Goal: Task Accomplishment & Management: Manage account settings

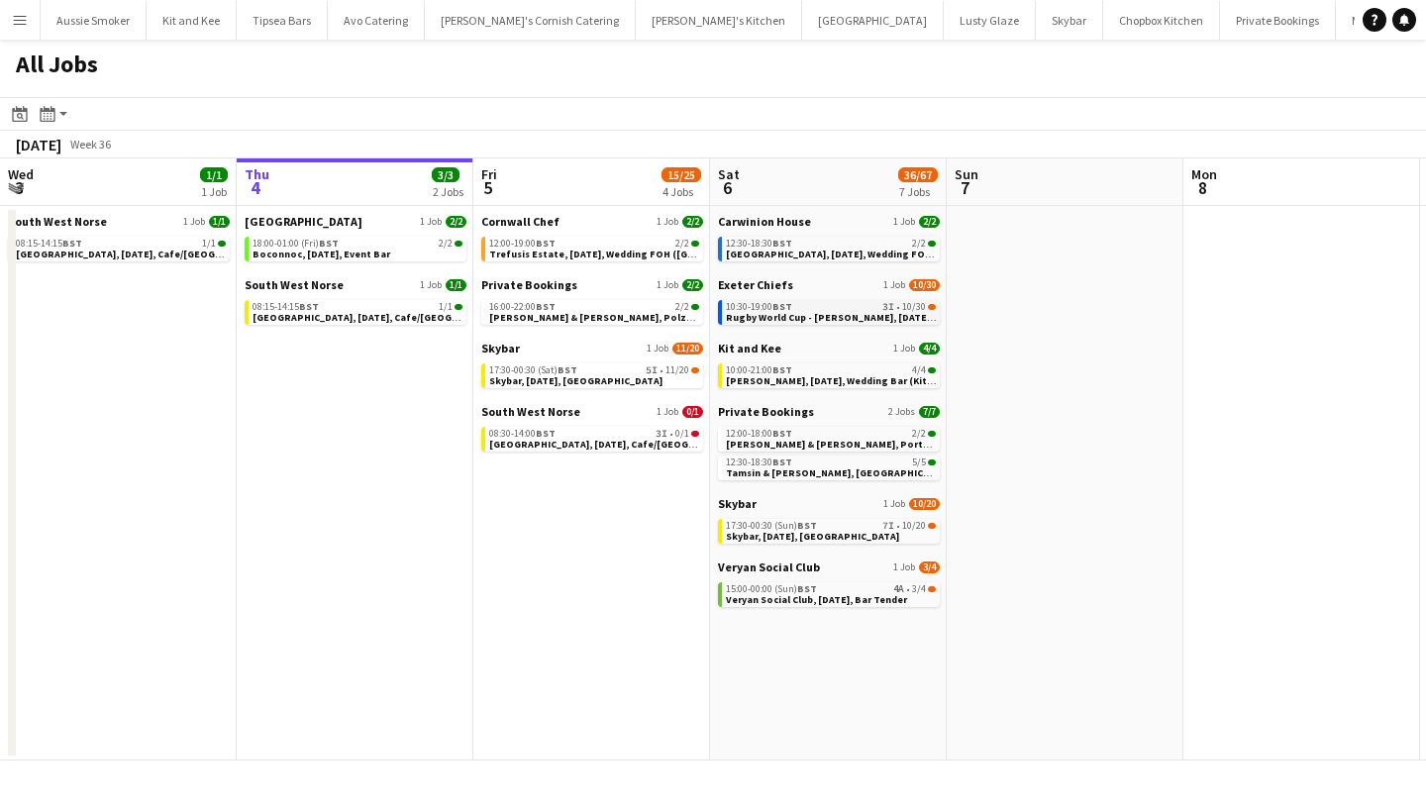
click at [830, 313] on span "Rugby World Cup - Sandy Park, 6th September, Match Day Bar" at bounding box center [864, 317] width 277 height 13
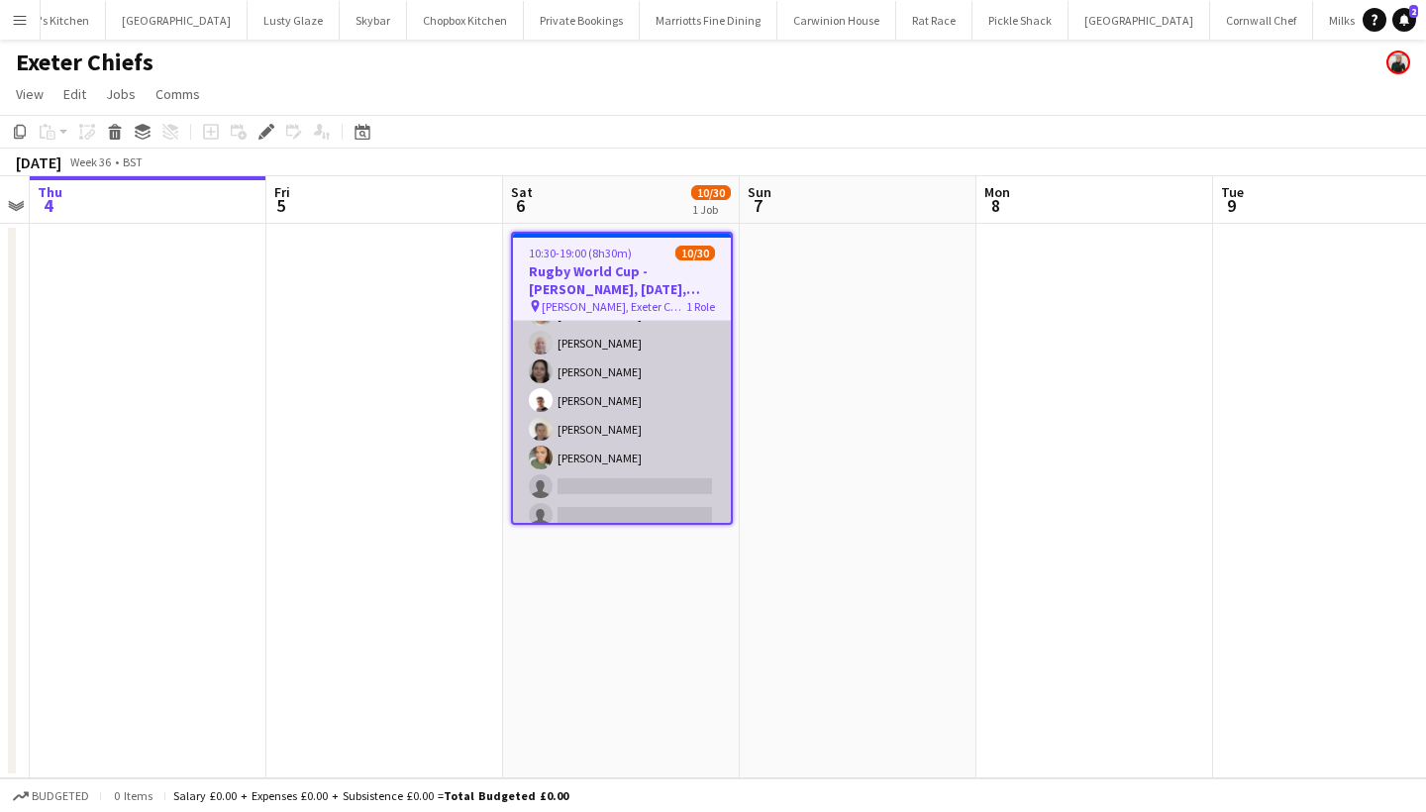
scroll to position [183, 0]
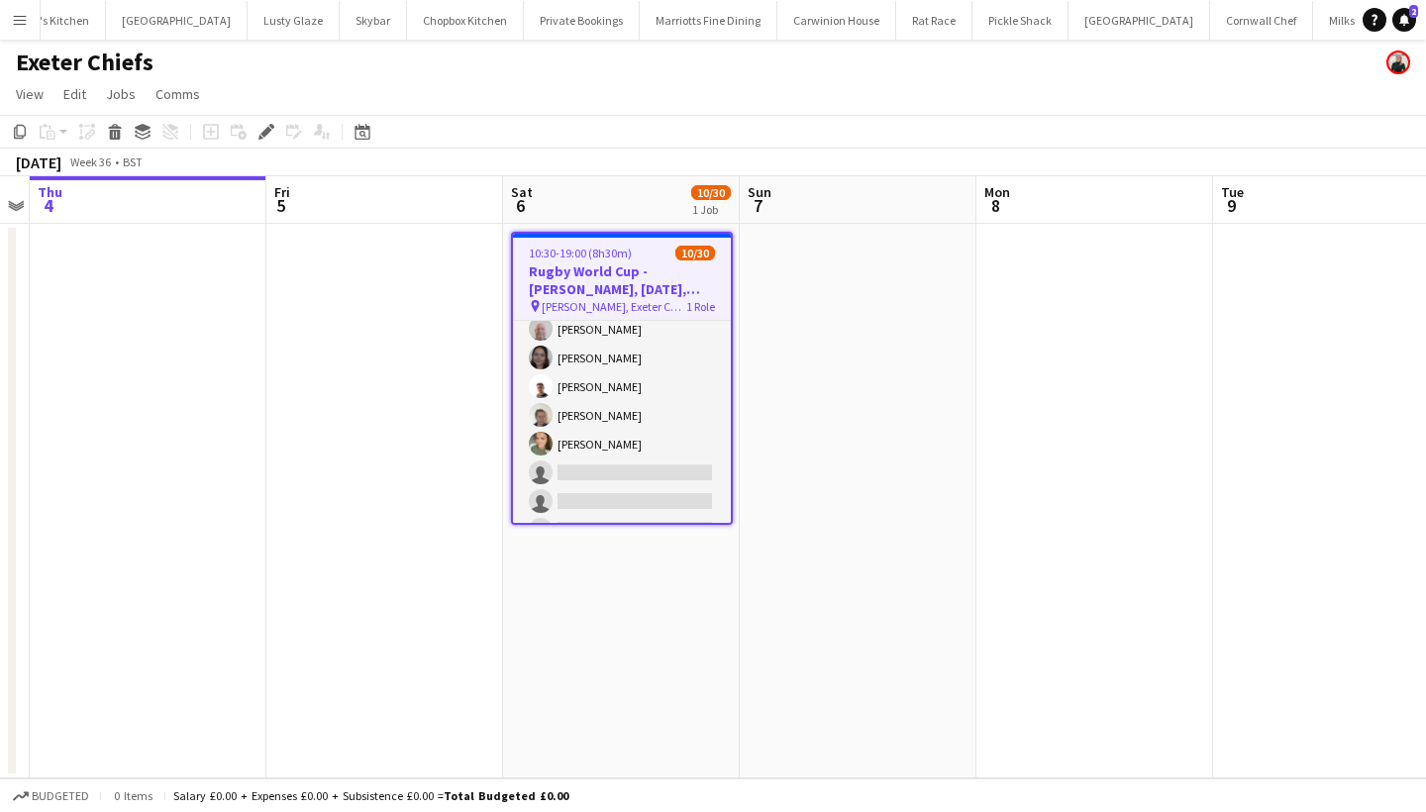
click at [21, 16] on app-icon "Menu" at bounding box center [20, 20] width 16 height 16
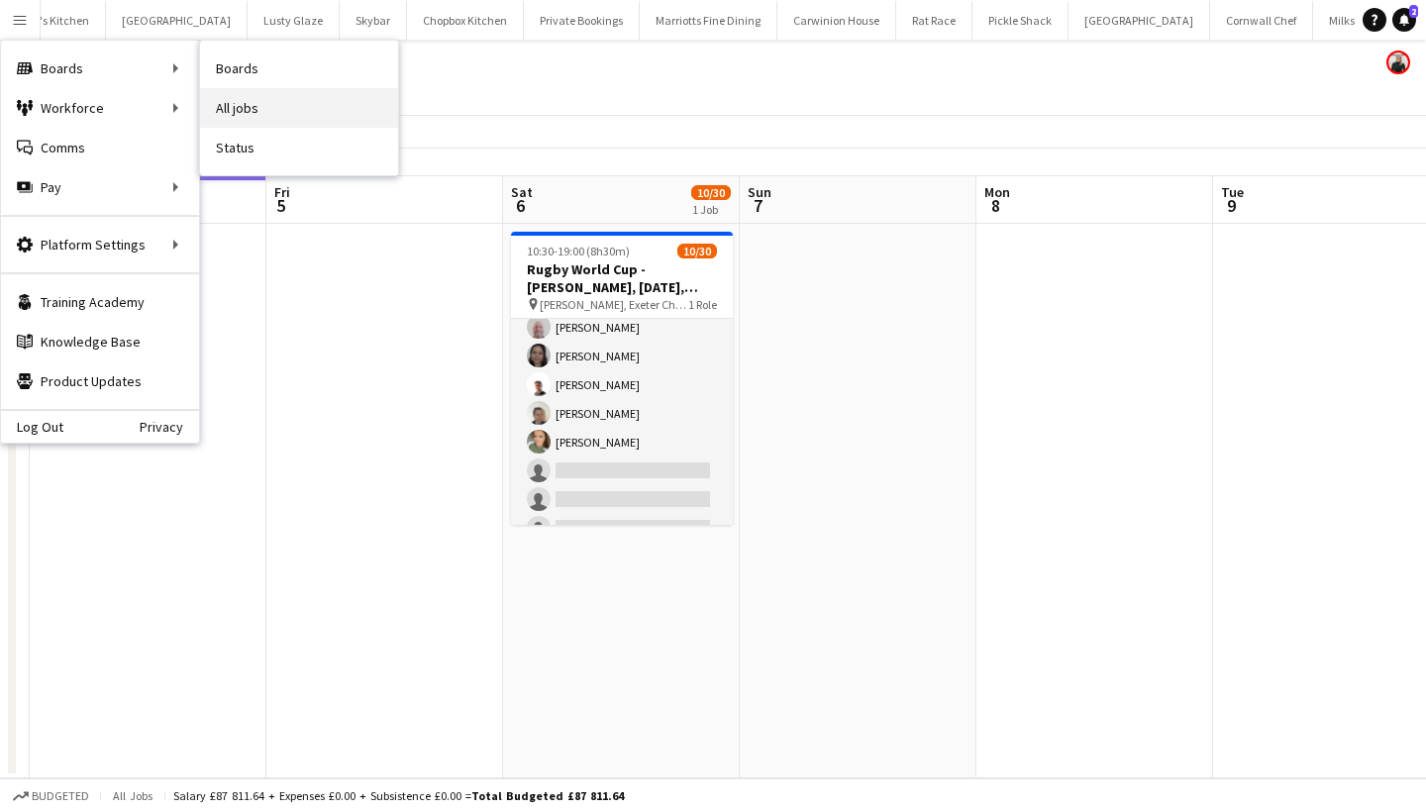
click at [292, 105] on link "All jobs" at bounding box center [299, 108] width 198 height 40
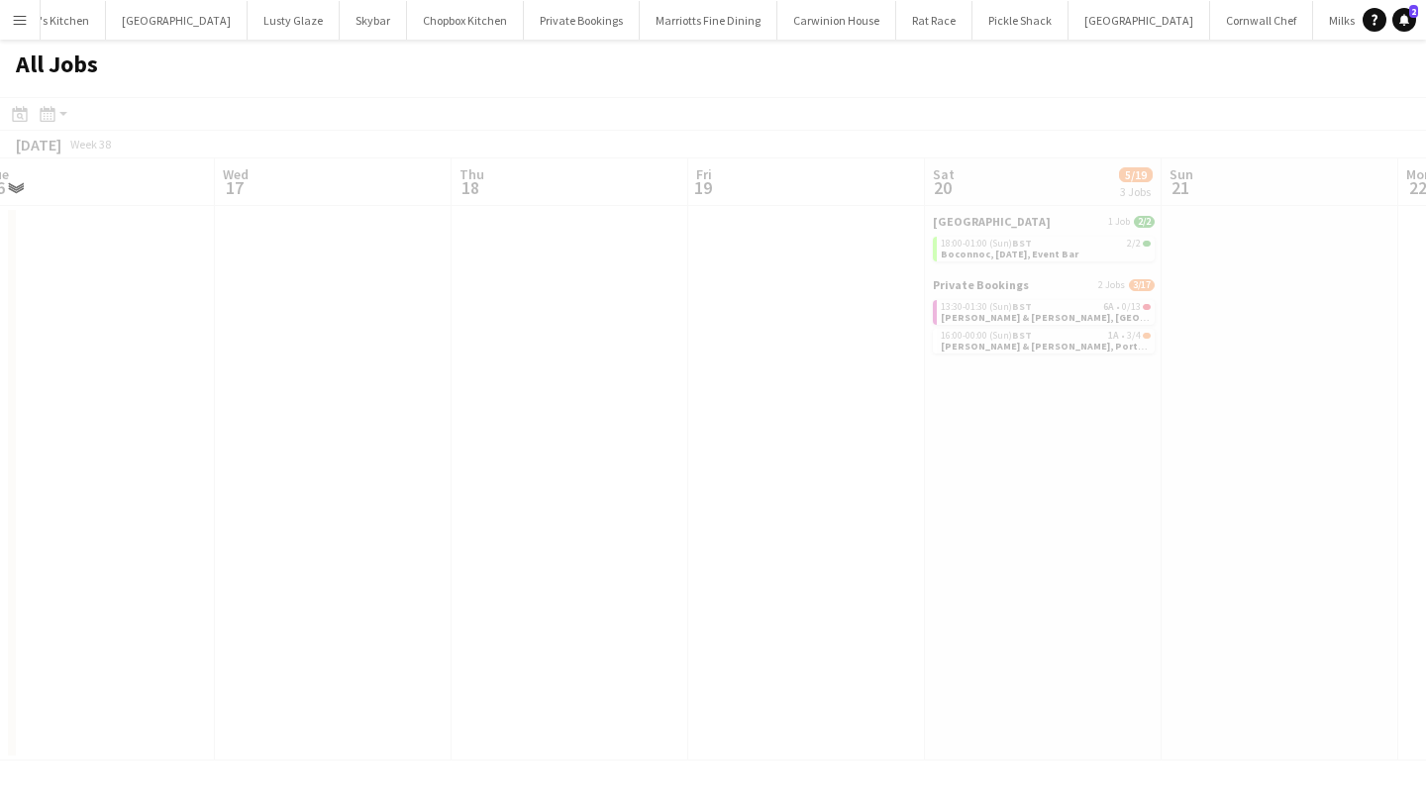
scroll to position [0, 820]
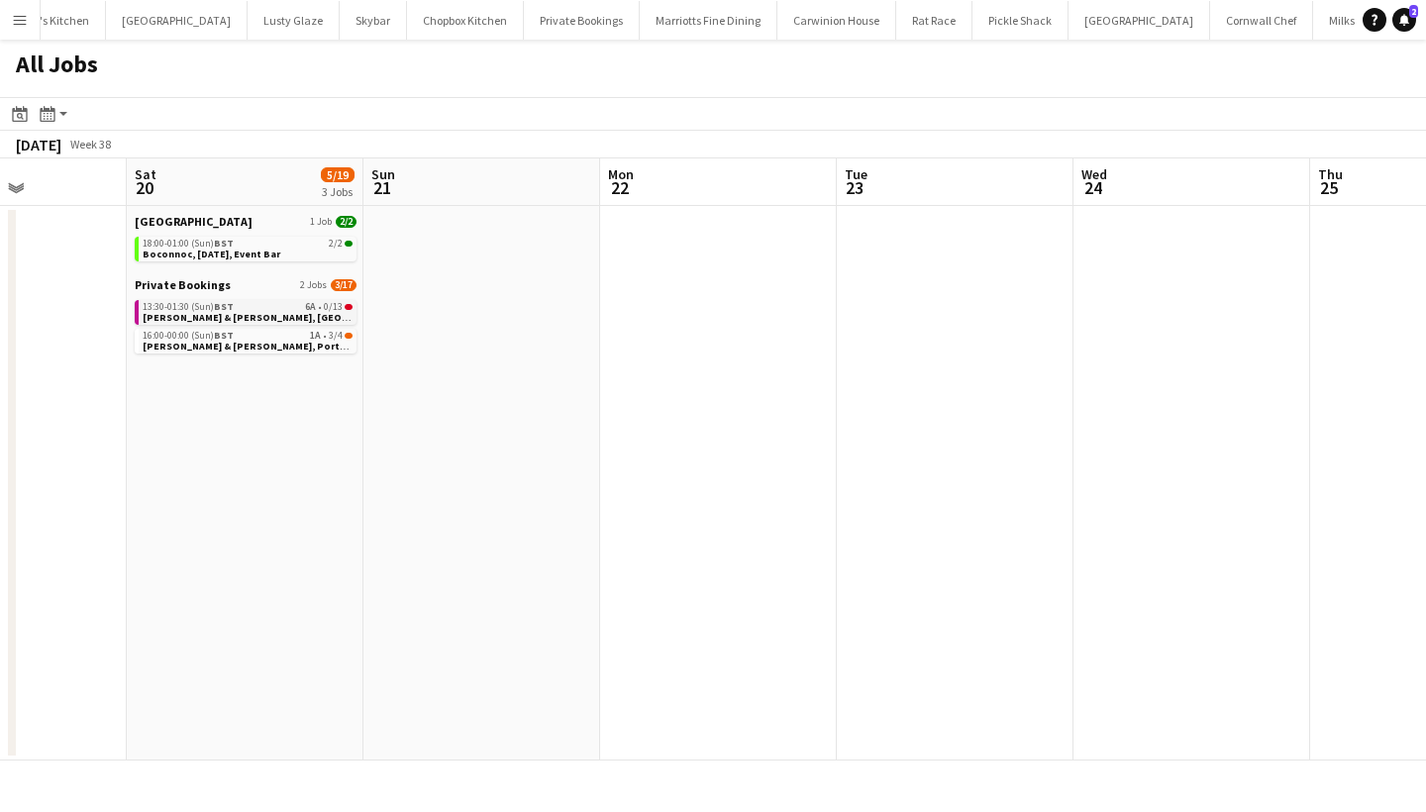
click at [220, 311] on span "Tom & Arabella, East Pennard, 20th September" at bounding box center [298, 317] width 311 height 13
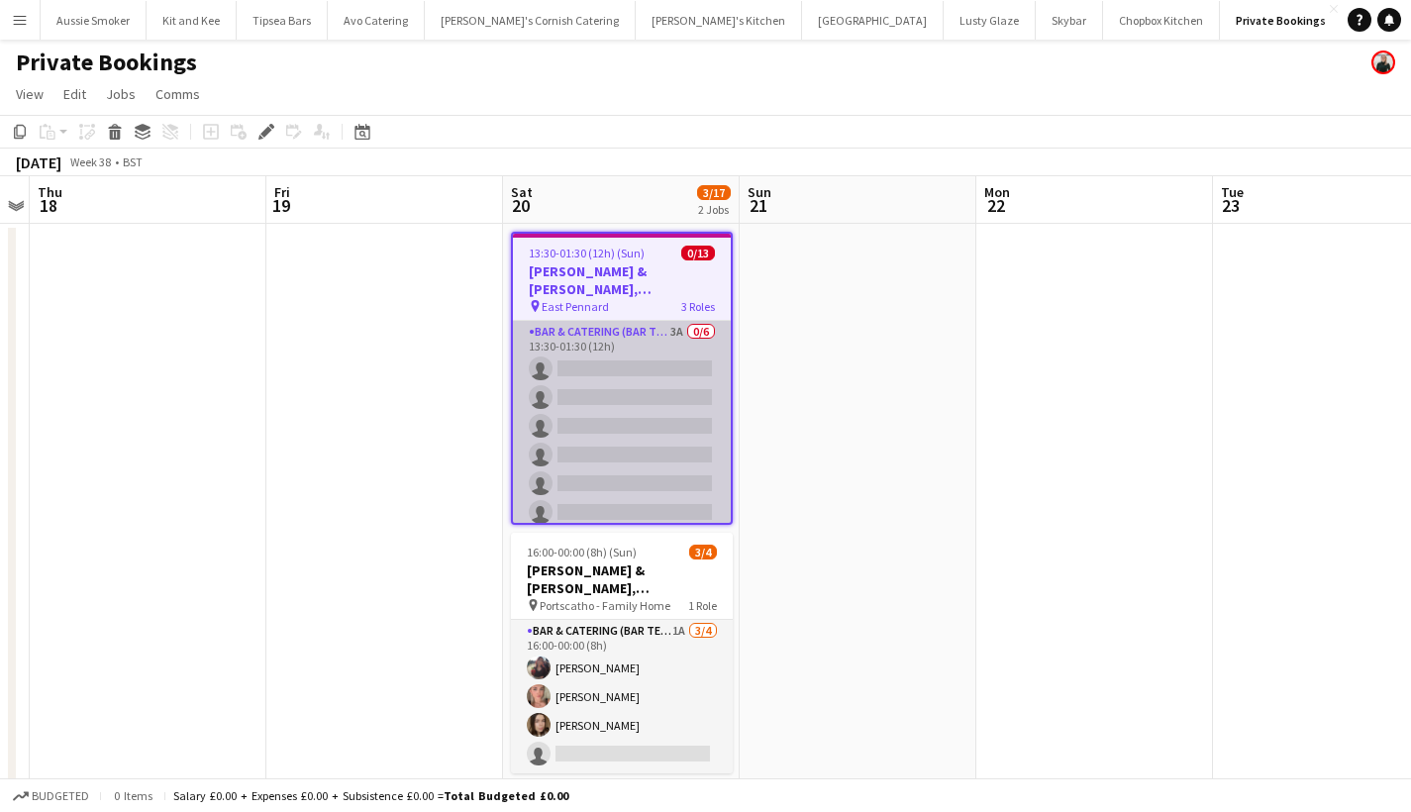
click at [647, 432] on app-card-role "Bar & Catering (Bar Tender) 3A 0/6 13:30-01:30 (12h) single-neutral-actions sin…" at bounding box center [622, 426] width 218 height 211
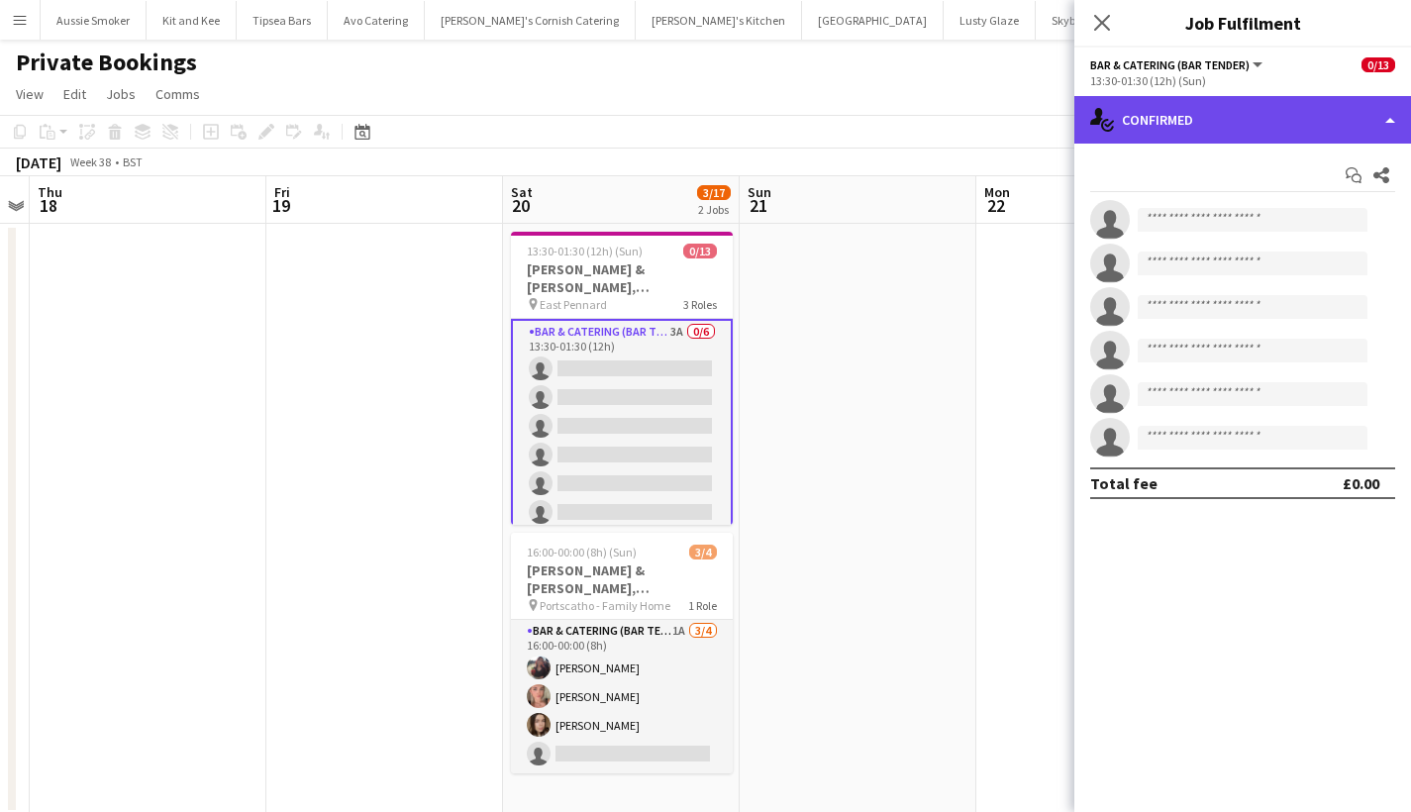
click at [1257, 126] on div "single-neutral-actions-check-2 Confirmed" at bounding box center [1242, 120] width 337 height 48
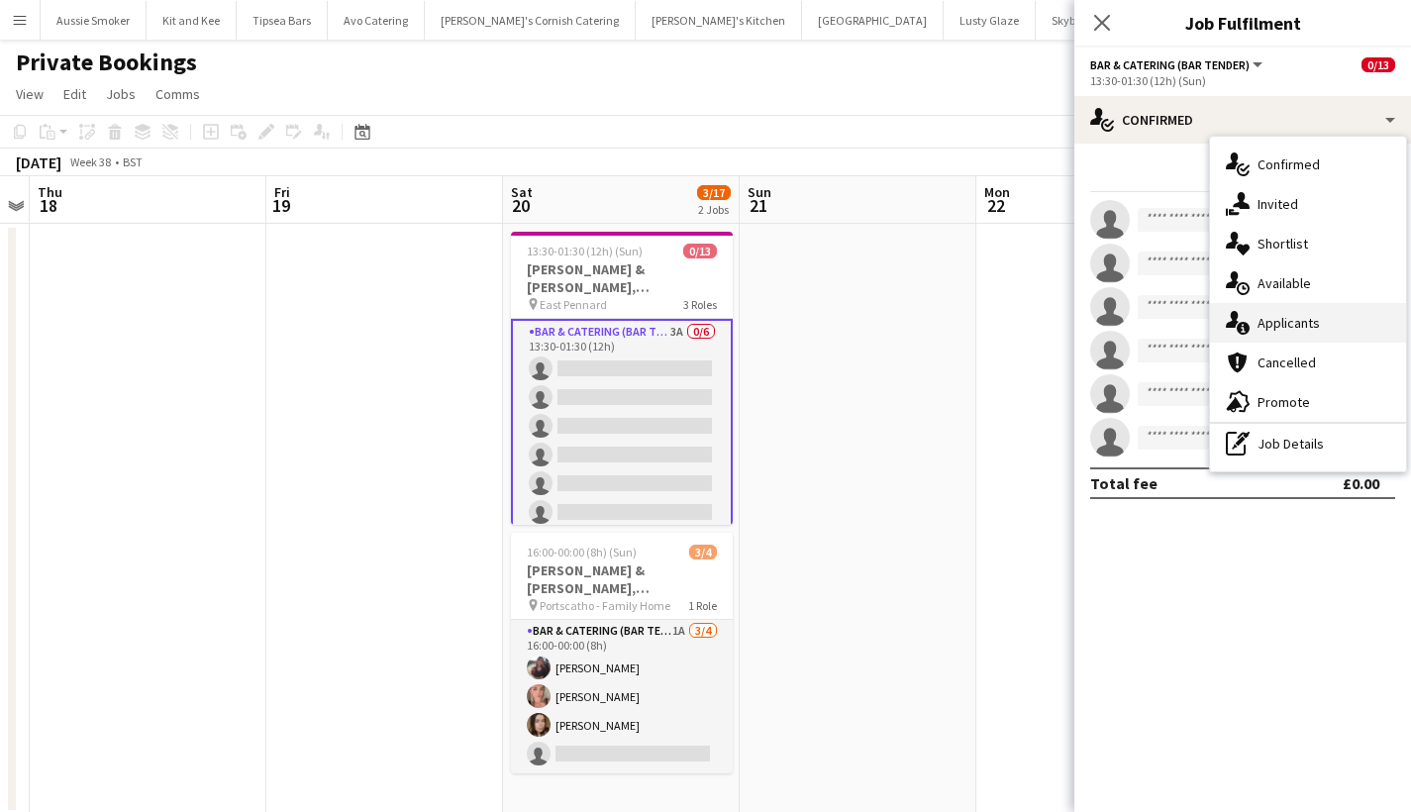
click at [1294, 334] on div "single-neutral-actions-information Applicants" at bounding box center [1308, 323] width 196 height 40
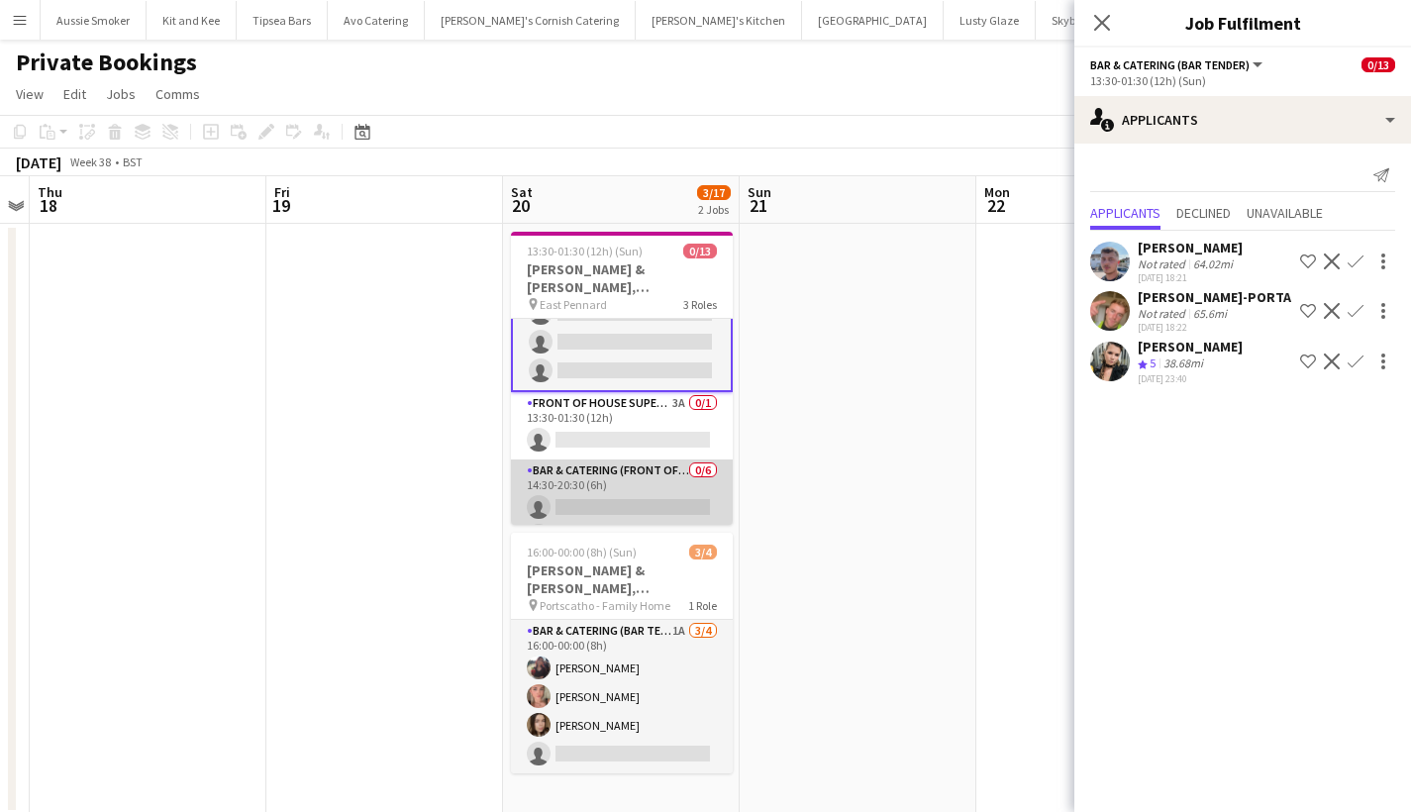
scroll to position [135, 0]
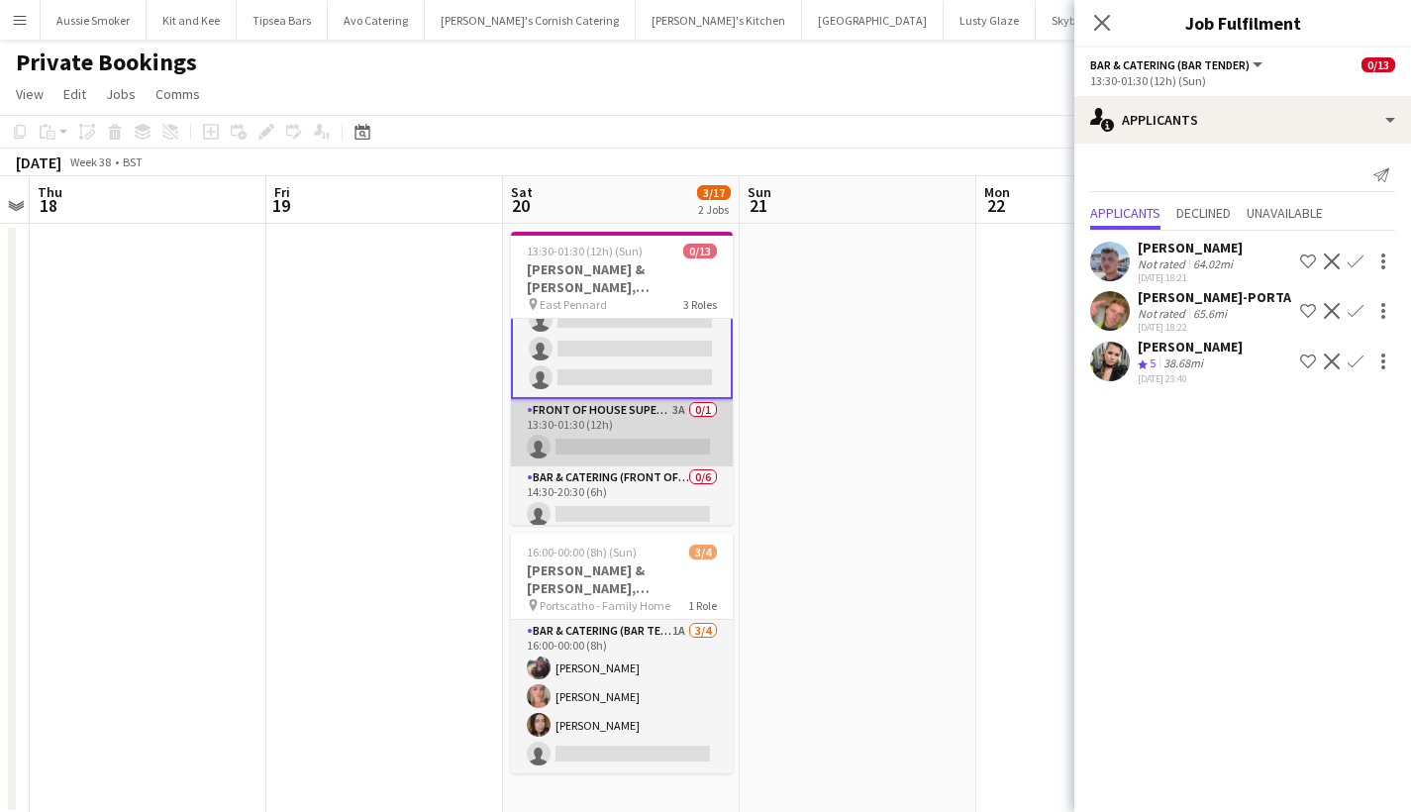
click at [622, 446] on app-card-role "Front of House Supervisor 3A 0/1 13:30-01:30 (12h) single-neutral-actions" at bounding box center [622, 432] width 222 height 67
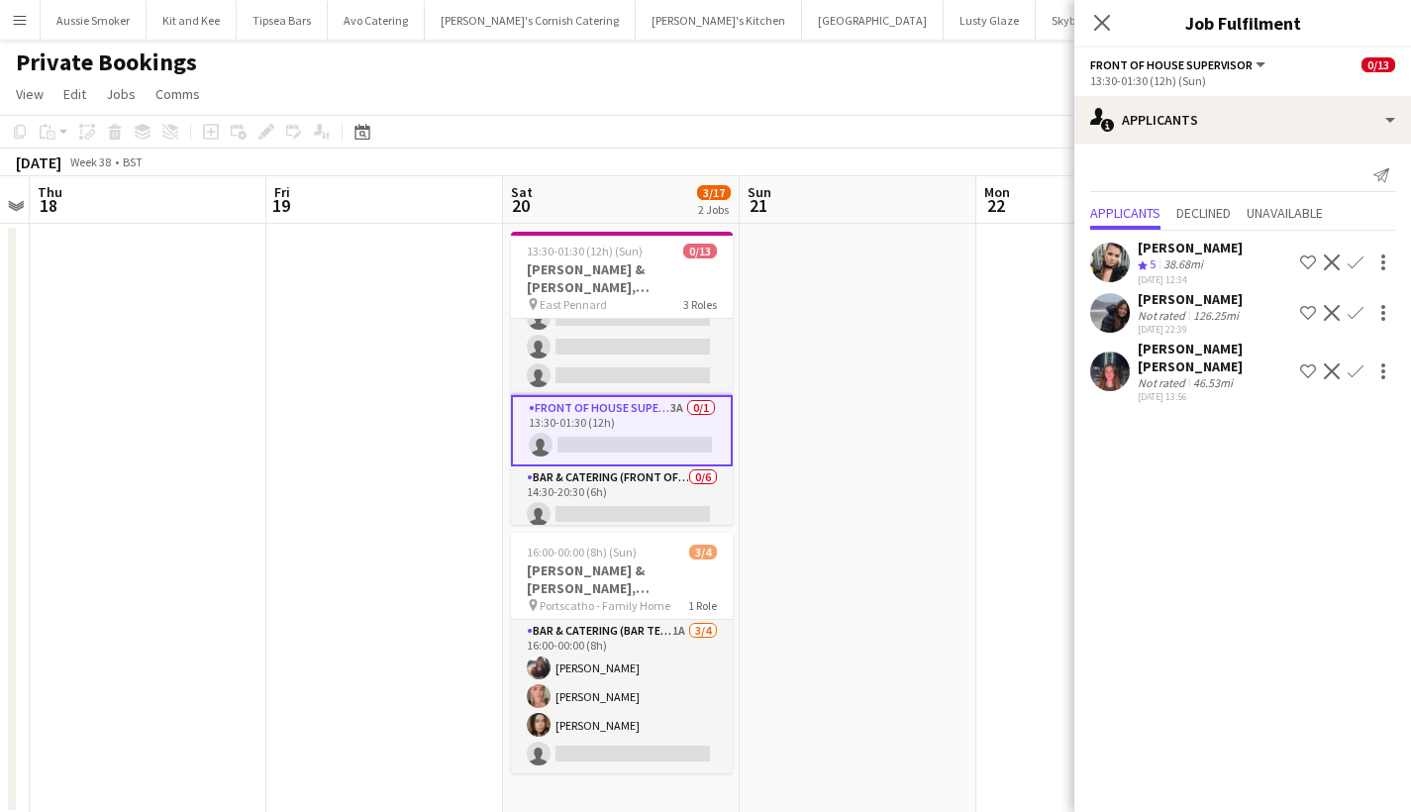
click at [602, 416] on app-card-role "Front of House Supervisor 3A 0/1 13:30-01:30 (12h) single-neutral-actions" at bounding box center [622, 430] width 222 height 71
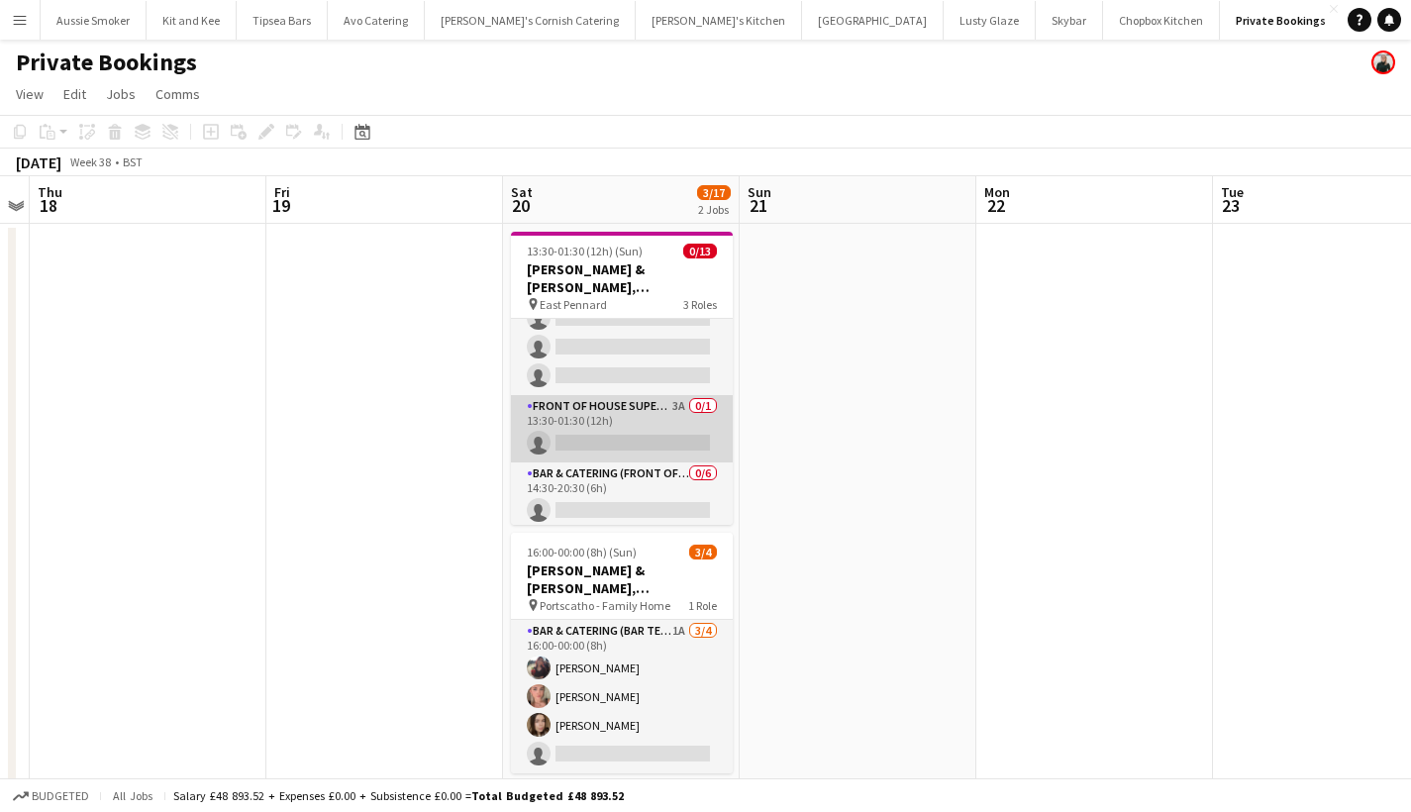
click at [630, 442] on app-card-role "Front of House Supervisor 3A 0/1 13:30-01:30 (12h) single-neutral-actions" at bounding box center [622, 428] width 222 height 67
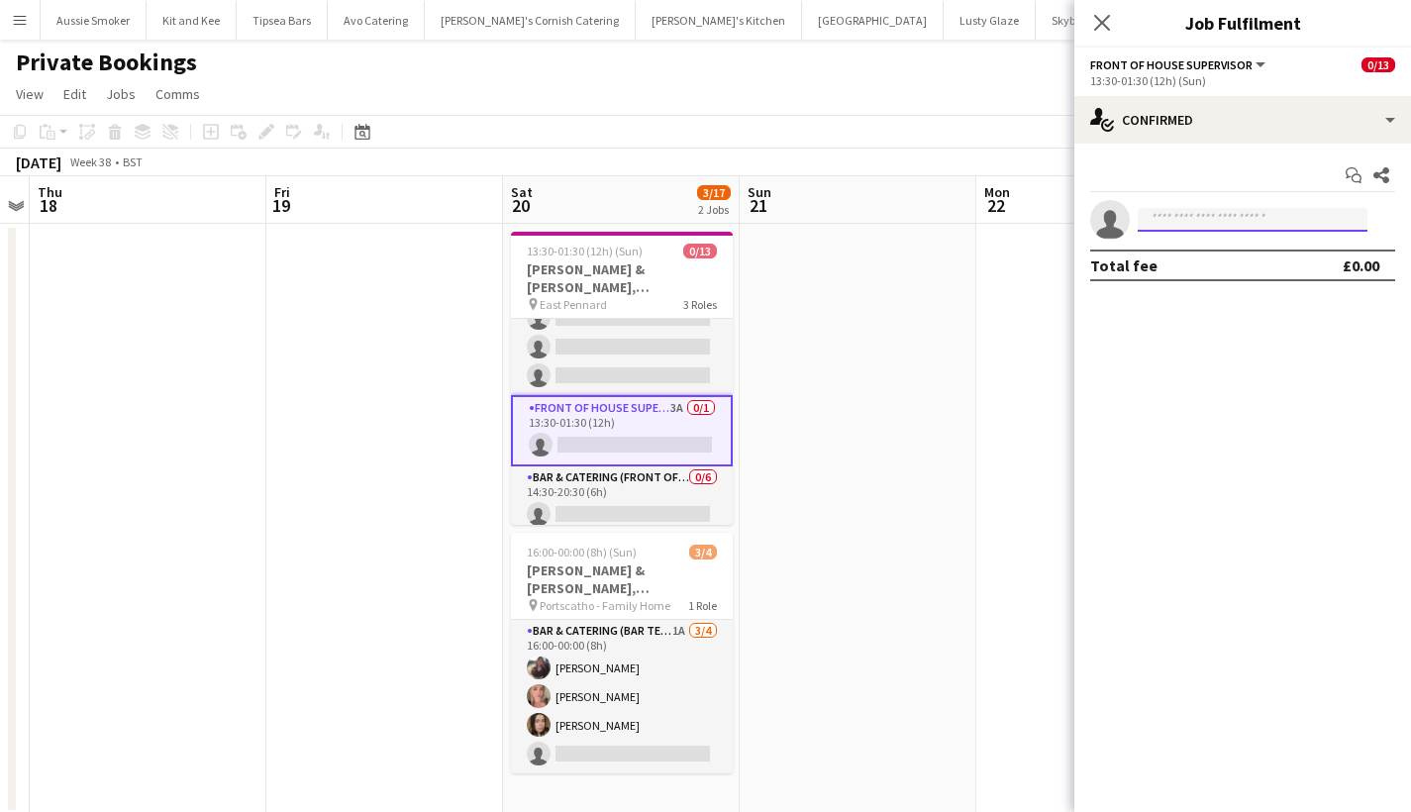
click at [1163, 215] on input at bounding box center [1253, 220] width 230 height 24
type input "******"
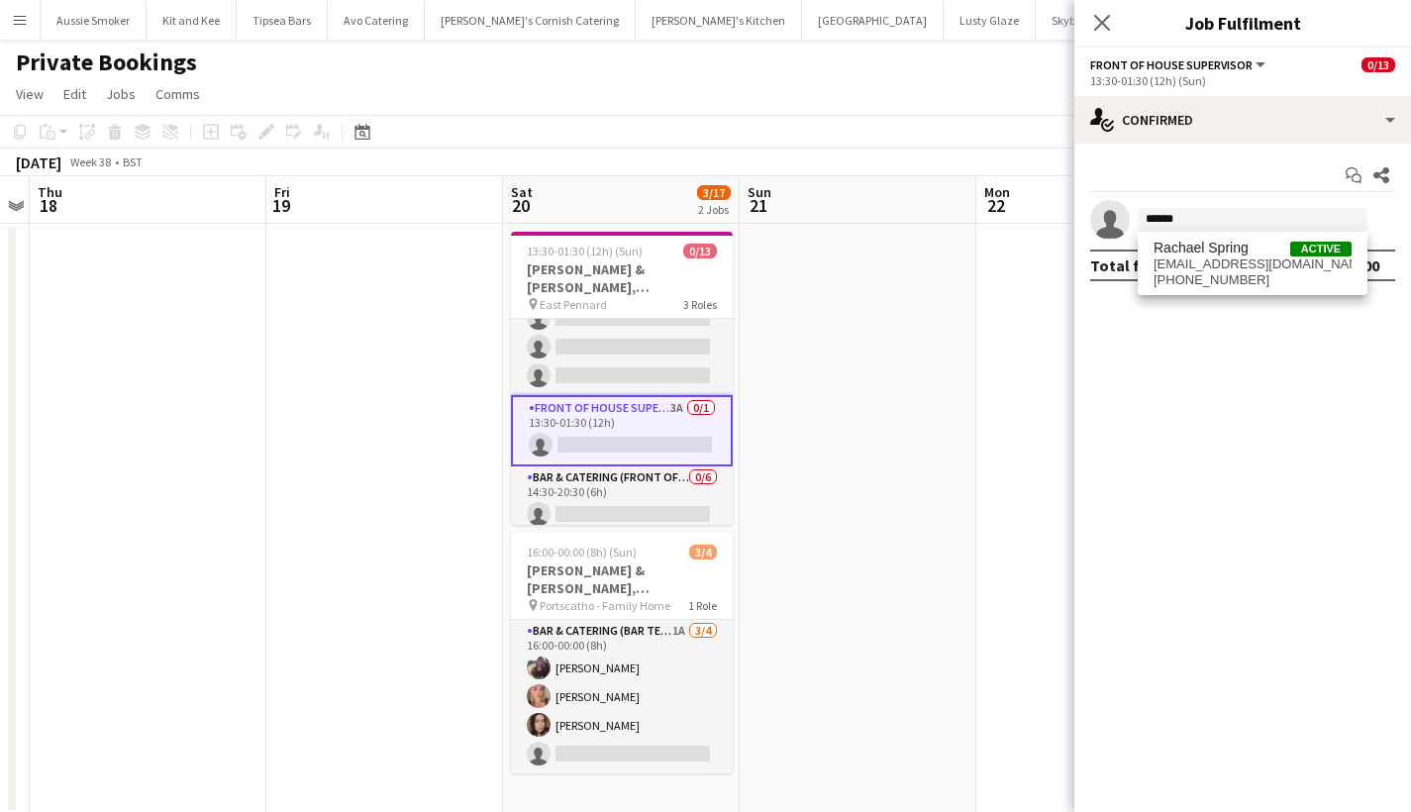
click at [1199, 371] on mat-expansion-panel "check Confirmed Start chat Share single-neutral-actions ****** Total fee £0.00" at bounding box center [1242, 478] width 337 height 668
click at [1196, 218] on input "******" at bounding box center [1253, 220] width 230 height 24
drag, startPoint x: 1195, startPoint y: 248, endPoint x: 1194, endPoint y: 266, distance: 18.8
click at [1194, 266] on span "rachael.spring9@gmail.com" at bounding box center [1253, 264] width 198 height 16
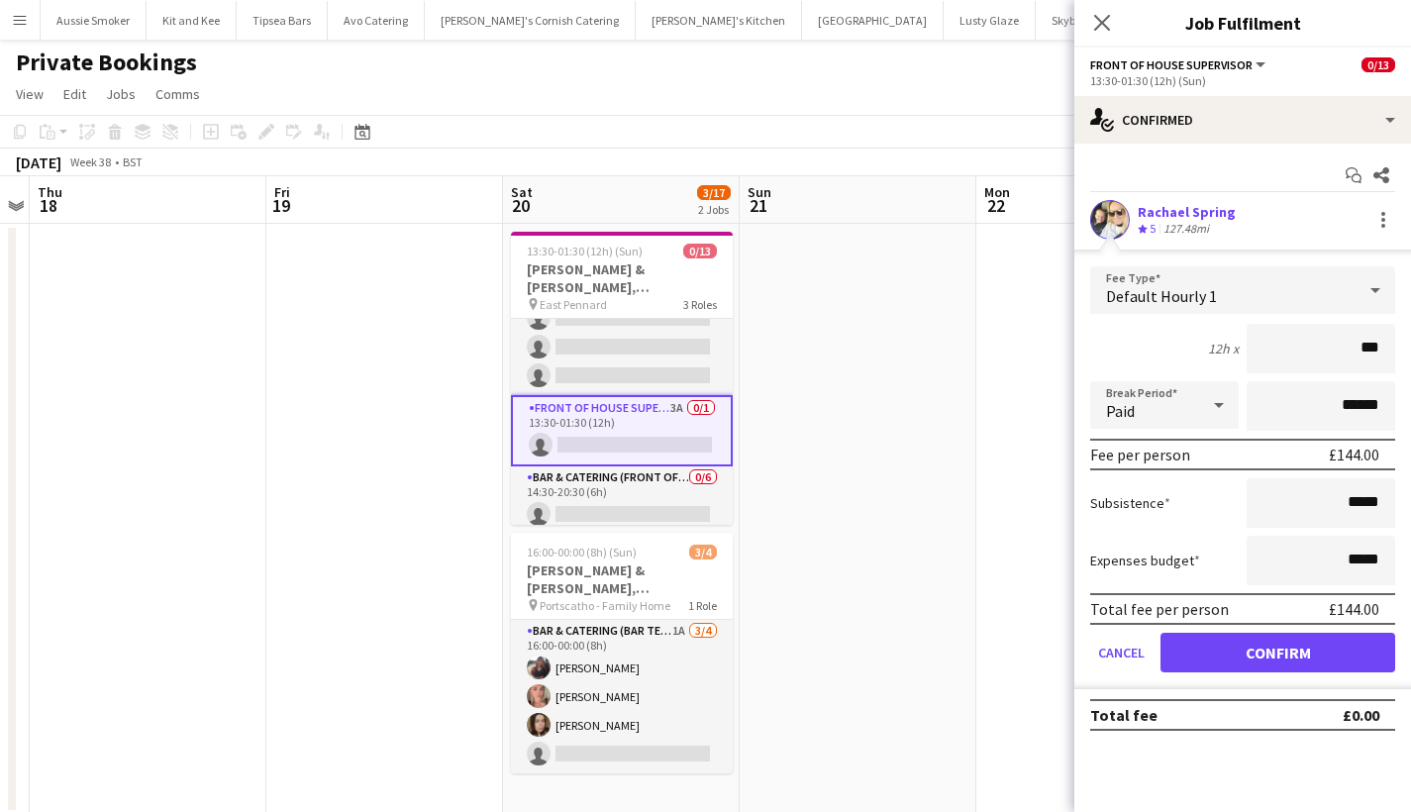
type input "**"
type input "******"
click at [1273, 656] on button "Confirm" at bounding box center [1278, 653] width 235 height 40
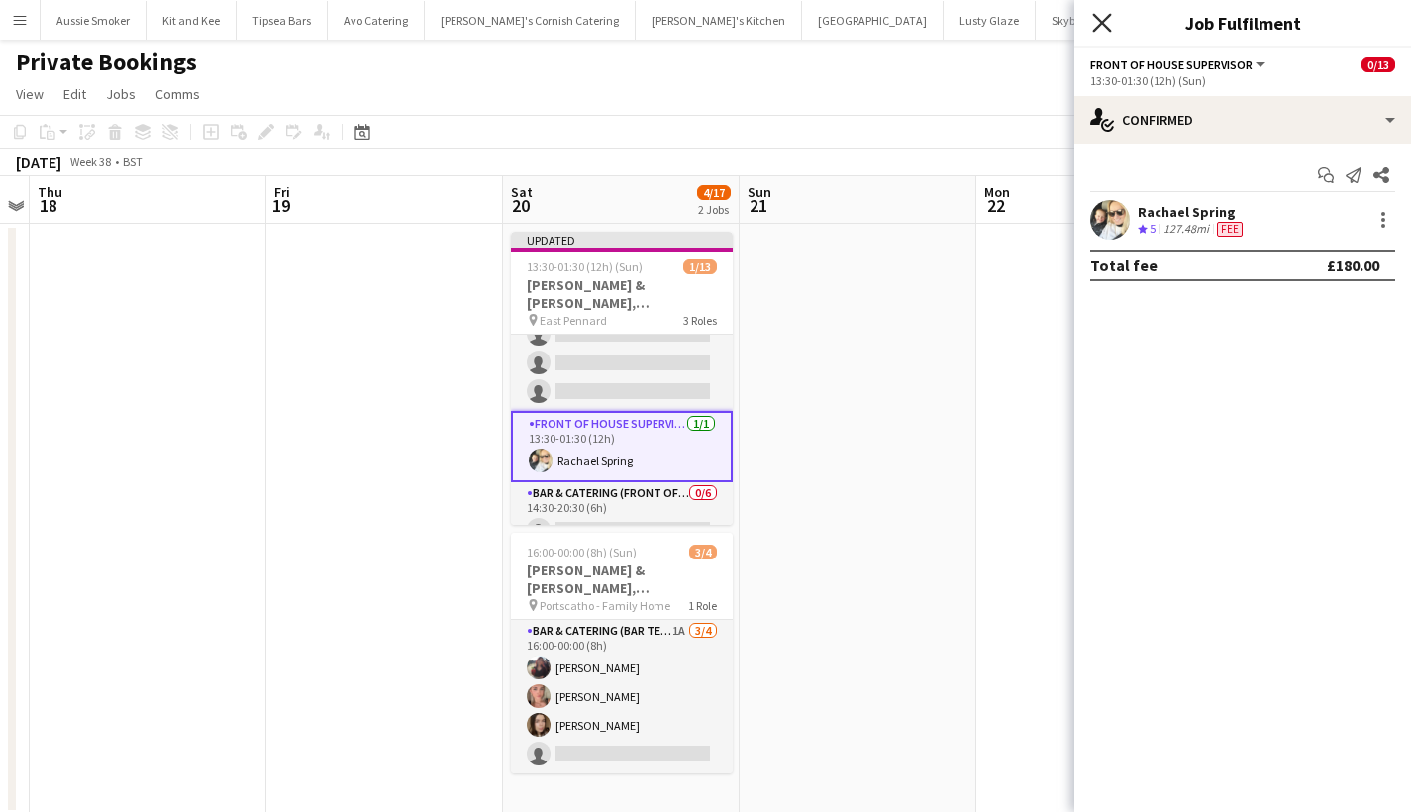
click at [1098, 27] on icon at bounding box center [1101, 22] width 19 height 19
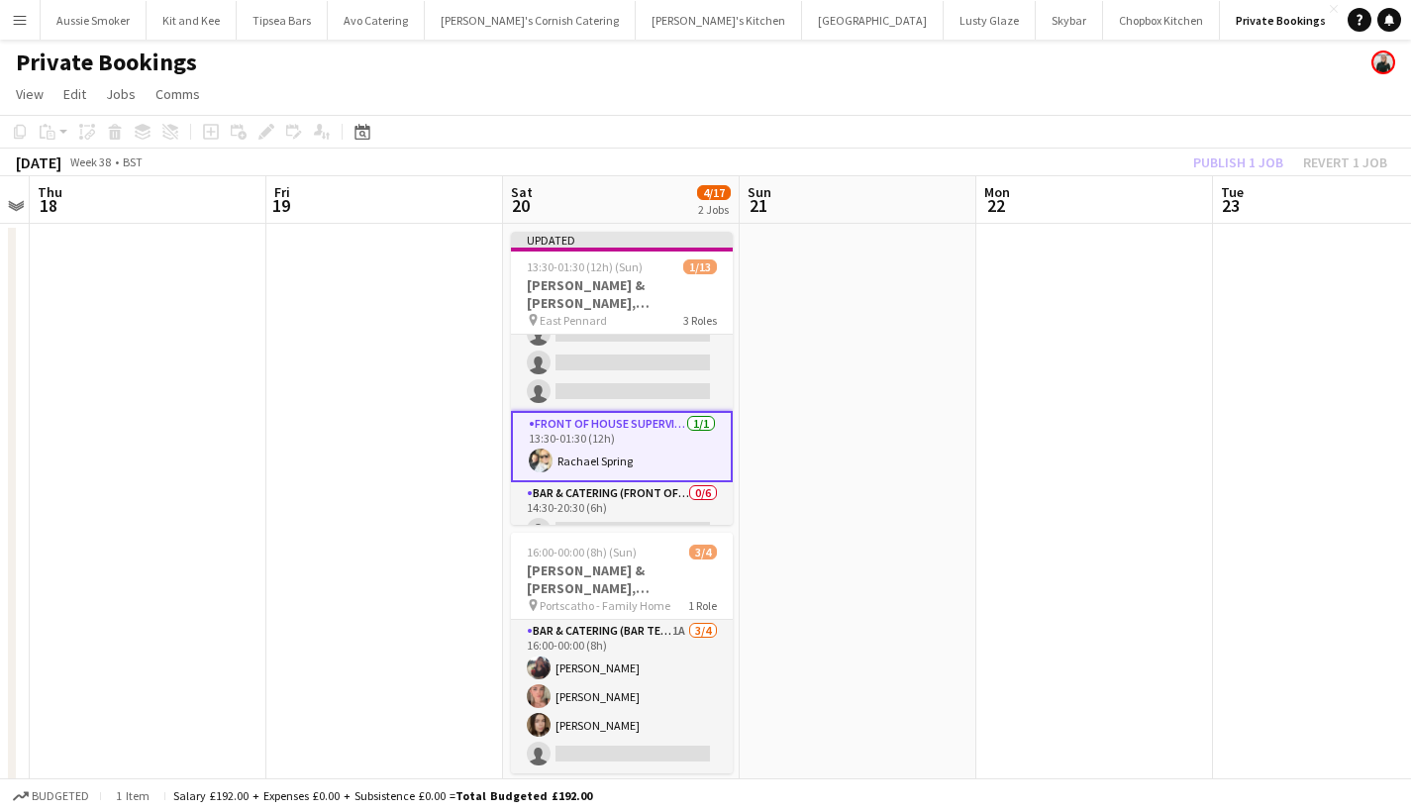
click at [1267, 154] on div "Publish 1 job Revert 1 job" at bounding box center [1290, 163] width 242 height 26
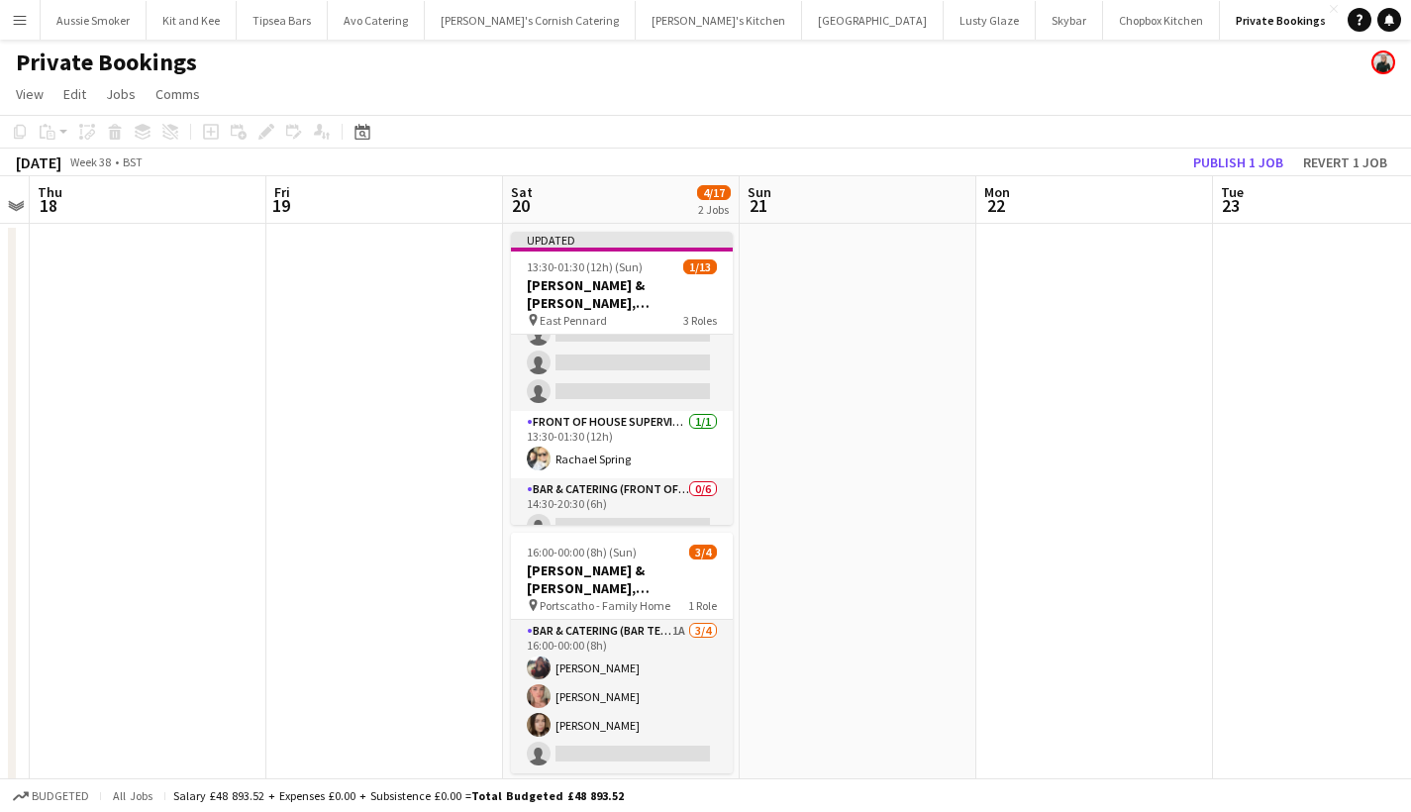
click at [1267, 154] on button "Publish 1 job" at bounding box center [1238, 163] width 106 height 26
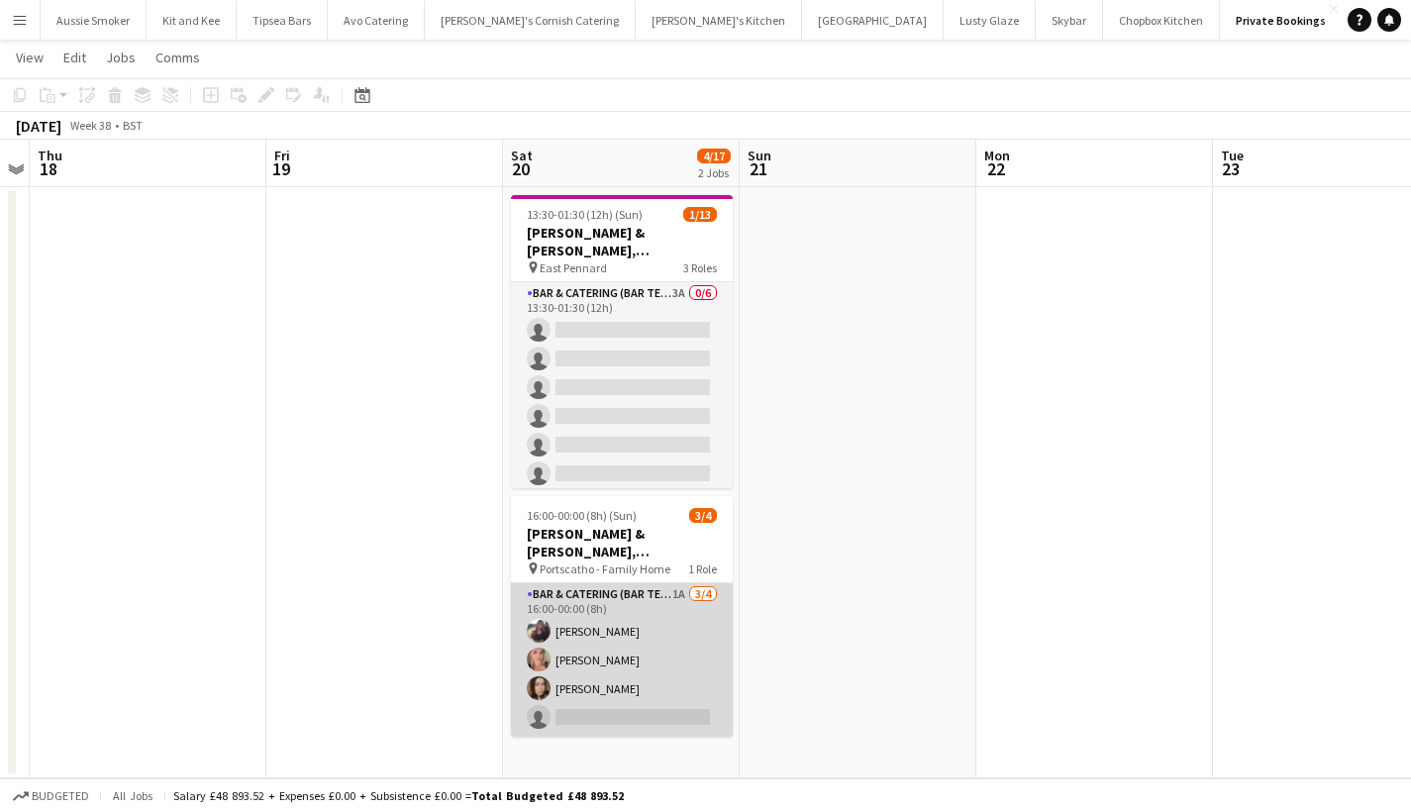
scroll to position [35, 0]
click at [654, 685] on app-card-role "Bar & Catering (Bar Tender) 1A 3/4 16:00-00:00 (8h) sheilan naghshbandi Jennife…" at bounding box center [622, 661] width 222 height 153
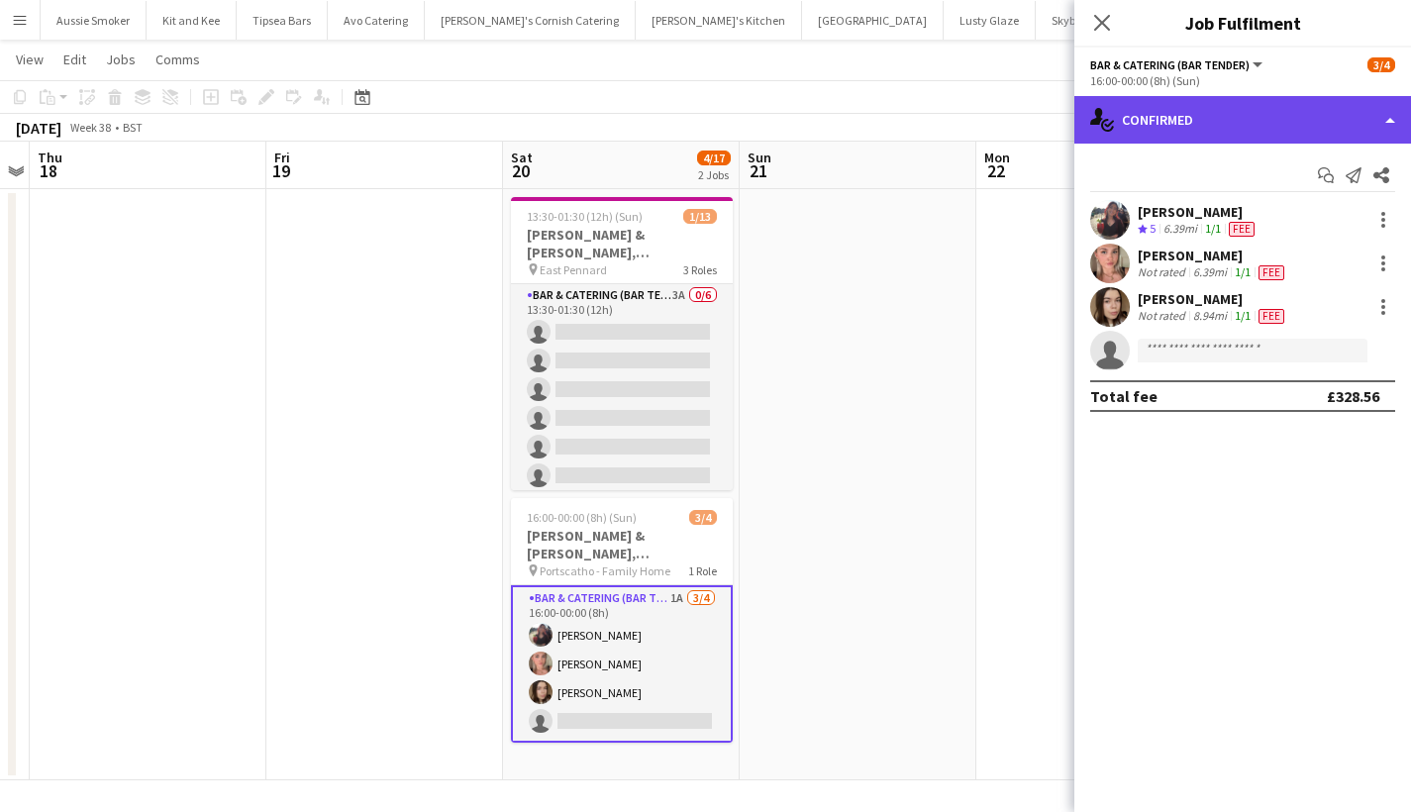
click at [1248, 132] on div "single-neutral-actions-check-2 Confirmed" at bounding box center [1242, 120] width 337 height 48
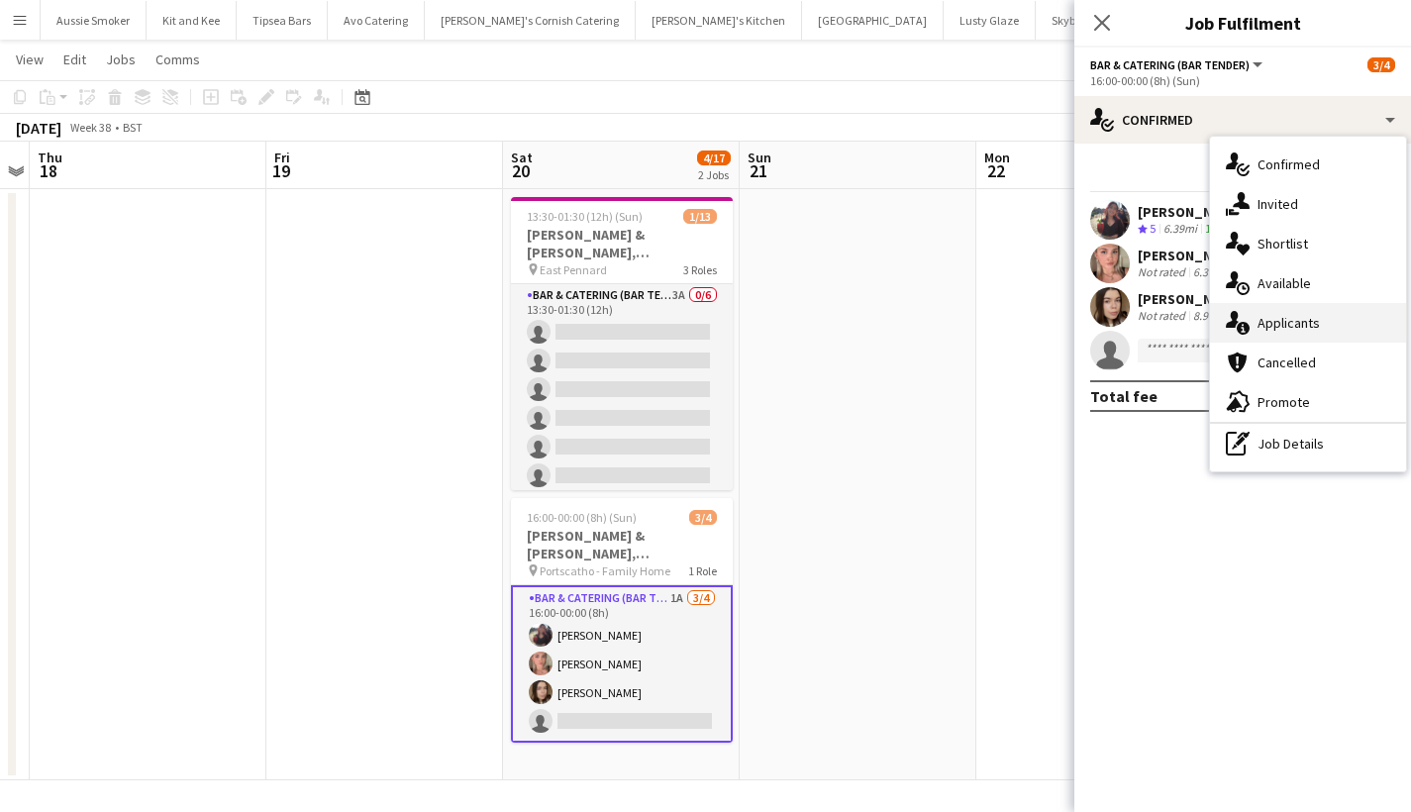
click at [1272, 336] on div "single-neutral-actions-information Applicants" at bounding box center [1308, 323] width 196 height 40
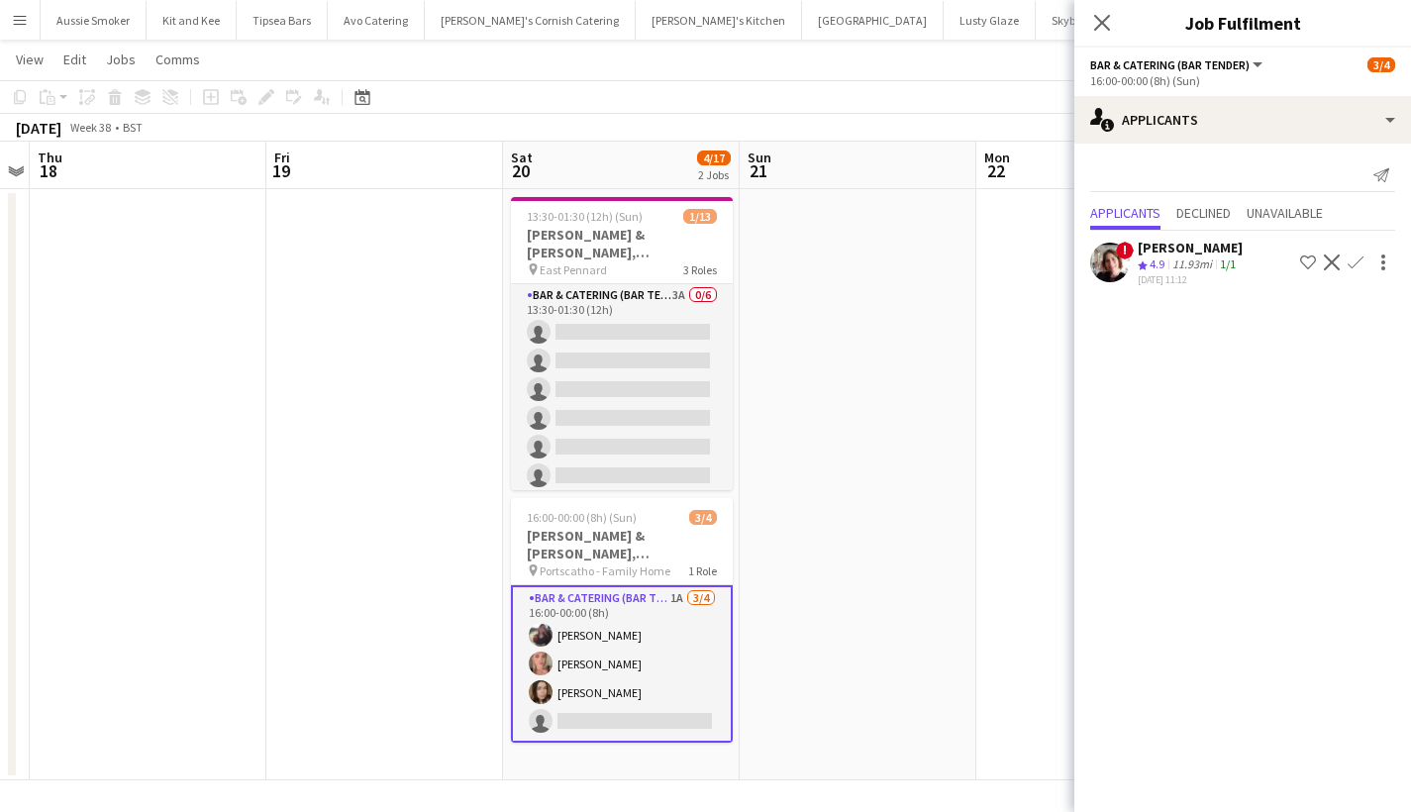
click at [1356, 260] on app-icon "Confirm" at bounding box center [1356, 262] width 16 height 16
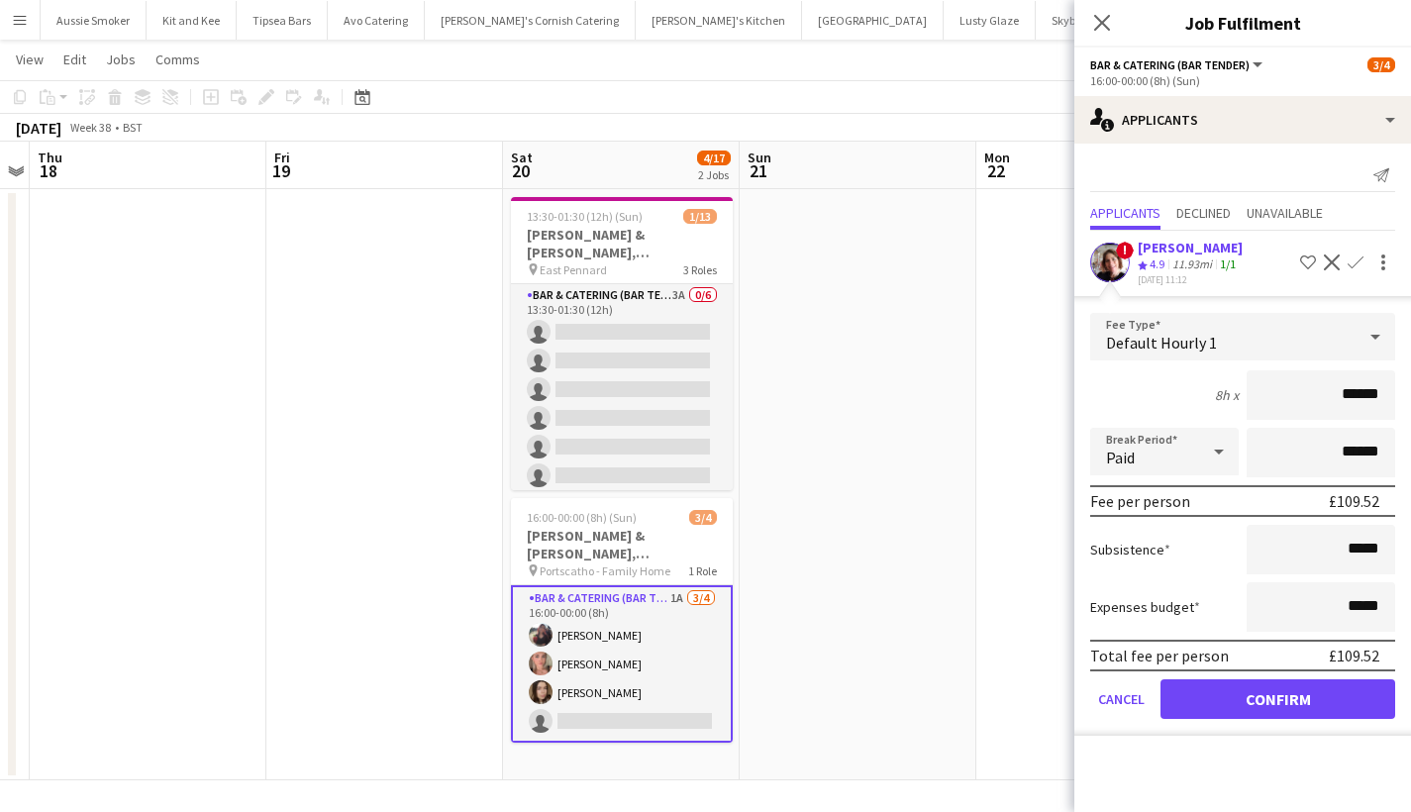
type input "******"
click at [1310, 687] on button "Confirm" at bounding box center [1278, 699] width 235 height 40
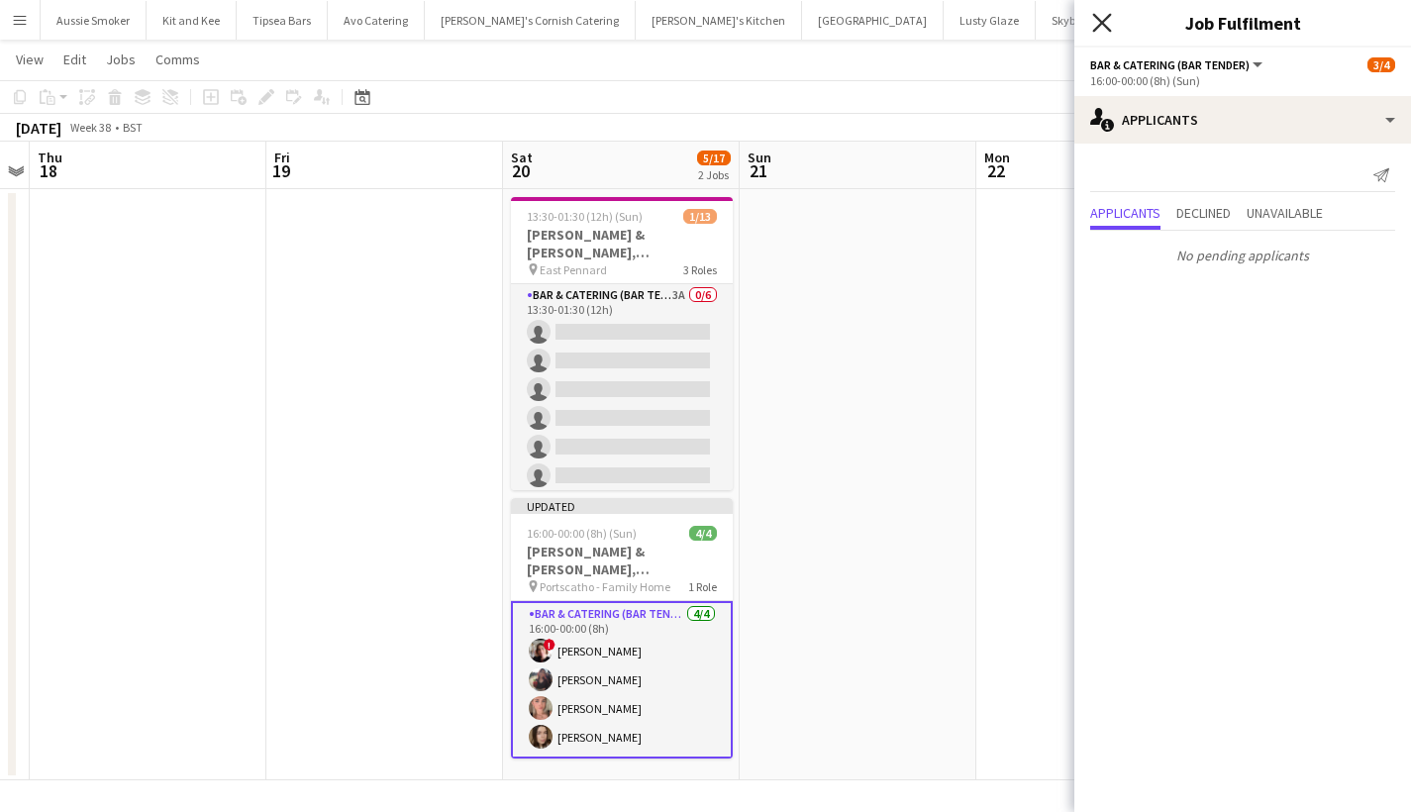
click at [1100, 25] on icon at bounding box center [1101, 22] width 19 height 19
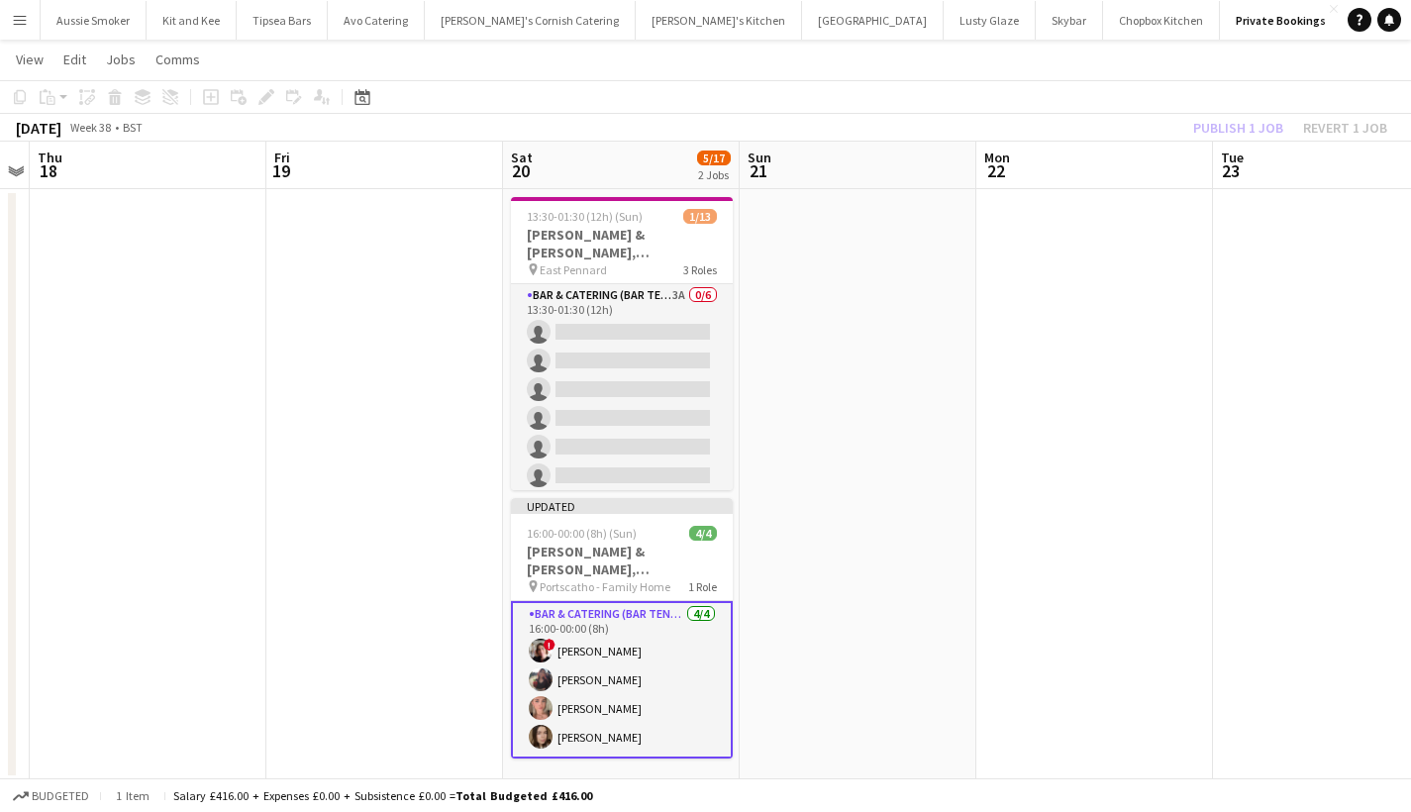
click at [1243, 133] on div "Publish 1 job Revert 1 job" at bounding box center [1290, 128] width 242 height 26
click at [1243, 133] on button "Publish 1 job" at bounding box center [1238, 128] width 106 height 26
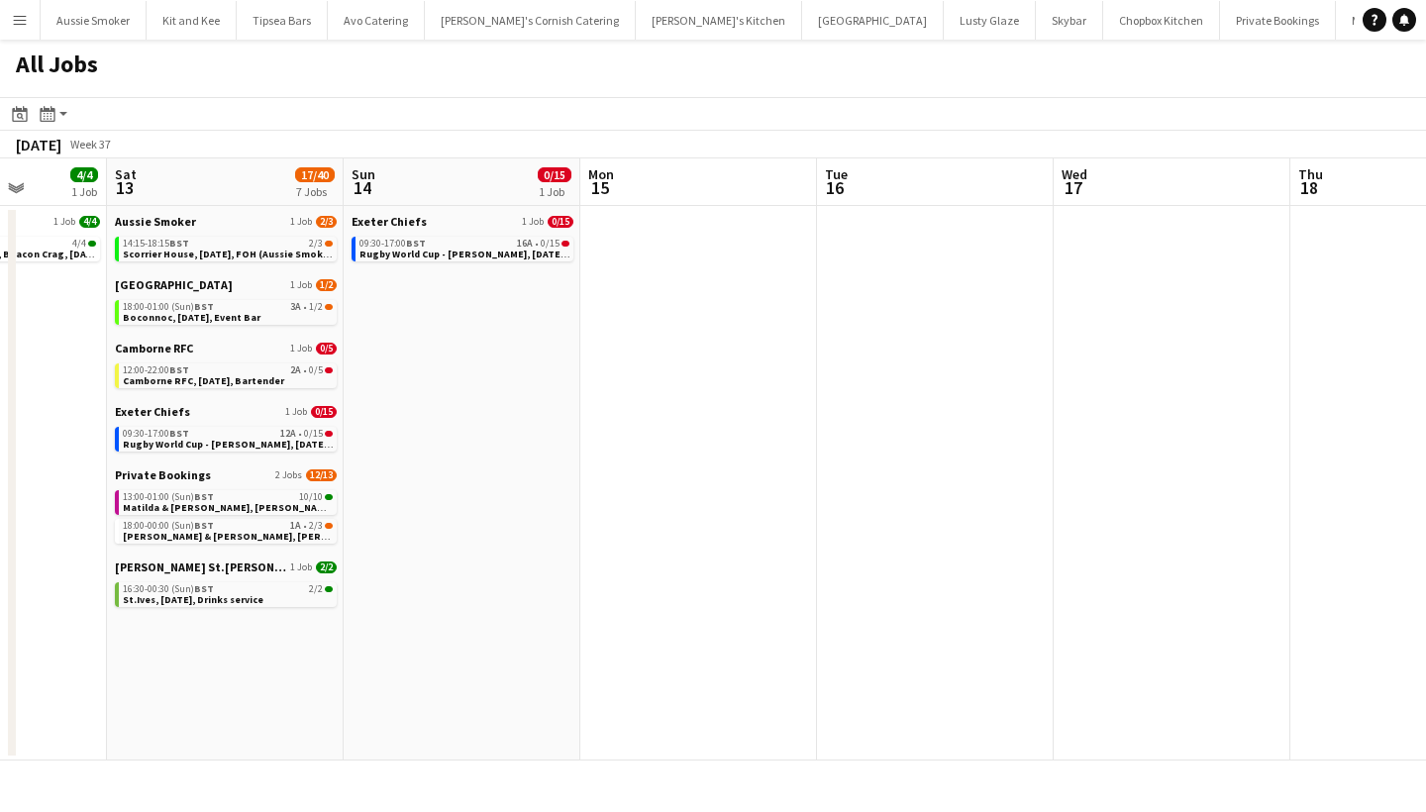
scroll to position [0, 838]
click at [207, 379] on span "Camborne RFC, [DATE], Bartender" at bounding box center [205, 380] width 161 height 13
click at [257, 505] on span "Matilda & Josh, Restronguet Barton,13th September" at bounding box center [248, 507] width 246 height 13
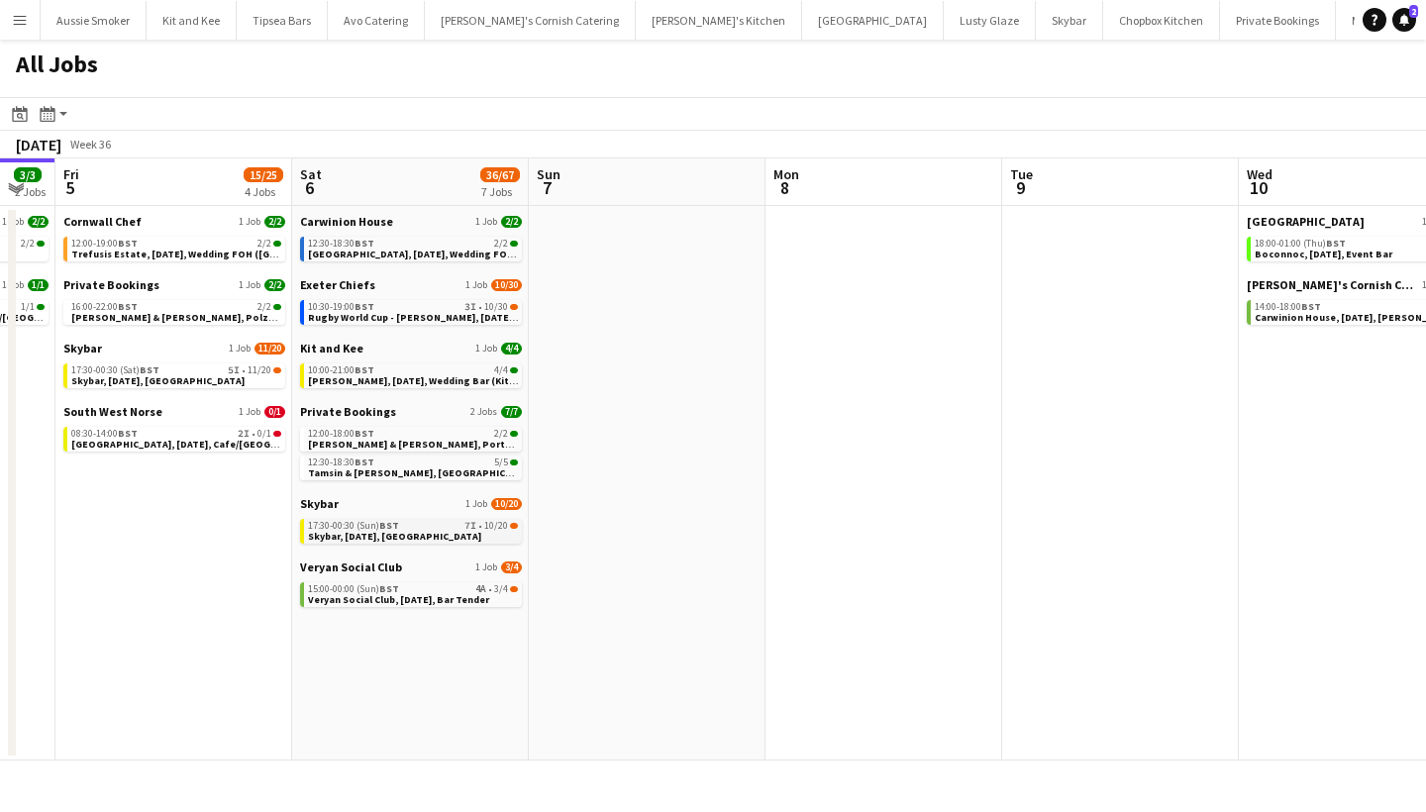
scroll to position [0, 587]
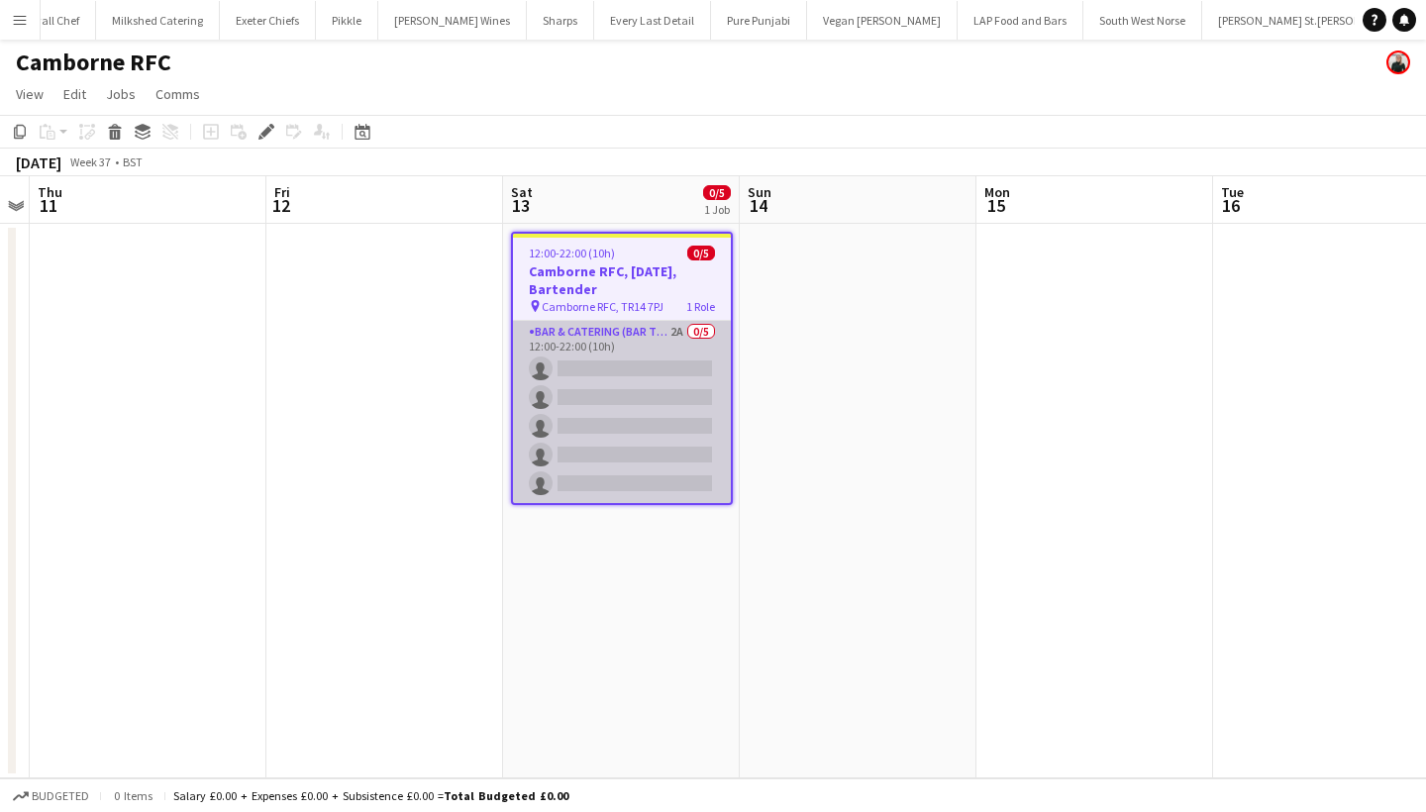
click at [617, 452] on app-card-role "Bar & Catering (Bar Tender) 2A 0/5 12:00-22:00 (10h) single-neutral-actions sin…" at bounding box center [622, 412] width 218 height 182
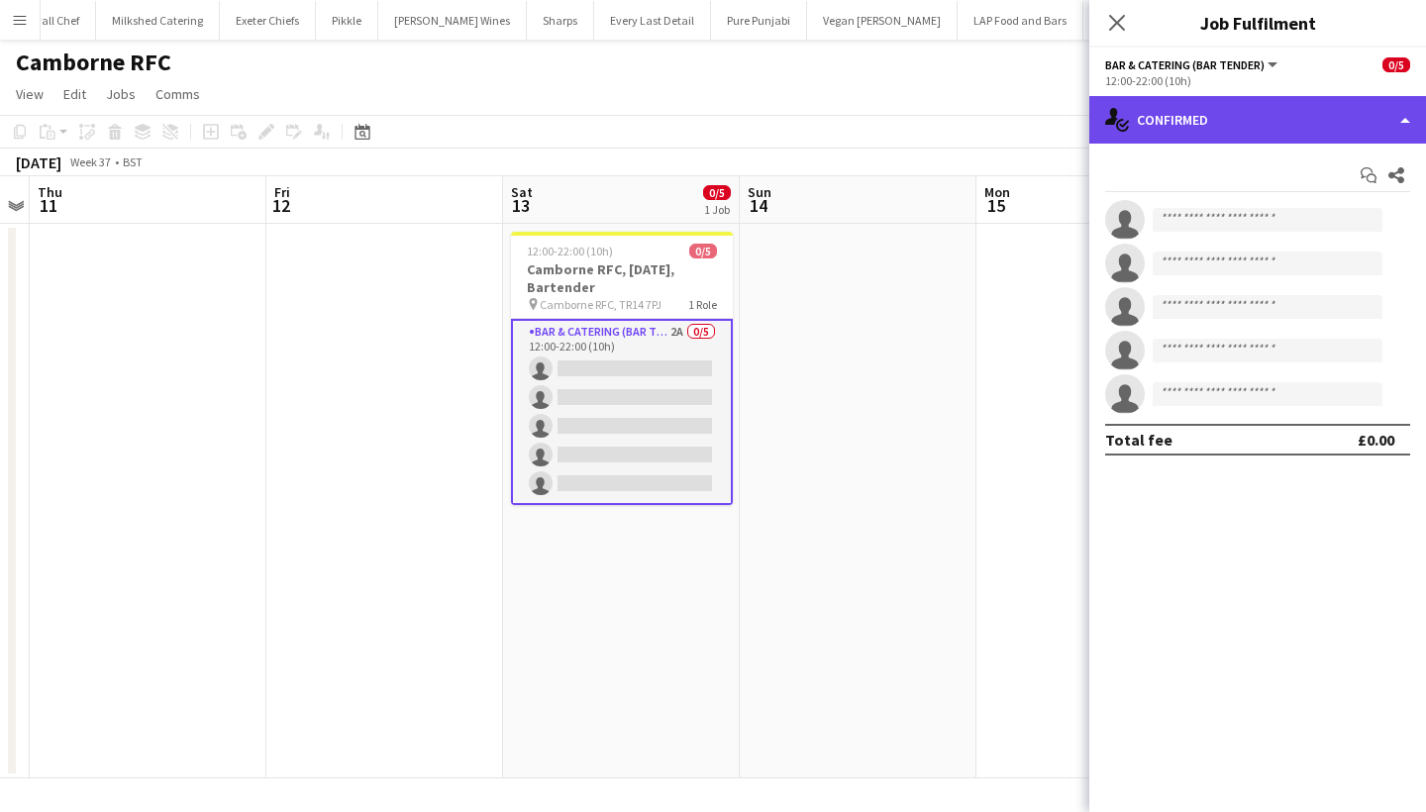
click at [1232, 113] on div "single-neutral-actions-check-2 Confirmed" at bounding box center [1257, 120] width 337 height 48
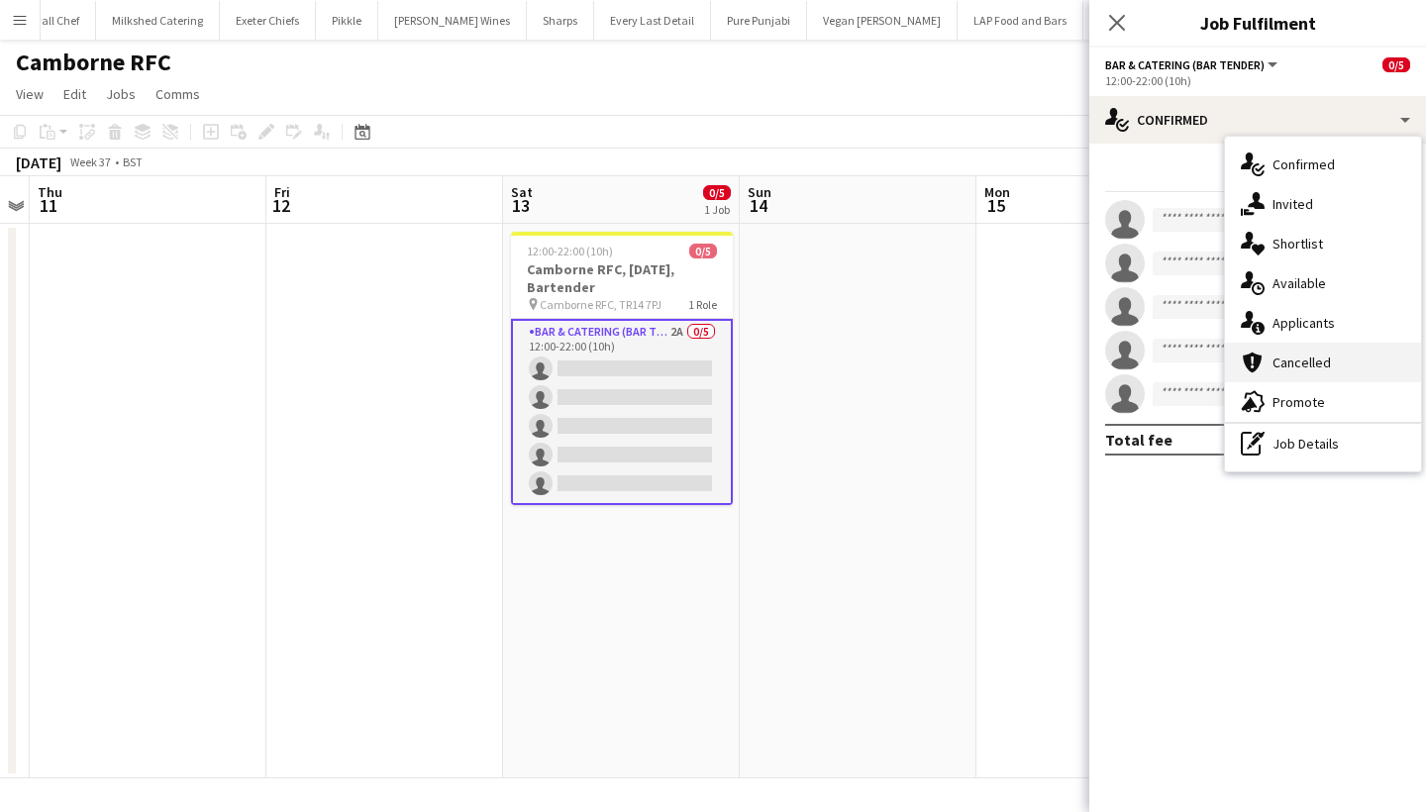
click at [1269, 343] on div "cancellation Cancelled" at bounding box center [1323, 363] width 196 height 40
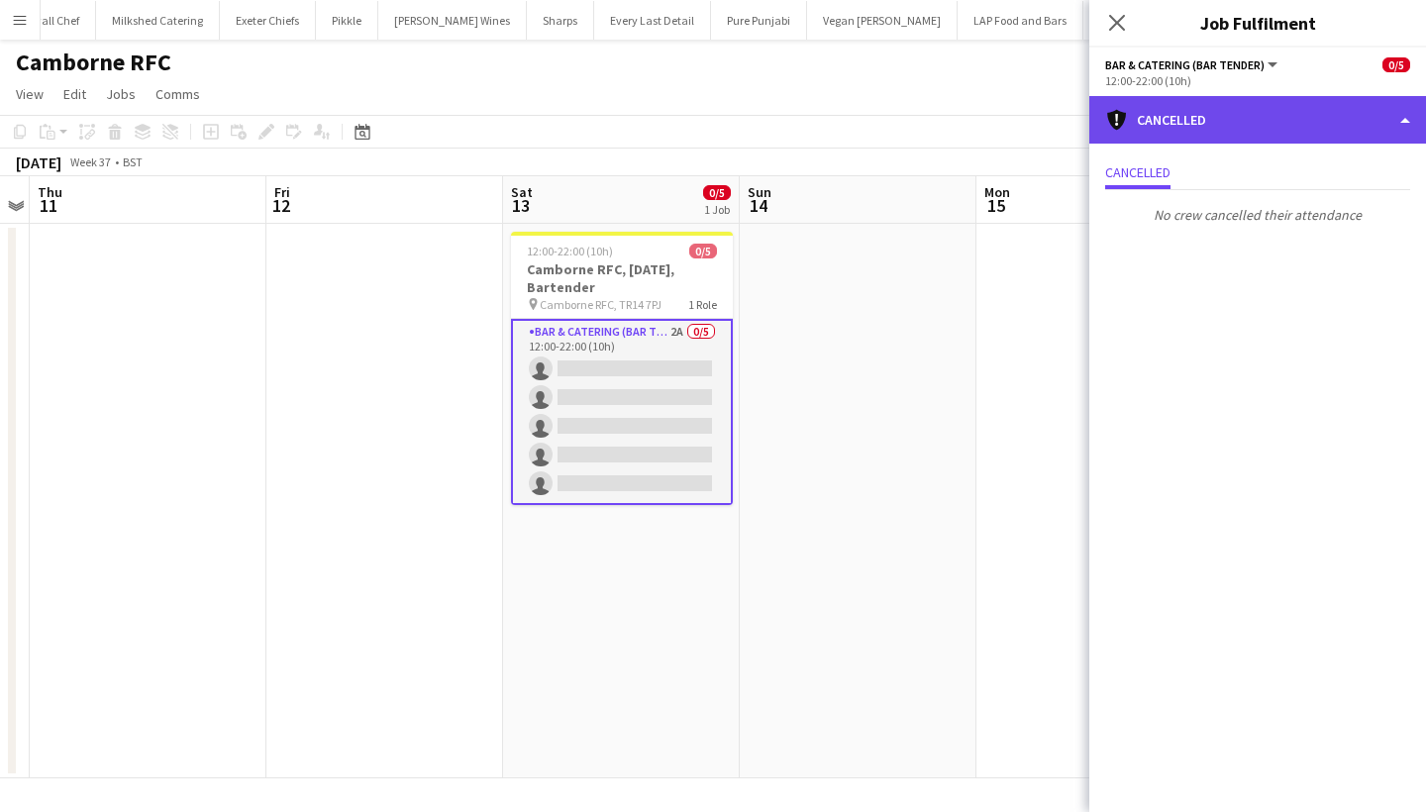
click at [1226, 127] on div "cancellation Cancelled" at bounding box center [1257, 120] width 337 height 48
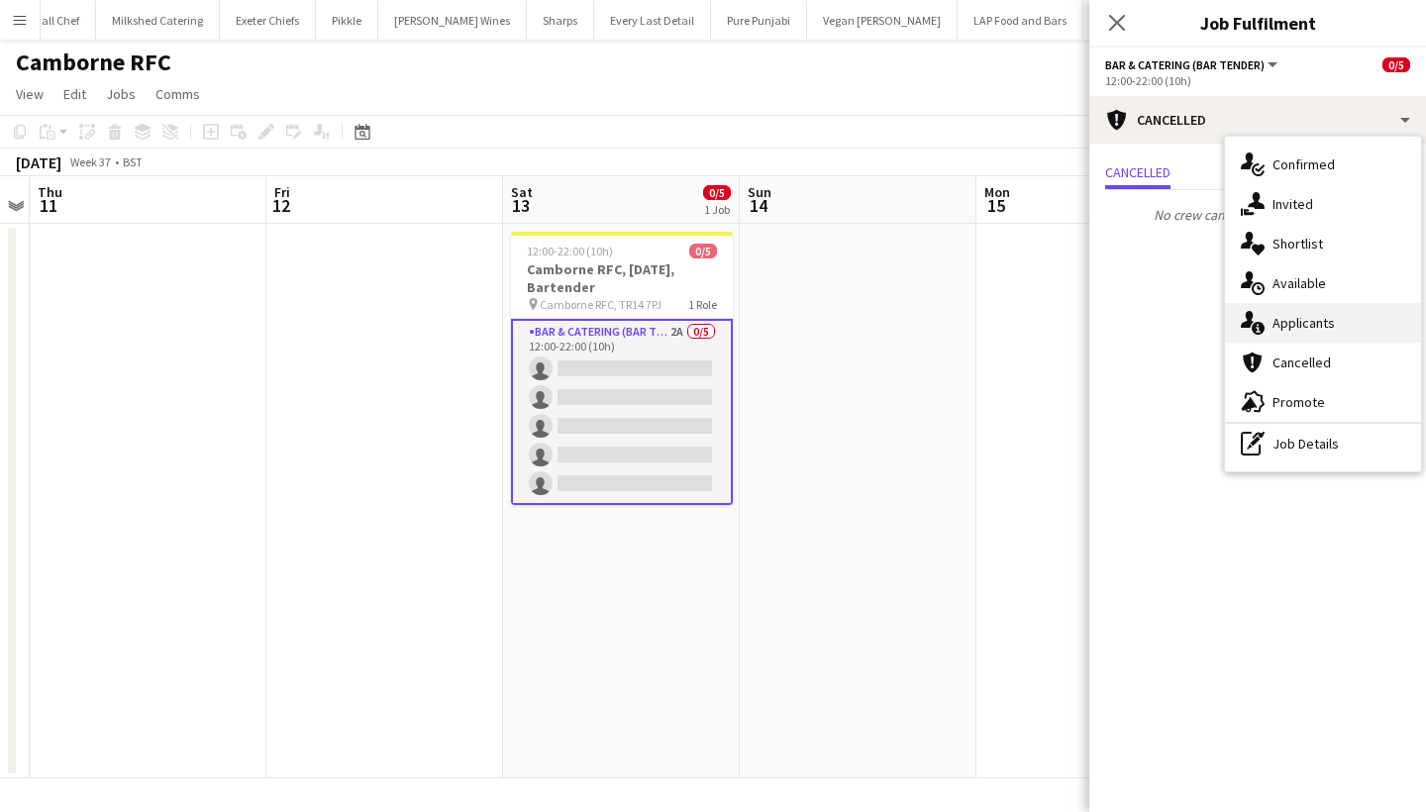
click at [1261, 335] on div "single-neutral-actions-information Applicants" at bounding box center [1323, 323] width 196 height 40
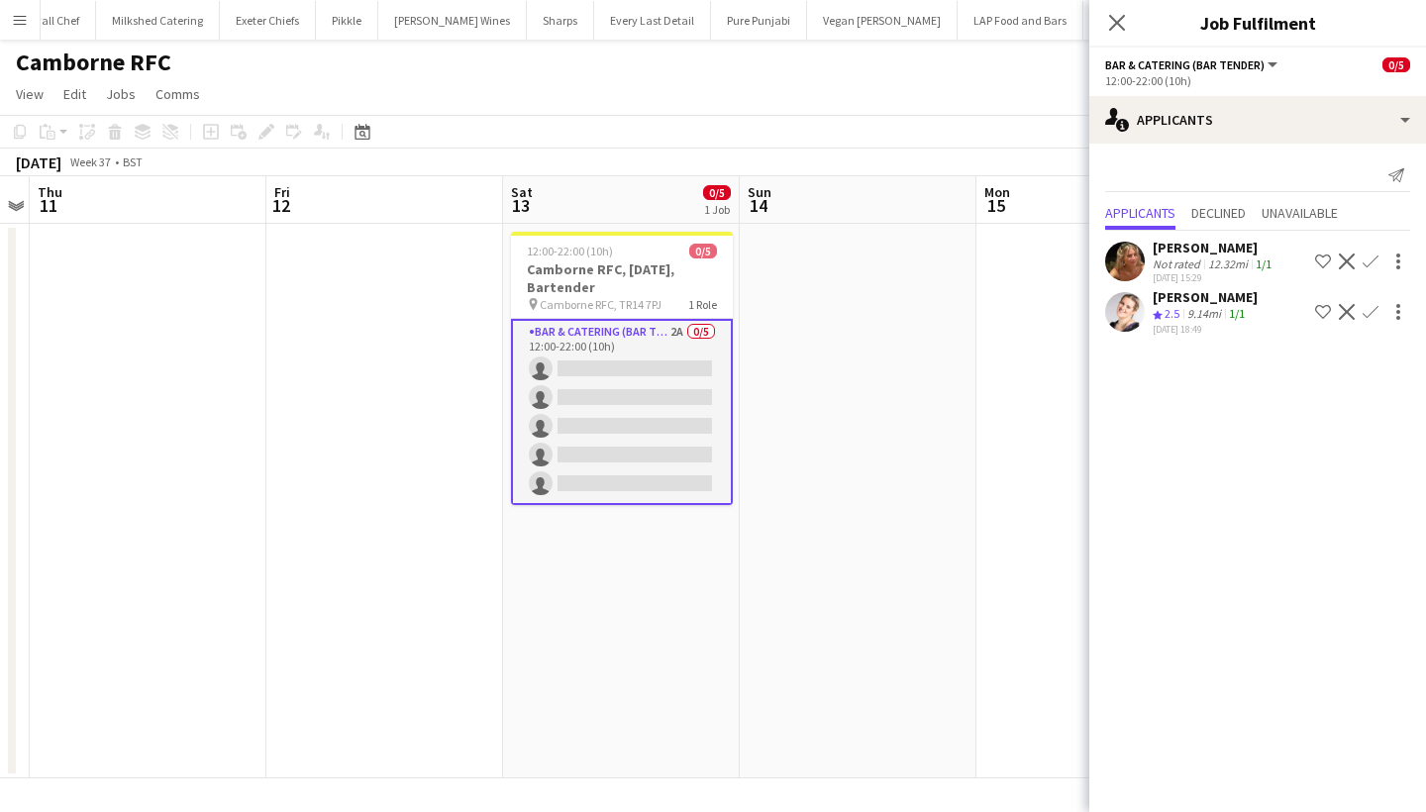
click at [1370, 261] on app-icon "Confirm" at bounding box center [1371, 262] width 16 height 16
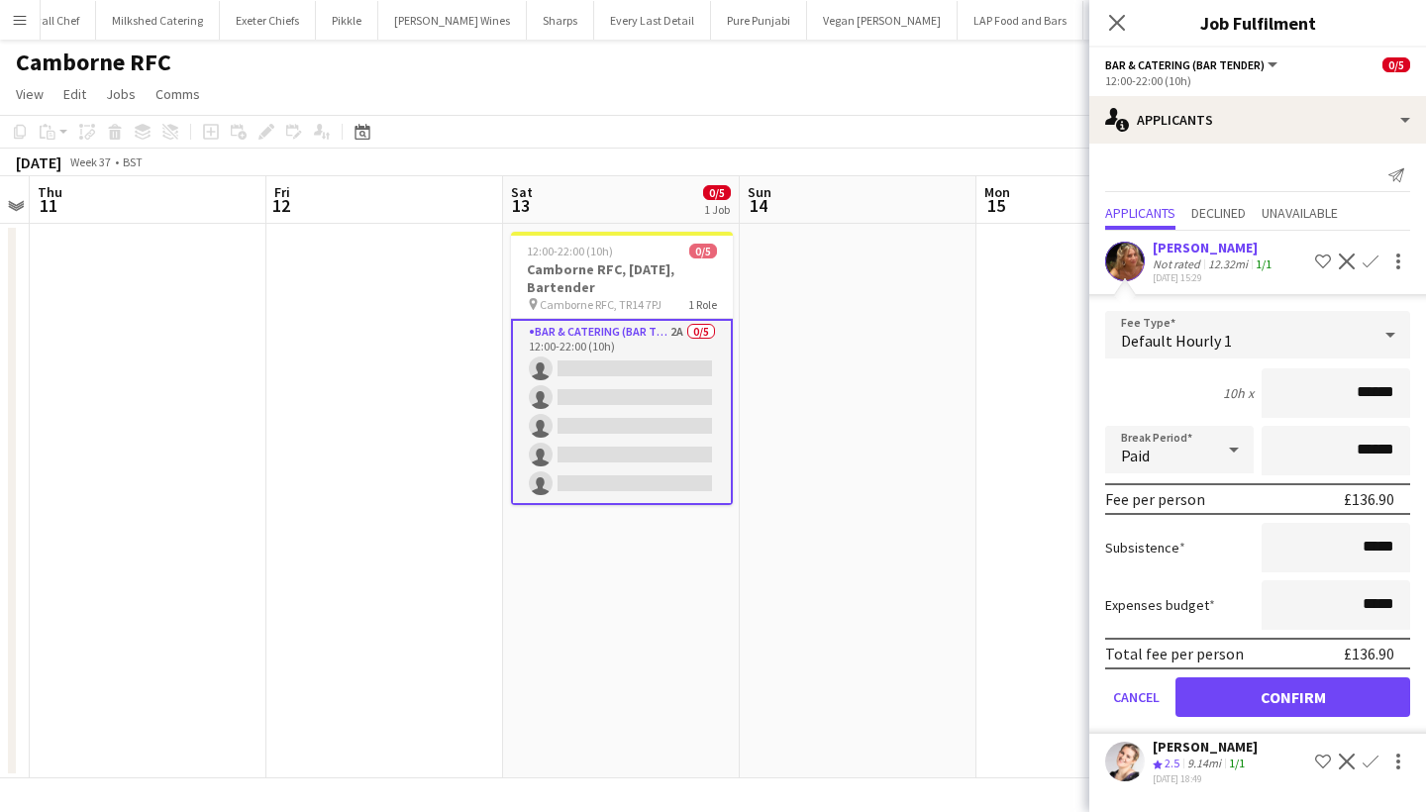
type input "******"
click at [1333, 703] on button "Confirm" at bounding box center [1292, 697] width 235 height 40
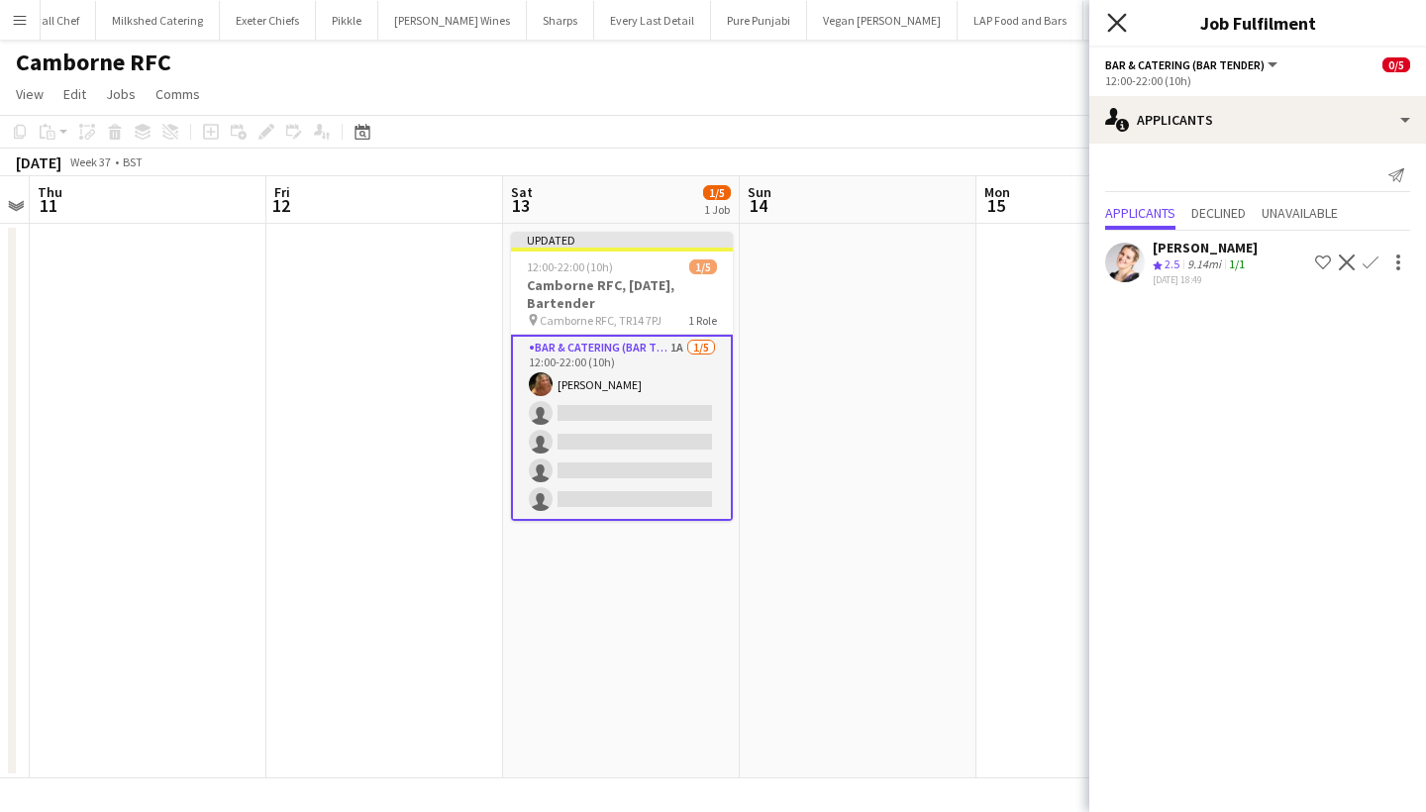
click at [1116, 23] on icon at bounding box center [1116, 22] width 19 height 19
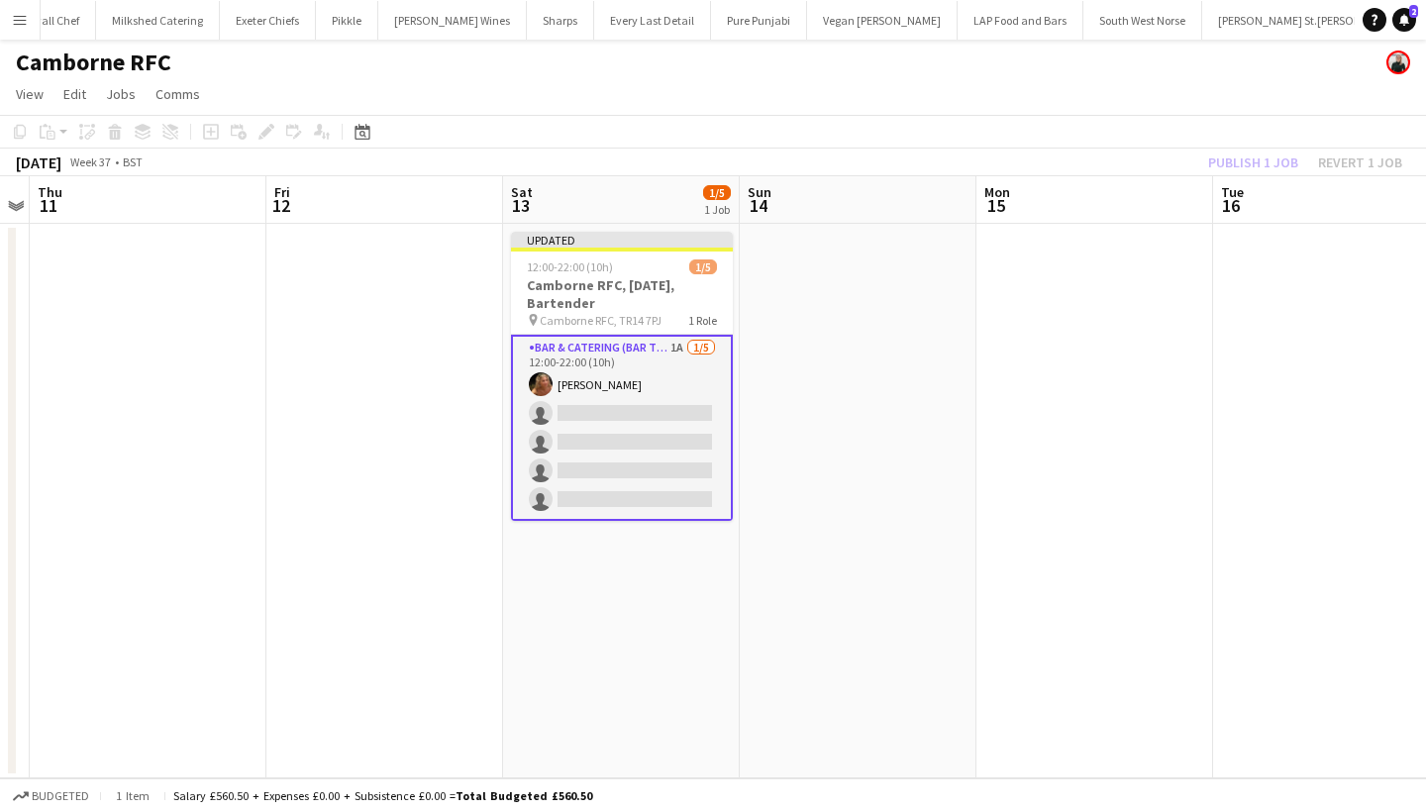
click at [1233, 155] on div "Publish 1 job Revert 1 job" at bounding box center [1305, 163] width 242 height 26
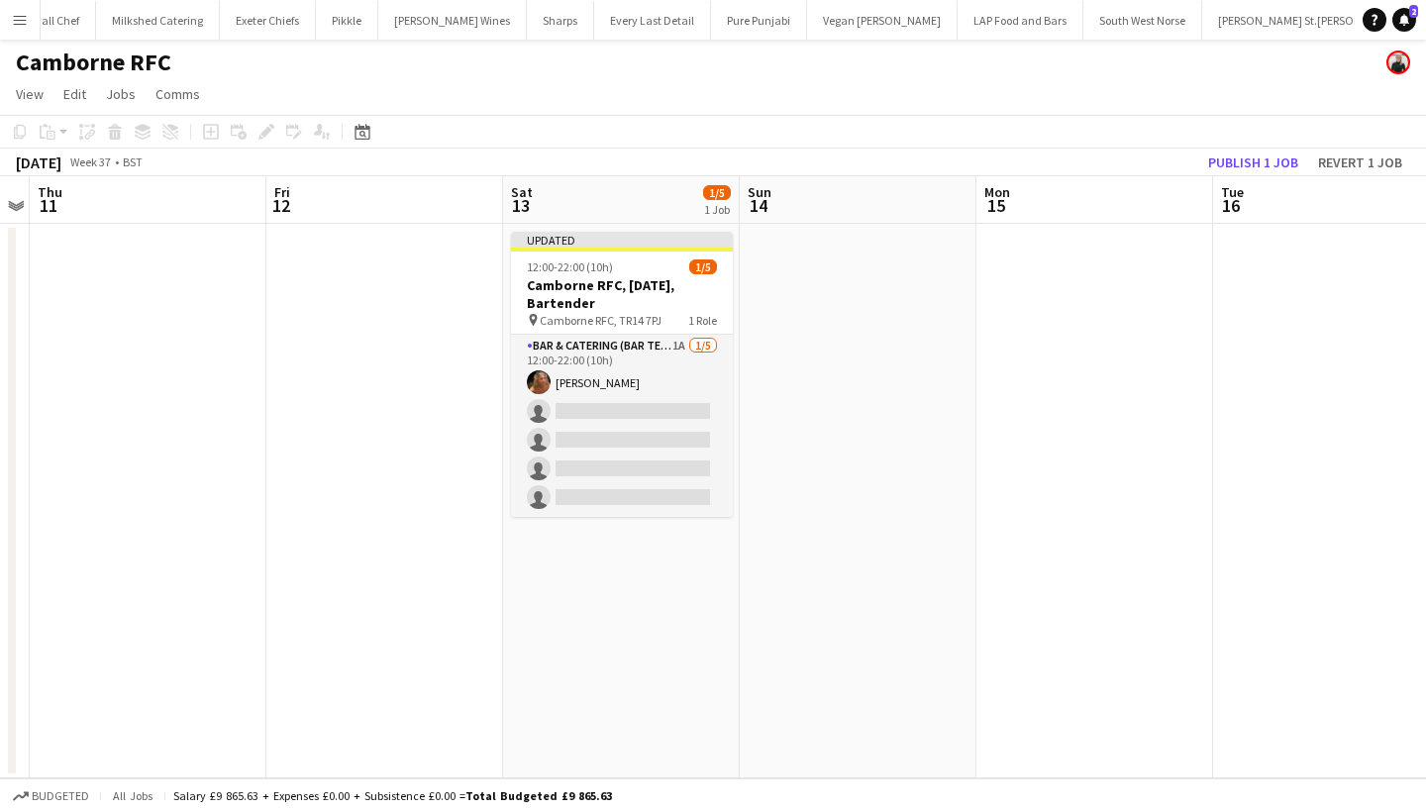
click at [1233, 155] on button "Publish 1 job" at bounding box center [1253, 163] width 106 height 26
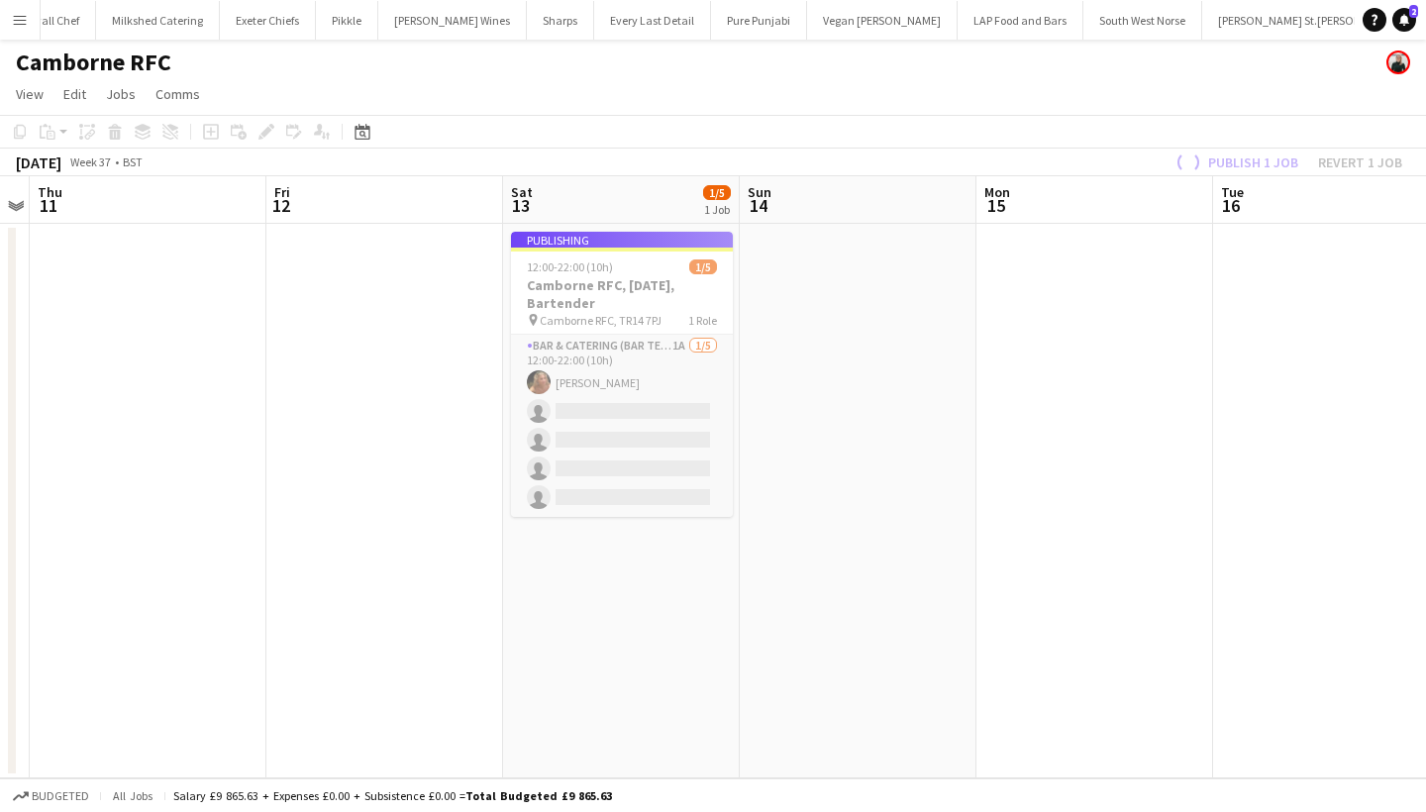
click at [558, 439] on app-job-card "Publishing 12:00-22:00 (10h) 1/5 Camborne RFC, 13th September, Bartender pin Ca…" at bounding box center [622, 374] width 222 height 285
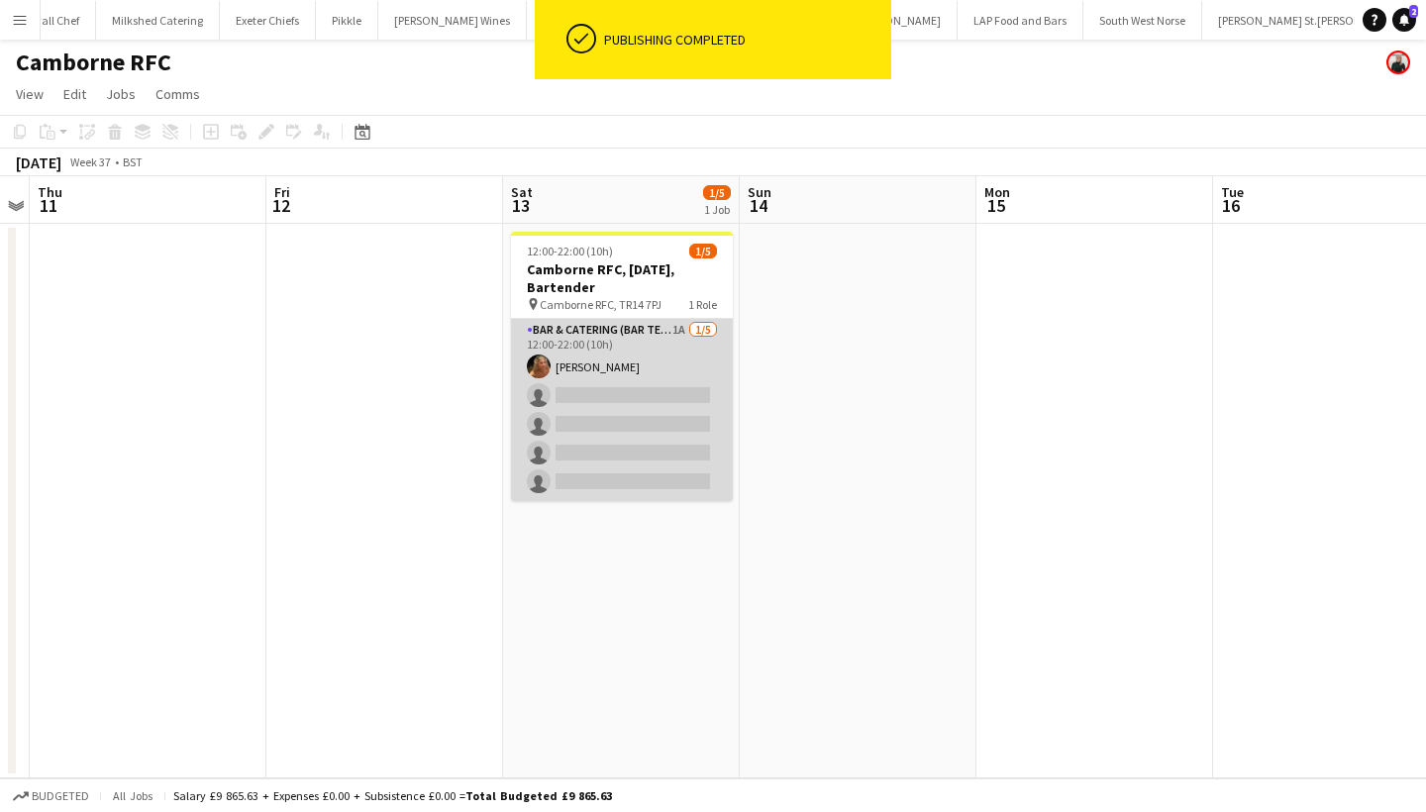
click at [591, 411] on app-card-role "Bar & Catering (Bar Tender) 1A 1/5 12:00-22:00 (10h) Katie Harpur single-neutra…" at bounding box center [622, 410] width 222 height 182
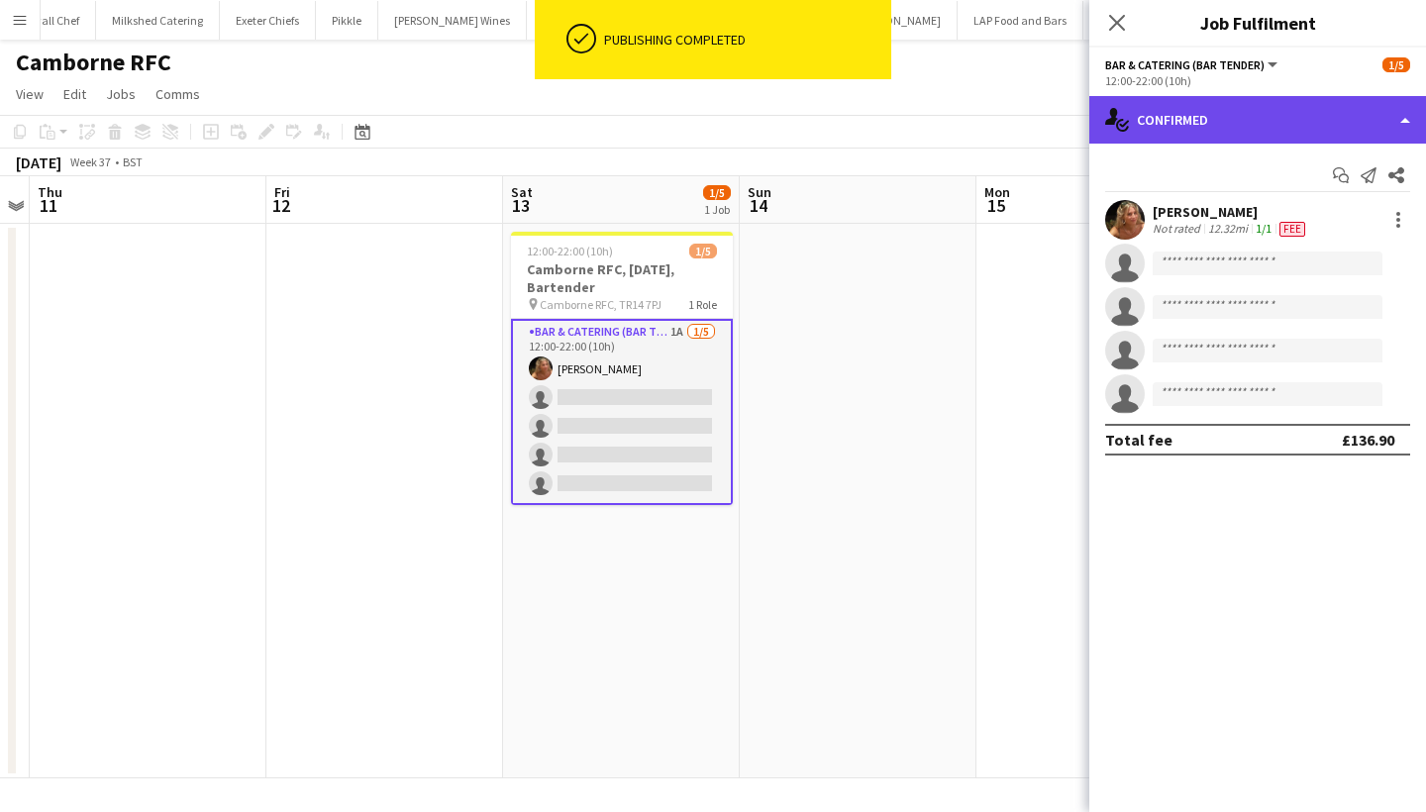
click at [1167, 117] on div "single-neutral-actions-check-2 Confirmed" at bounding box center [1257, 120] width 337 height 48
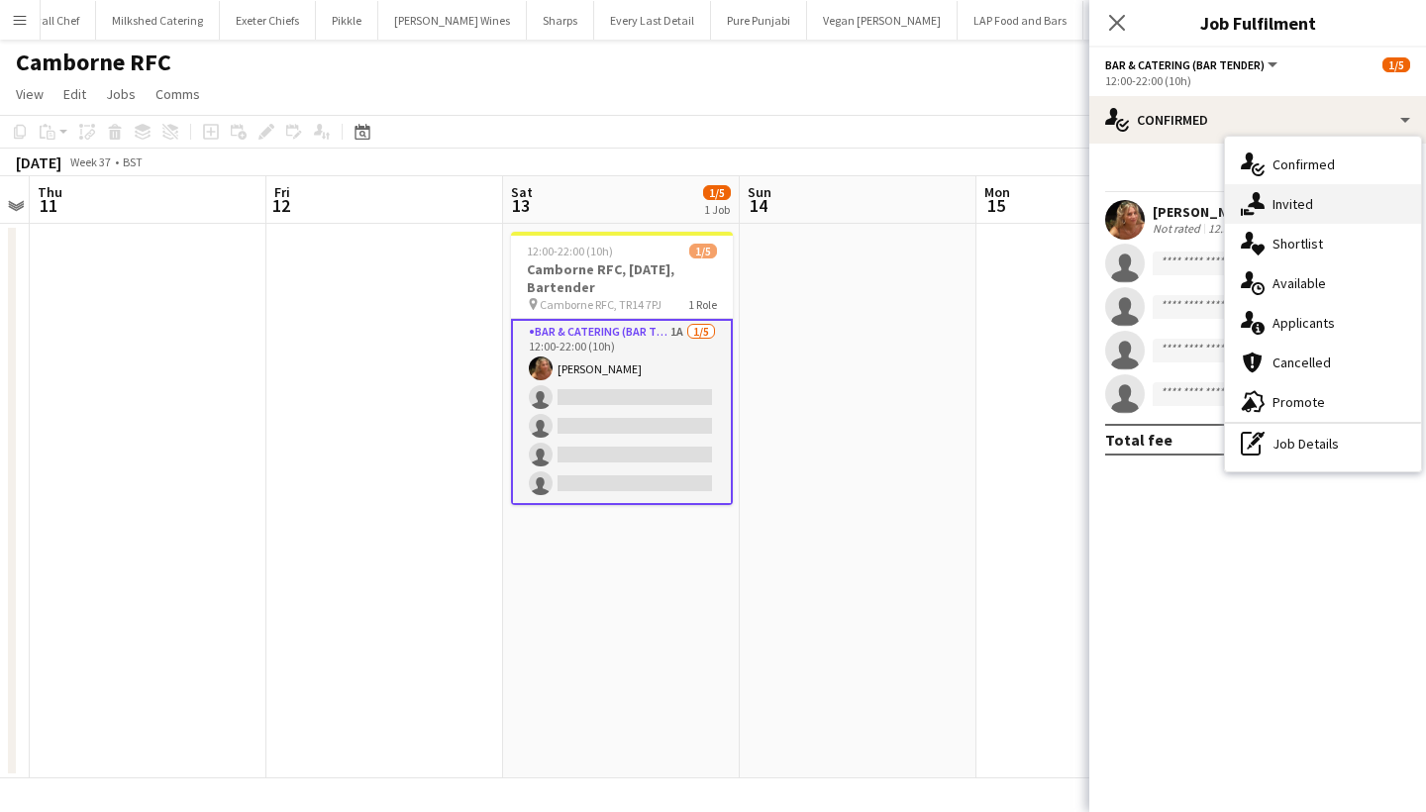
click at [1297, 202] on span "Invited" at bounding box center [1292, 204] width 41 height 18
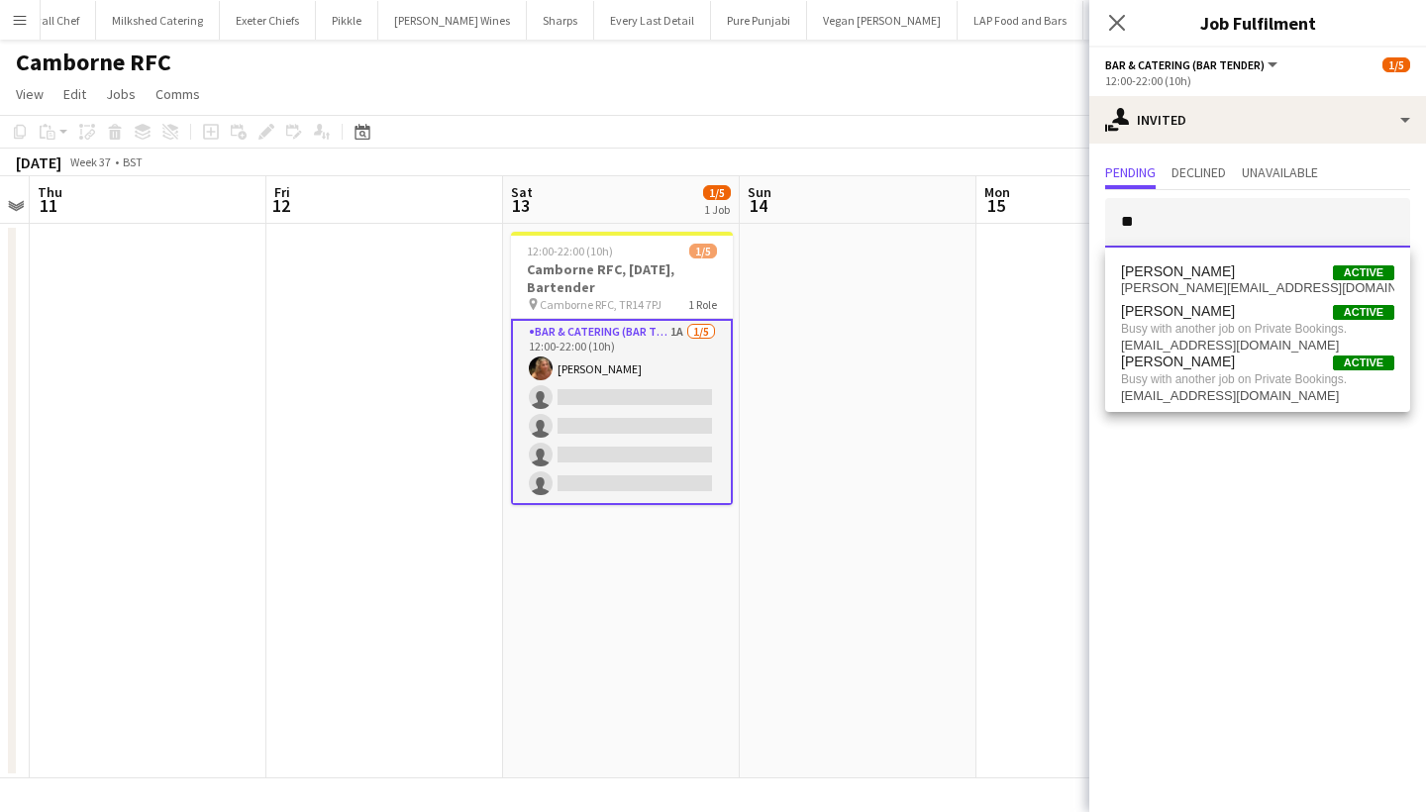
type input "*"
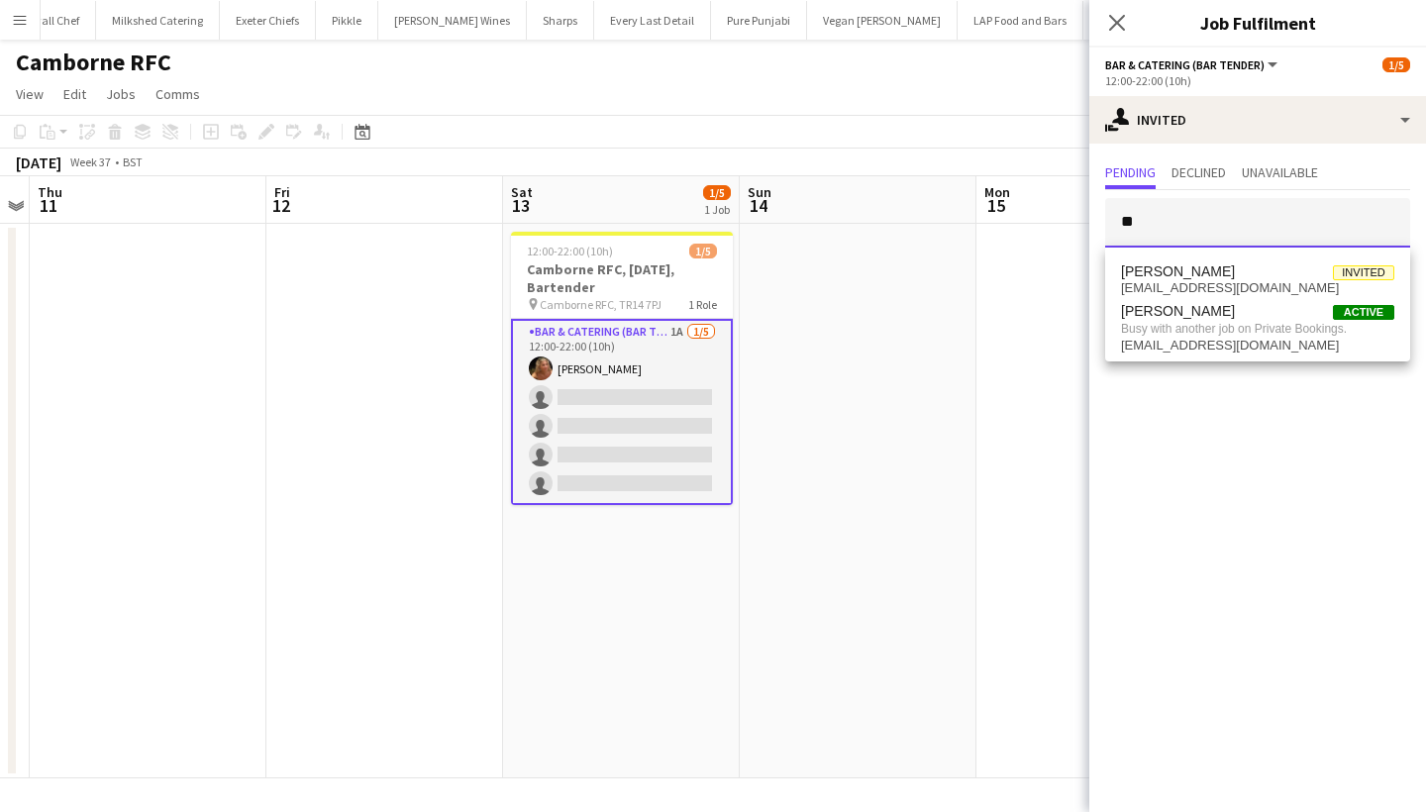
type input "*"
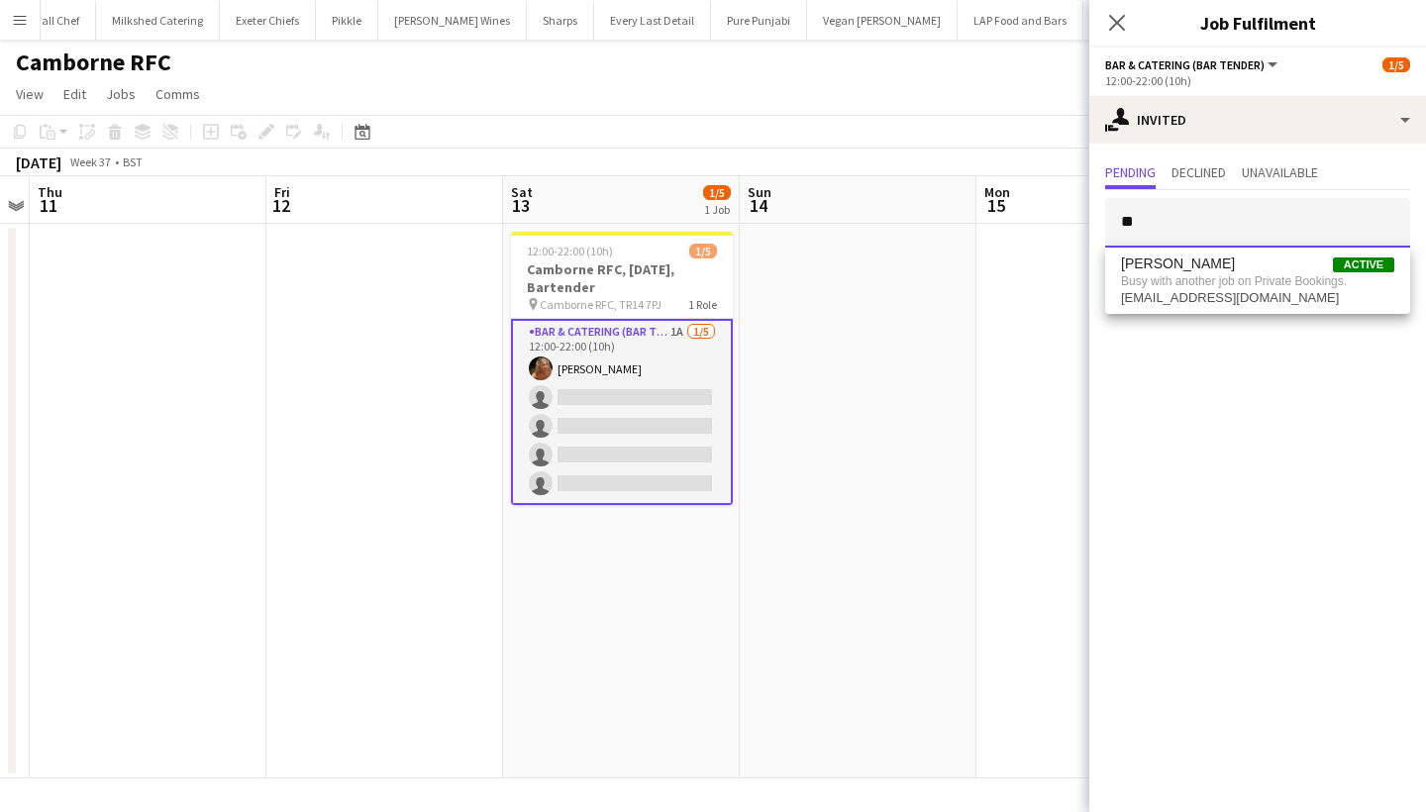
type input "*"
type input "*****"
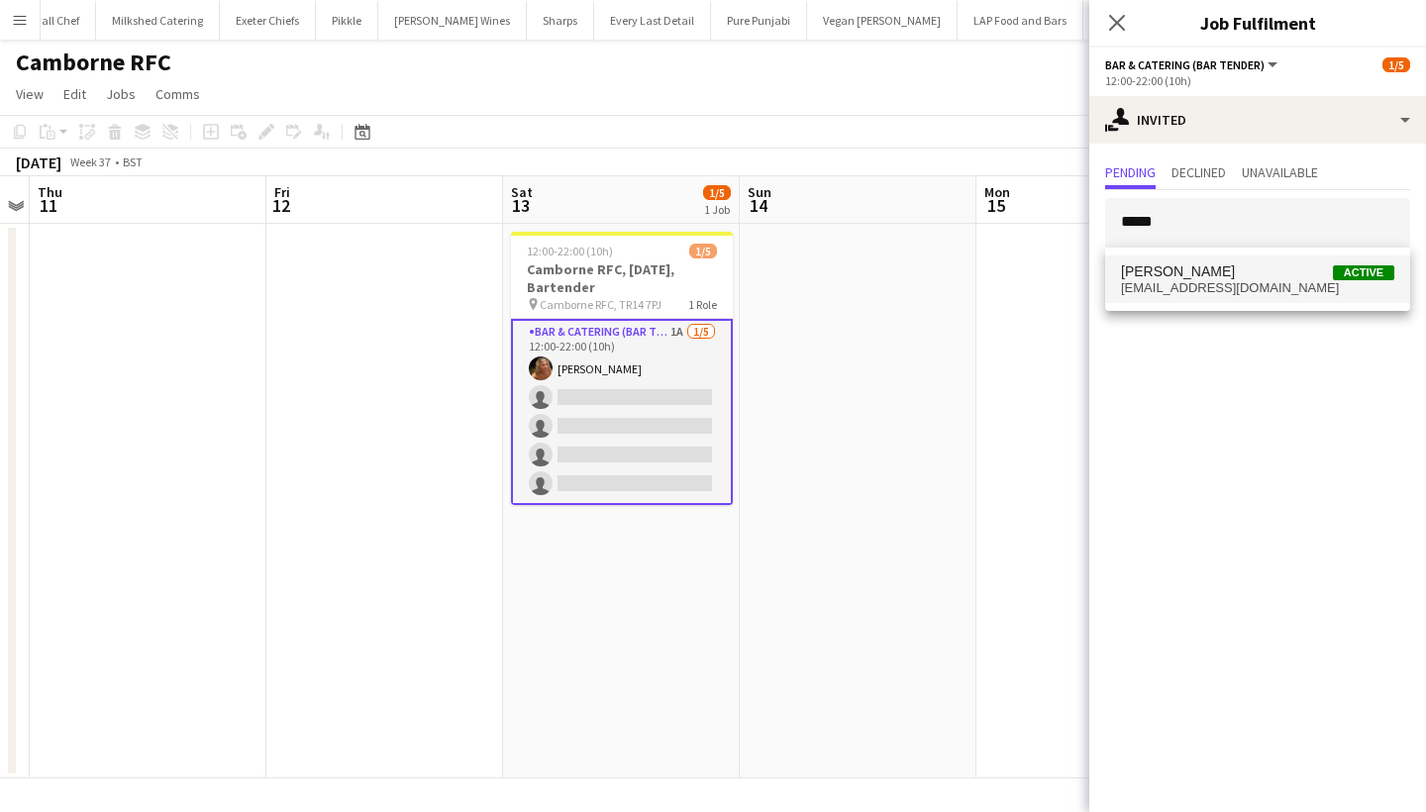
click at [1229, 282] on span "rohanwingham@gmail.com" at bounding box center [1257, 288] width 273 height 16
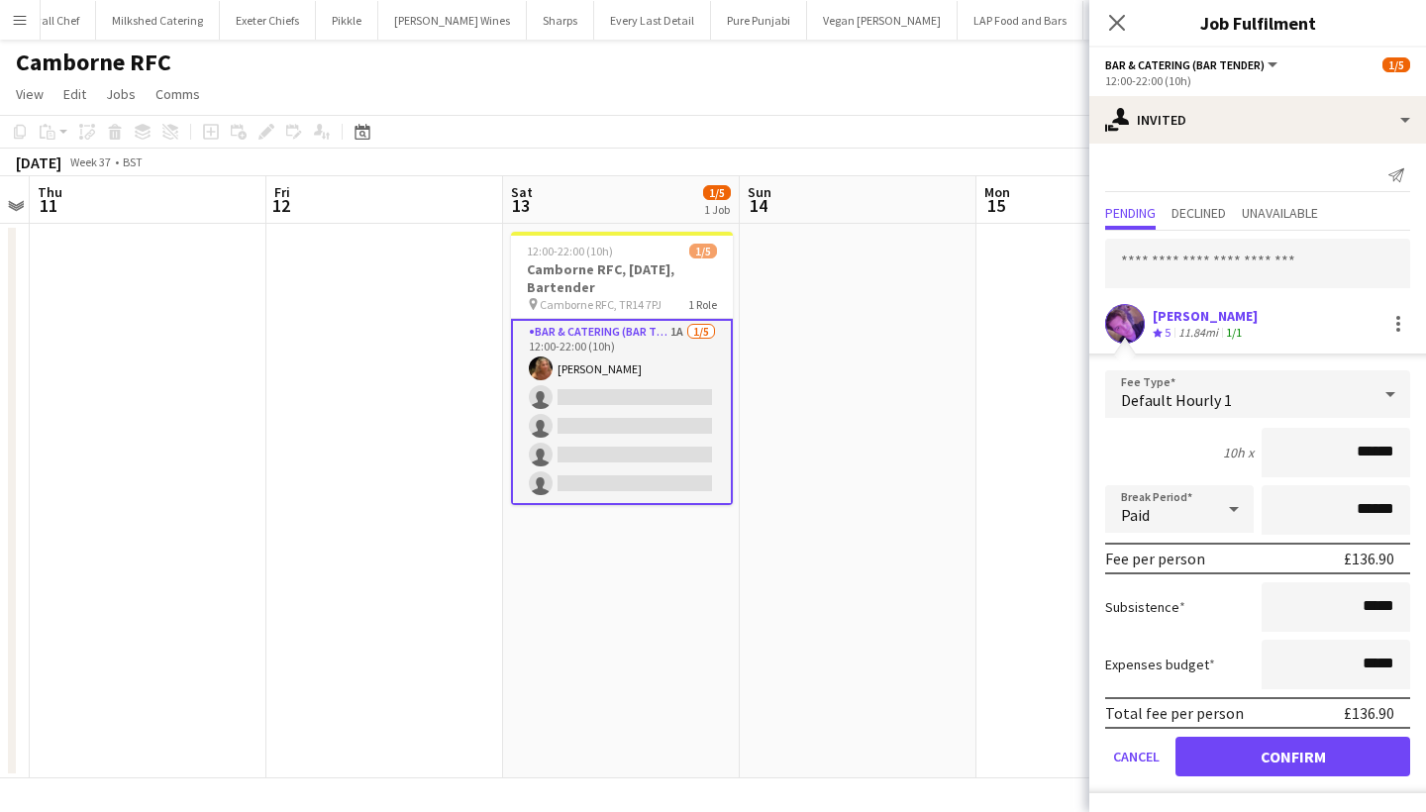
type input "******"
click at [1217, 752] on button "Confirm" at bounding box center [1292, 757] width 235 height 40
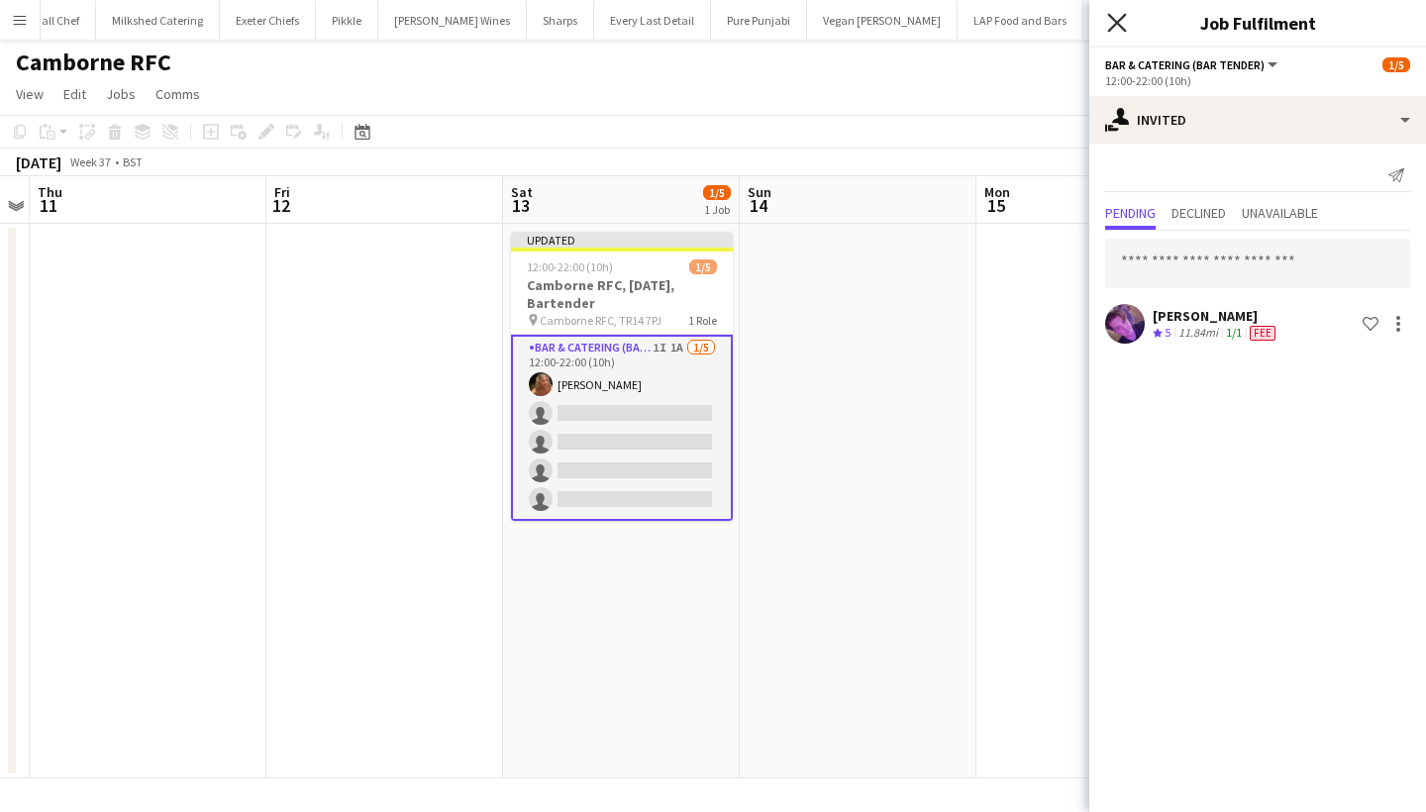
click at [1114, 21] on icon at bounding box center [1116, 22] width 19 height 19
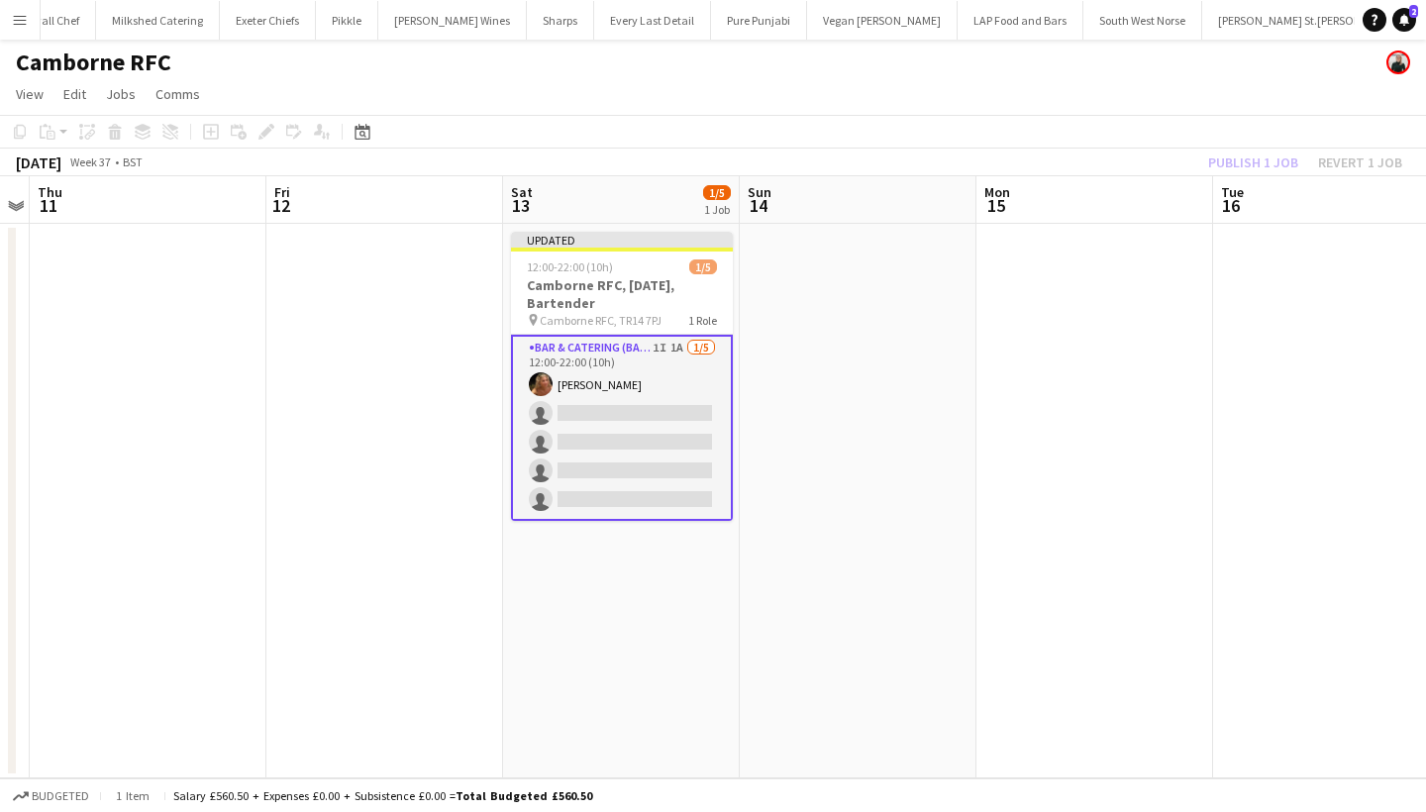
click at [1271, 164] on div "Publish 1 job Revert 1 job" at bounding box center [1305, 163] width 242 height 26
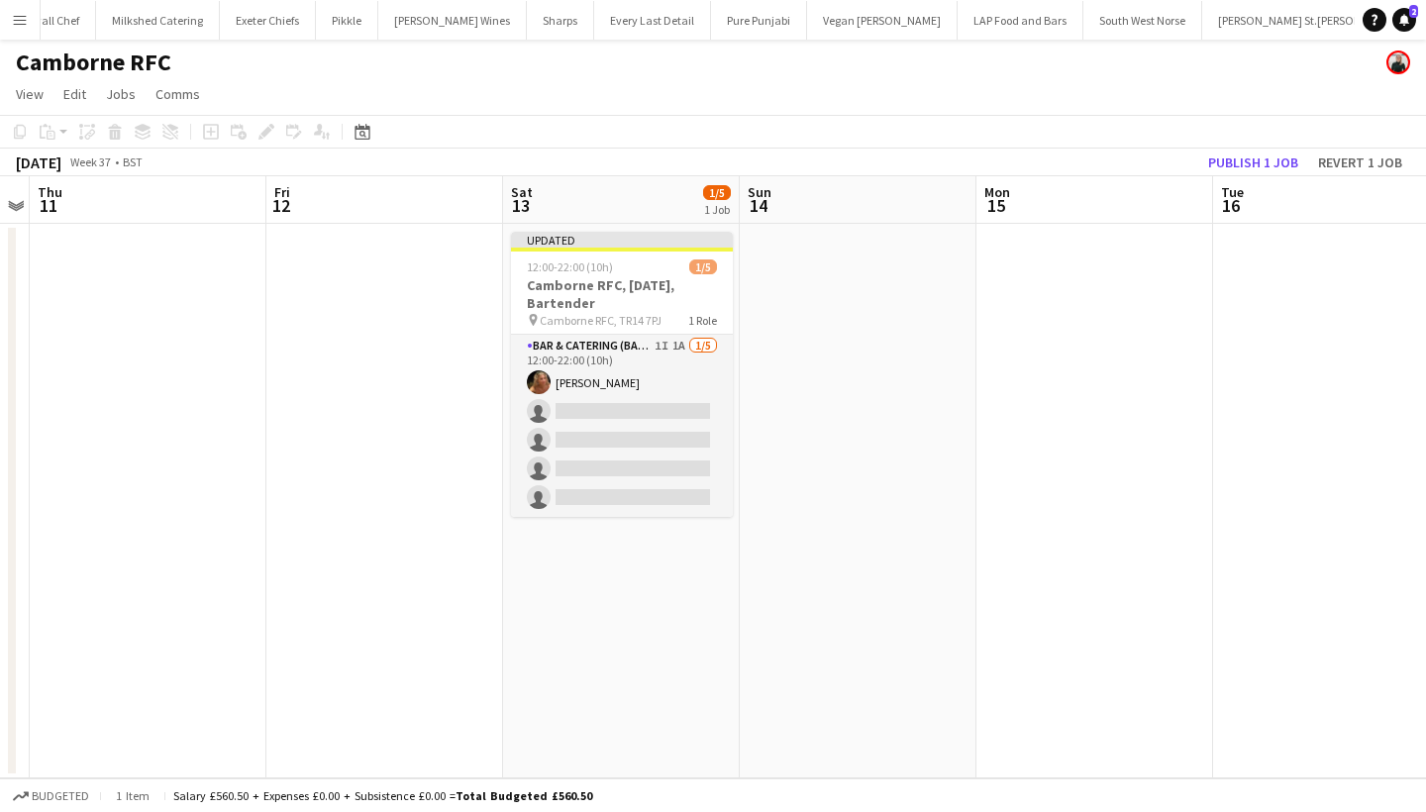
click at [1271, 164] on button "Publish 1 job" at bounding box center [1253, 163] width 106 height 26
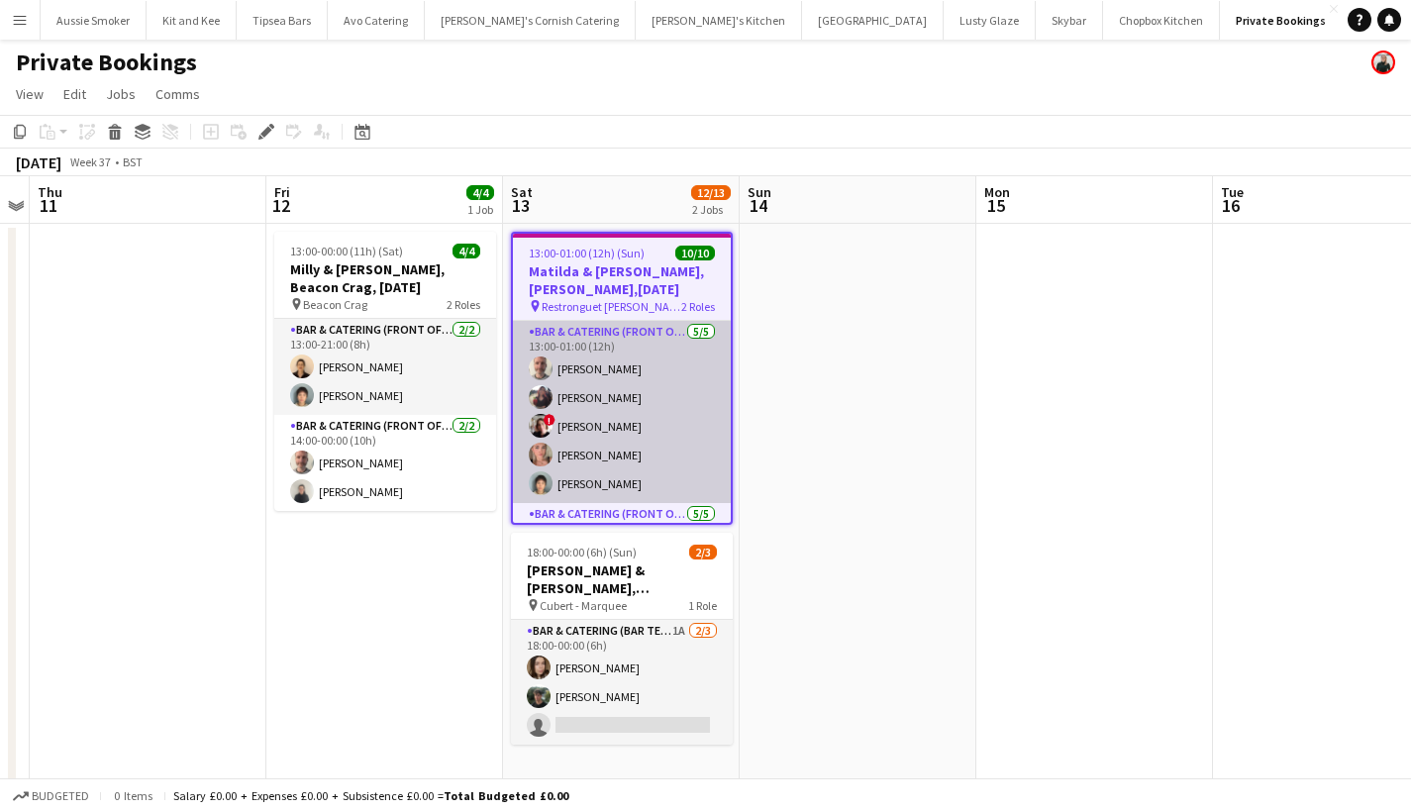
click at [656, 421] on app-card-role "Bar & Catering (Front of House) 5/5 13:00-01:00 (12h) Richard James sheilan nag…" at bounding box center [622, 412] width 218 height 182
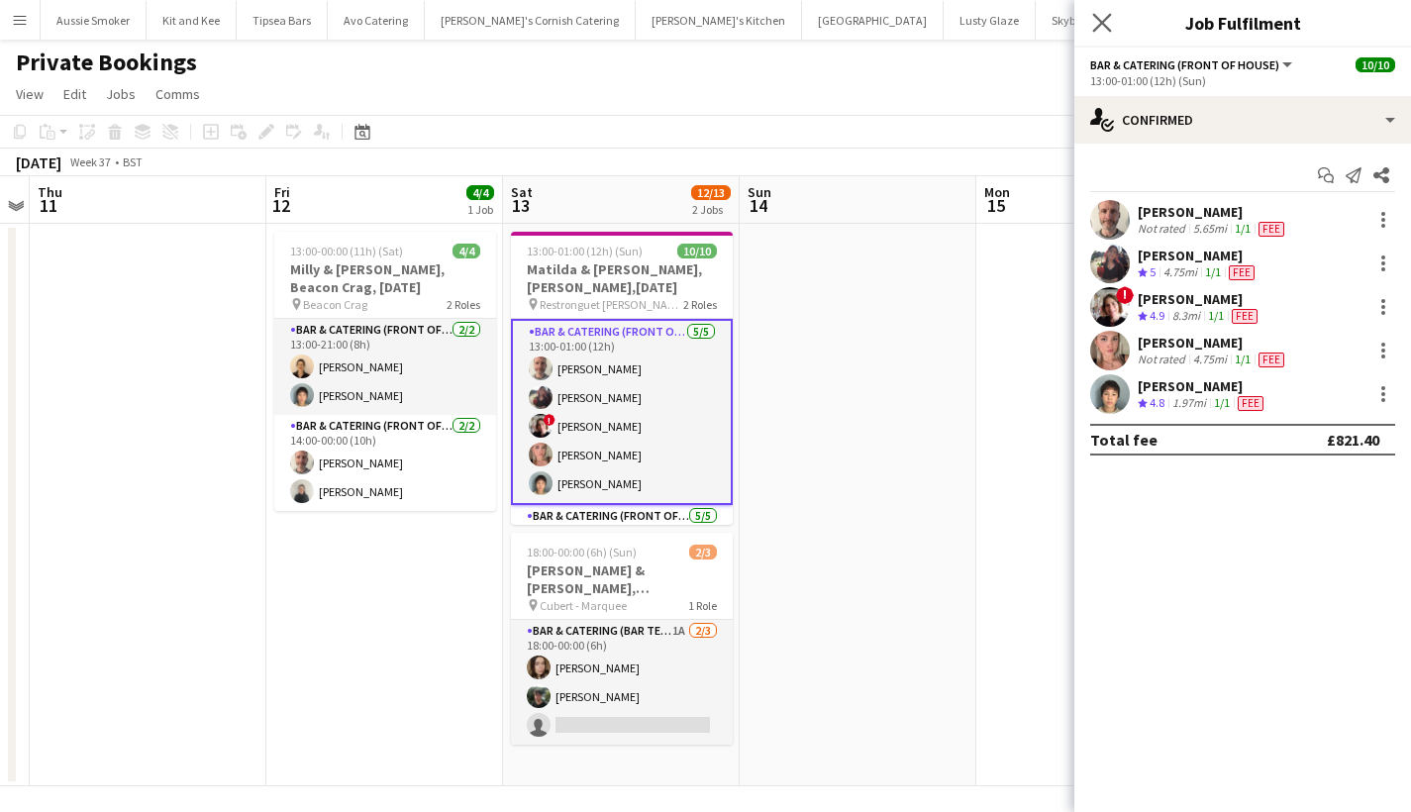
click at [1098, 14] on icon "Close pop-in" at bounding box center [1101, 22] width 19 height 19
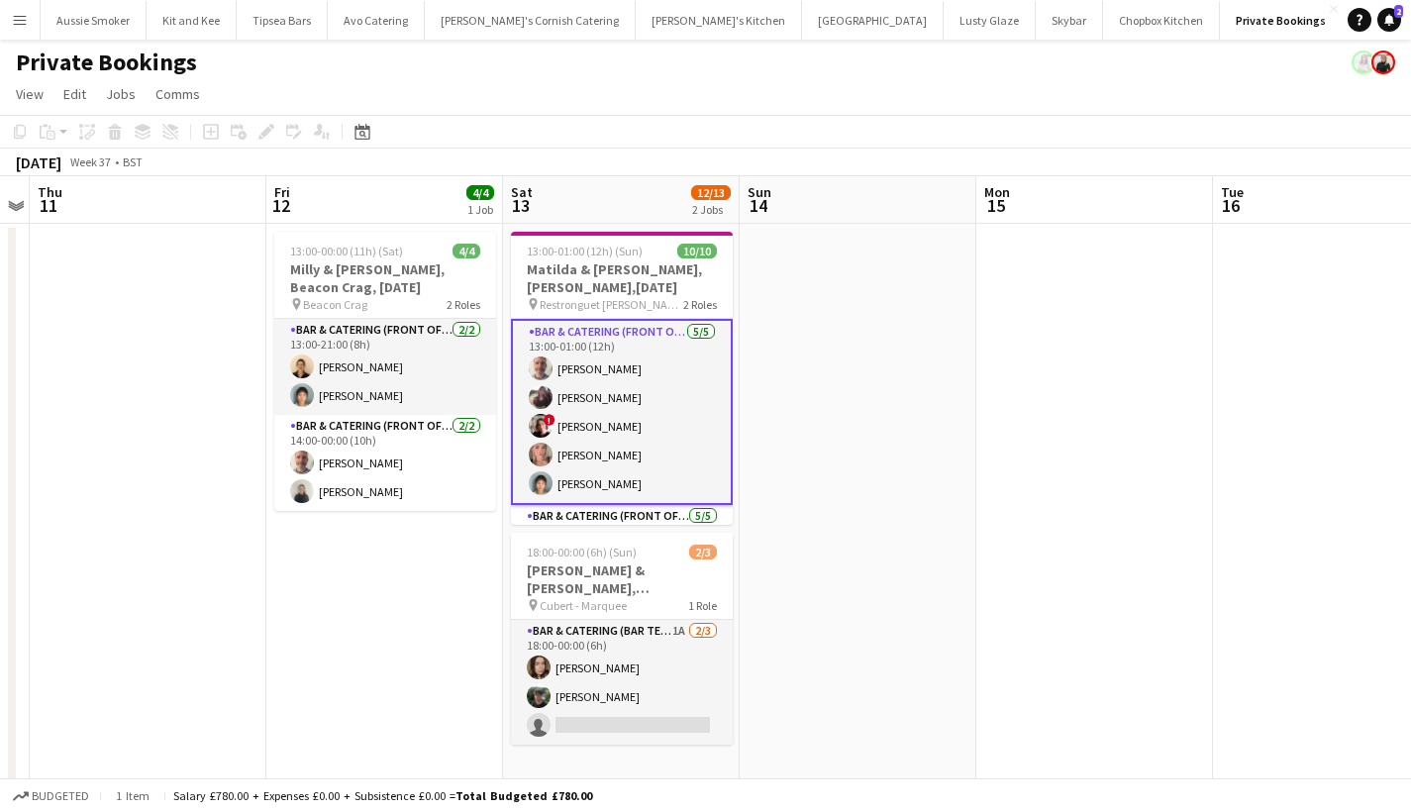
click at [24, 20] on app-icon "Menu" at bounding box center [20, 20] width 16 height 16
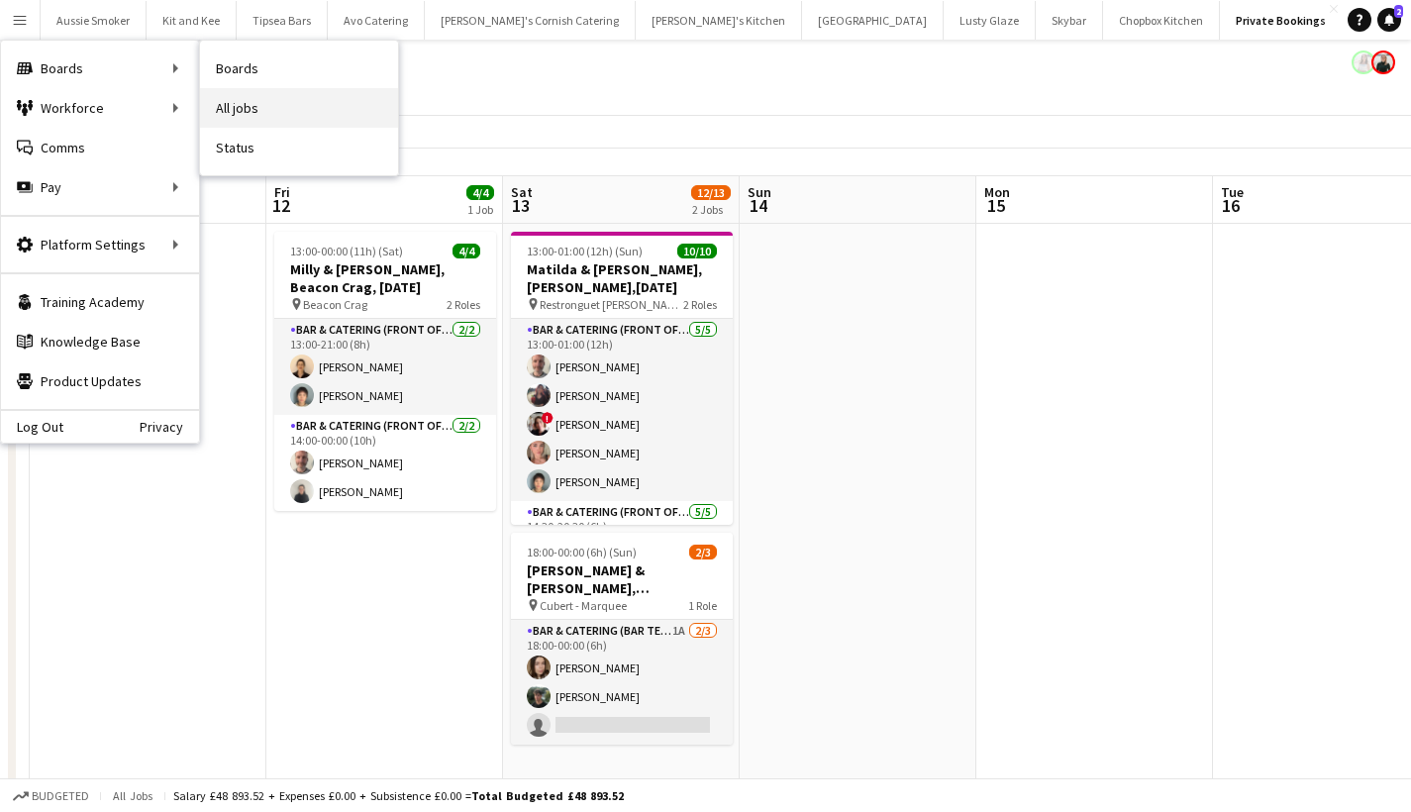
click at [290, 107] on link "All jobs" at bounding box center [299, 108] width 198 height 40
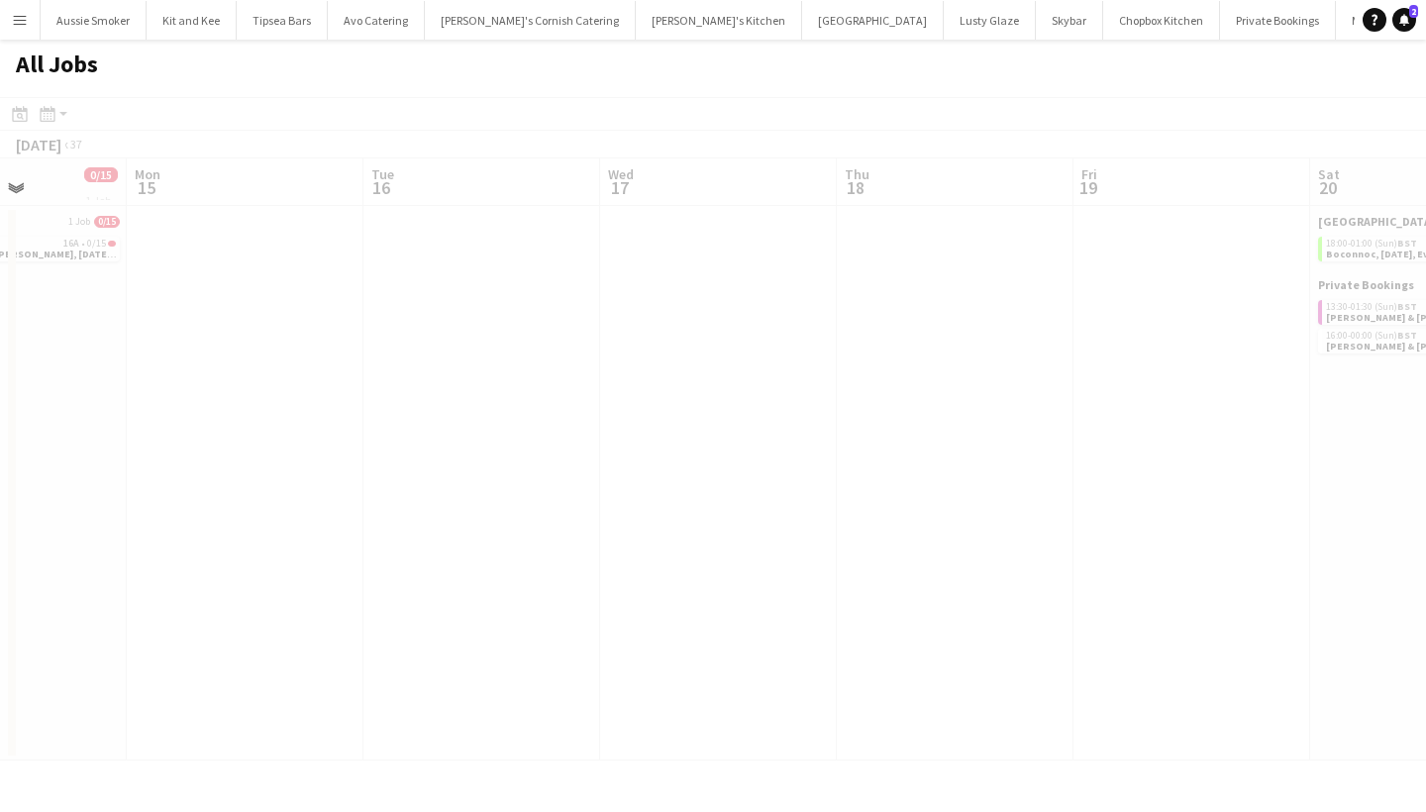
scroll to position [0, 746]
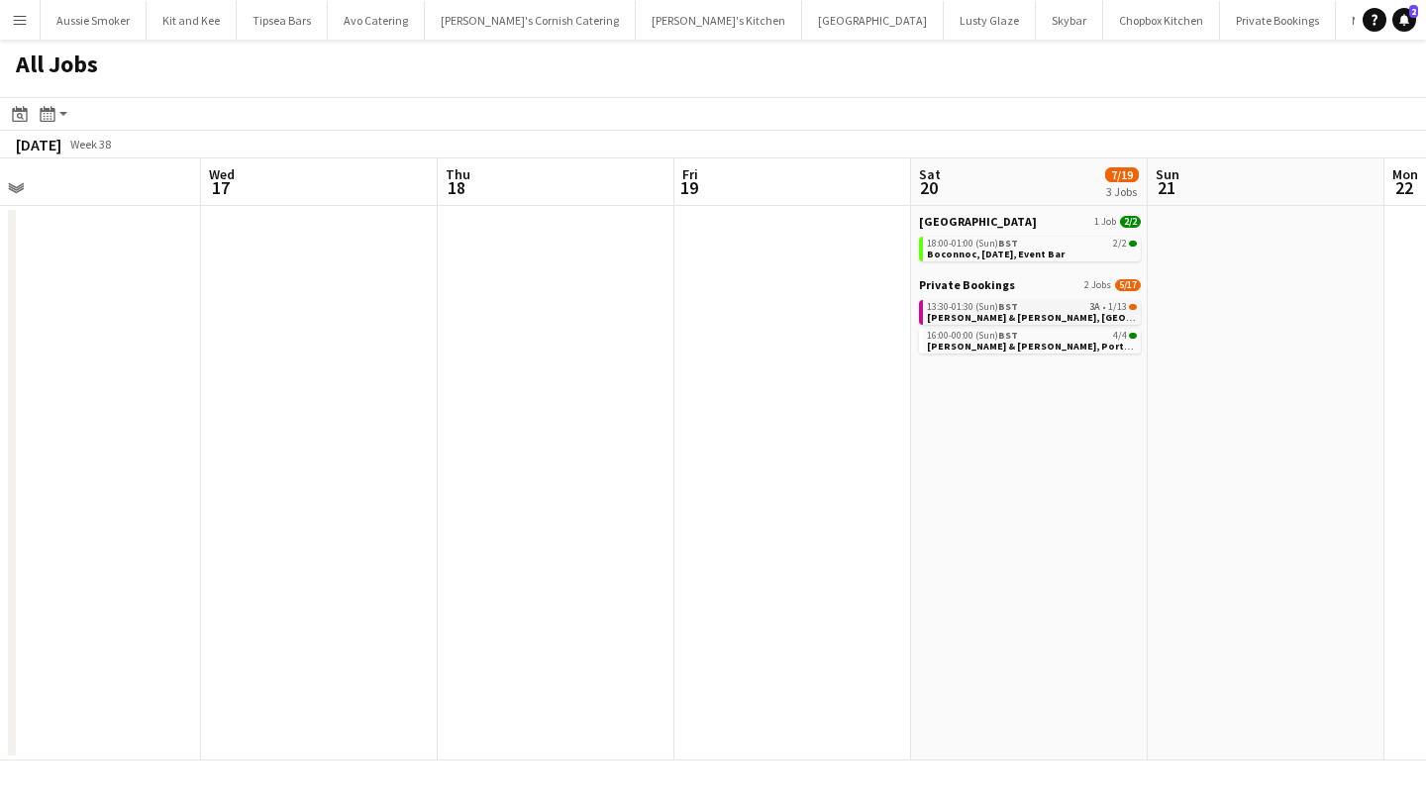
click at [963, 316] on span "[PERSON_NAME] & [PERSON_NAME], [GEOGRAPHIC_DATA], [DATE]" at bounding box center [1082, 317] width 311 height 13
click at [11, 24] on button "Menu" at bounding box center [20, 20] width 40 height 40
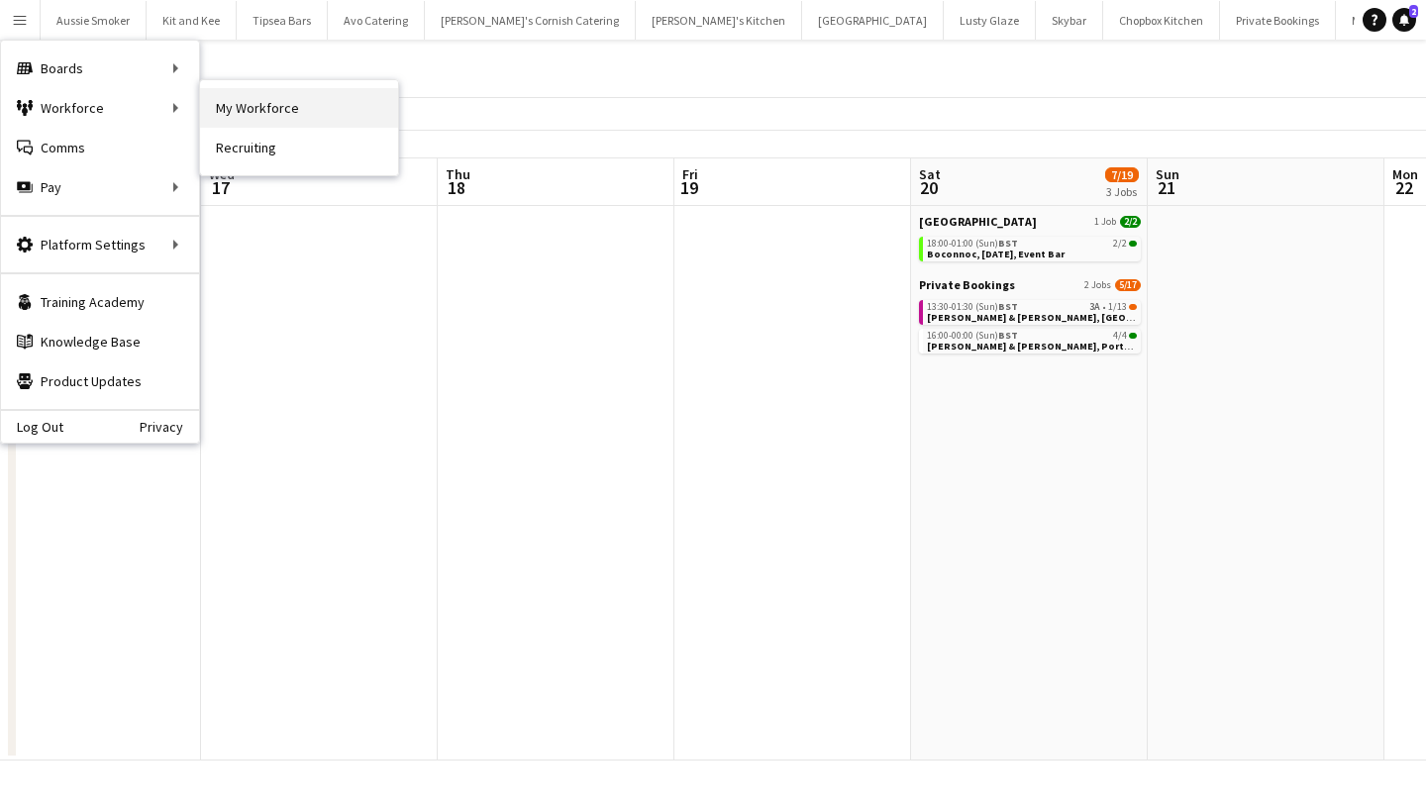
click at [234, 106] on link "My Workforce" at bounding box center [299, 108] width 198 height 40
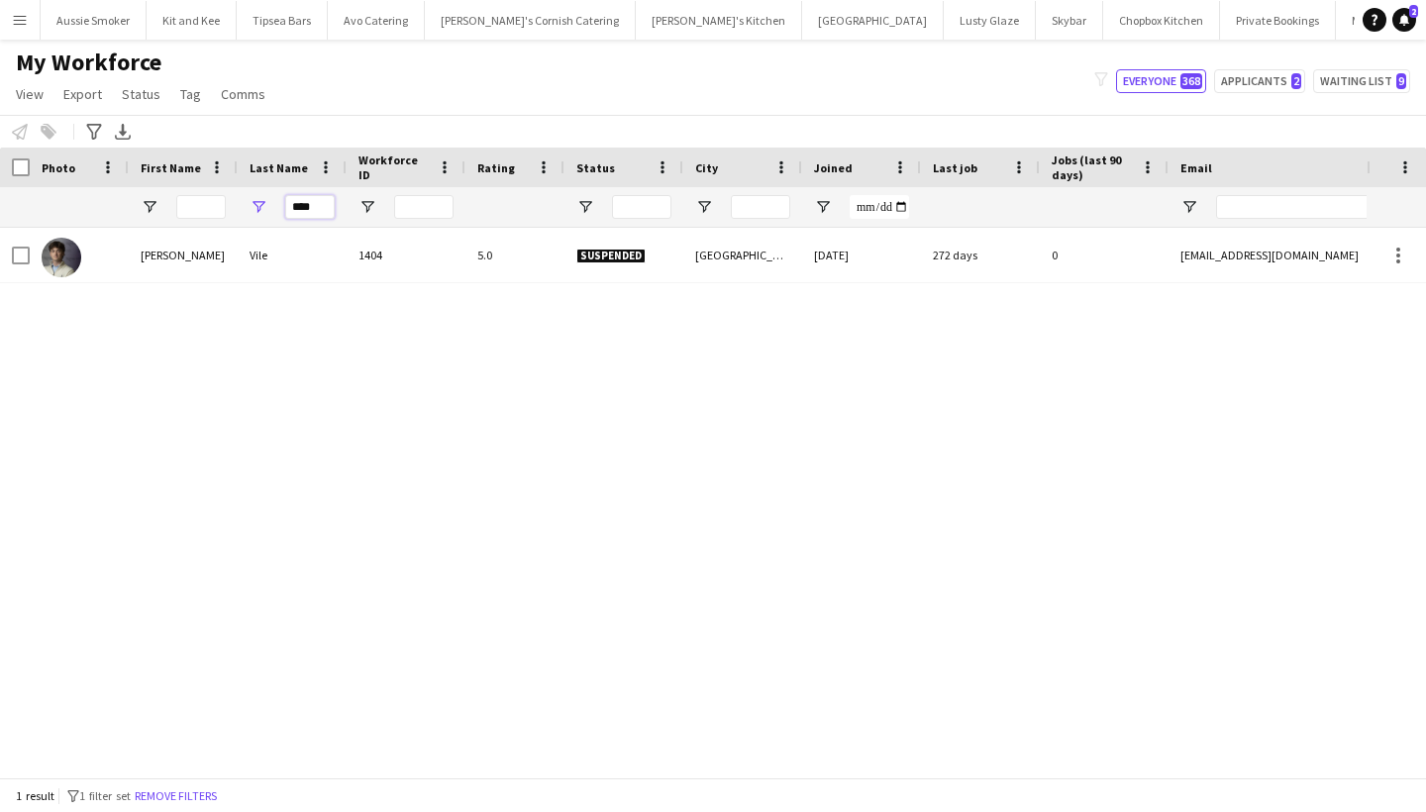
click at [329, 204] on input "****" at bounding box center [310, 207] width 50 height 24
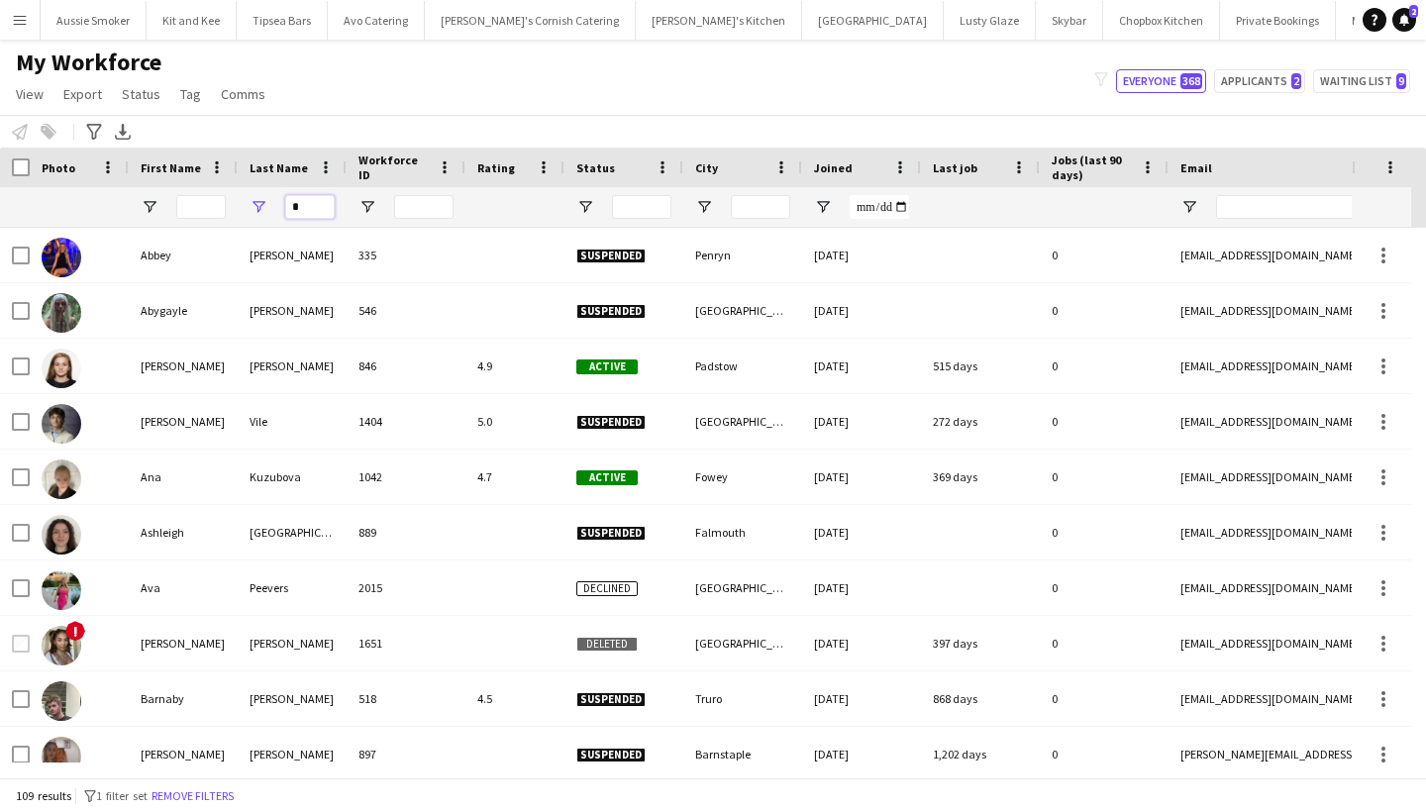
type input "*"
click at [776, 208] on input "City Filter Input" at bounding box center [760, 207] width 59 height 24
type input "******"
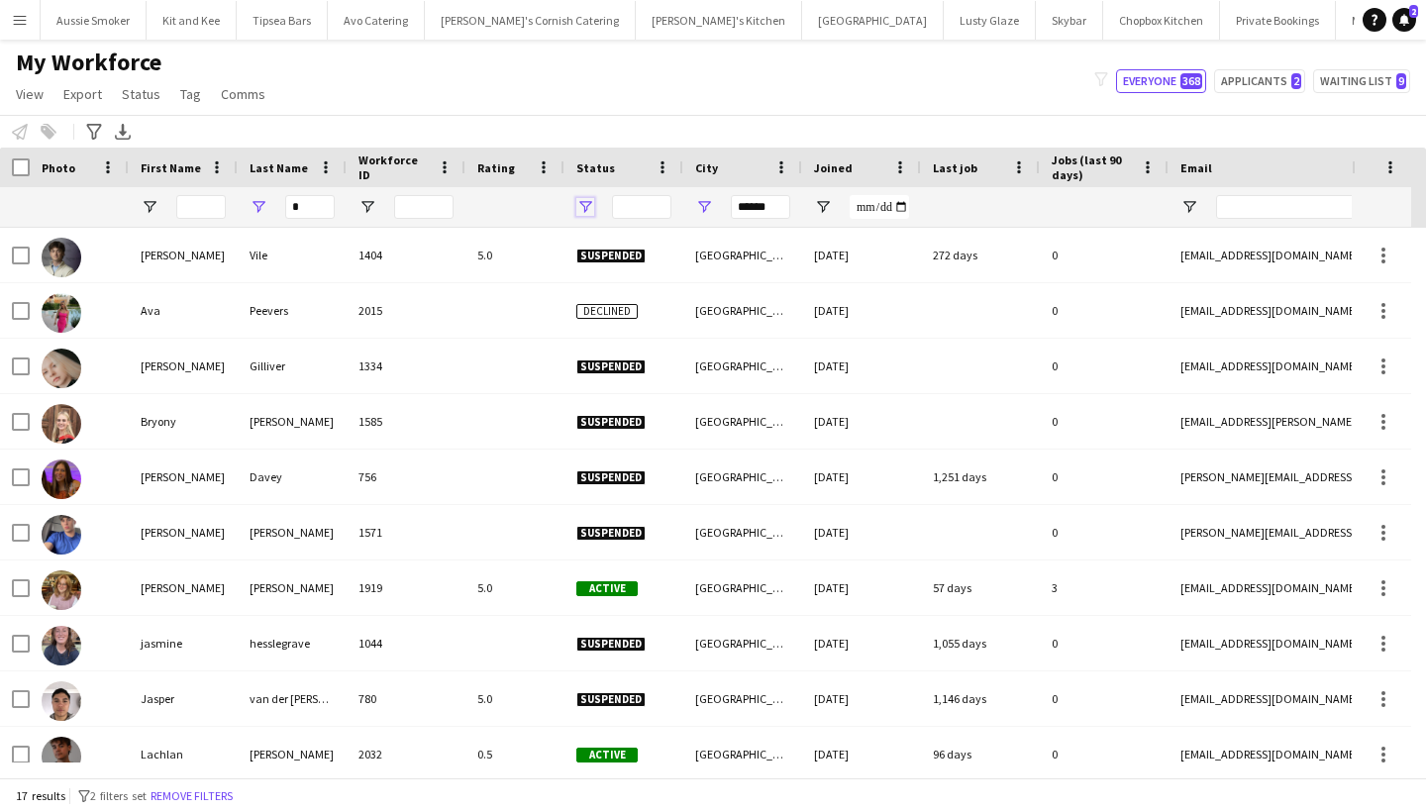
click at [582, 210] on span "Open Filter Menu" at bounding box center [585, 207] width 18 height 18
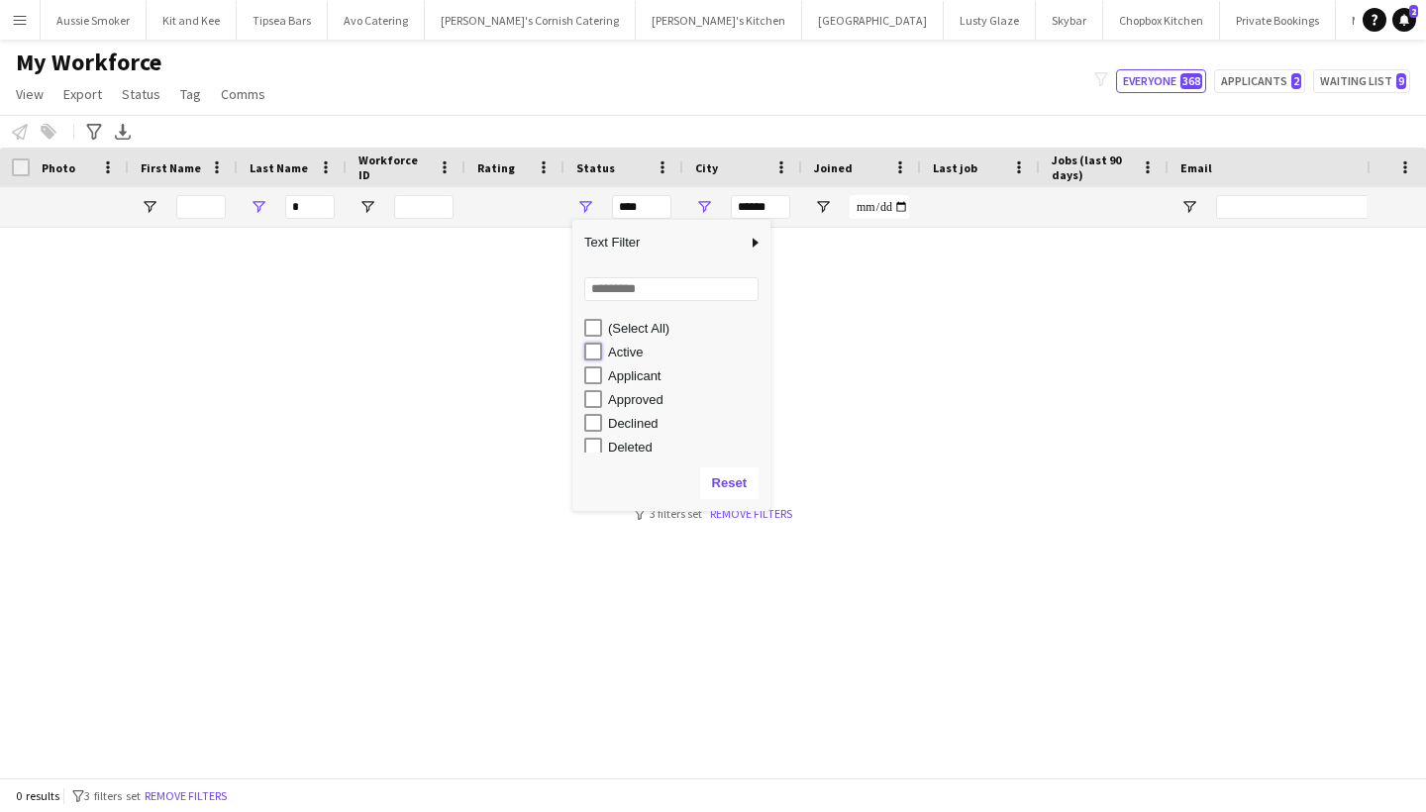
type input "**********"
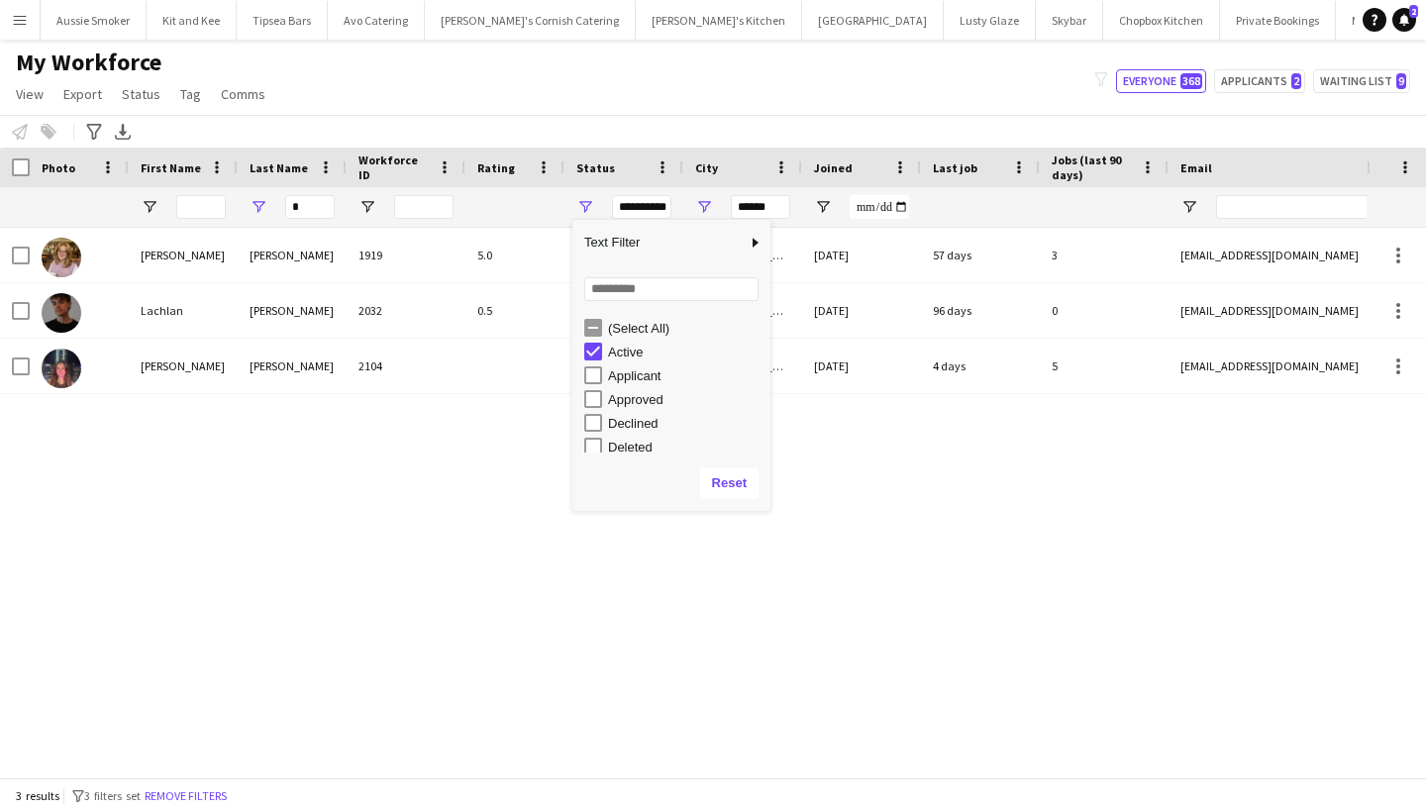
click at [786, 99] on div "My Workforce View Views Default view New view Update view Delete view Edit name…" at bounding box center [713, 81] width 1426 height 67
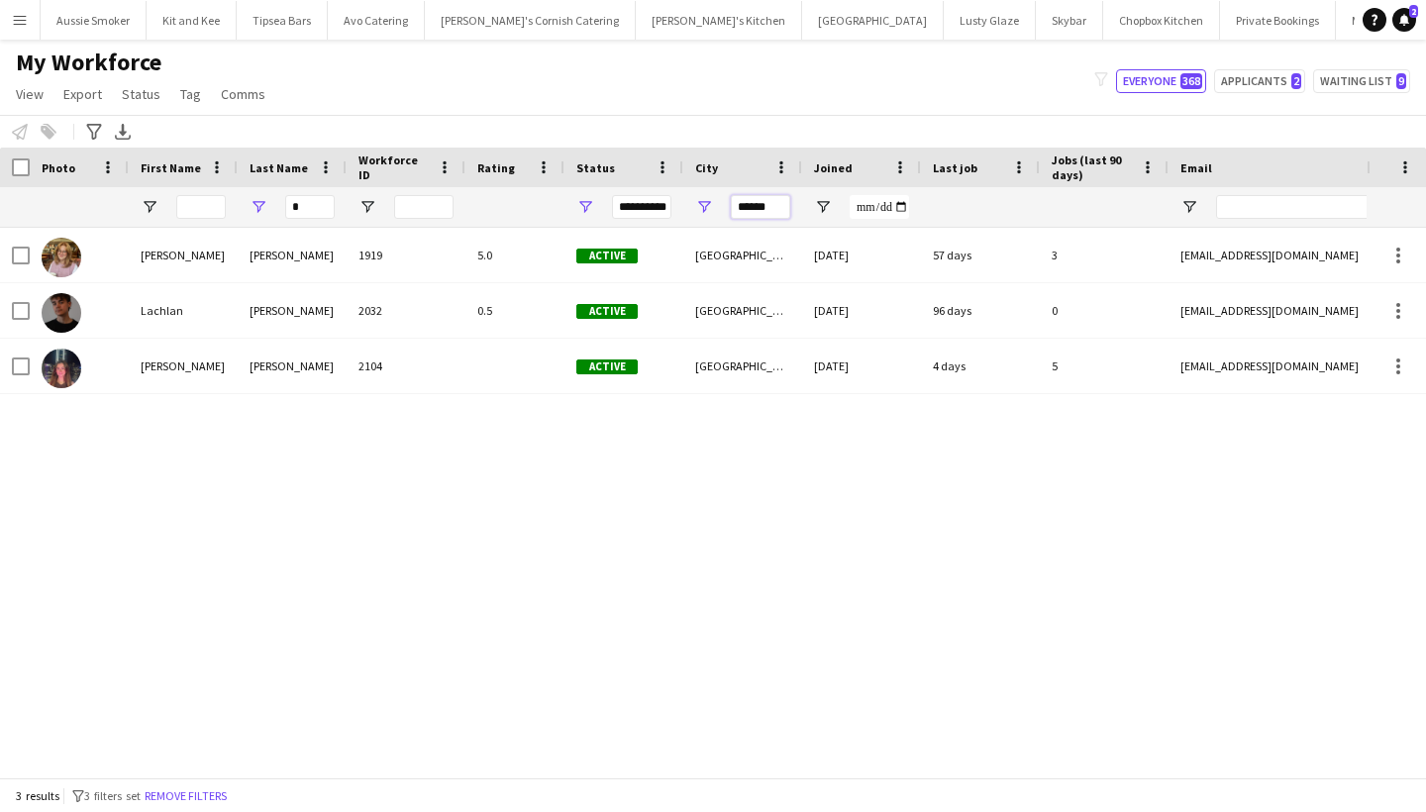
drag, startPoint x: 774, startPoint y: 206, endPoint x: 746, endPoint y: 209, distance: 28.9
click at [746, 209] on input "******" at bounding box center [760, 207] width 59 height 24
type input "*"
type input "**"
click at [324, 212] on input "*" at bounding box center [310, 207] width 50 height 24
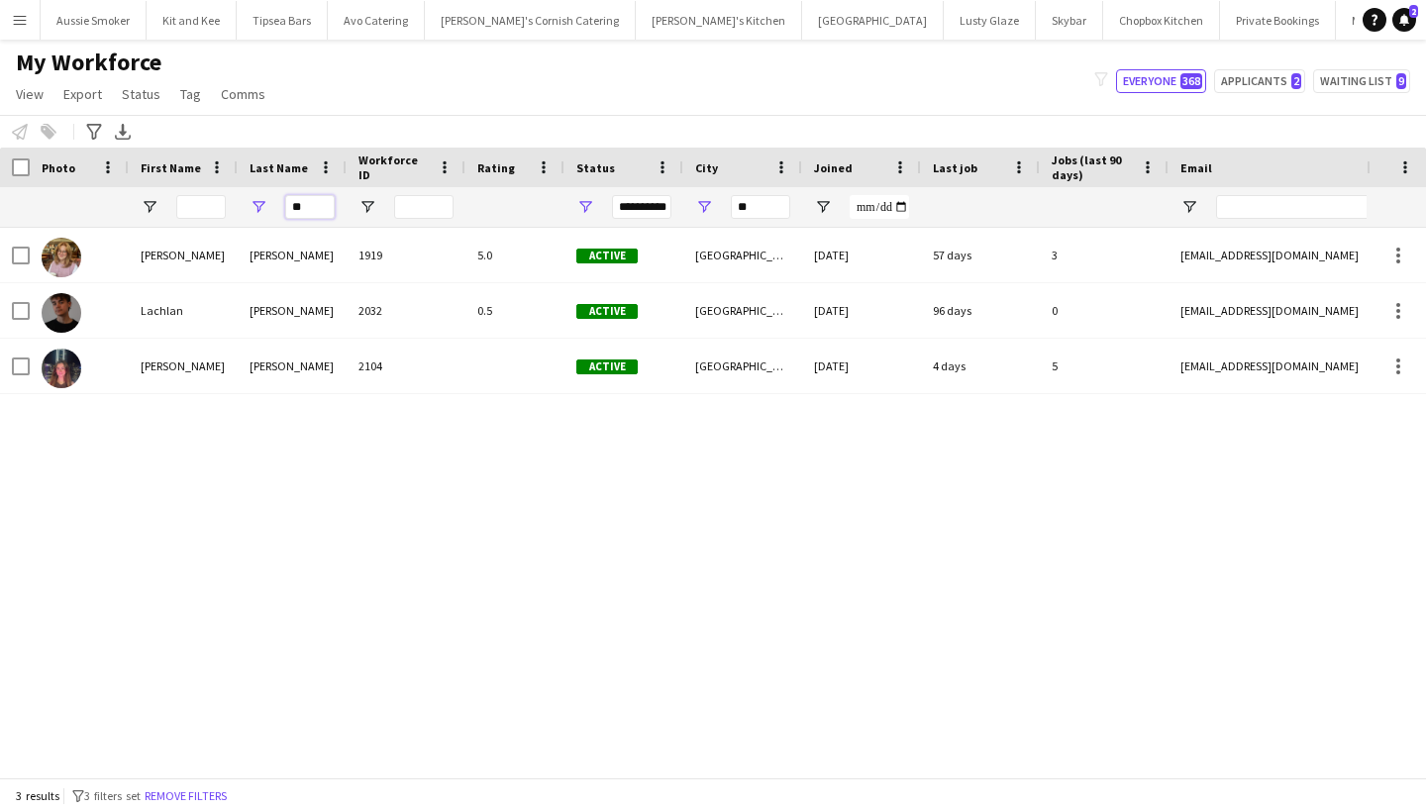
type input "*"
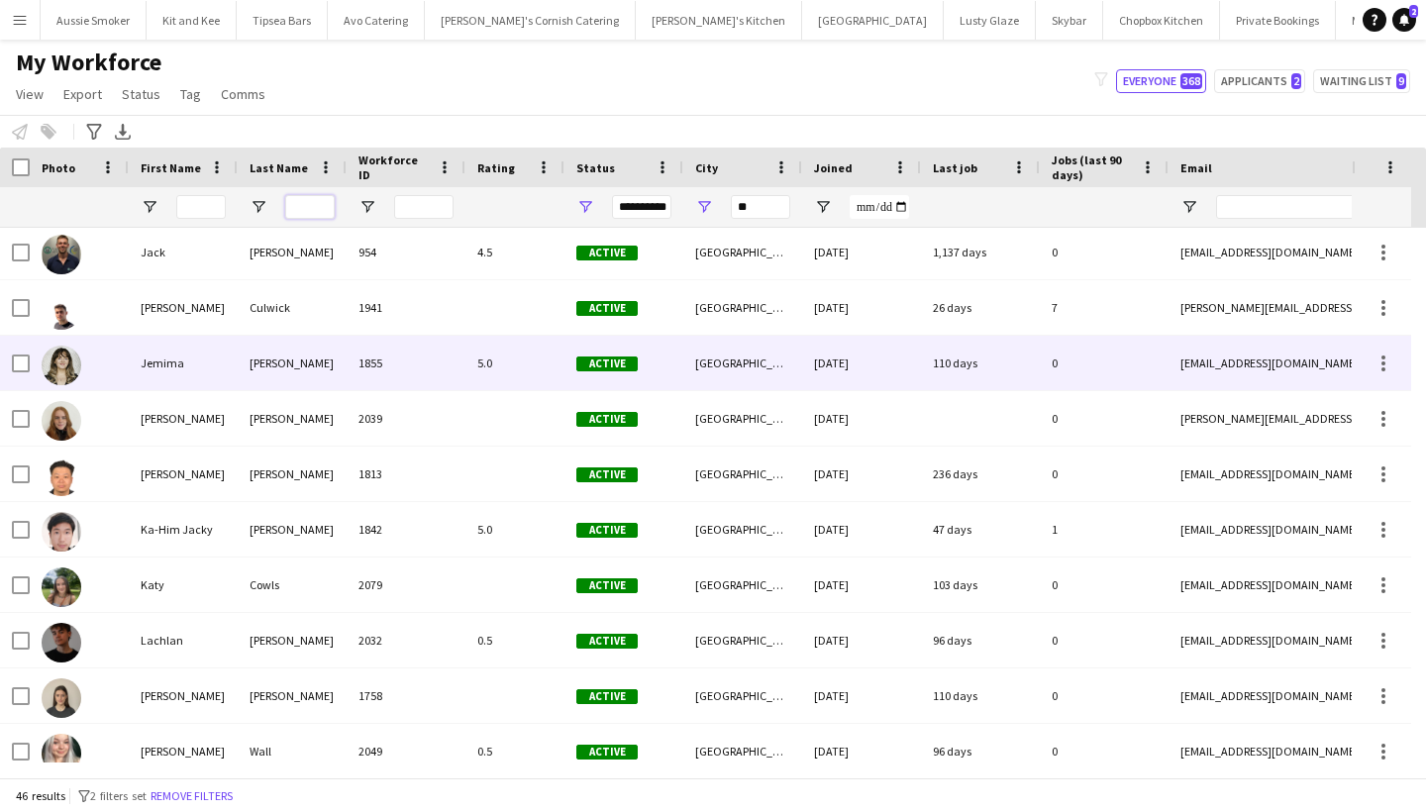
scroll to position [1225, 0]
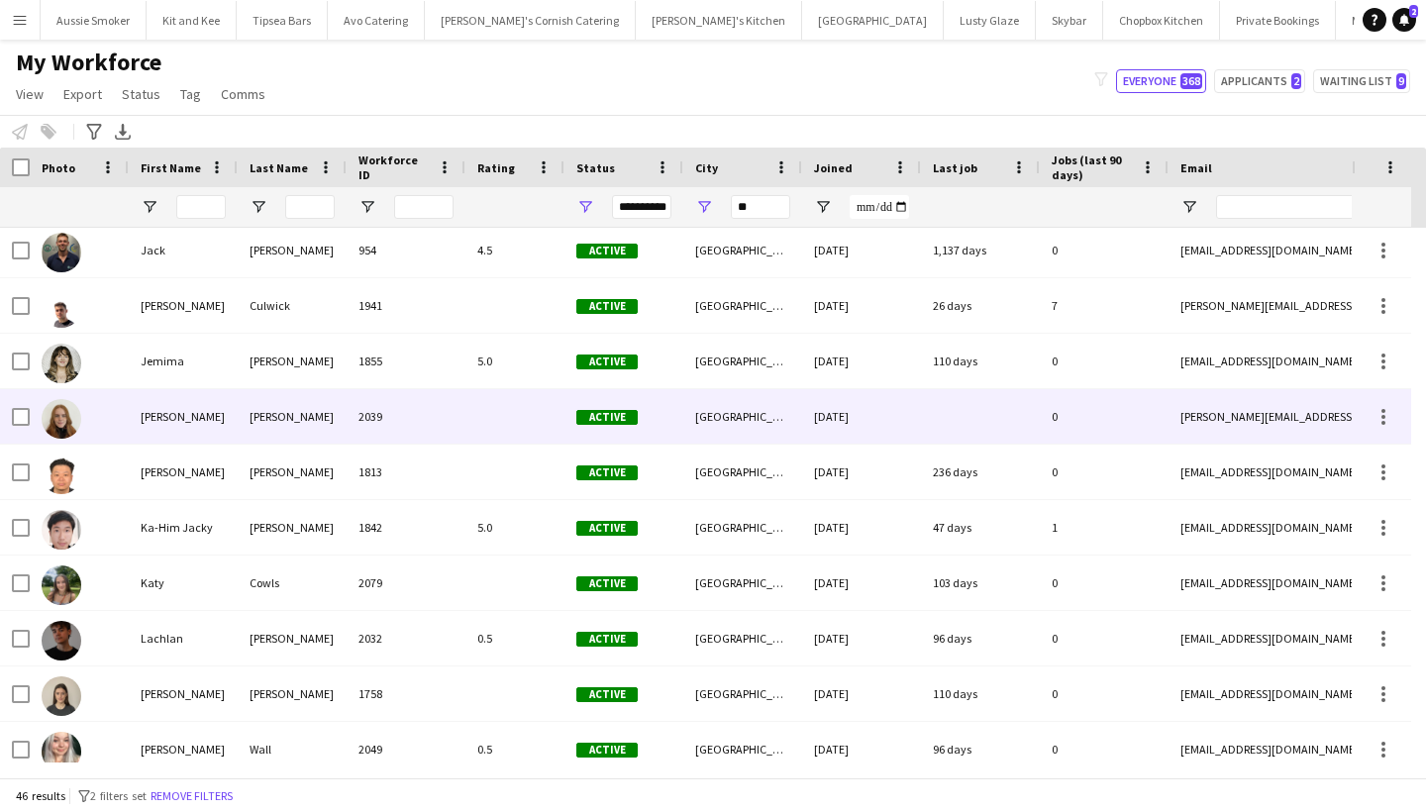
click at [681, 404] on div "Active" at bounding box center [623, 416] width 119 height 54
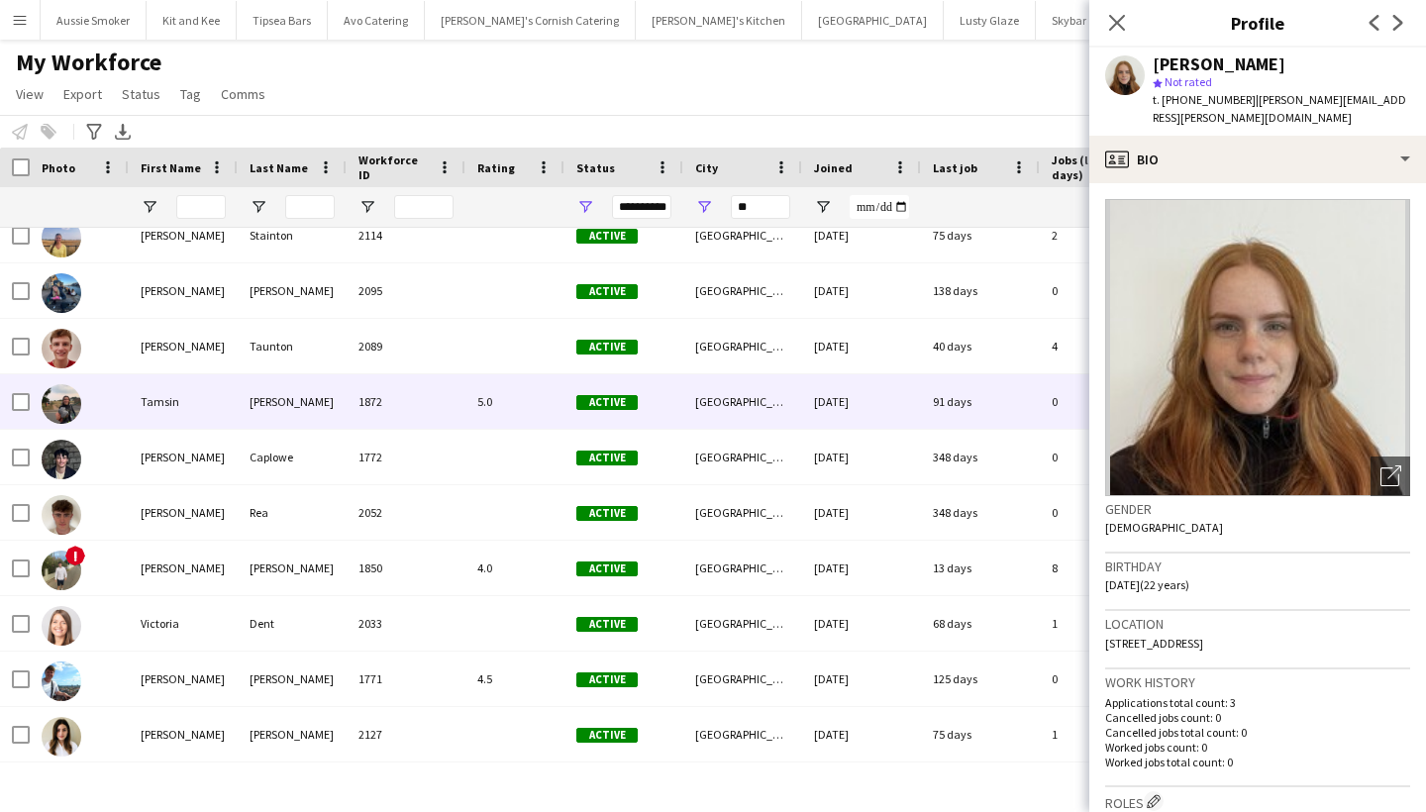
scroll to position [2016, 0]
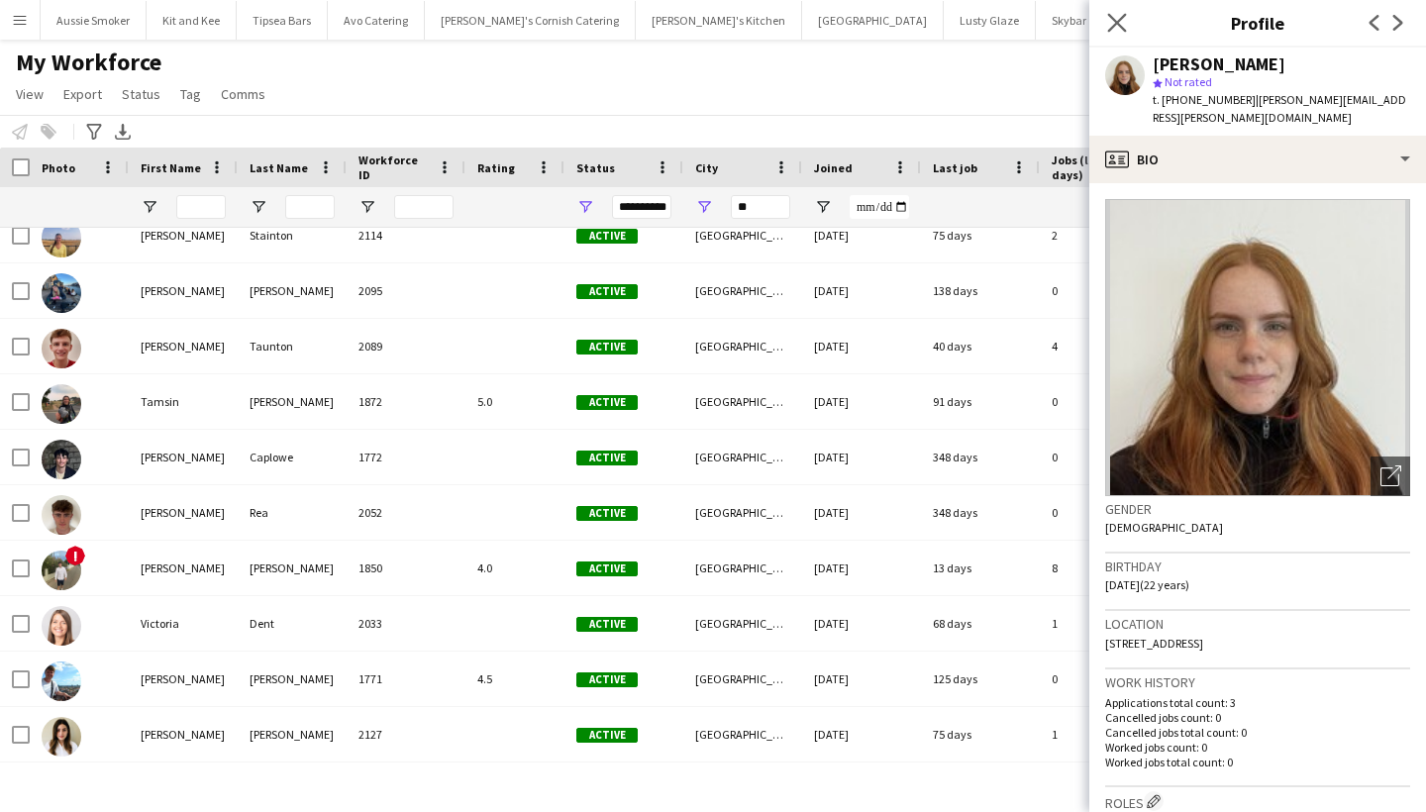
click at [1107, 15] on app-icon "Close pop-in" at bounding box center [1117, 23] width 29 height 29
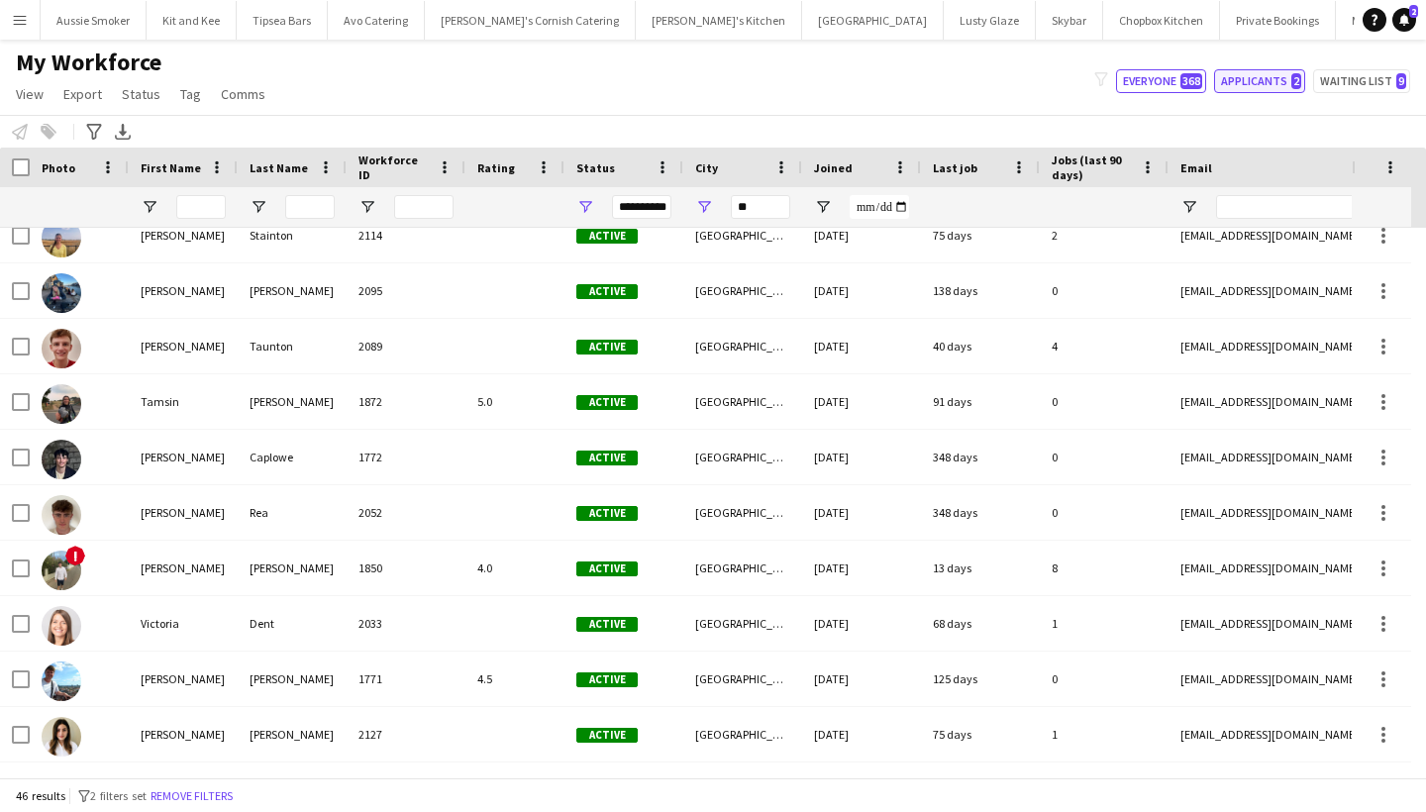
click at [1262, 84] on button "Applicants 2" at bounding box center [1259, 81] width 91 height 24
type input "**********"
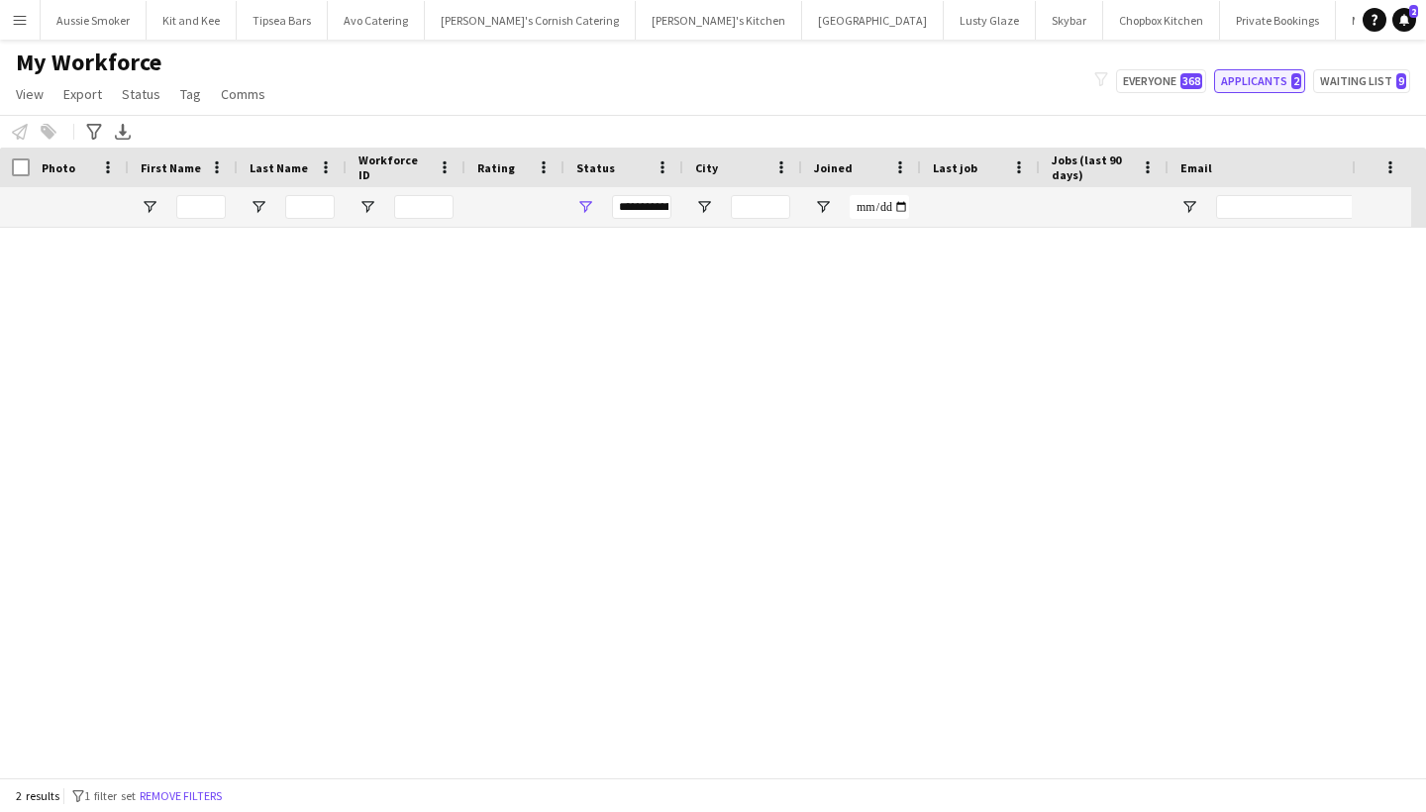
scroll to position [0, 0]
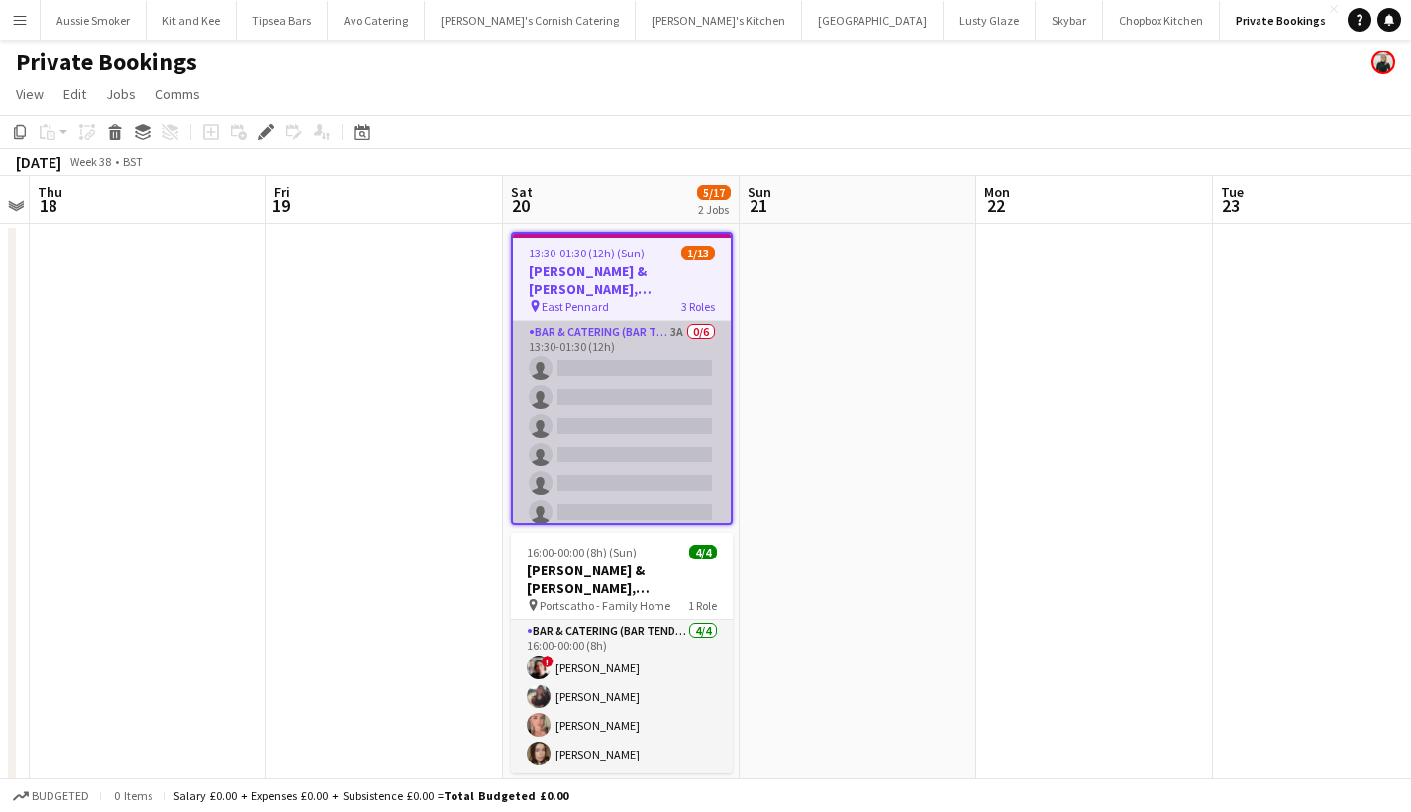
click at [685, 430] on app-card-role "Bar & Catering (Bar Tender) 3A 0/6 13:30-01:30 (12h) single-neutral-actions sin…" at bounding box center [622, 426] width 218 height 211
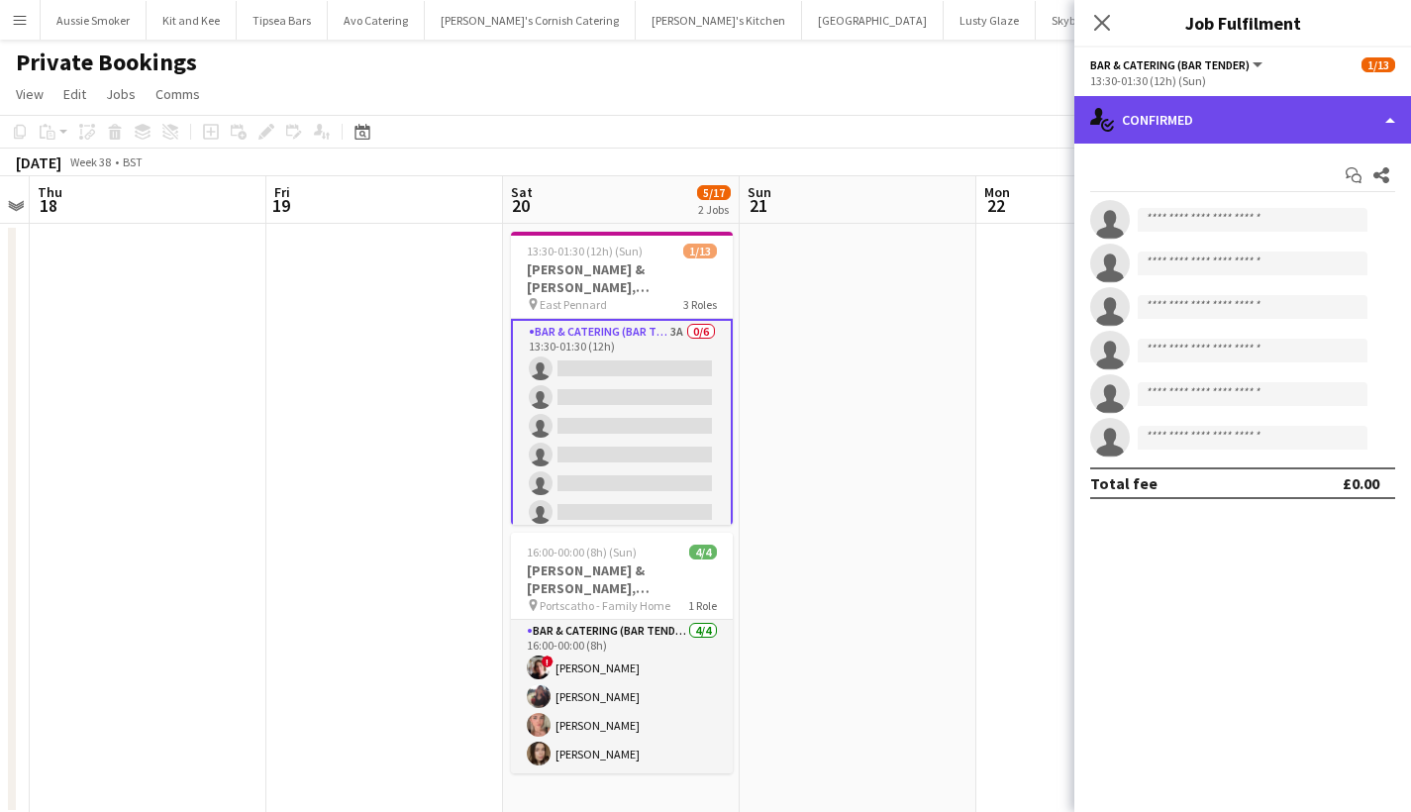
click at [1235, 134] on div "single-neutral-actions-check-2 Confirmed" at bounding box center [1242, 120] width 337 height 48
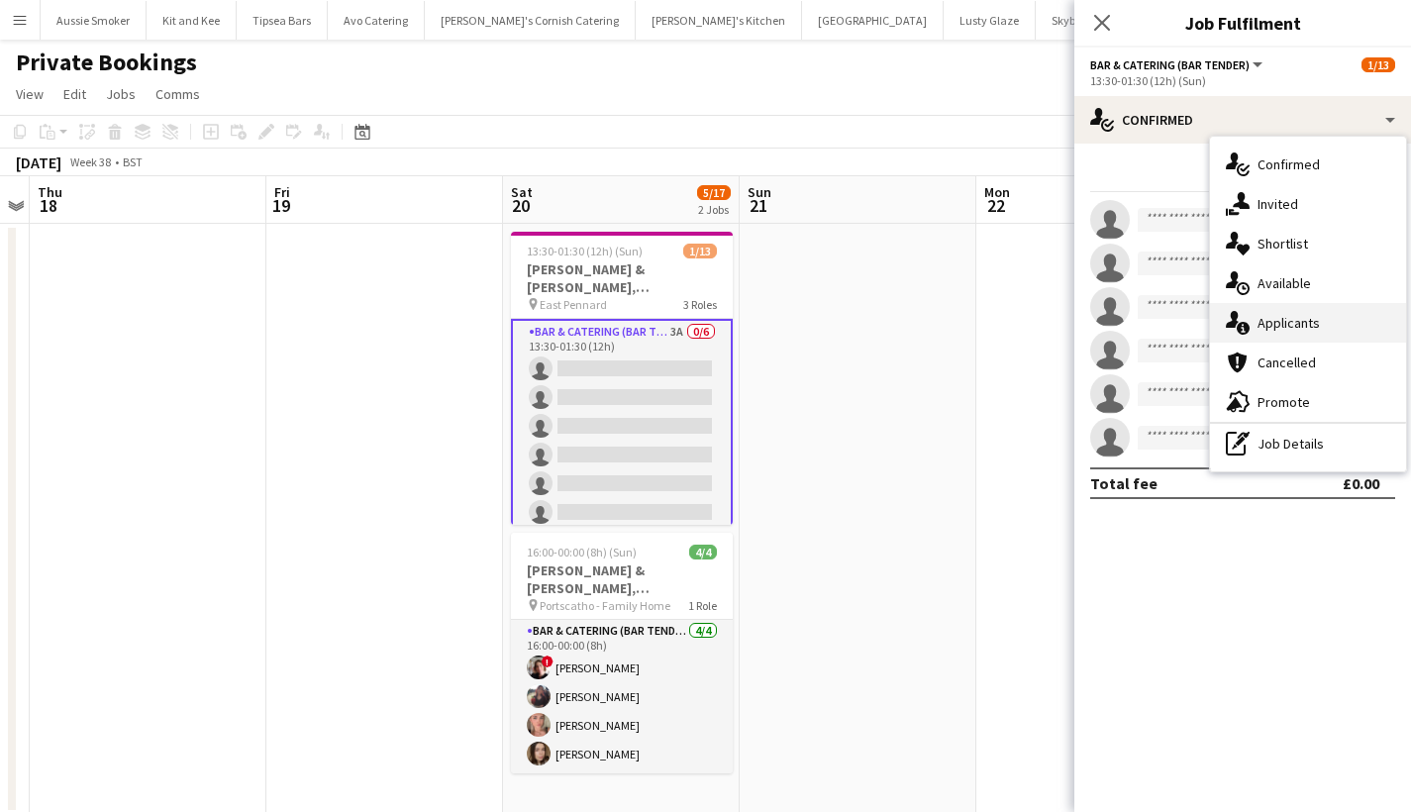
click at [1259, 317] on span "Applicants" at bounding box center [1289, 323] width 62 height 18
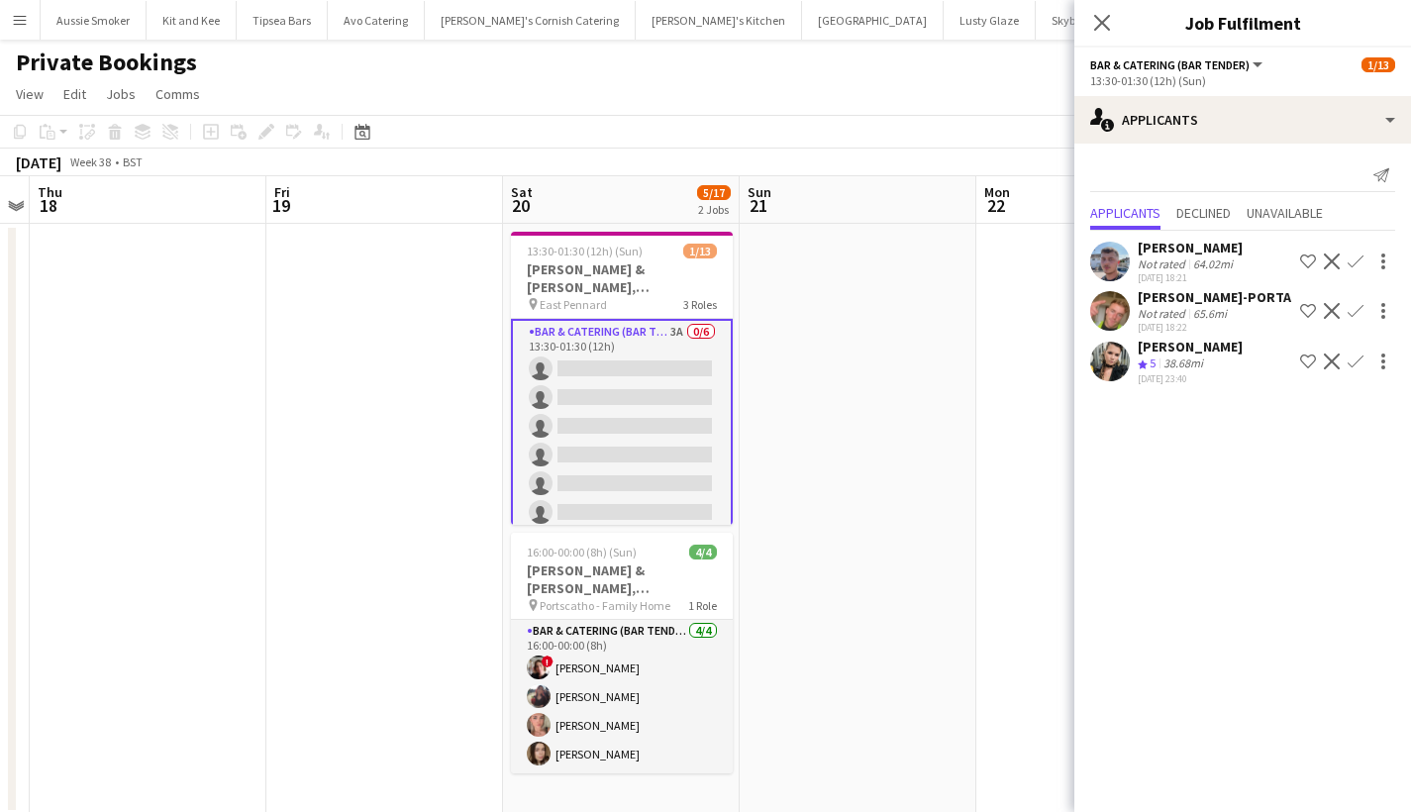
click at [1359, 357] on app-icon "Confirm" at bounding box center [1356, 362] width 16 height 16
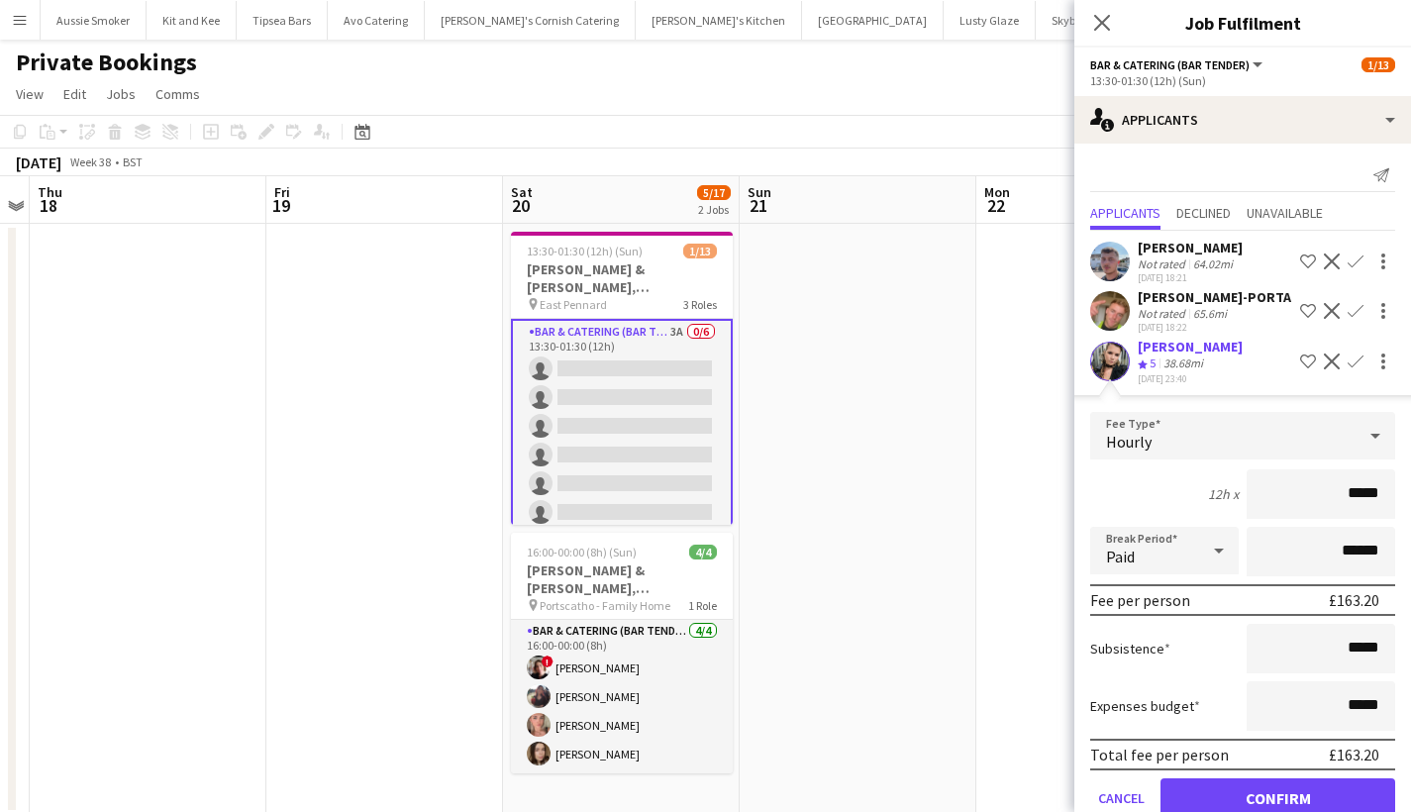
type input "******"
click at [1267, 795] on button "Confirm" at bounding box center [1278, 798] width 235 height 40
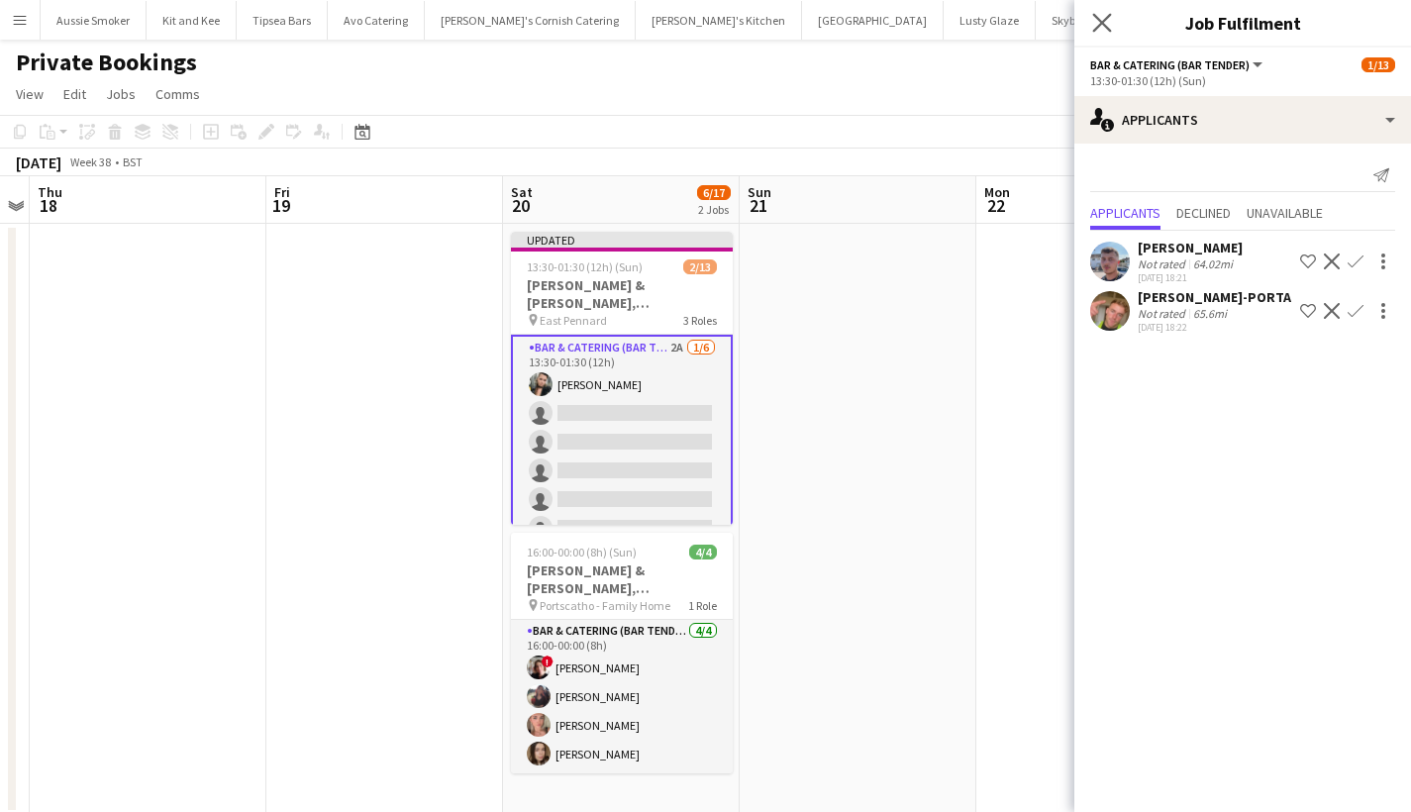
scroll to position [5, 0]
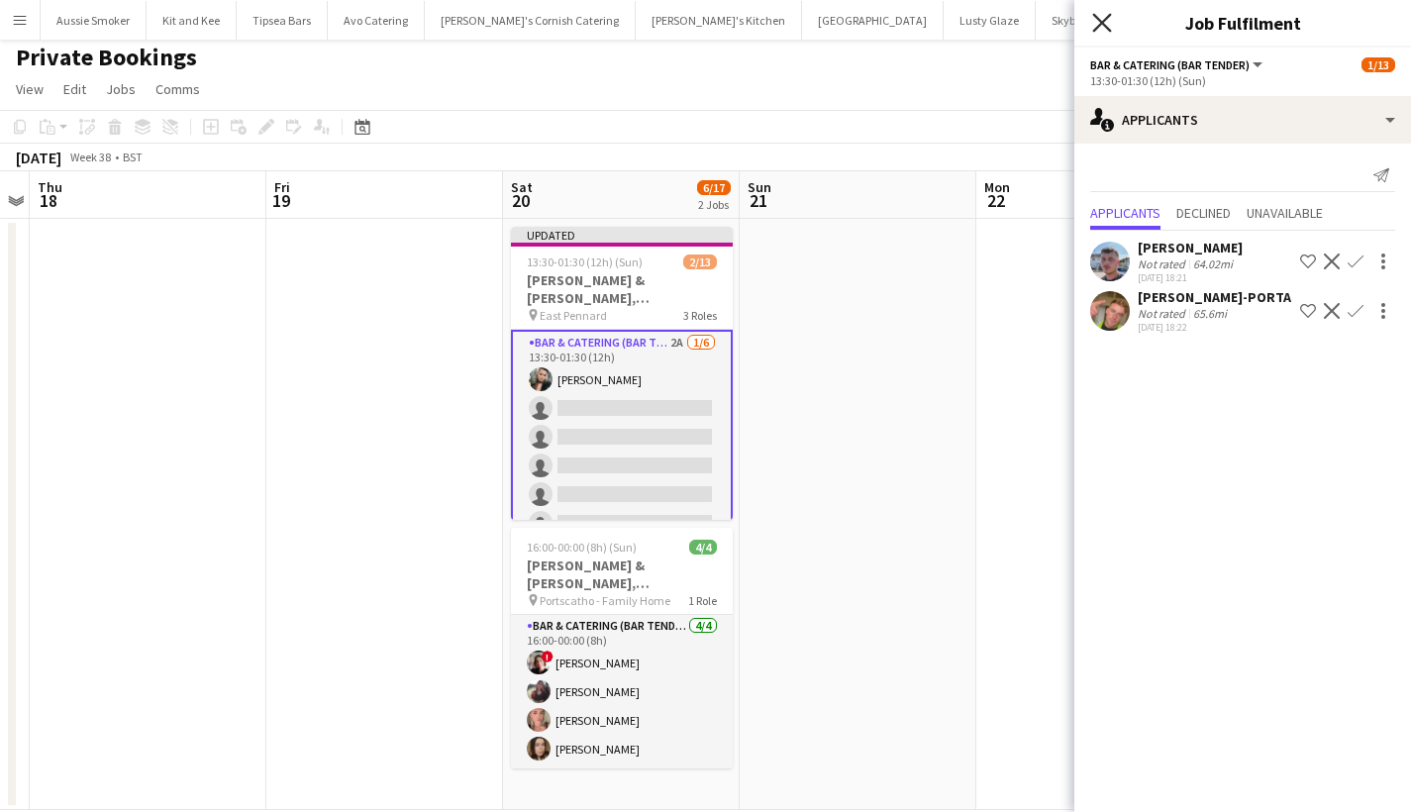
click at [1093, 30] on icon "Close pop-in" at bounding box center [1101, 22] width 19 height 19
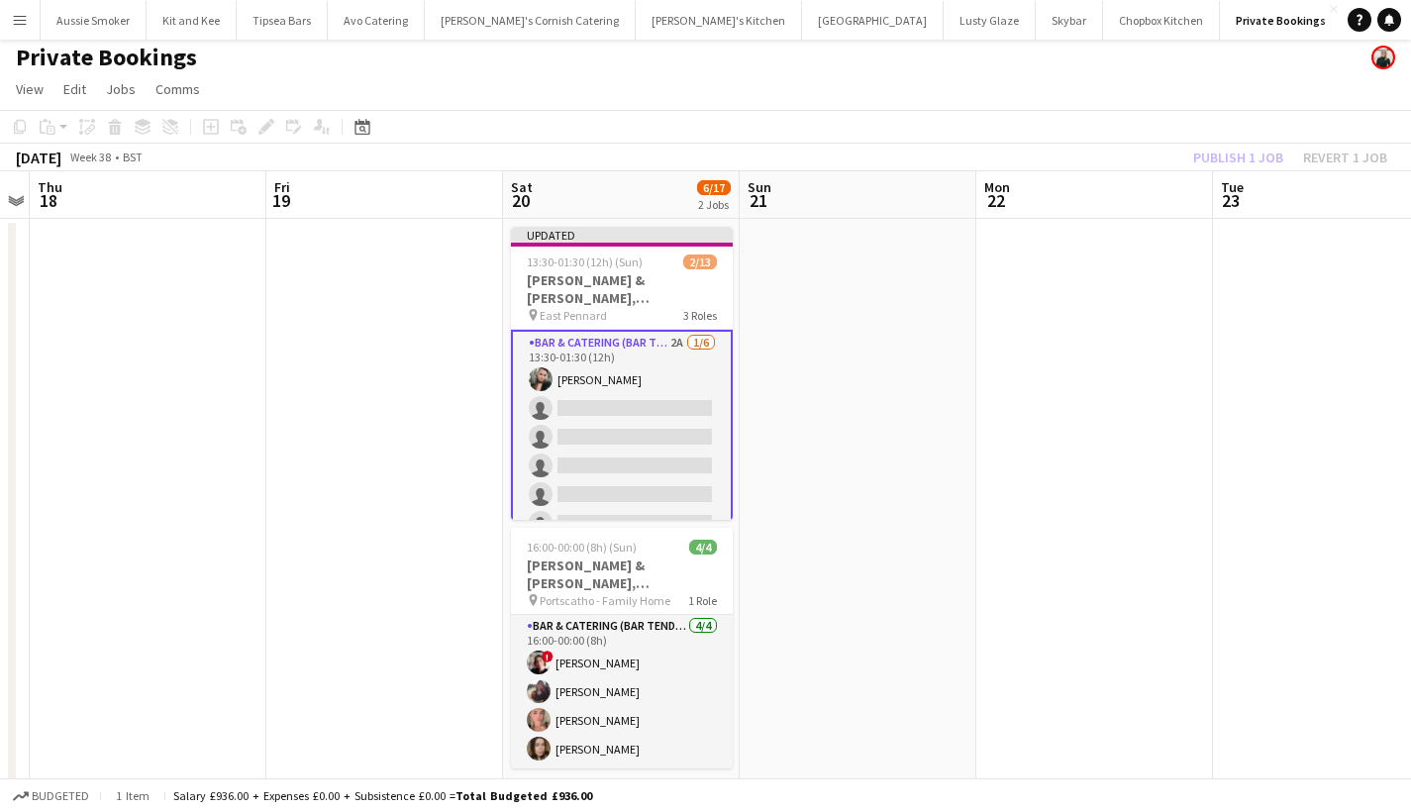
click at [1234, 160] on div "Publish 1 job Revert 1 job" at bounding box center [1290, 158] width 242 height 26
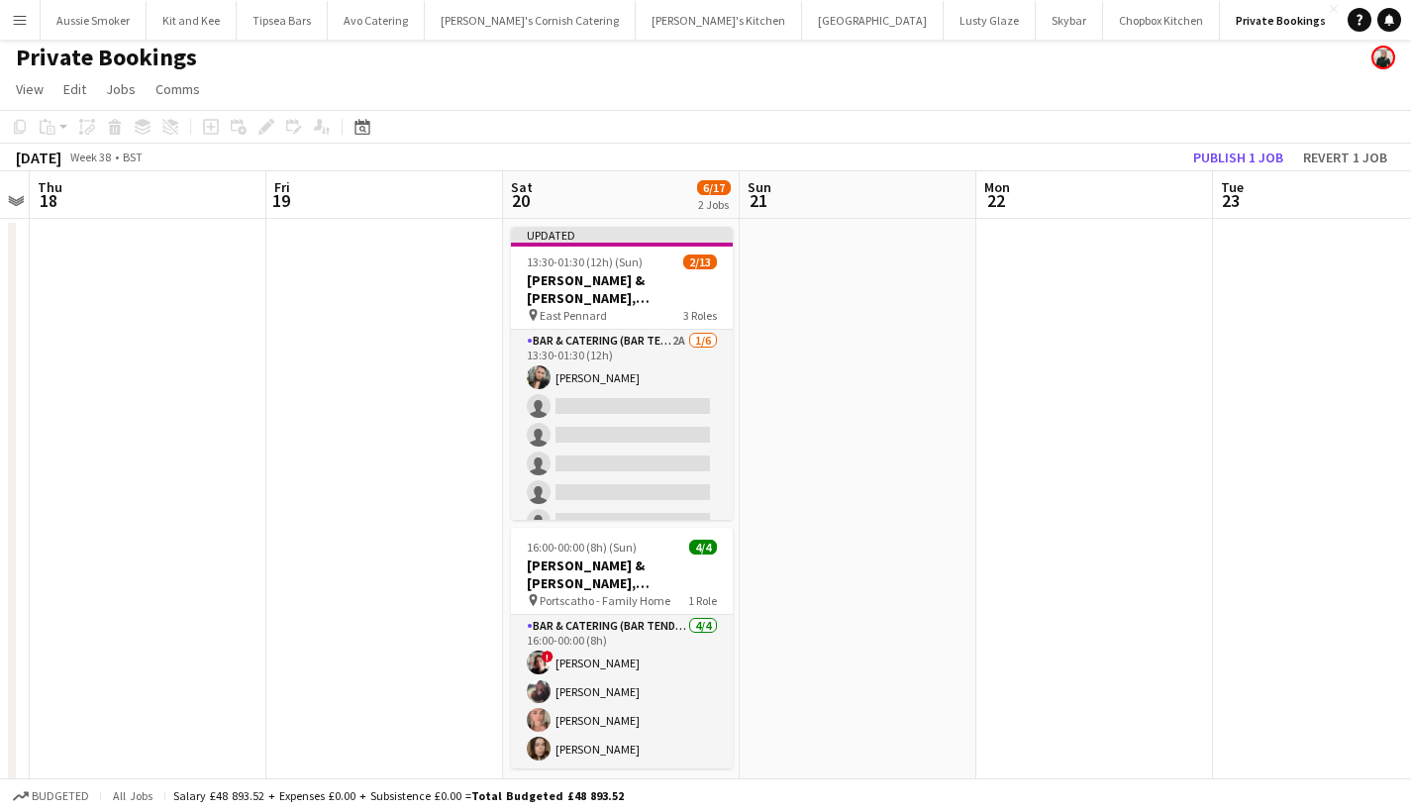
click at [1234, 160] on button "Publish 1 job" at bounding box center [1238, 158] width 106 height 26
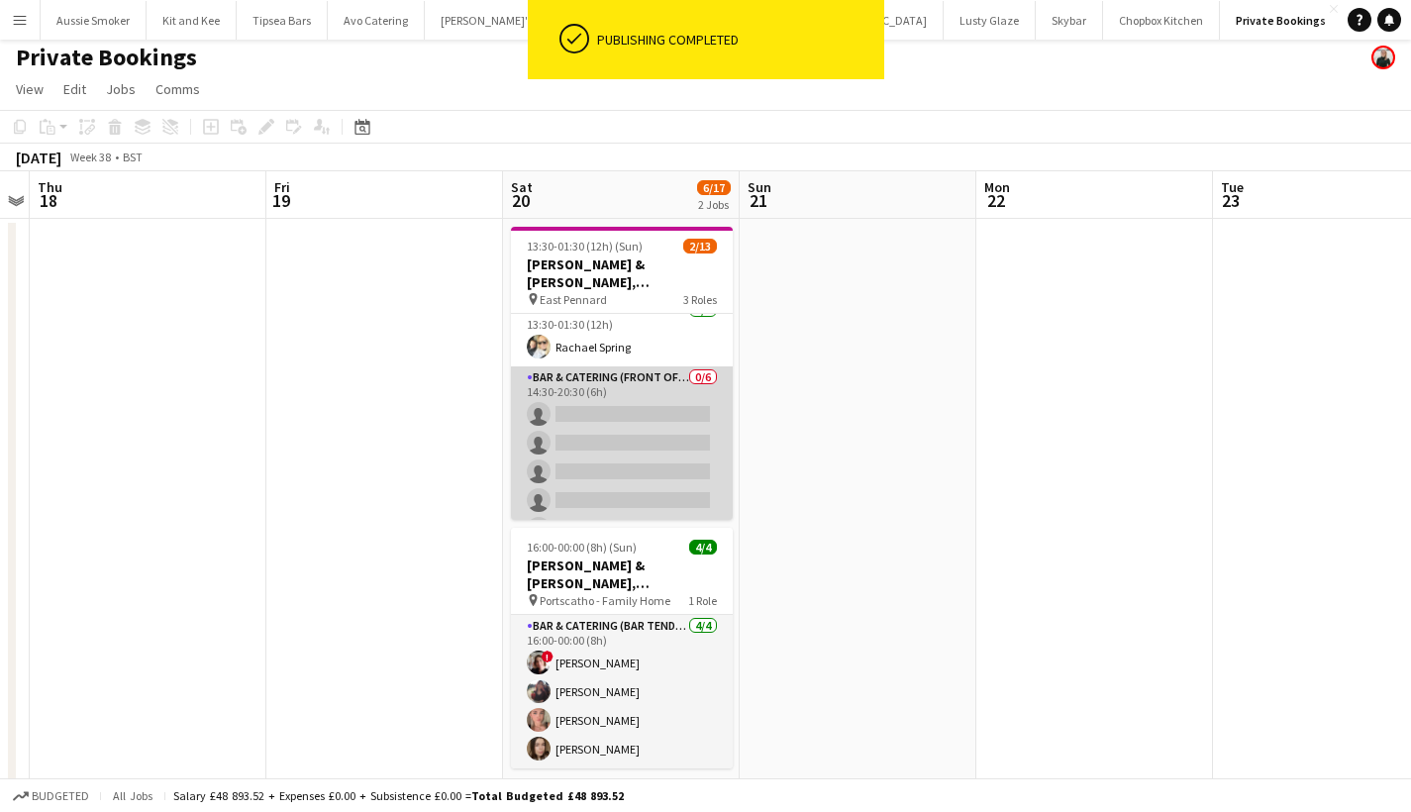
scroll to position [229, 0]
click at [629, 445] on app-card-role "Bar & Catering (Front of House) 0/6 14:30-20:30 (6h) single-neutral-actions sin…" at bounding box center [622, 468] width 222 height 211
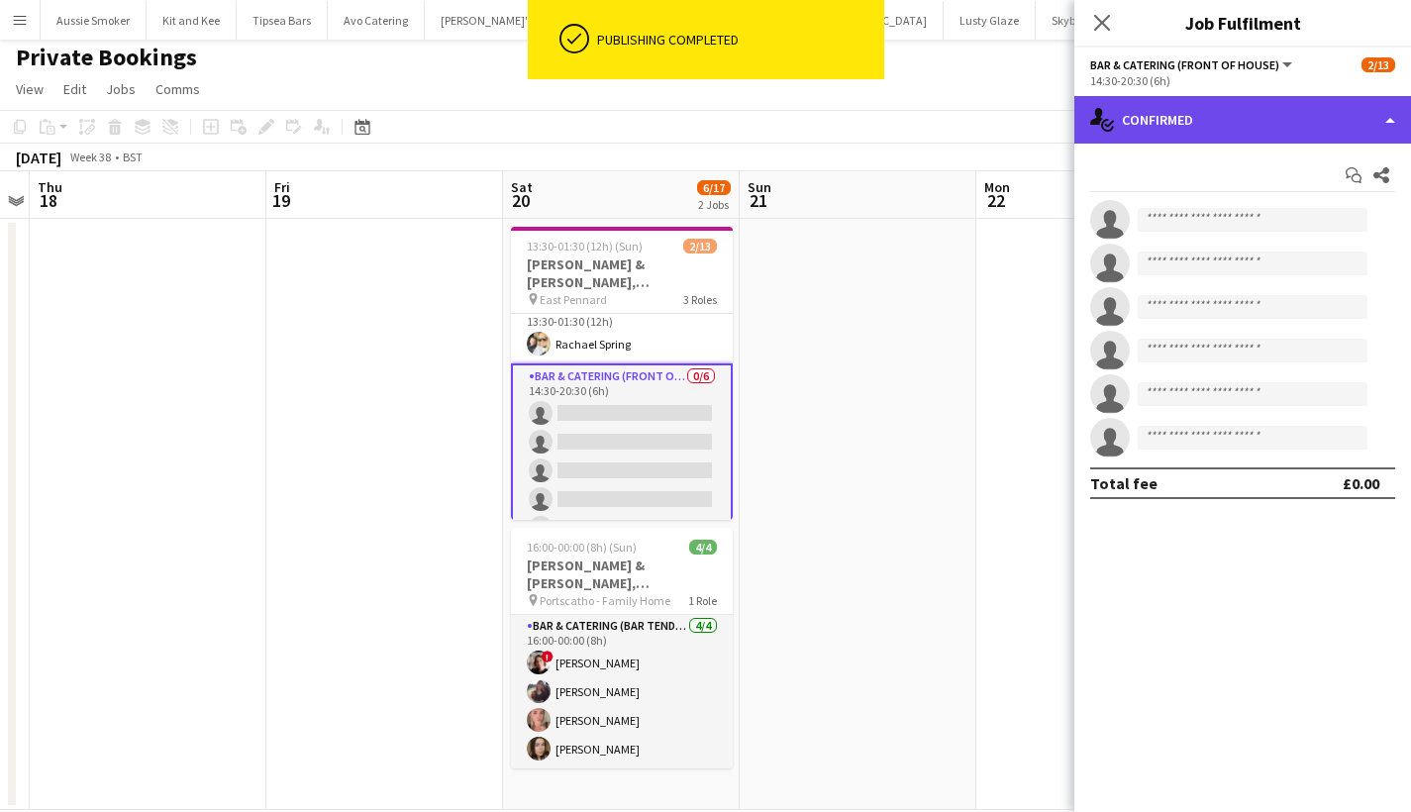
click at [1226, 130] on div "single-neutral-actions-check-2 Confirmed" at bounding box center [1242, 120] width 337 height 48
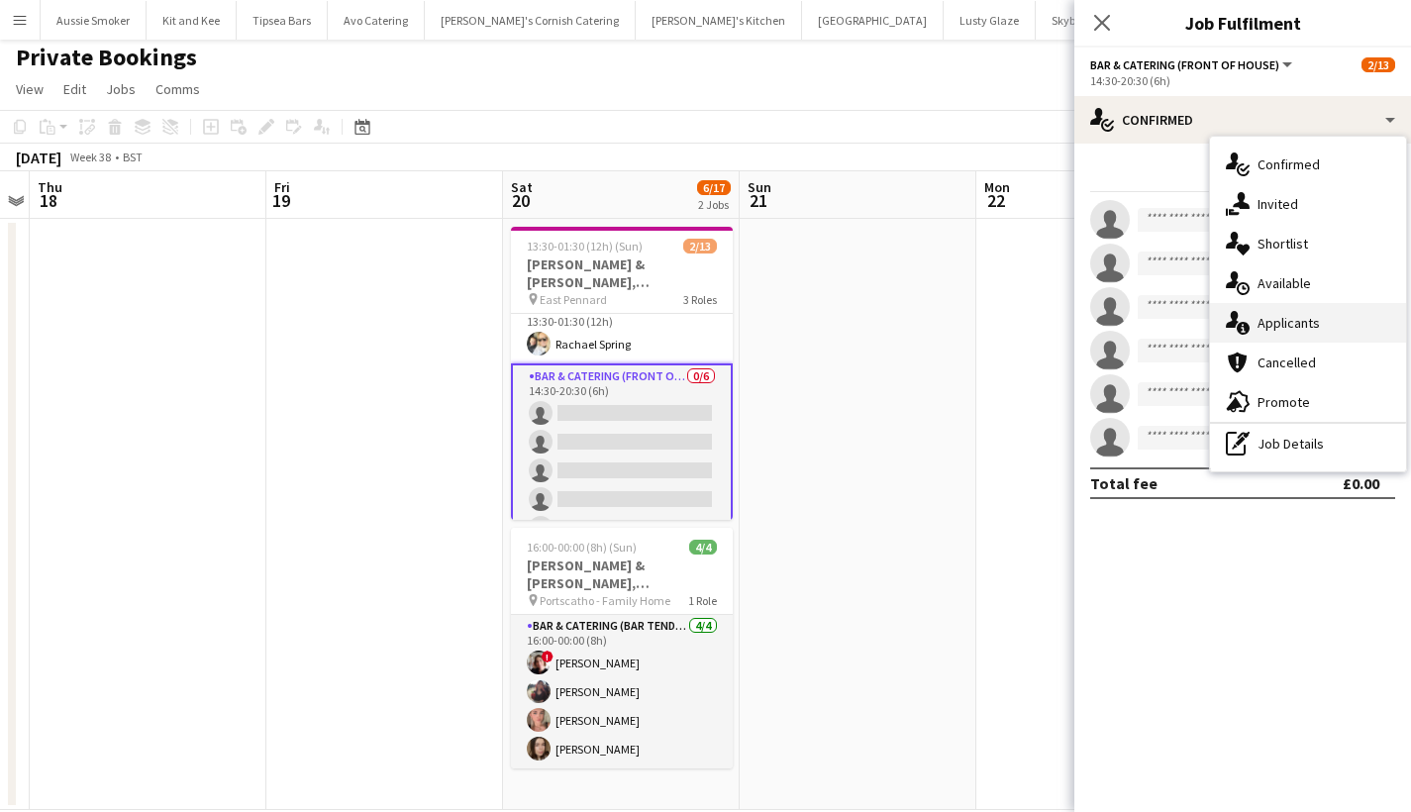
click at [1277, 326] on span "Applicants" at bounding box center [1289, 323] width 62 height 18
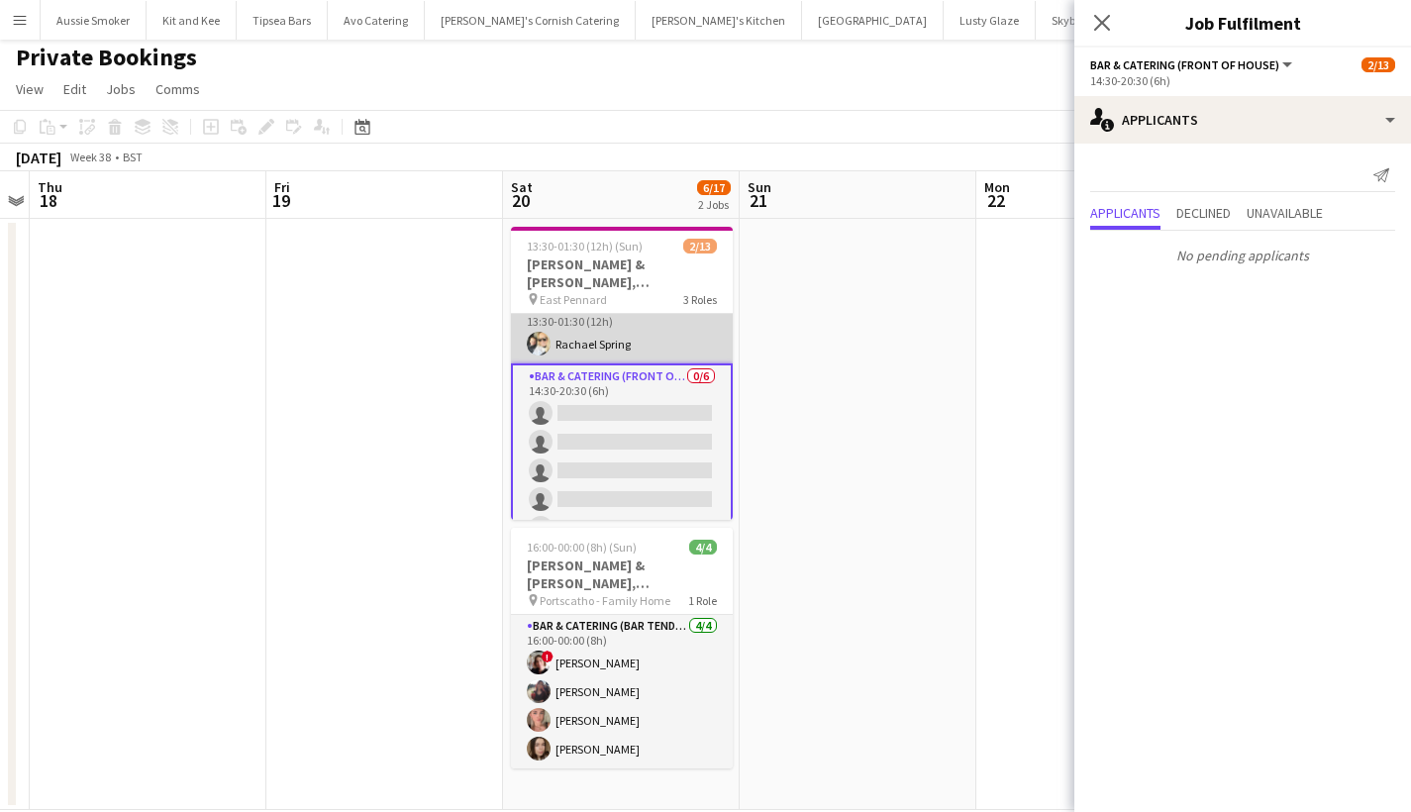
click at [603, 340] on app-card-role "Front of House Supervisor 1/1 13:30-01:30 (12h) Rachael Spring" at bounding box center [622, 329] width 222 height 67
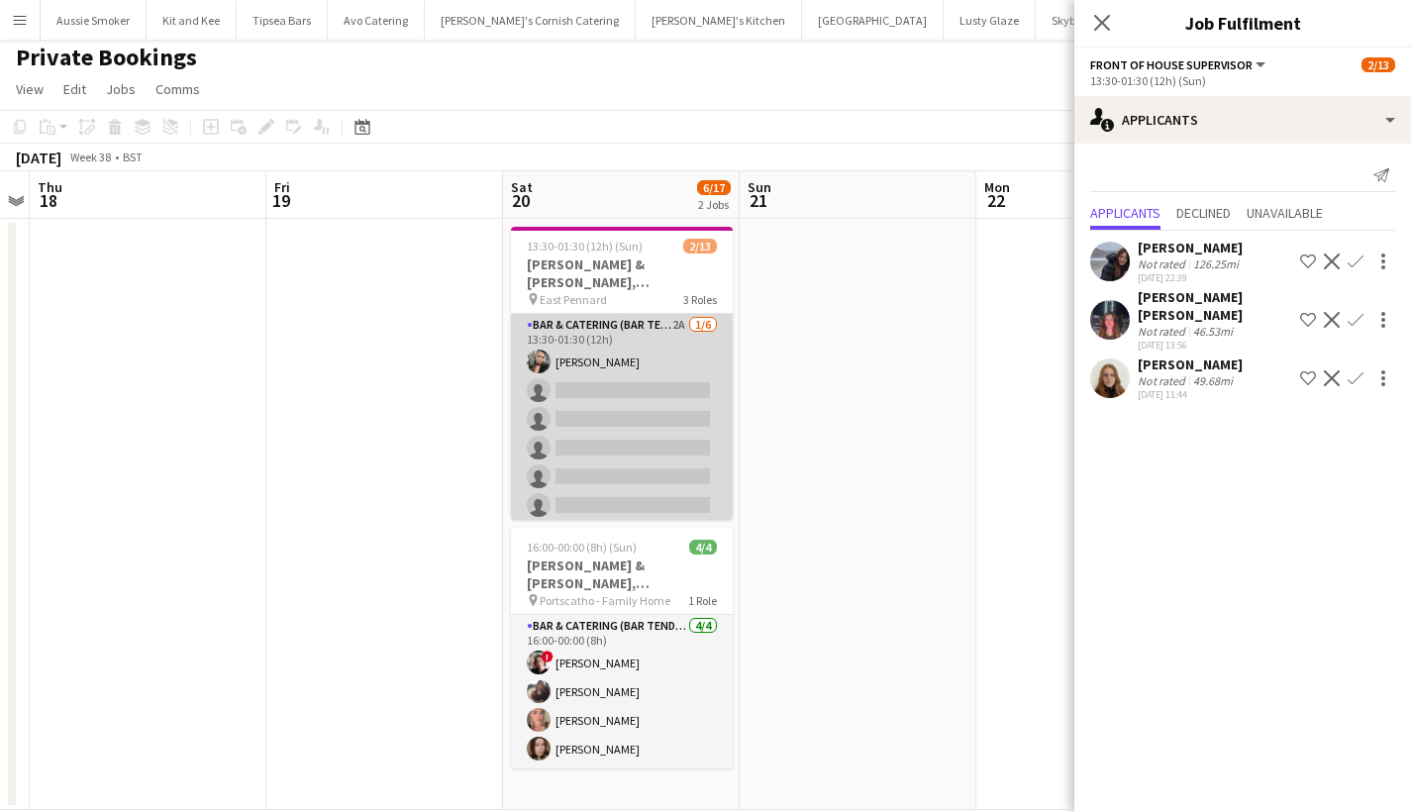
scroll to position [0, 0]
click at [598, 423] on app-card-role "Bar & Catering (Bar Tender) 2A 1/6 13:30-01:30 (12h) Lucy Forbes single-neutral…" at bounding box center [622, 419] width 222 height 211
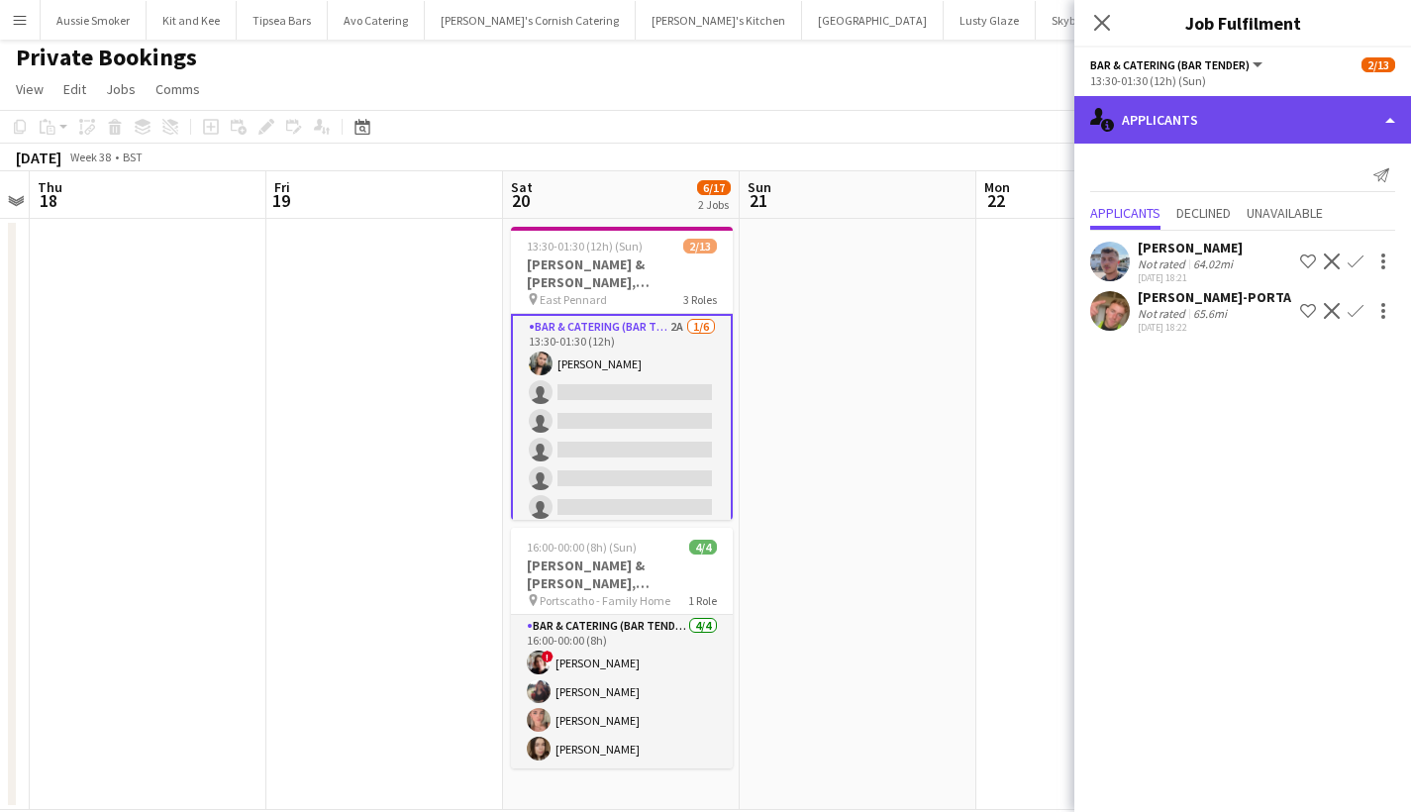
click at [1288, 110] on div "single-neutral-actions-information Applicants" at bounding box center [1242, 120] width 337 height 48
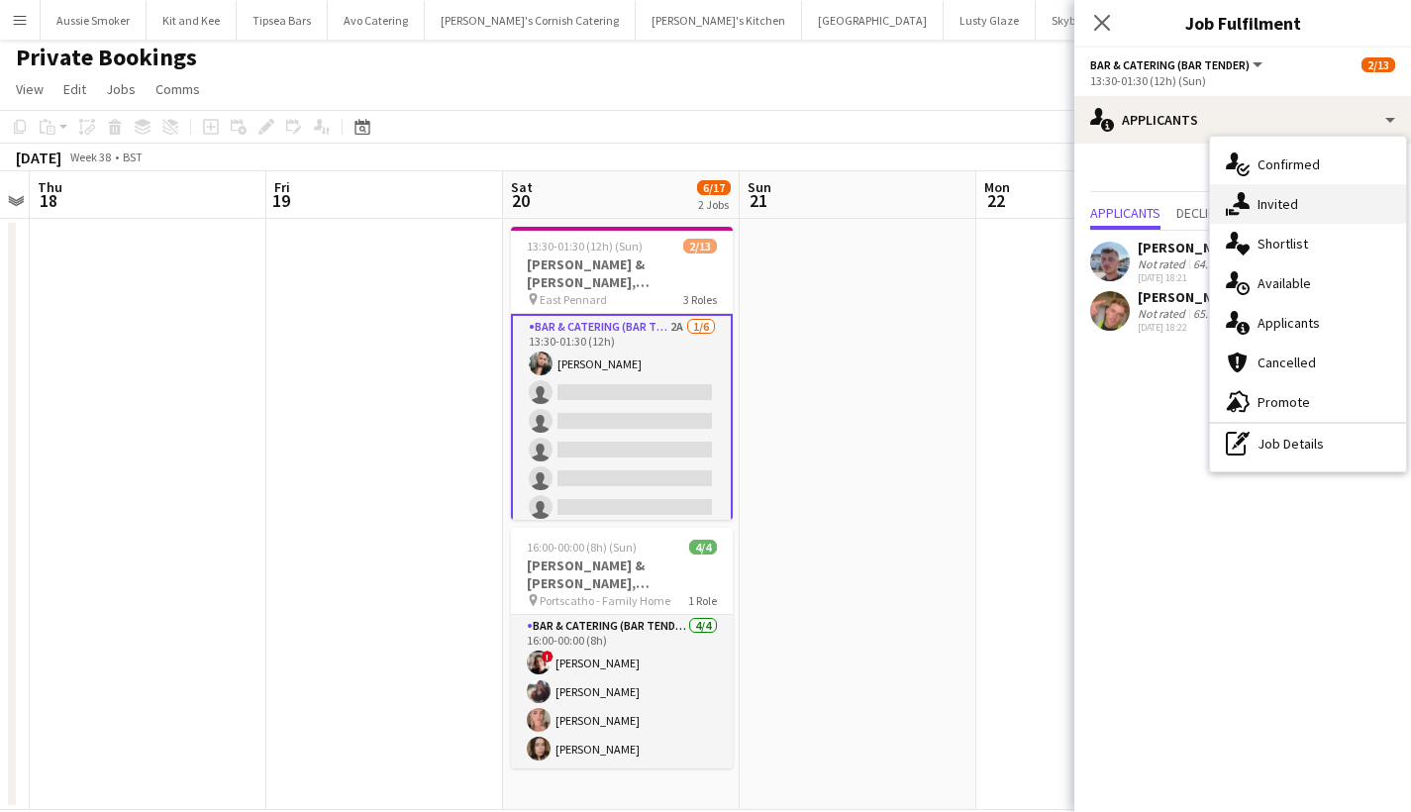
click at [1284, 208] on span "Invited" at bounding box center [1278, 204] width 41 height 18
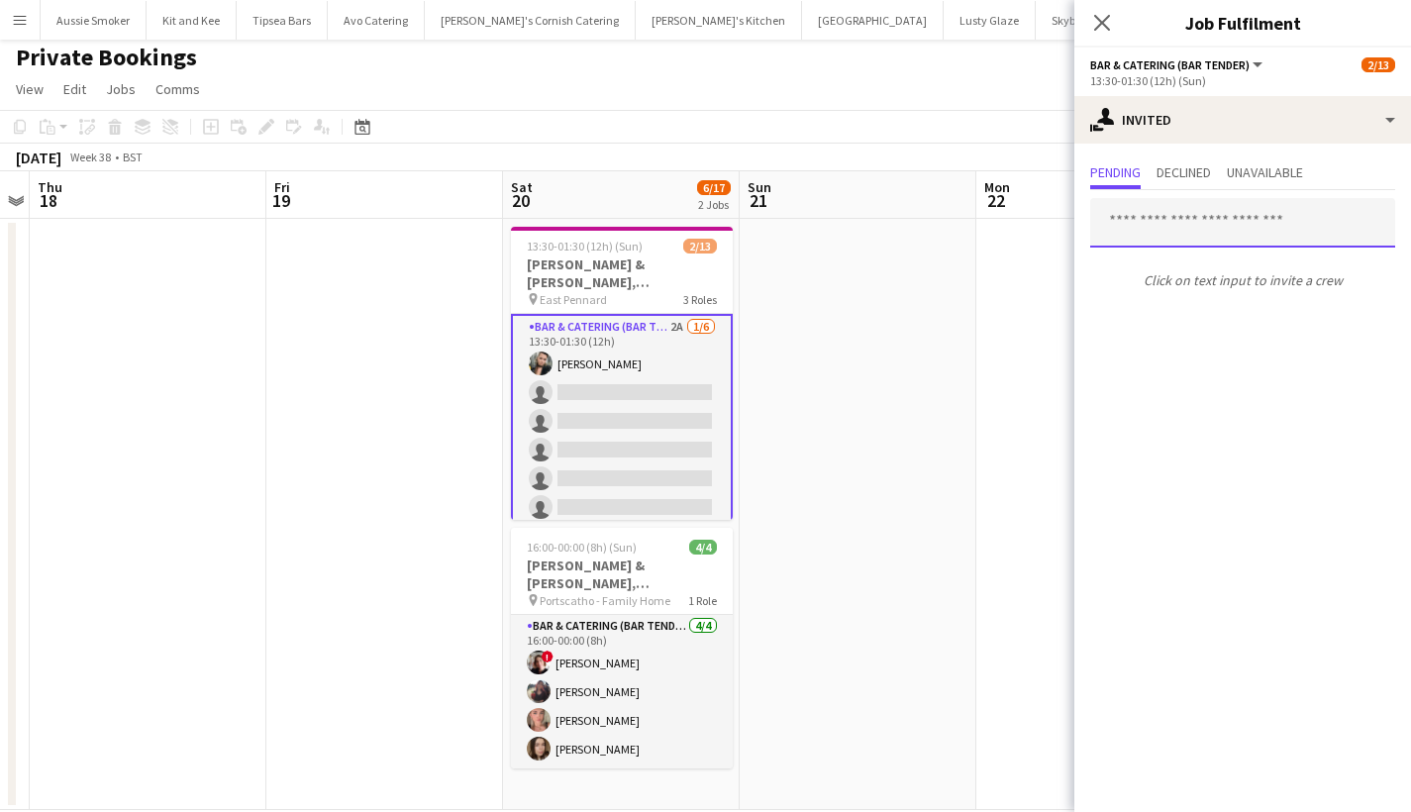
click at [1154, 222] on input "text" at bounding box center [1242, 223] width 305 height 50
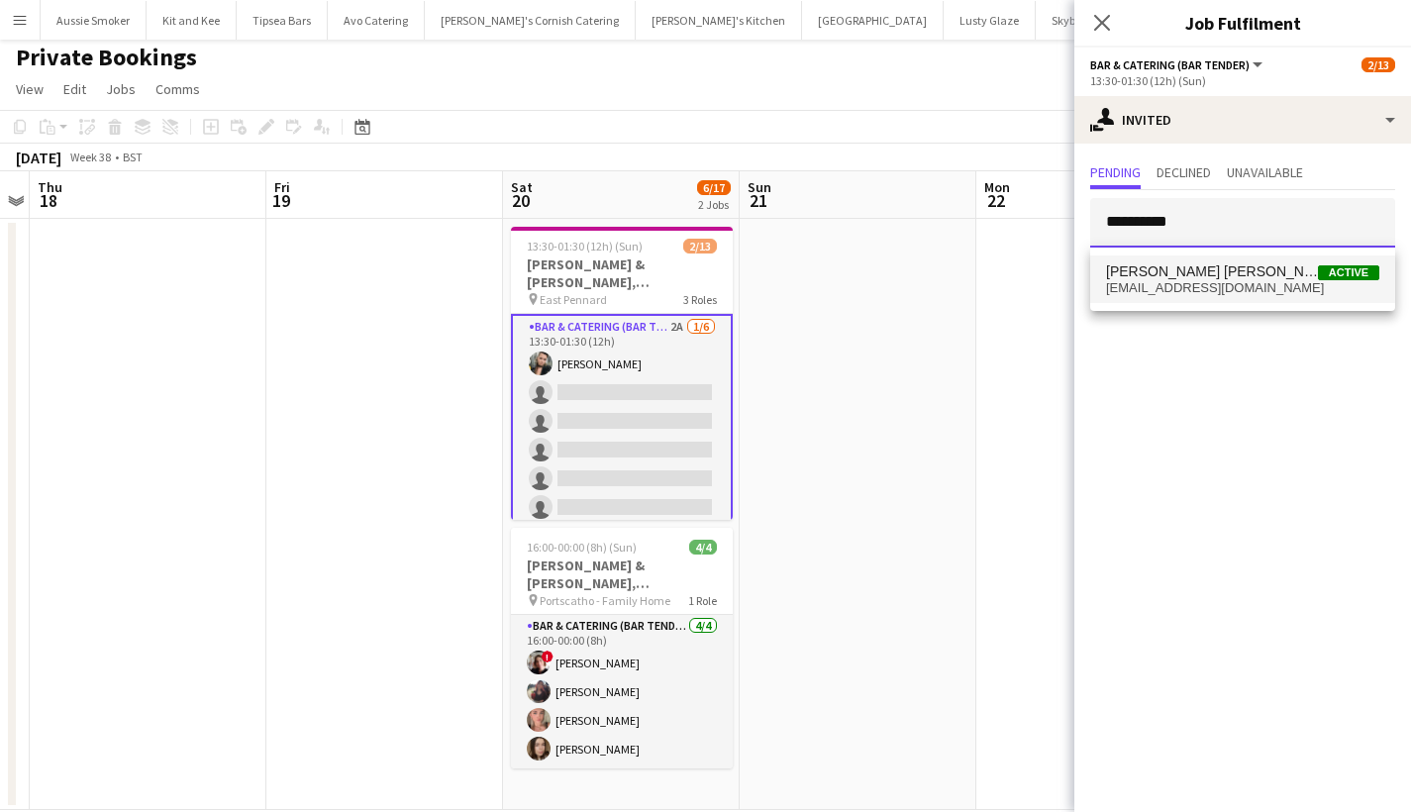
type input "**********"
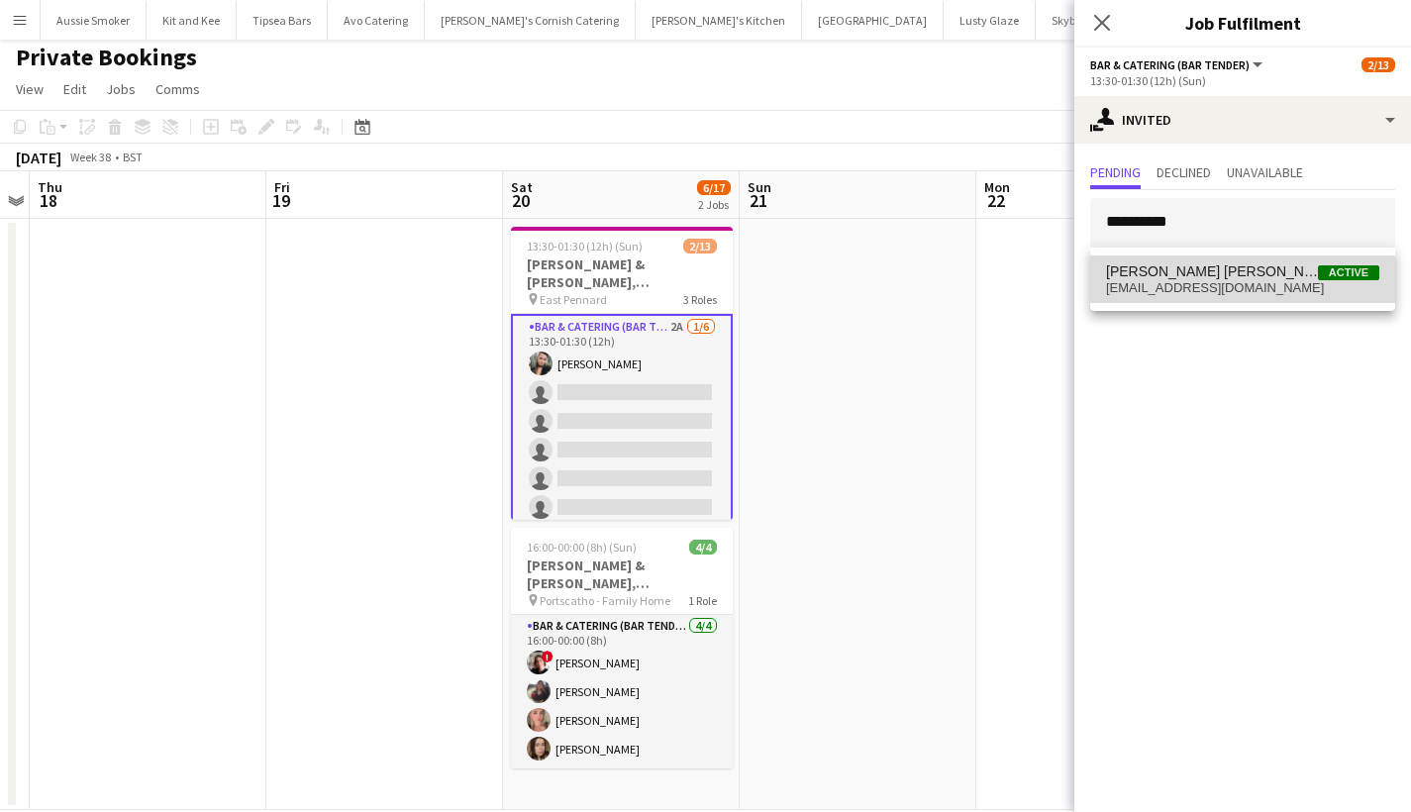
click at [1200, 297] on mat-option "Molly Villanova Jones Active mollyvillanovajones@gmail.com" at bounding box center [1242, 279] width 305 height 48
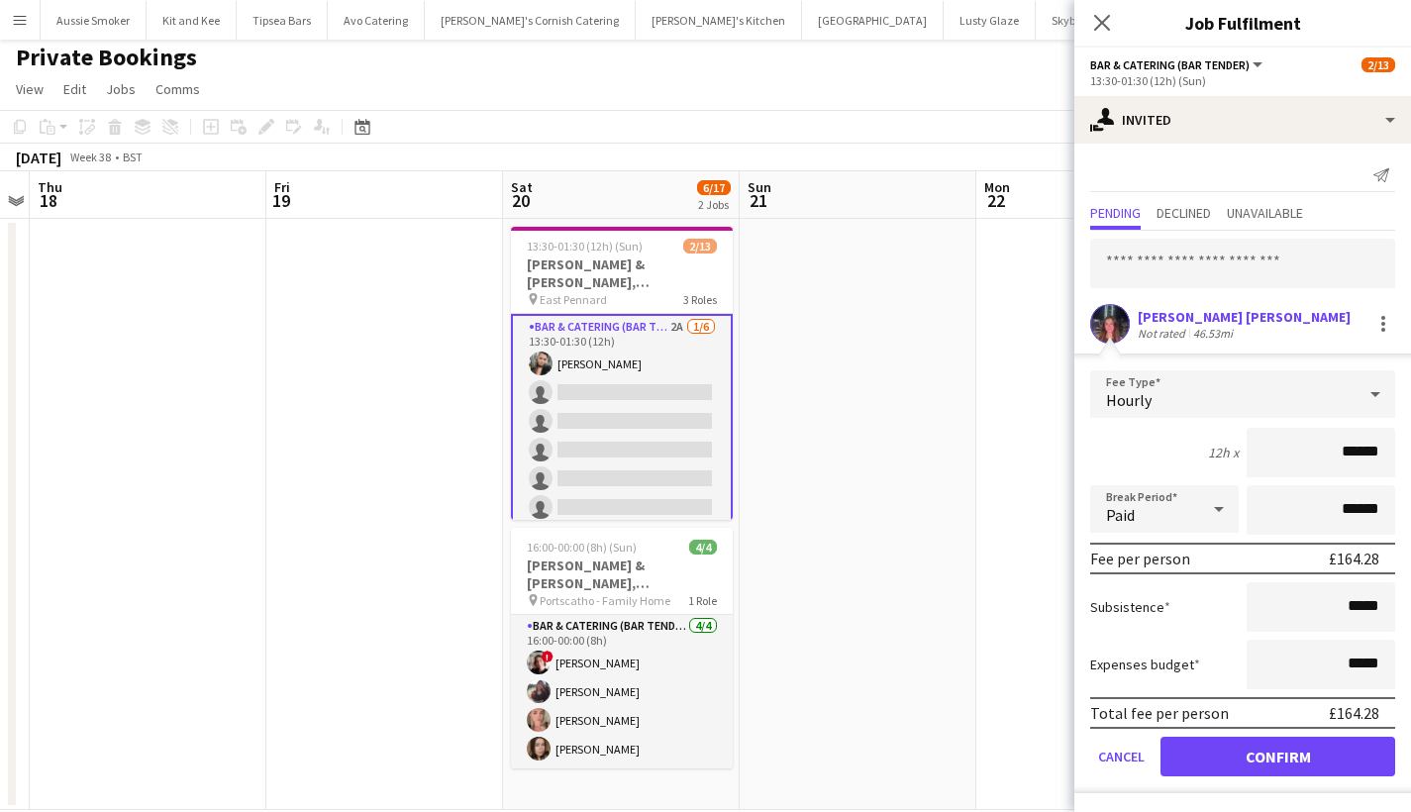
type input "******"
click at [1257, 752] on button "Confirm" at bounding box center [1278, 757] width 235 height 40
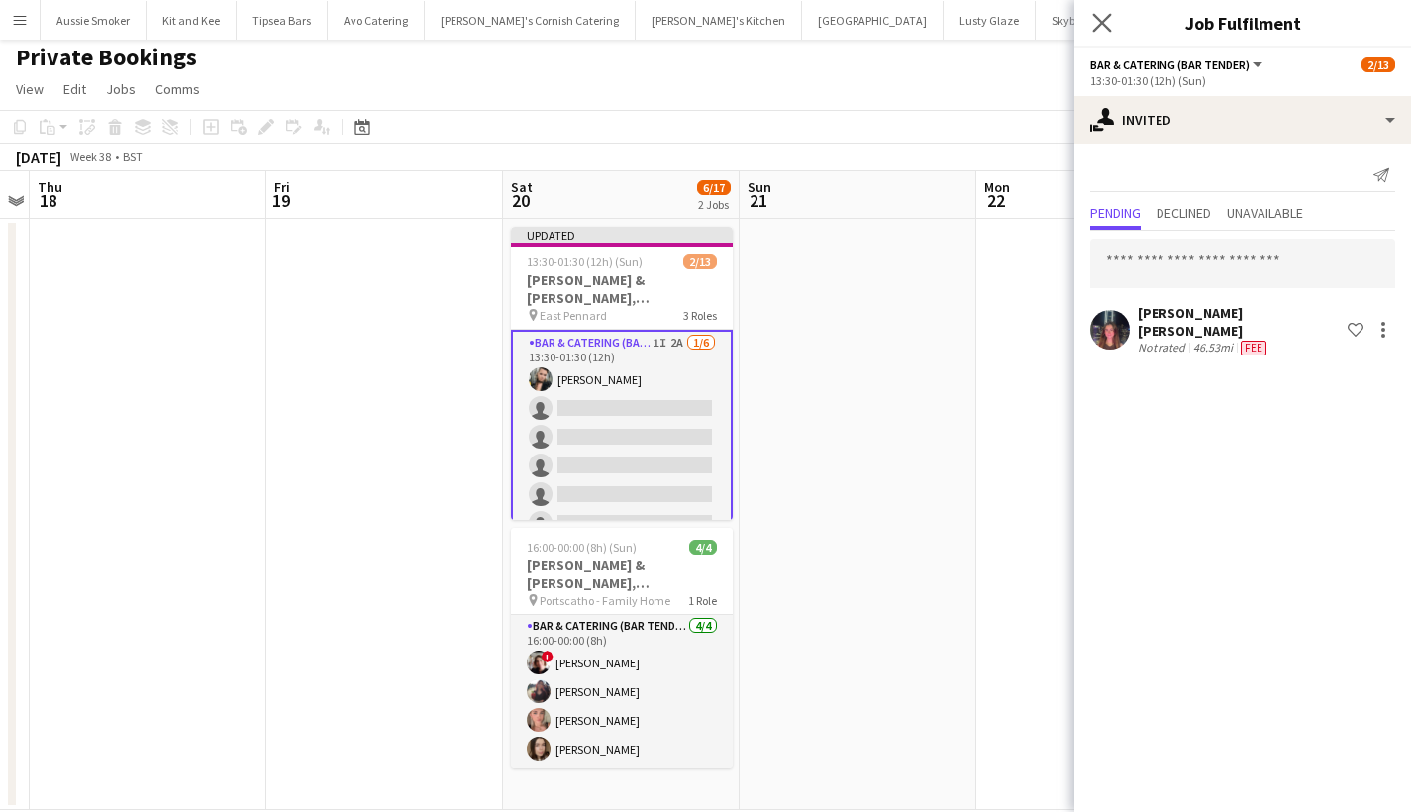
click at [1112, 26] on app-icon "Close pop-in" at bounding box center [1102, 23] width 29 height 29
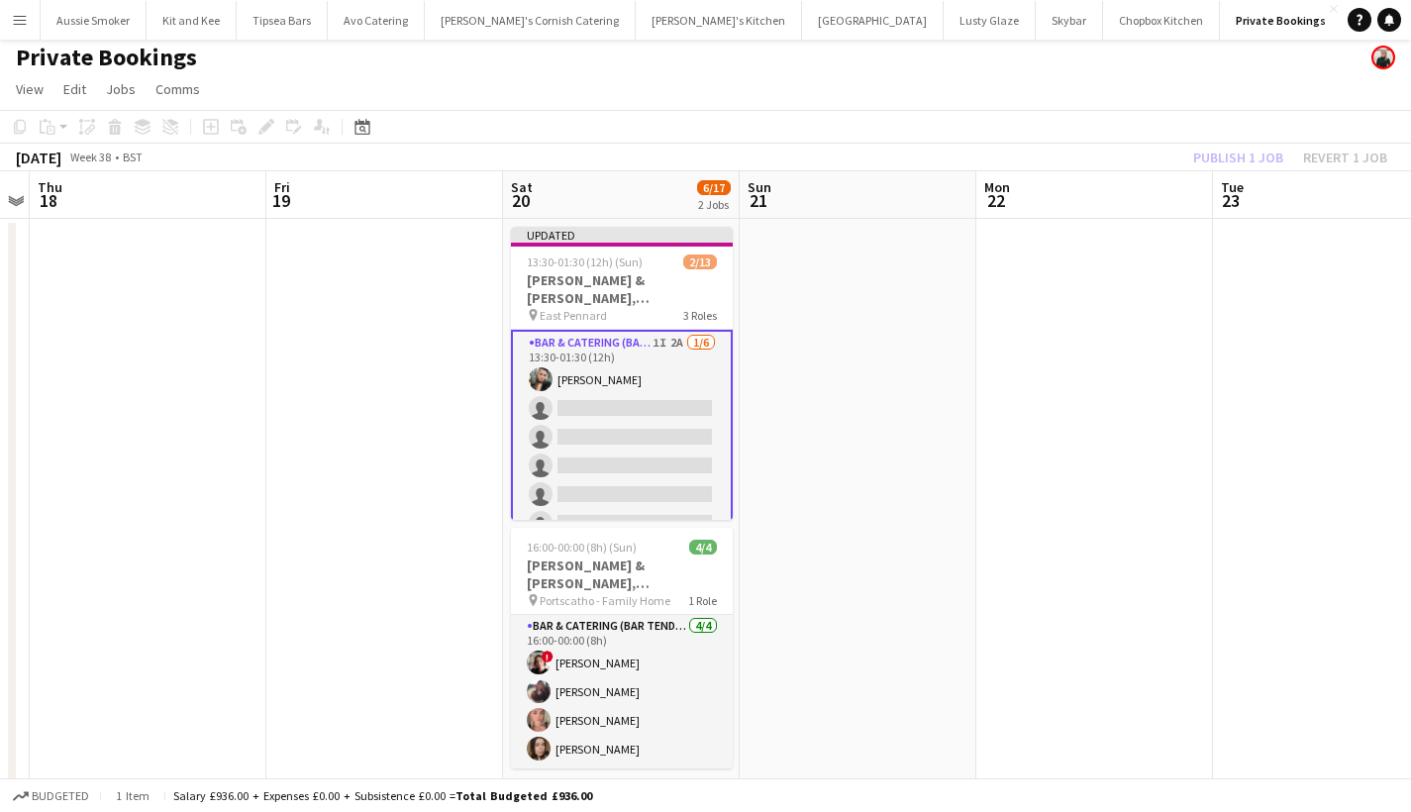
click at [1240, 156] on div "Publish 1 job Revert 1 job" at bounding box center [1290, 158] width 242 height 26
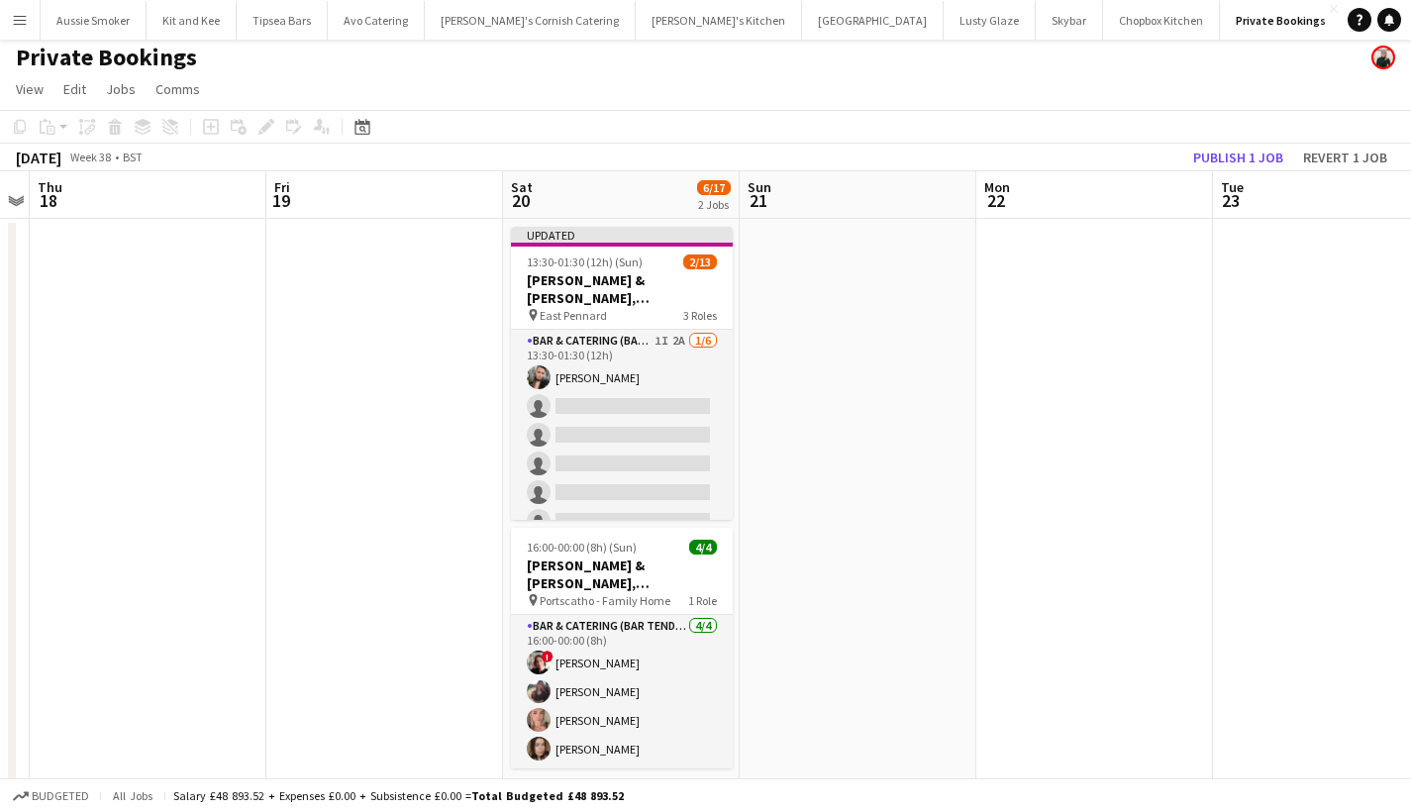
click at [1240, 156] on button "Publish 1 job" at bounding box center [1238, 158] width 106 height 26
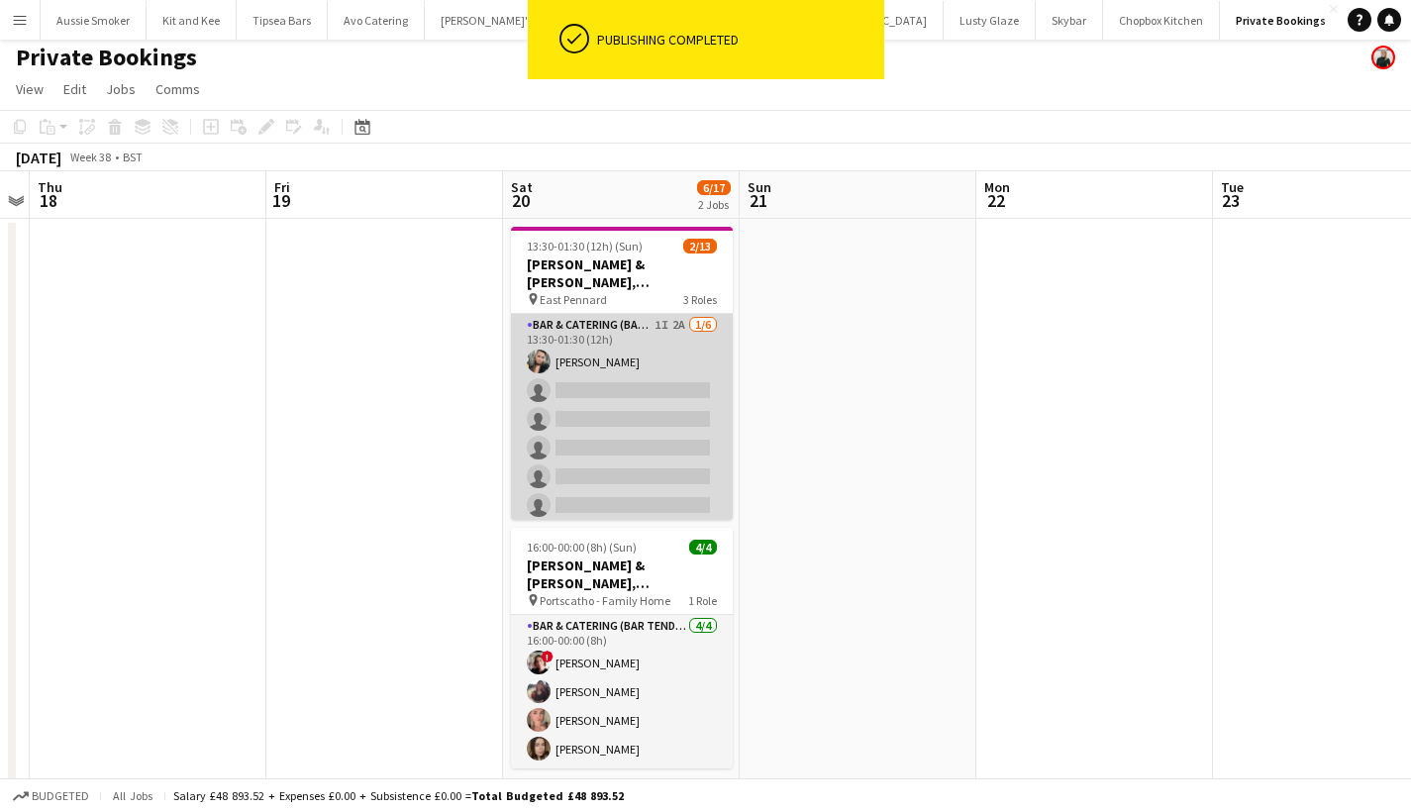
click at [609, 414] on app-card-role "Bar & Catering (Bar Tender) 1I 2A 1/6 13:30-01:30 (12h) Lucy Forbes single-neut…" at bounding box center [622, 419] width 222 height 211
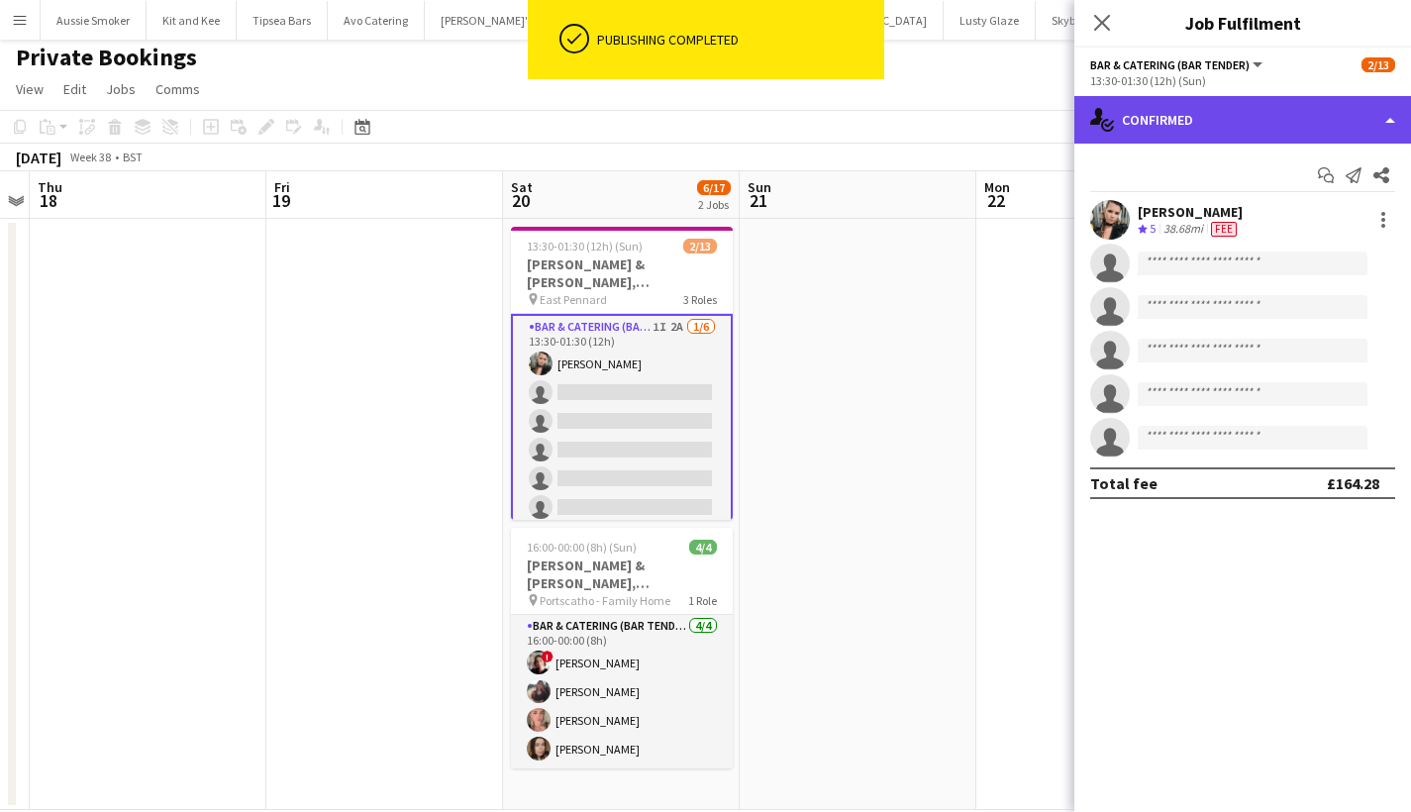
click at [1298, 115] on div "single-neutral-actions-check-2 Confirmed" at bounding box center [1242, 120] width 337 height 48
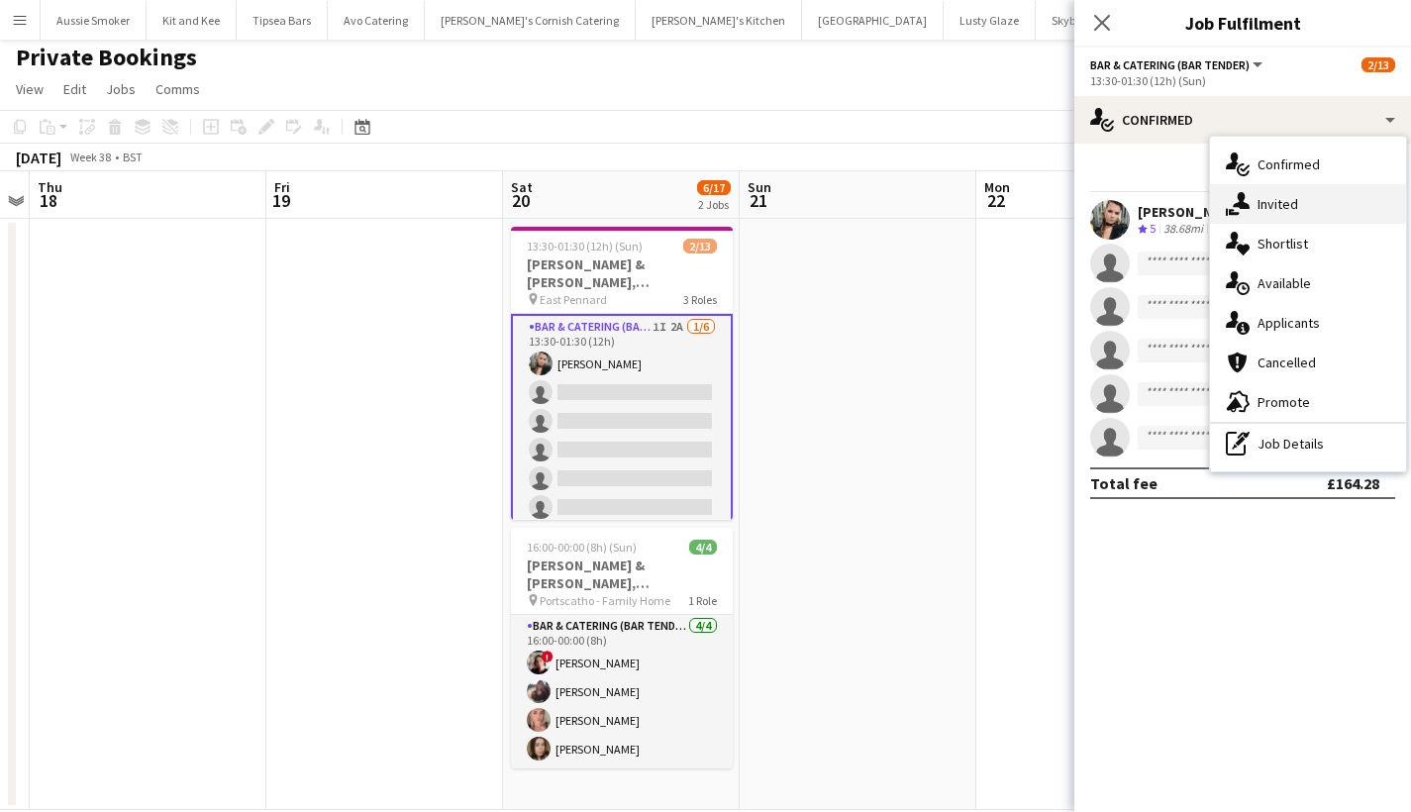
click at [1278, 196] on span "Invited" at bounding box center [1278, 204] width 41 height 18
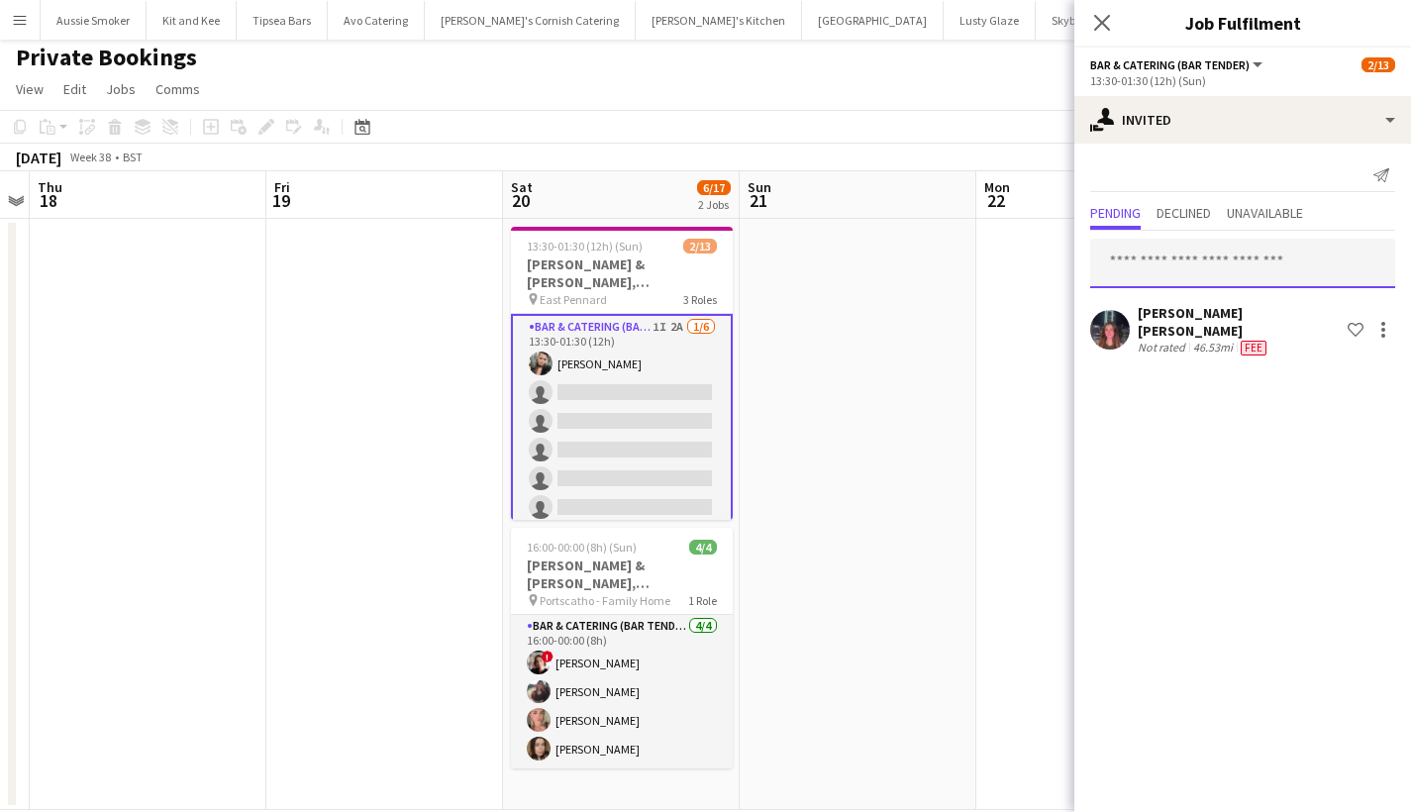
click at [1197, 254] on input "text" at bounding box center [1242, 264] width 305 height 50
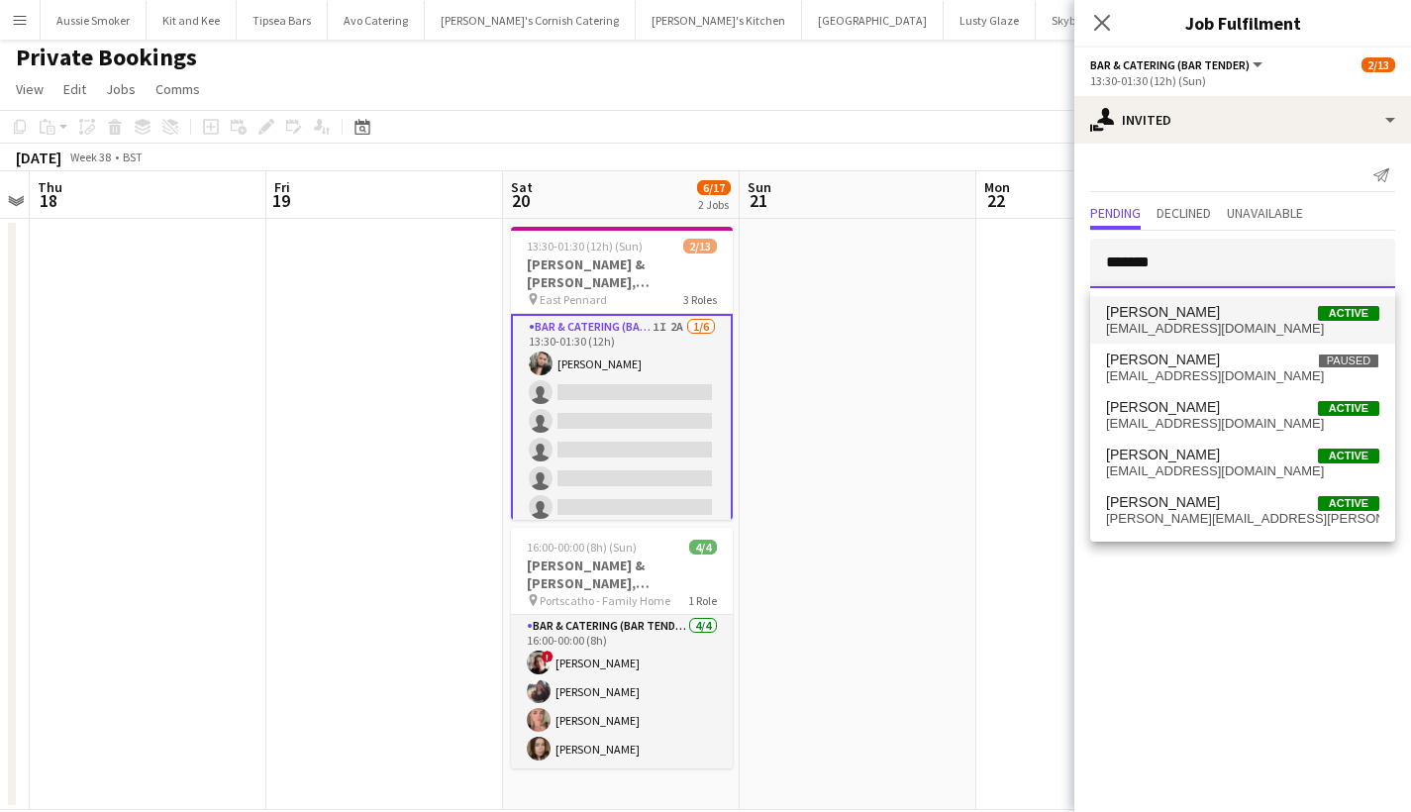
type input "*******"
drag, startPoint x: 1212, startPoint y: 329, endPoint x: 1200, endPoint y: 537, distance: 208.3
click at [1200, 537] on div "Jessica Belshaw Active nourishedstyle@gmail.com Jessica Fortune Paused jessica4…" at bounding box center [1242, 415] width 305 height 254
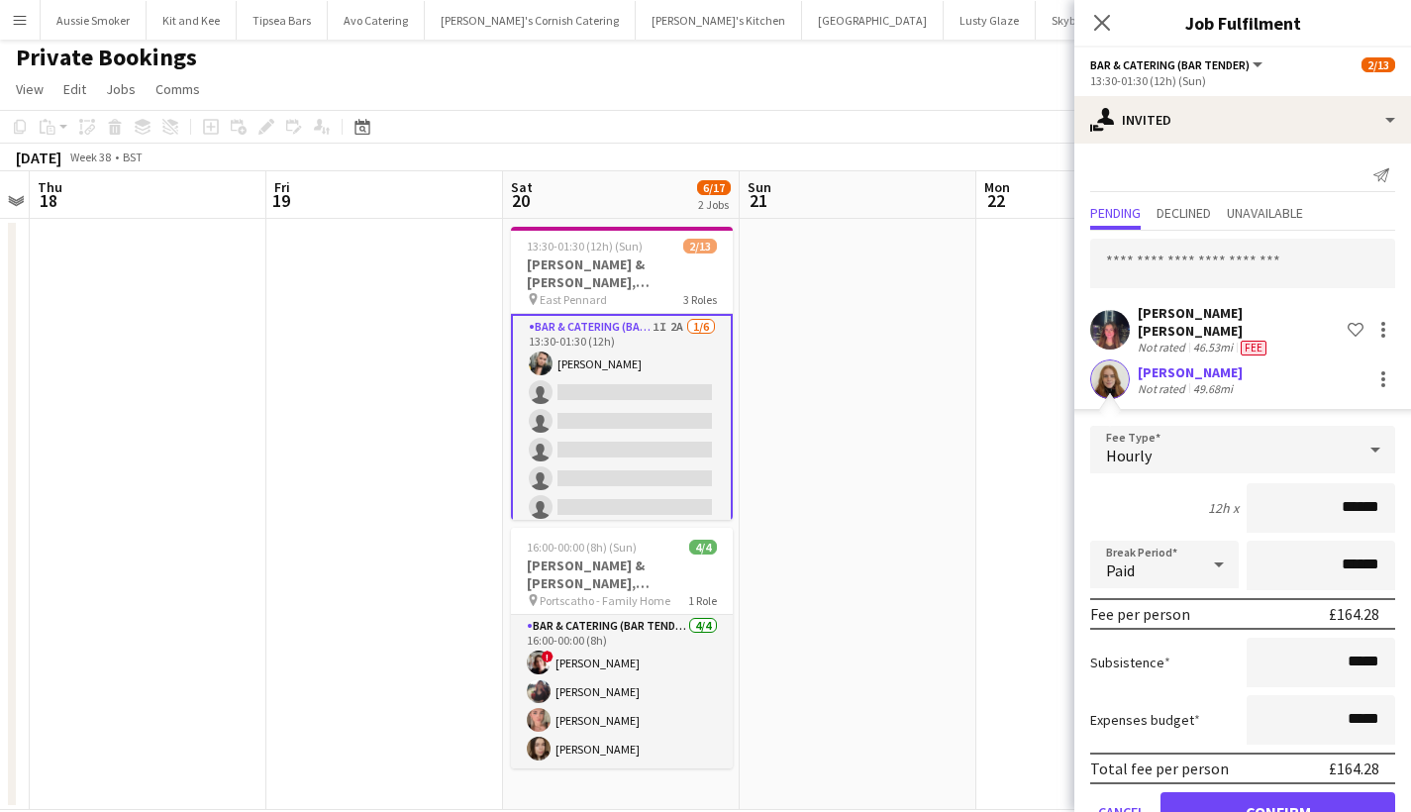
type input "******"
click at [1274, 794] on button "Confirm" at bounding box center [1278, 812] width 235 height 40
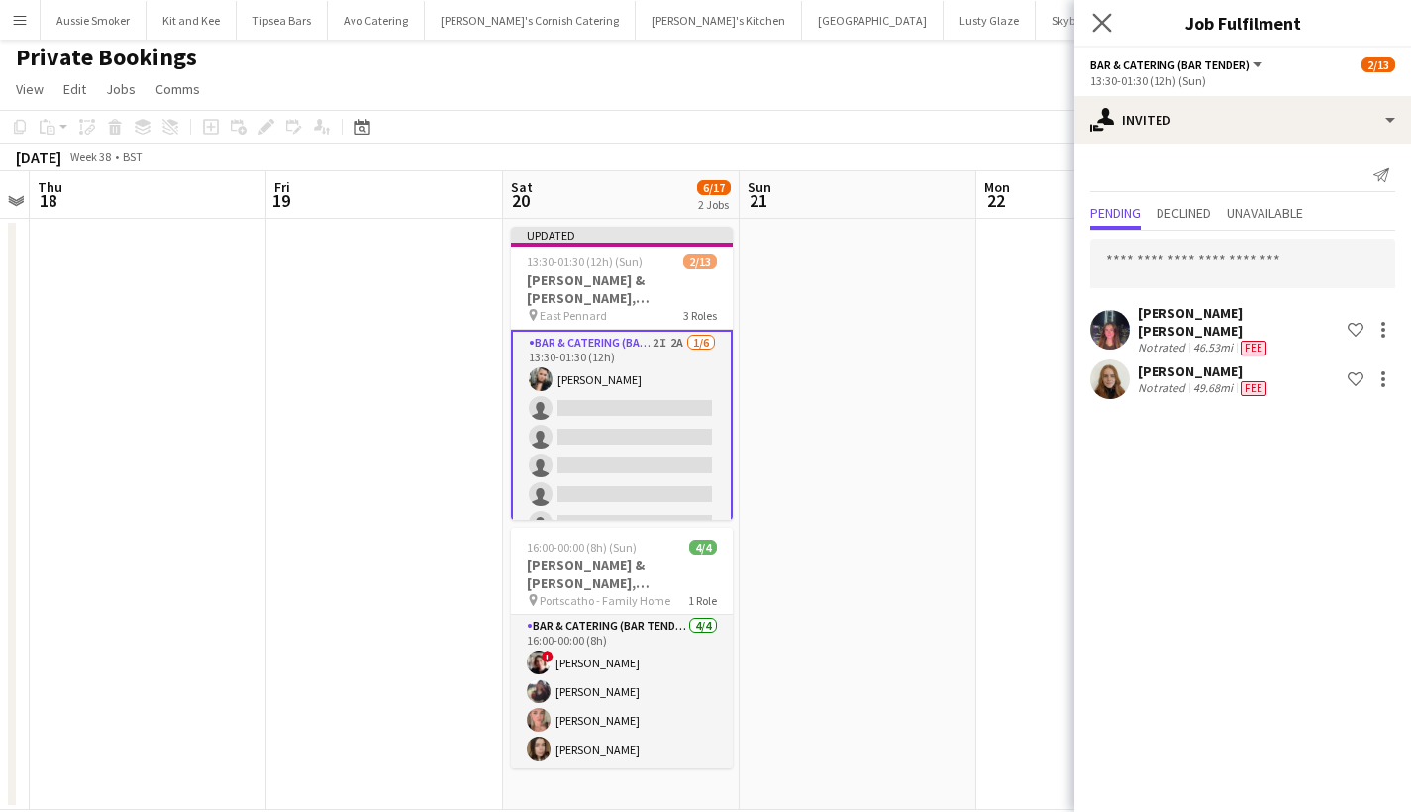
click at [1110, 32] on icon at bounding box center [1101, 22] width 19 height 19
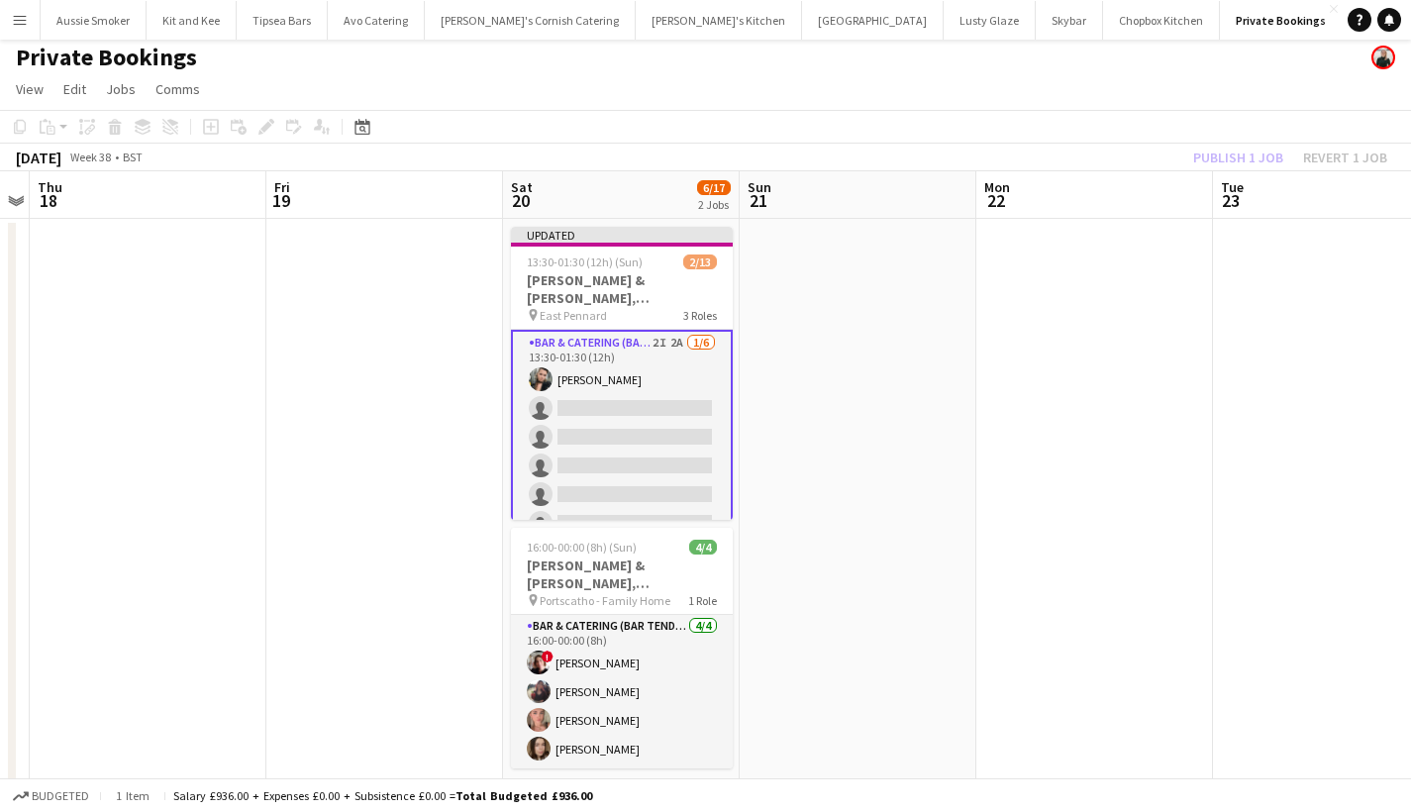
click at [1215, 149] on div "Publish 1 job Revert 1 job" at bounding box center [1290, 158] width 242 height 26
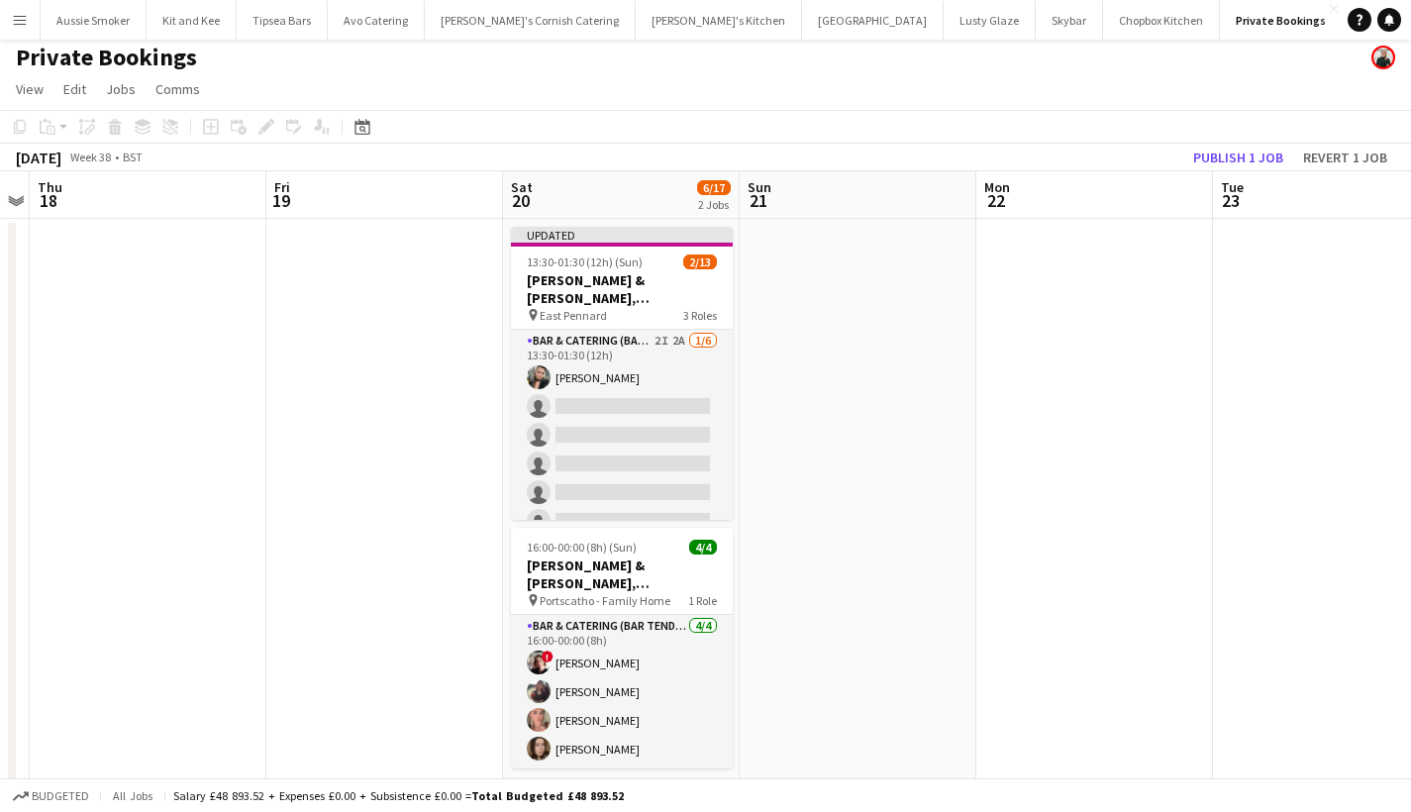
click at [1215, 149] on button "Publish 1 job" at bounding box center [1238, 158] width 106 height 26
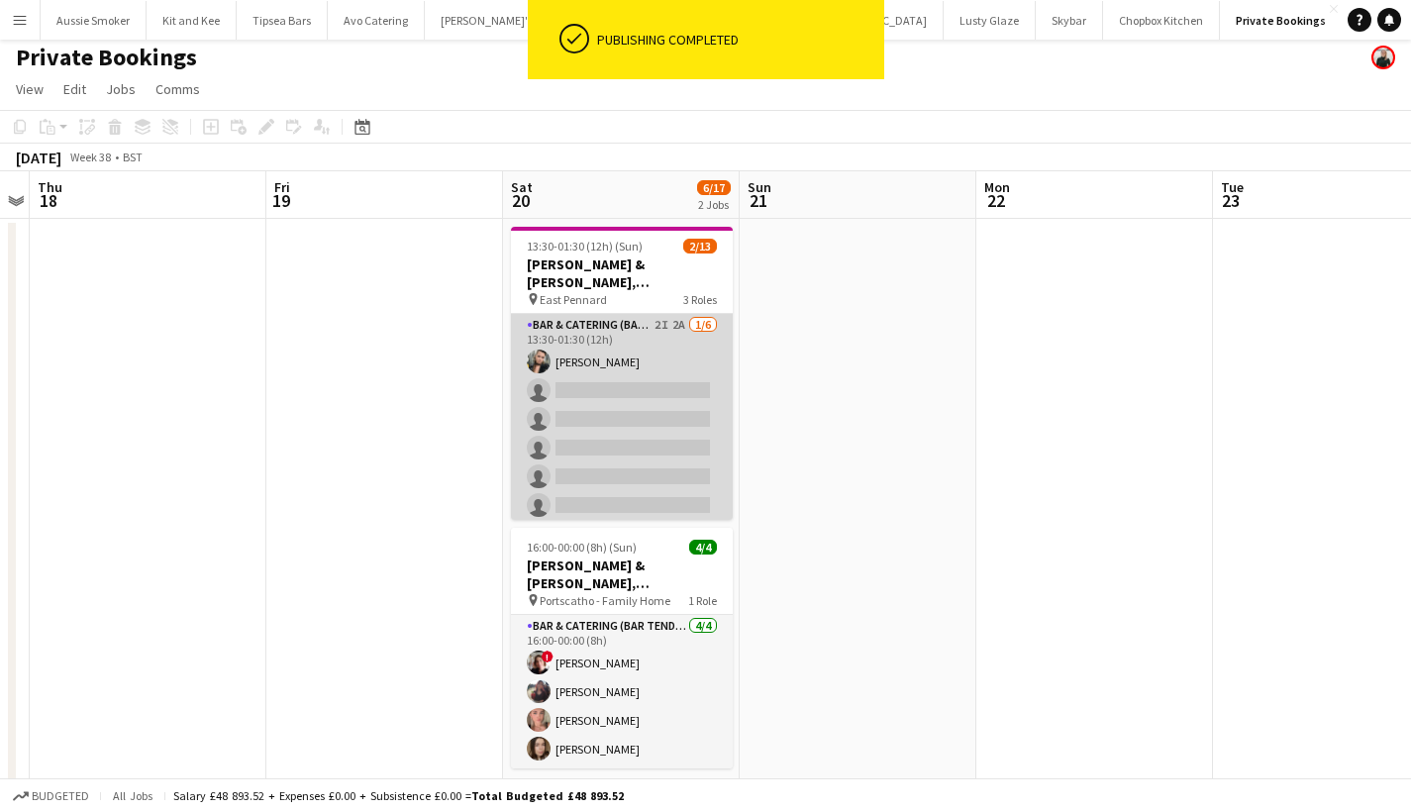
click at [617, 402] on app-card-role "Bar & Catering (Bar Tender) 2I 2A 1/6 13:30-01:30 (12h) Lucy Forbes single-neut…" at bounding box center [622, 419] width 222 height 211
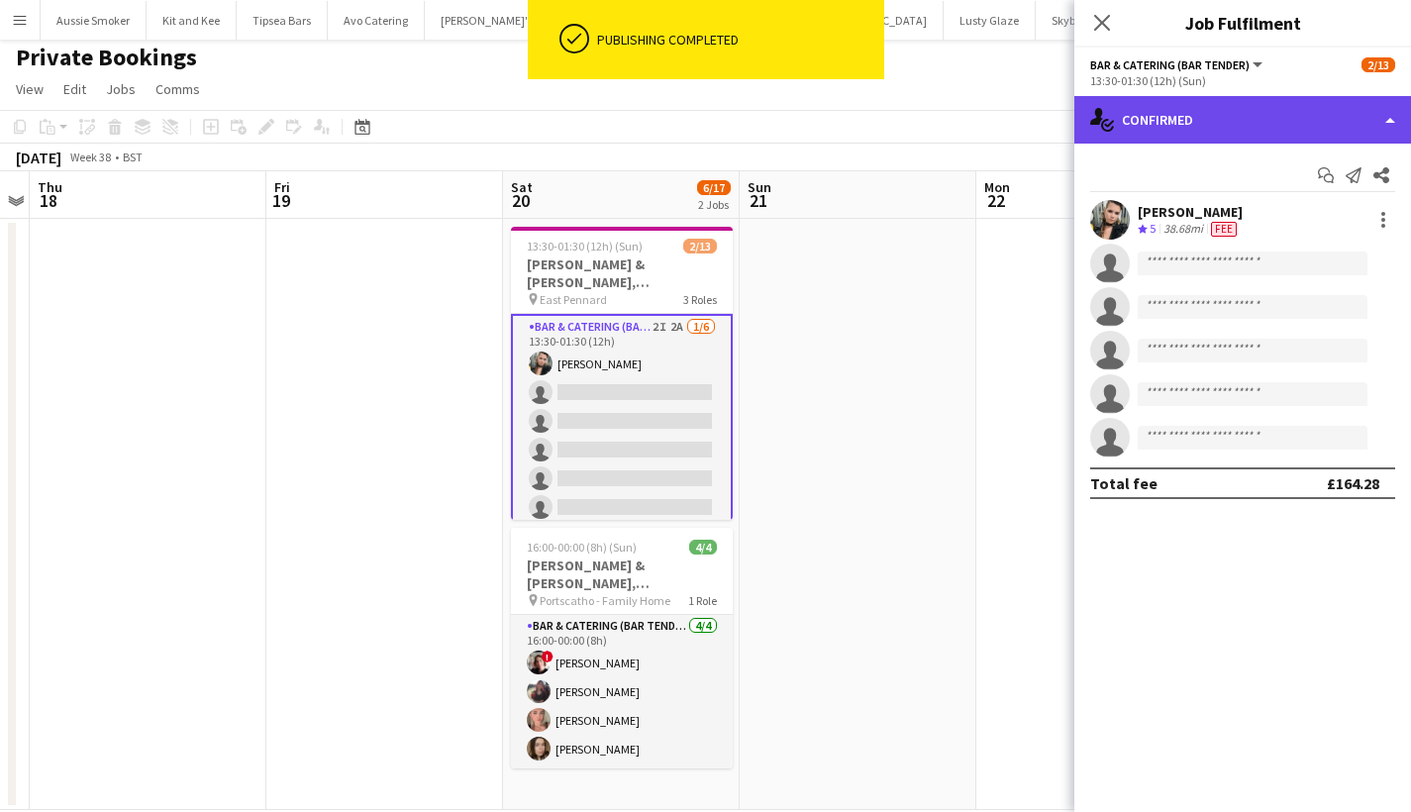
click at [1223, 125] on div "single-neutral-actions-check-2 Confirmed" at bounding box center [1242, 120] width 337 height 48
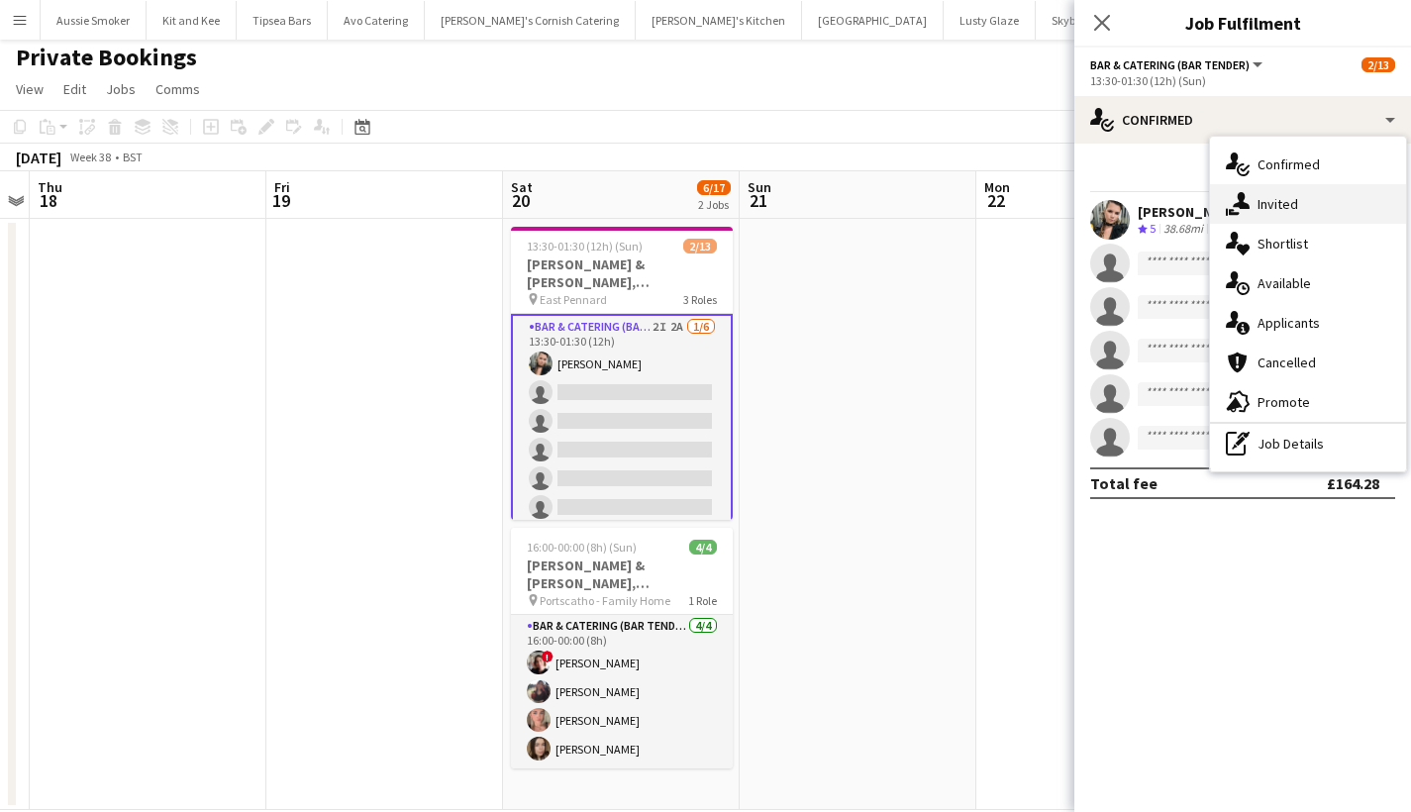
click at [1300, 200] on div "single-neutral-actions-share-1 Invited" at bounding box center [1308, 204] width 196 height 40
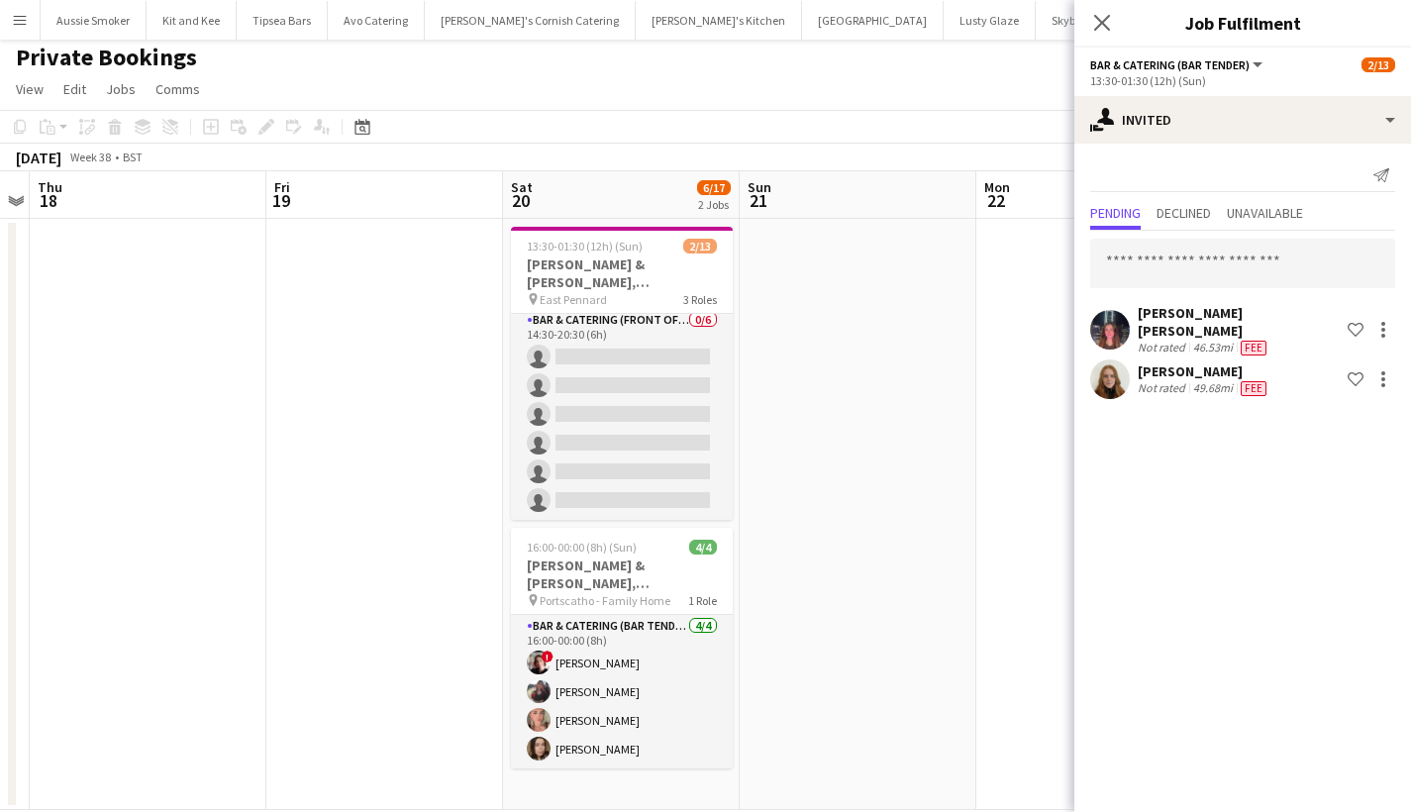
scroll to position [287, 0]
click at [1101, 22] on icon at bounding box center [1101, 22] width 19 height 19
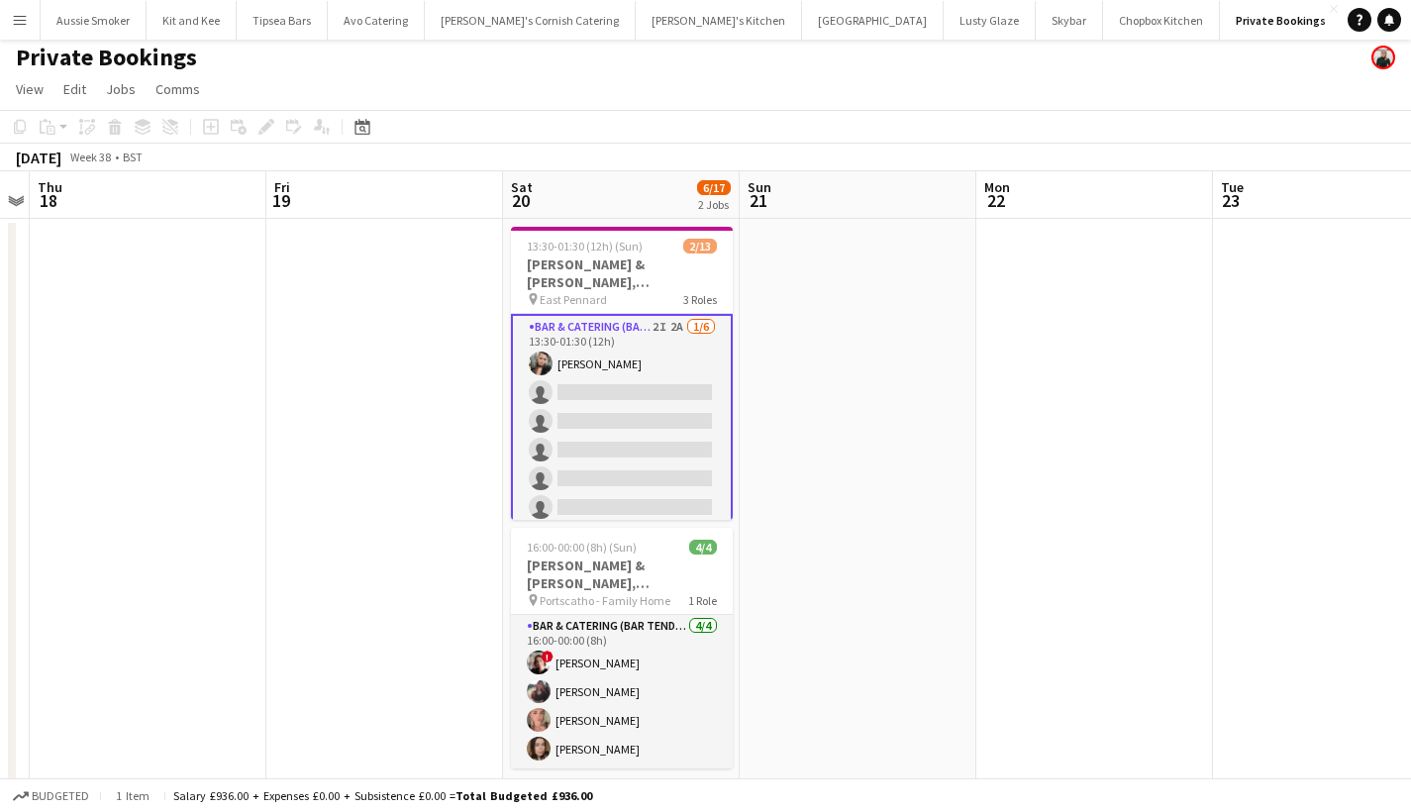
scroll to position [0, 0]
click at [630, 434] on app-card-role "Bar & Catering (Bar Tender) 2I 2A 1/6 13:30-01:30 (12h) Lucy Forbes single-neut…" at bounding box center [622, 421] width 222 height 215
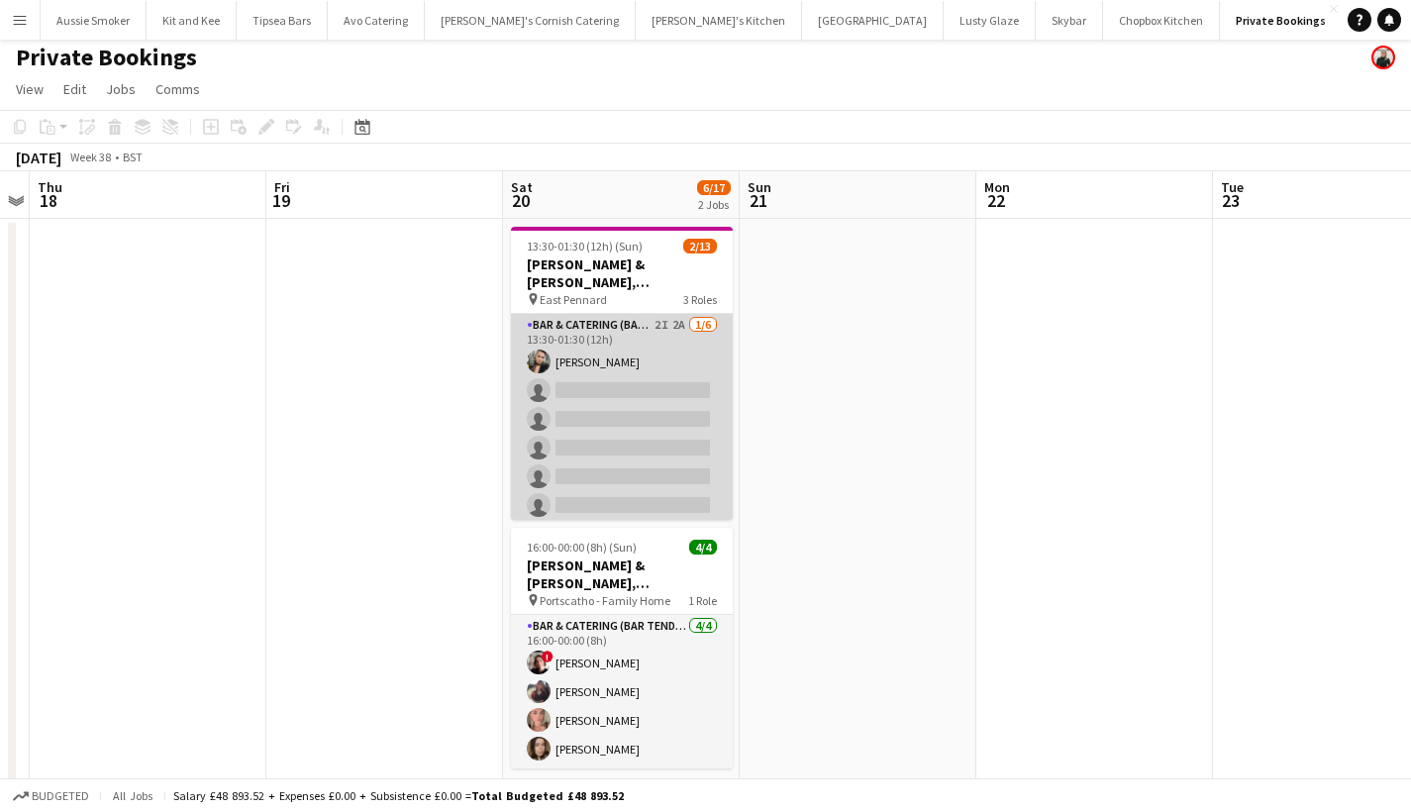
click at [594, 450] on app-card-role "Bar & Catering (Bar Tender) 2I 2A 1/6 13:30-01:30 (12h) Lucy Forbes single-neut…" at bounding box center [622, 419] width 222 height 211
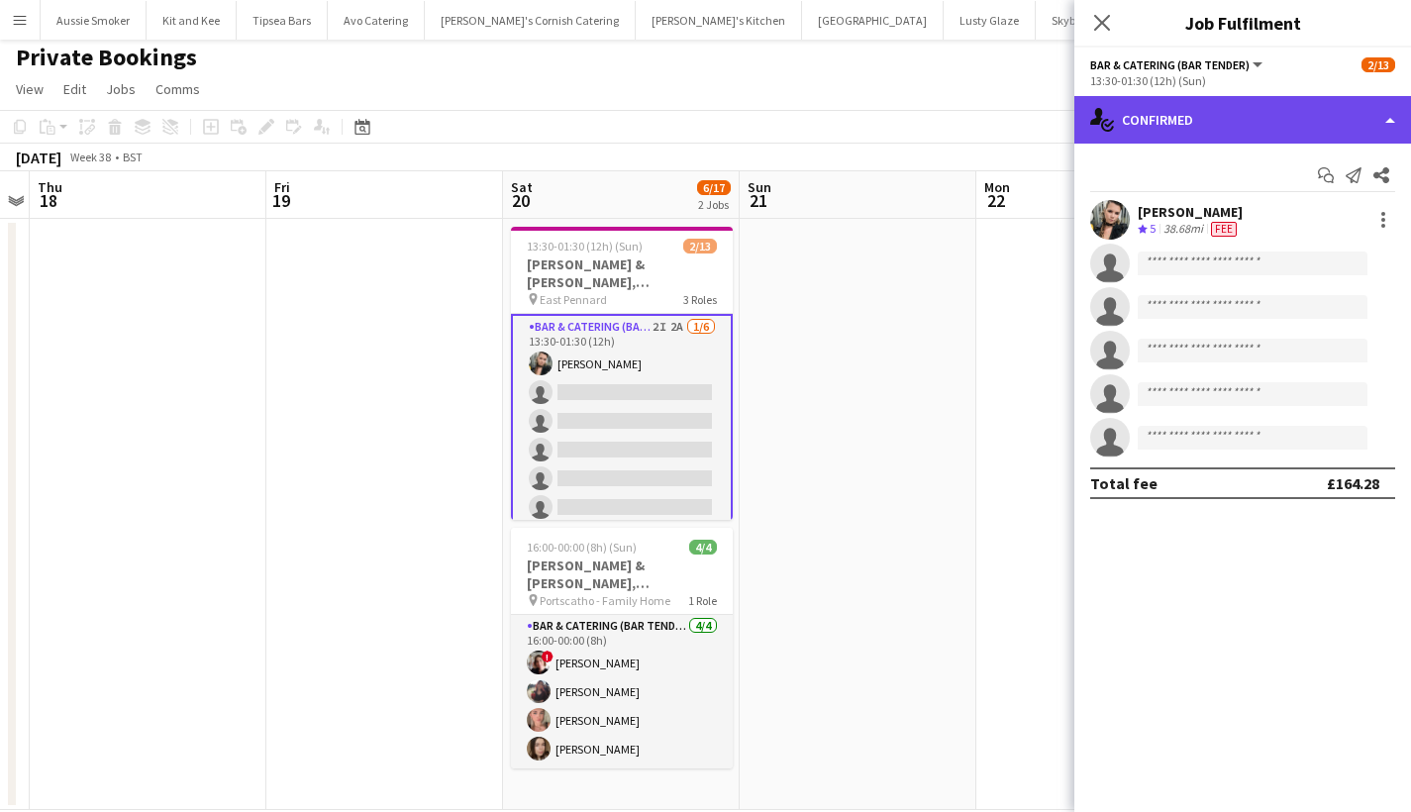
click at [1231, 115] on div "single-neutral-actions-check-2 Confirmed" at bounding box center [1242, 120] width 337 height 48
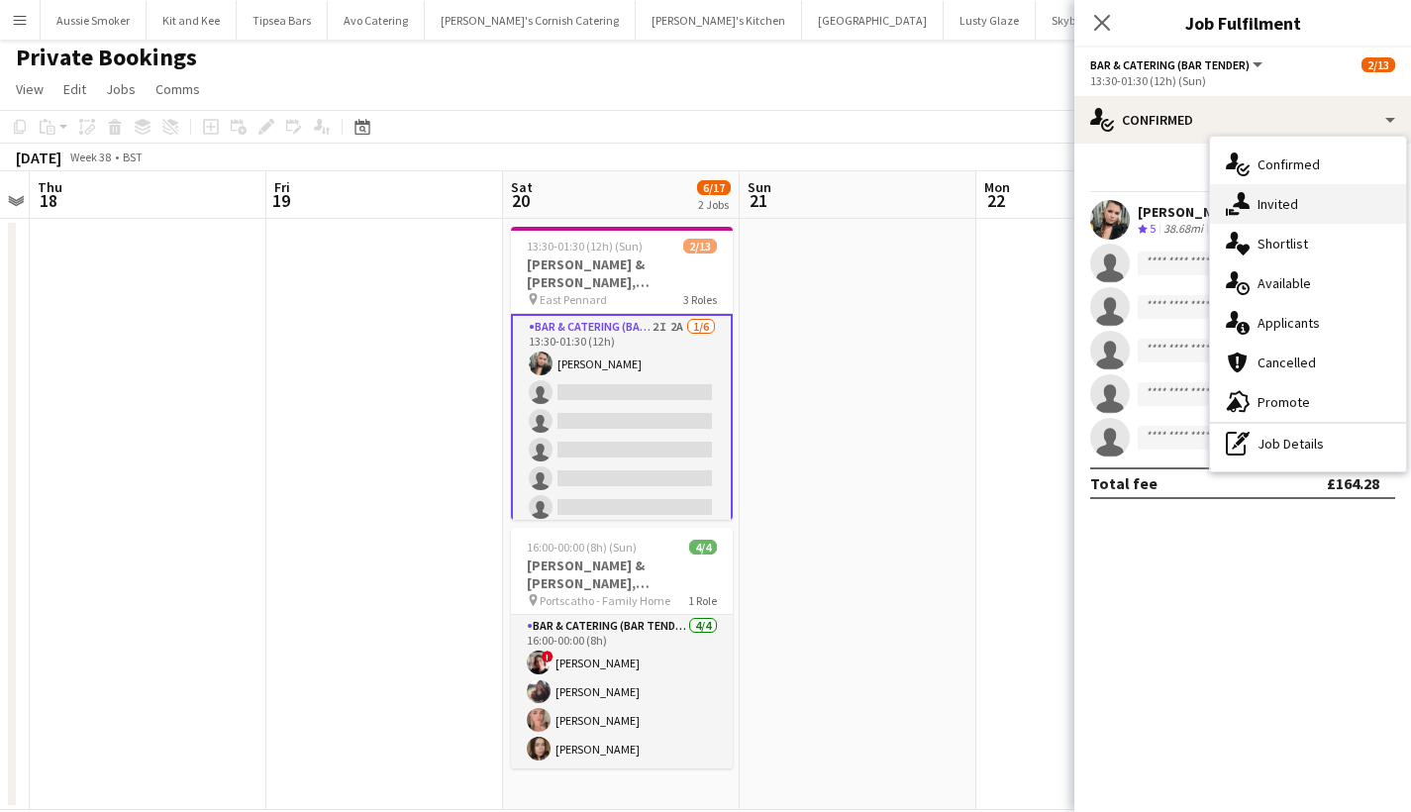
click at [1268, 207] on span "Invited" at bounding box center [1278, 204] width 41 height 18
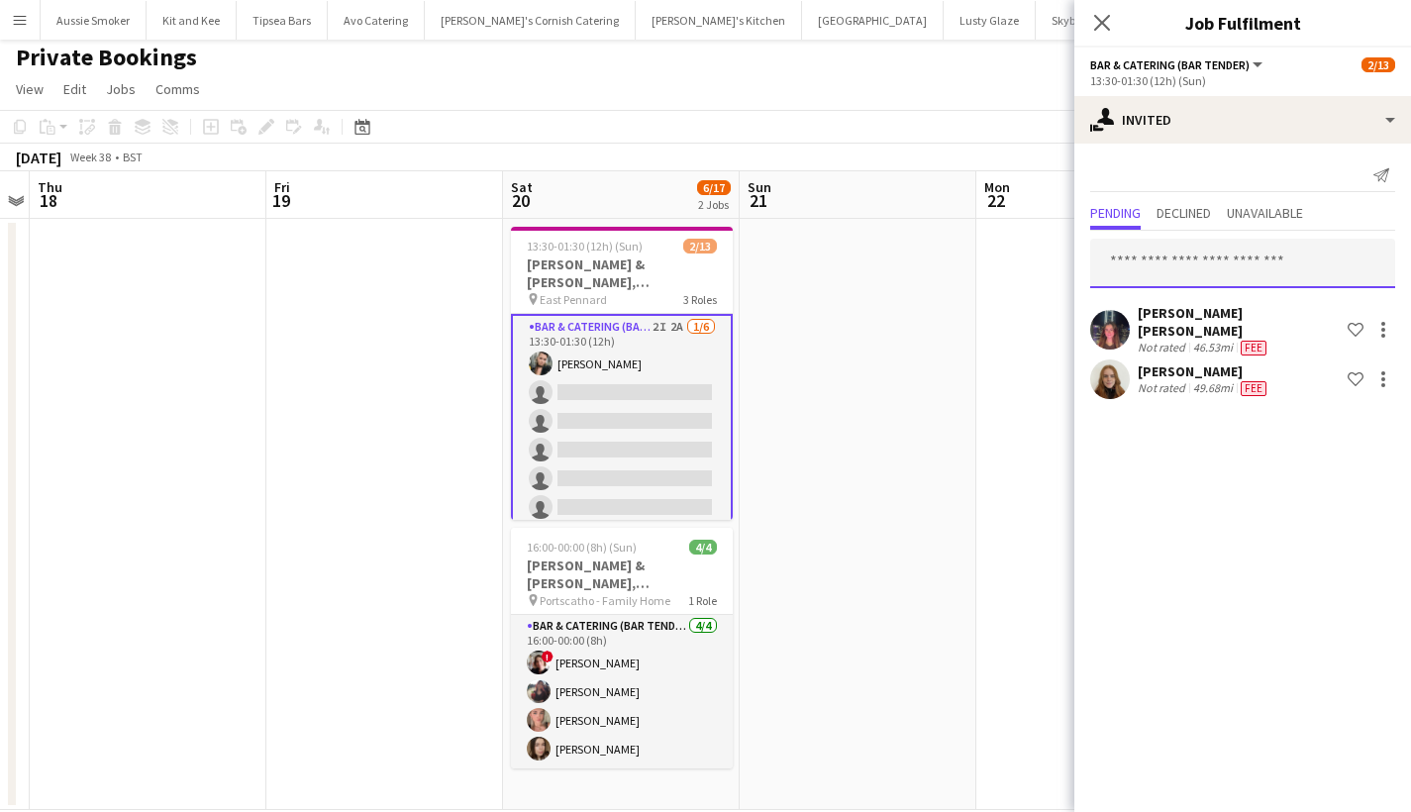
click at [1183, 260] on input "text" at bounding box center [1242, 264] width 305 height 50
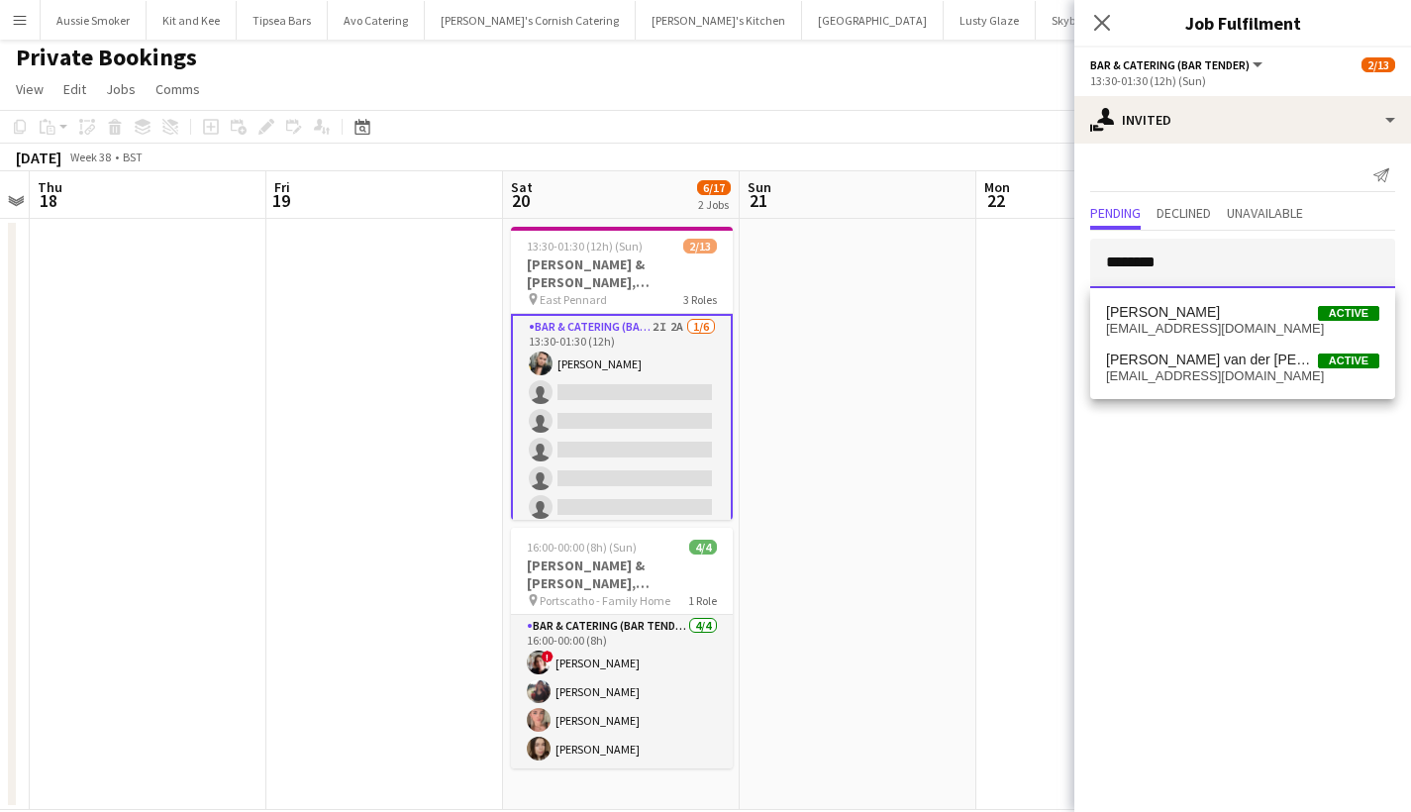
type input "********"
drag, startPoint x: 1183, startPoint y: 260, endPoint x: 1209, endPoint y: 318, distance: 62.9
click at [1209, 318] on span "Isabella Butler Active" at bounding box center [1242, 312] width 273 height 17
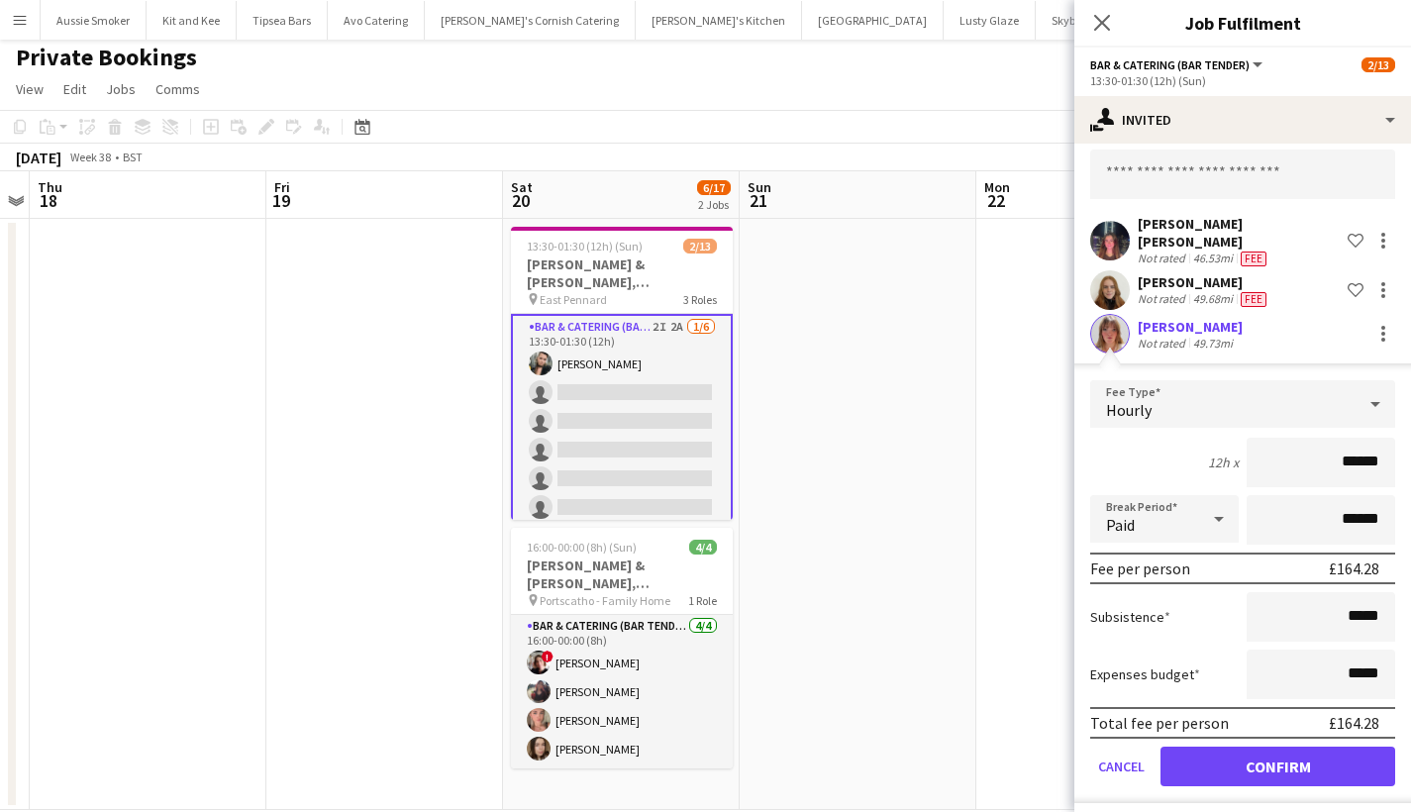
scroll to position [88, 0]
type input "******"
click at [1247, 753] on button "Confirm" at bounding box center [1278, 768] width 235 height 40
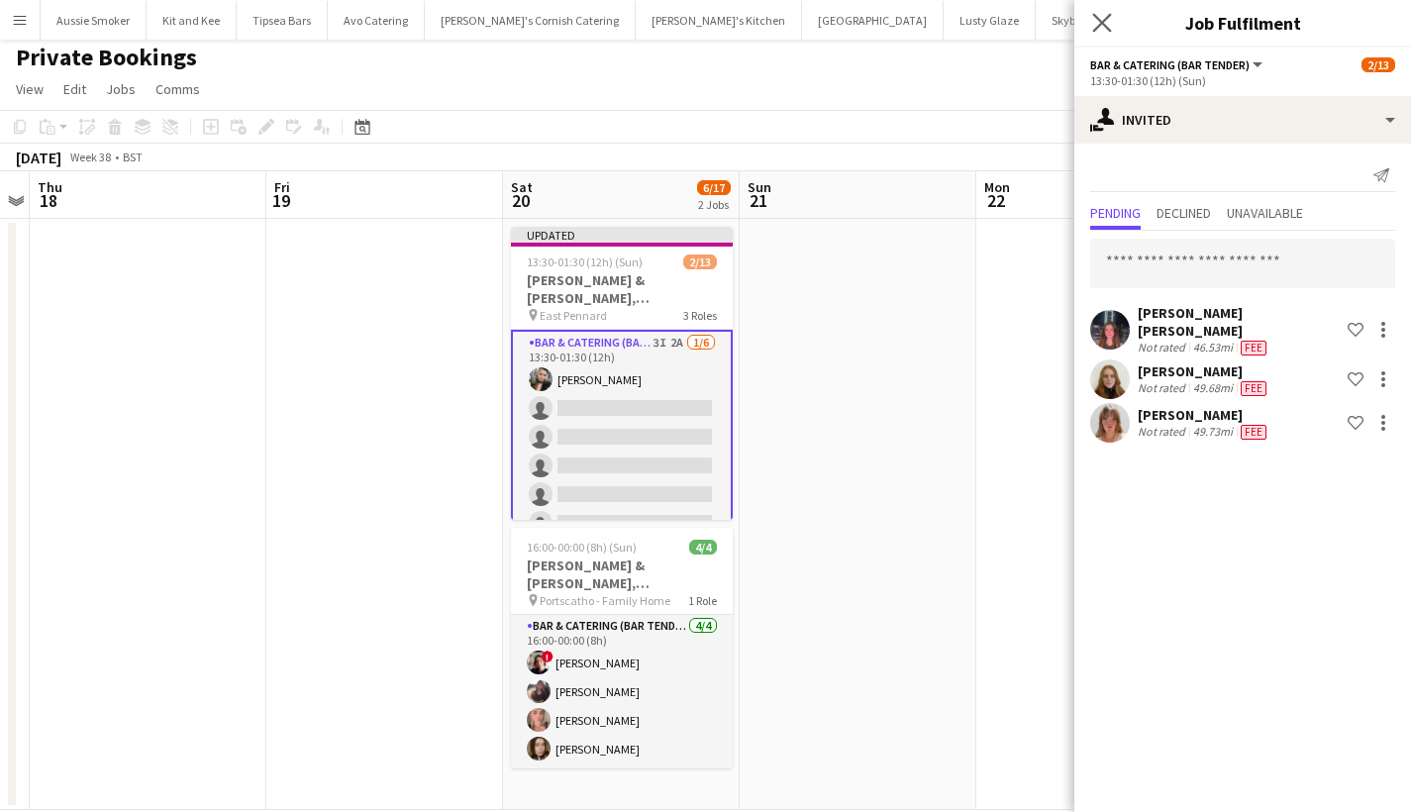
click at [1113, 24] on app-icon "Close pop-in" at bounding box center [1102, 23] width 29 height 29
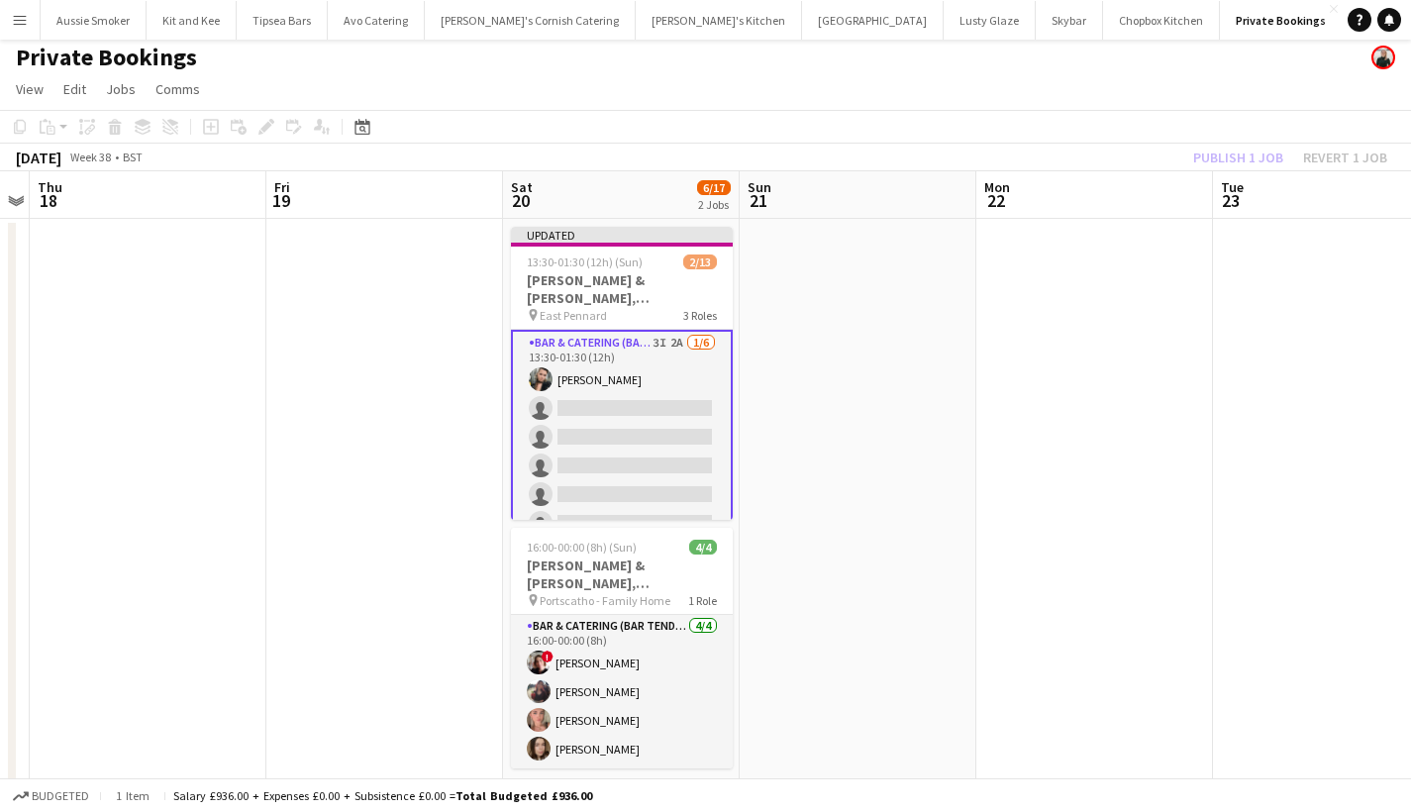
click at [1229, 149] on div "Publish 1 job Revert 1 job" at bounding box center [1290, 158] width 242 height 26
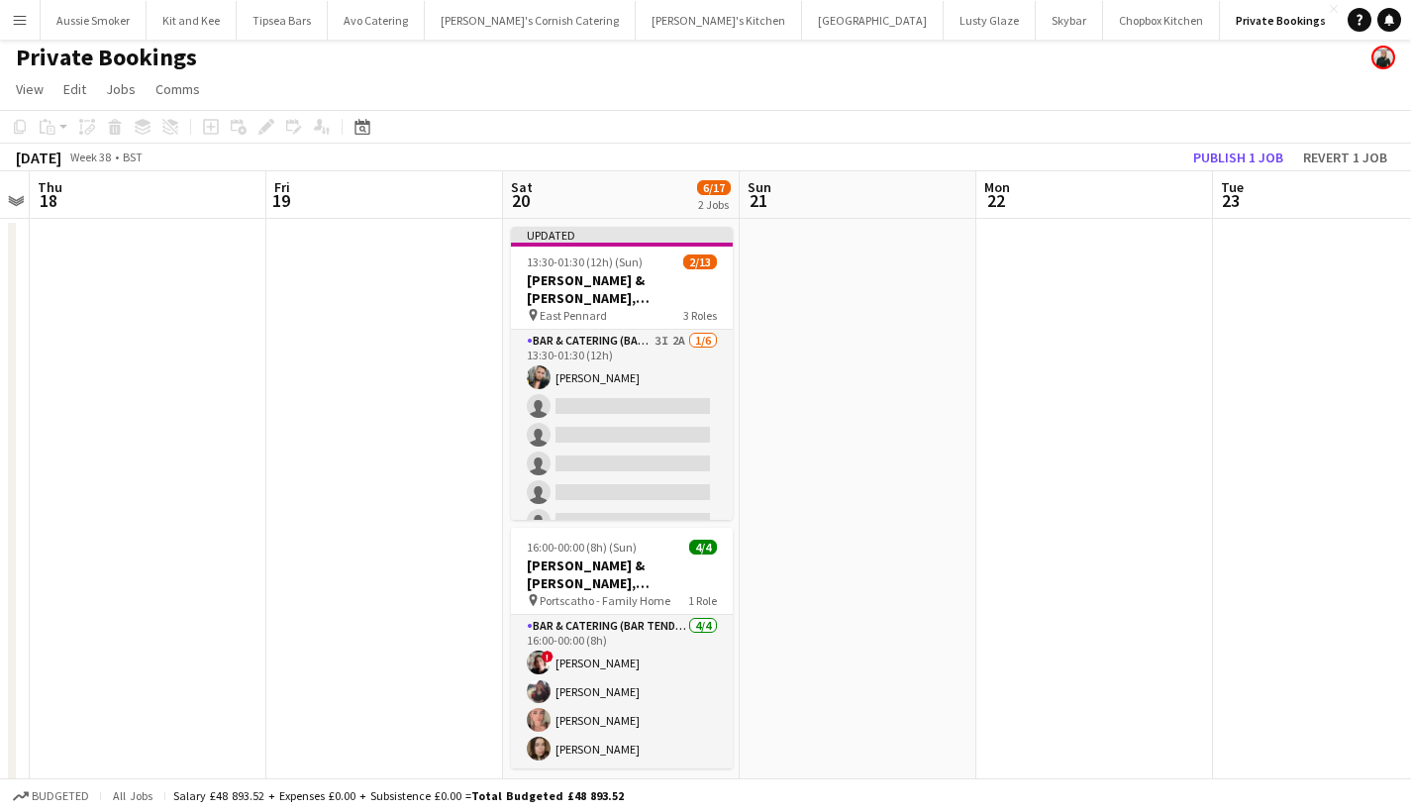
click at [1229, 149] on button "Publish 1 job" at bounding box center [1238, 158] width 106 height 26
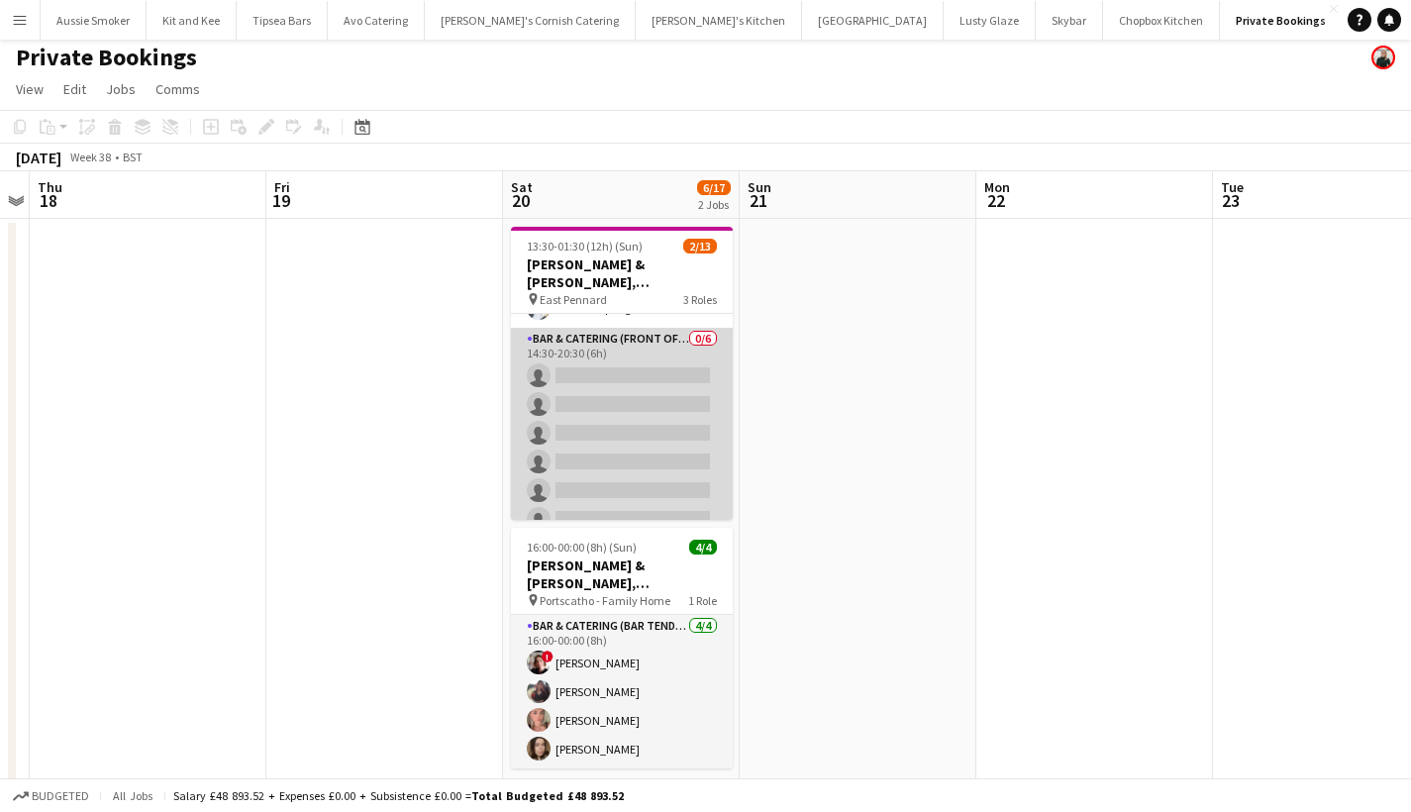
scroll to position [272, 0]
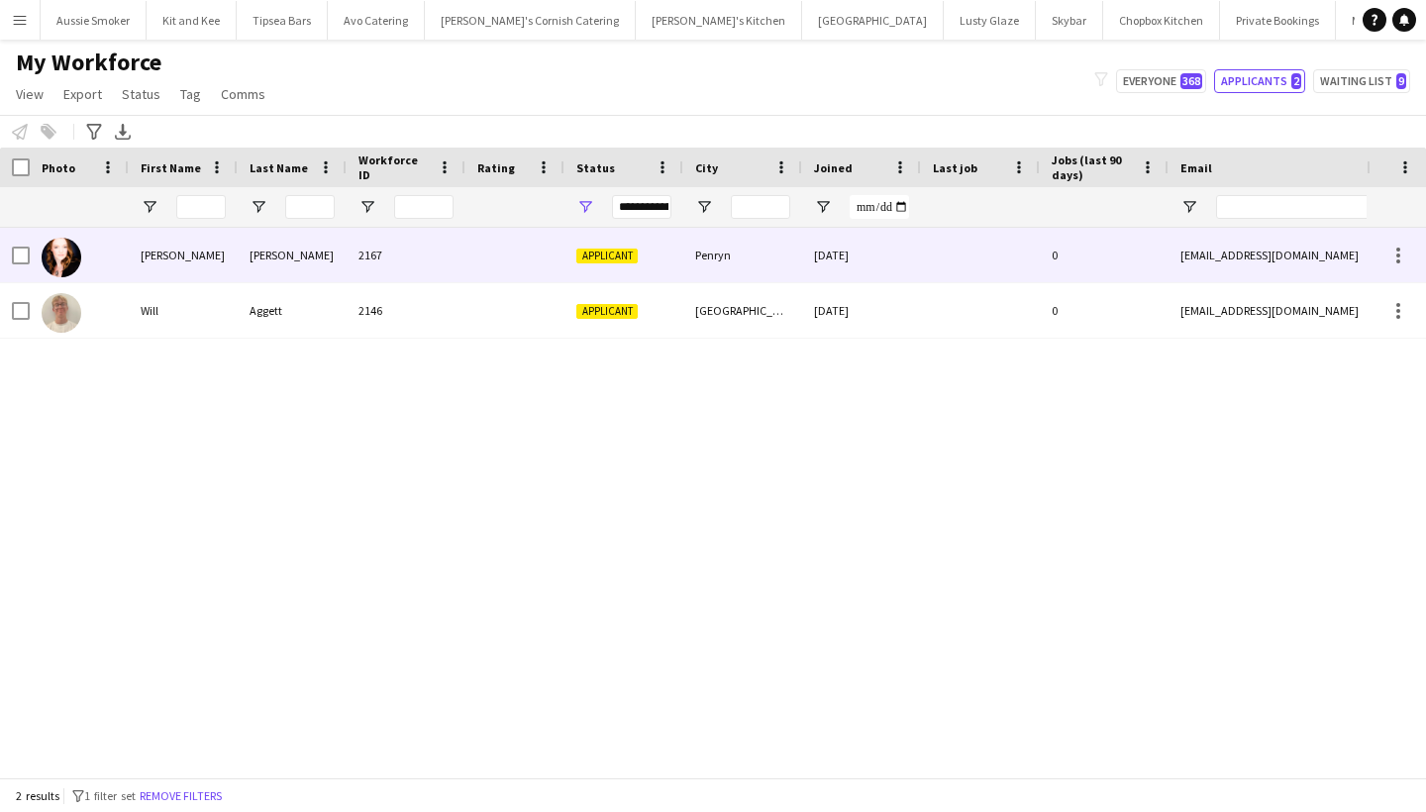
click at [369, 246] on div "2167" at bounding box center [406, 255] width 119 height 54
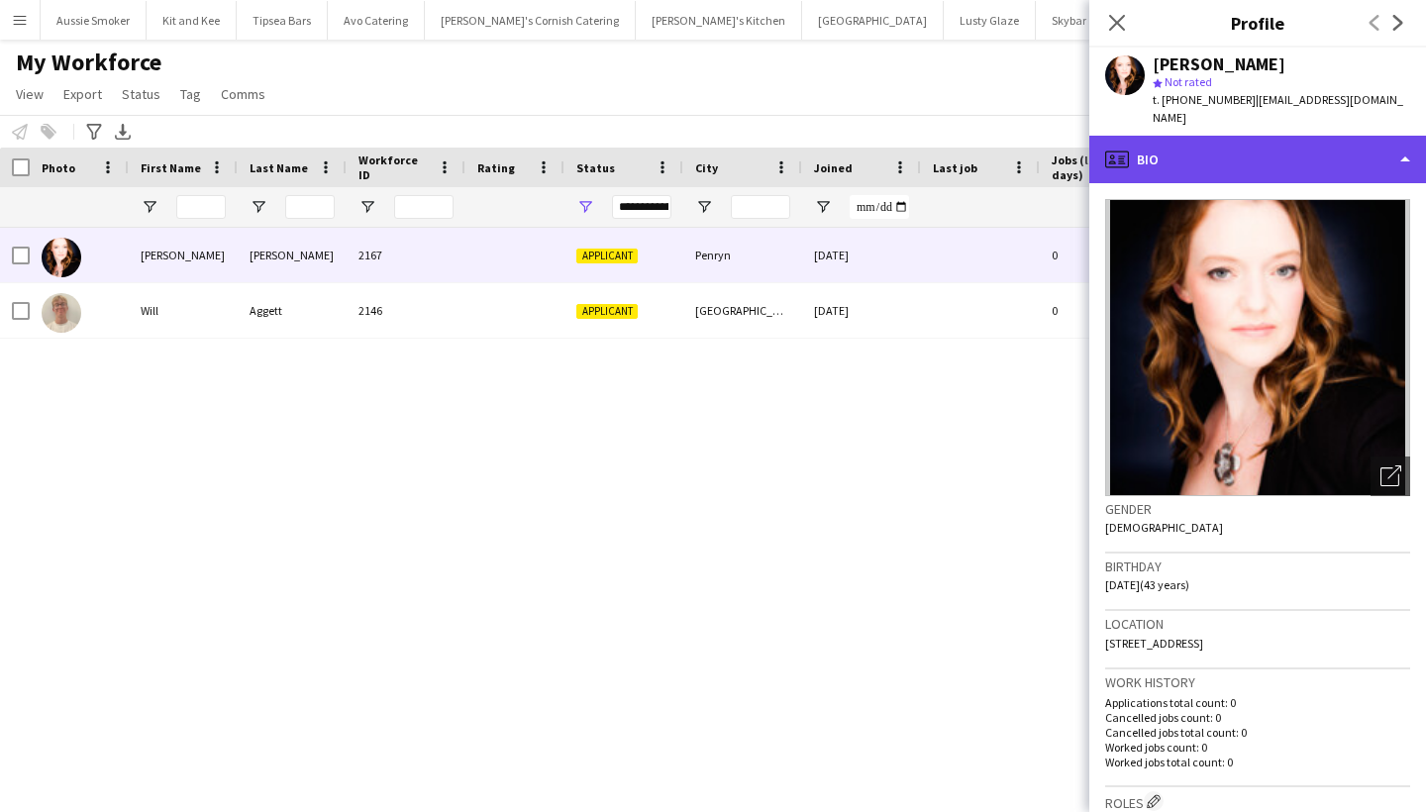
click at [1243, 143] on div "profile Bio" at bounding box center [1257, 160] width 337 height 48
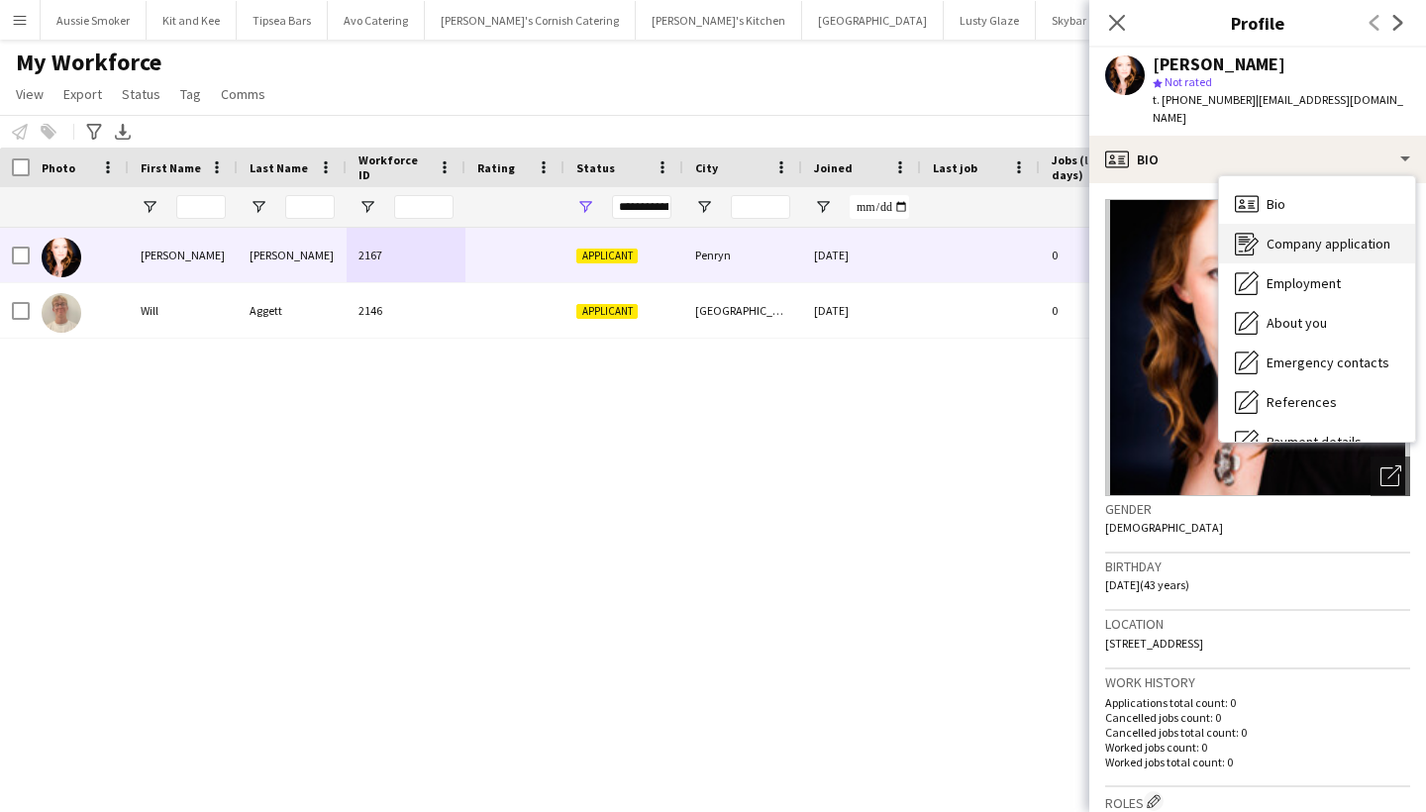
click at [1317, 235] on span "Company application" at bounding box center [1329, 244] width 124 height 18
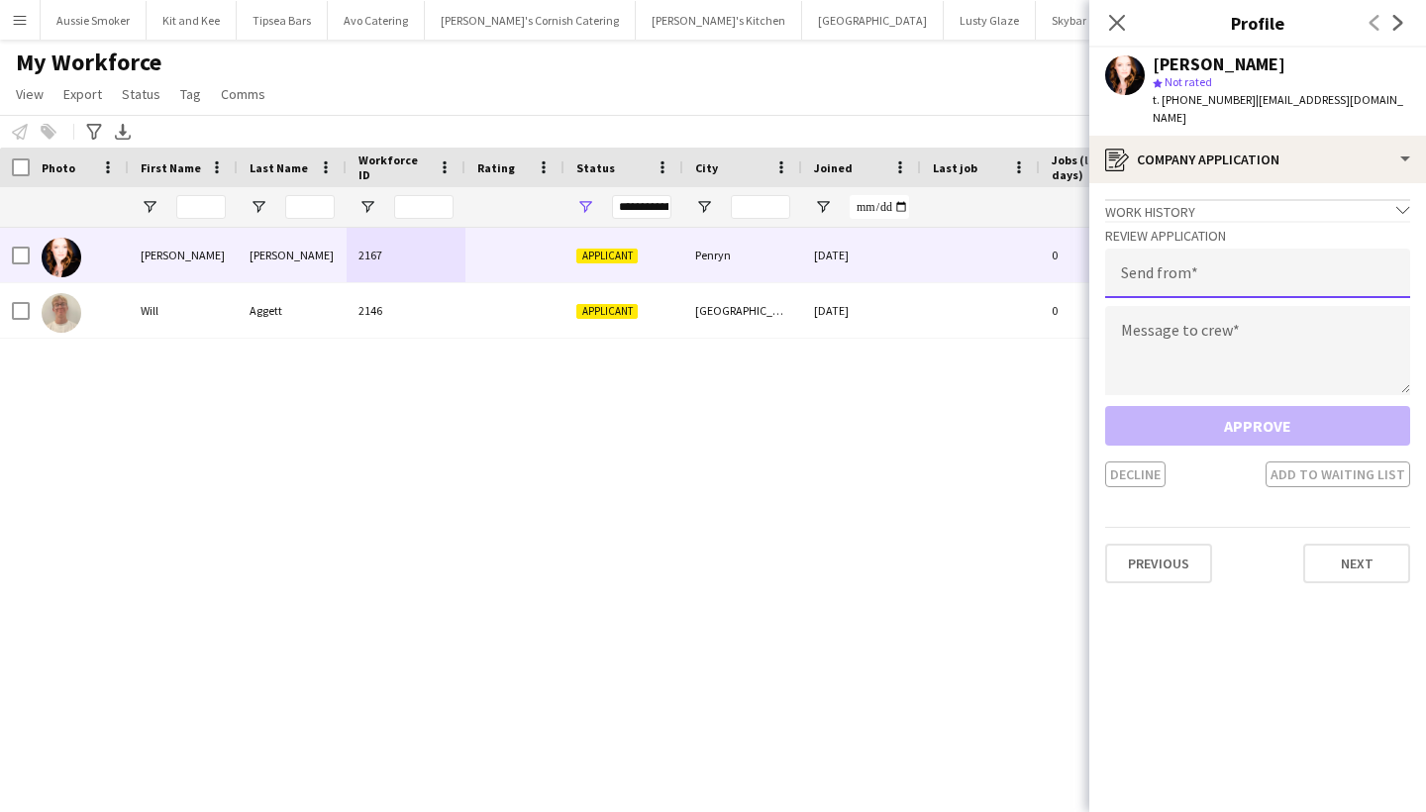
click at [1202, 256] on input "email" at bounding box center [1257, 274] width 305 height 50
type input "**********"
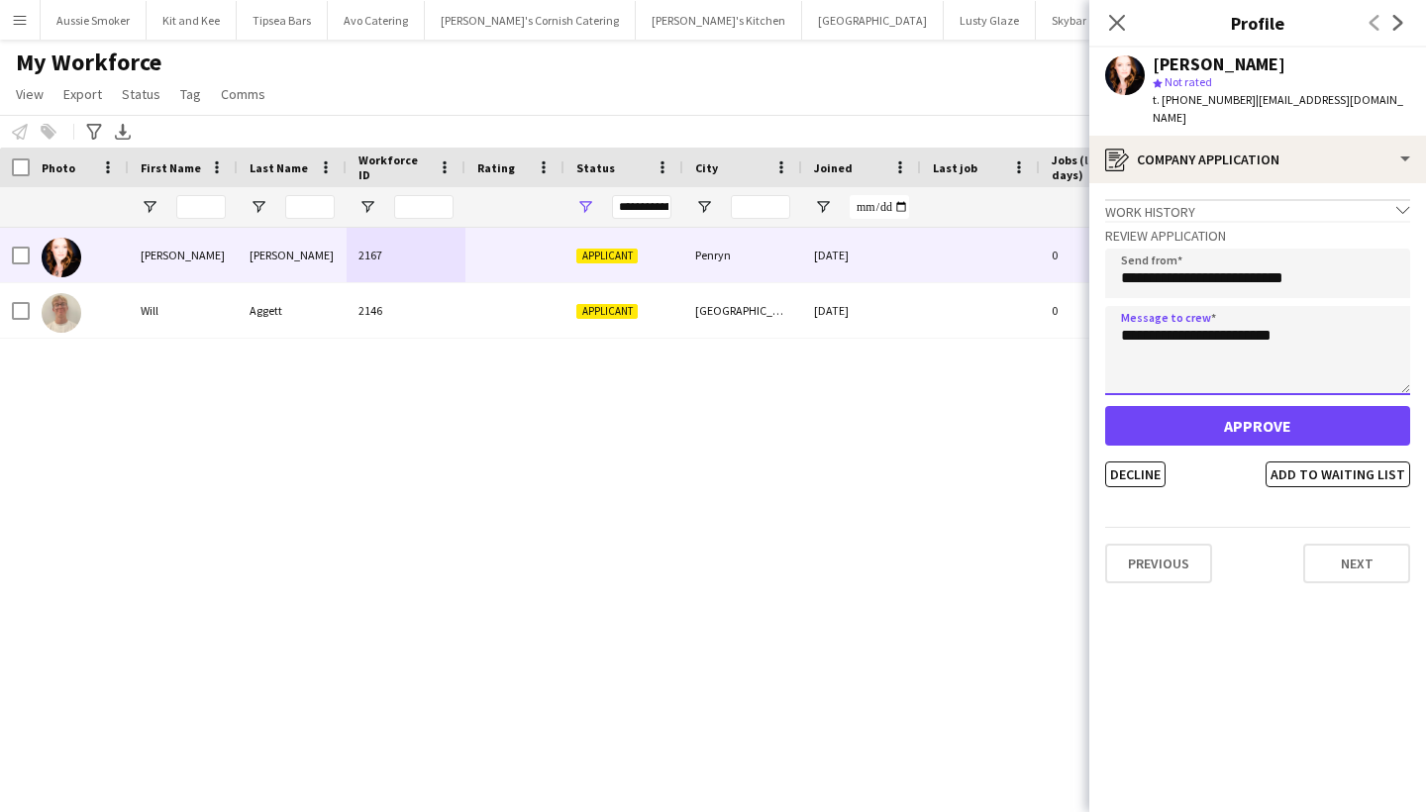
type textarea "**********"
click at [1264, 409] on button "Approve" at bounding box center [1257, 426] width 305 height 40
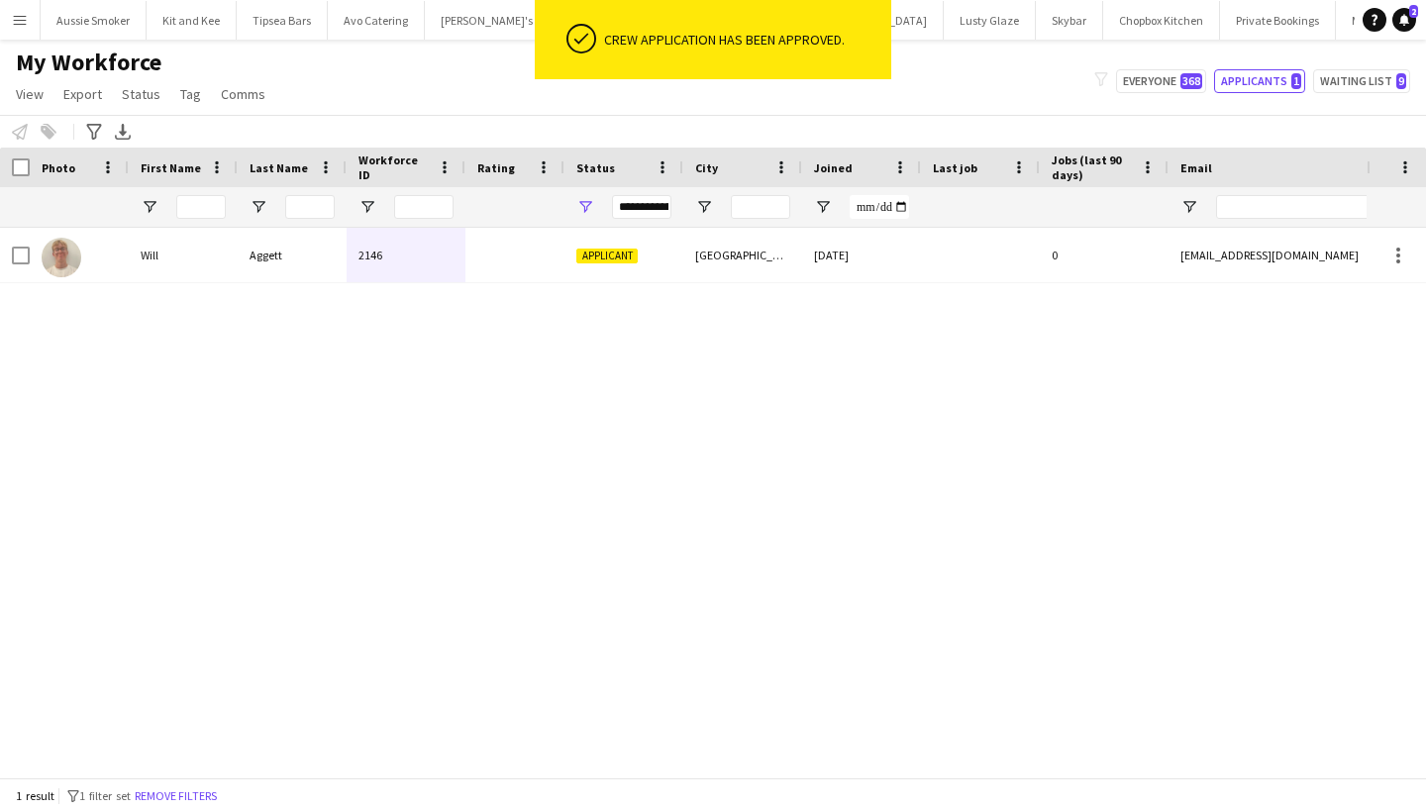
click at [13, 24] on app-icon "Menu" at bounding box center [20, 20] width 16 height 16
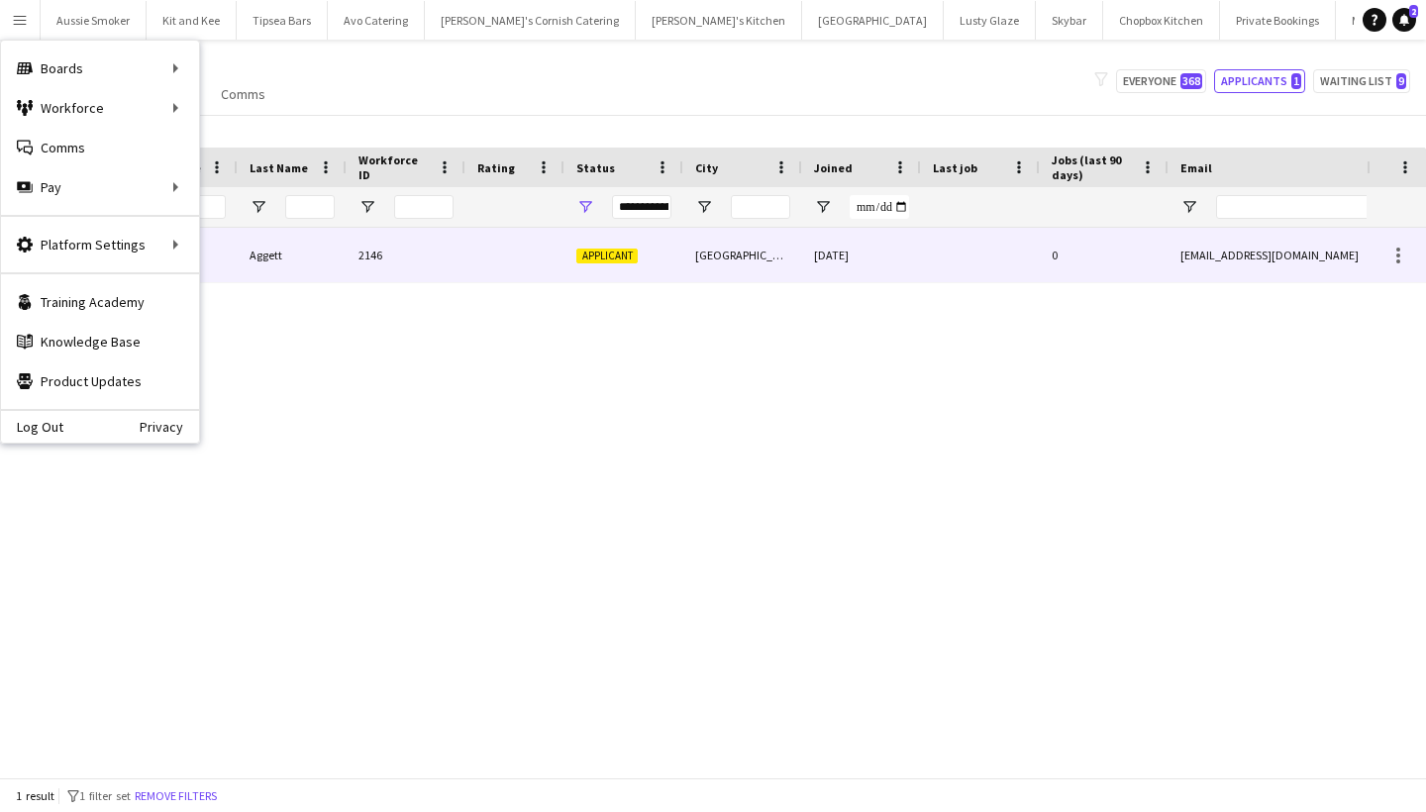
click at [280, 268] on div "Aggett" at bounding box center [292, 255] width 109 height 54
